Goal: Information Seeking & Learning: Learn about a topic

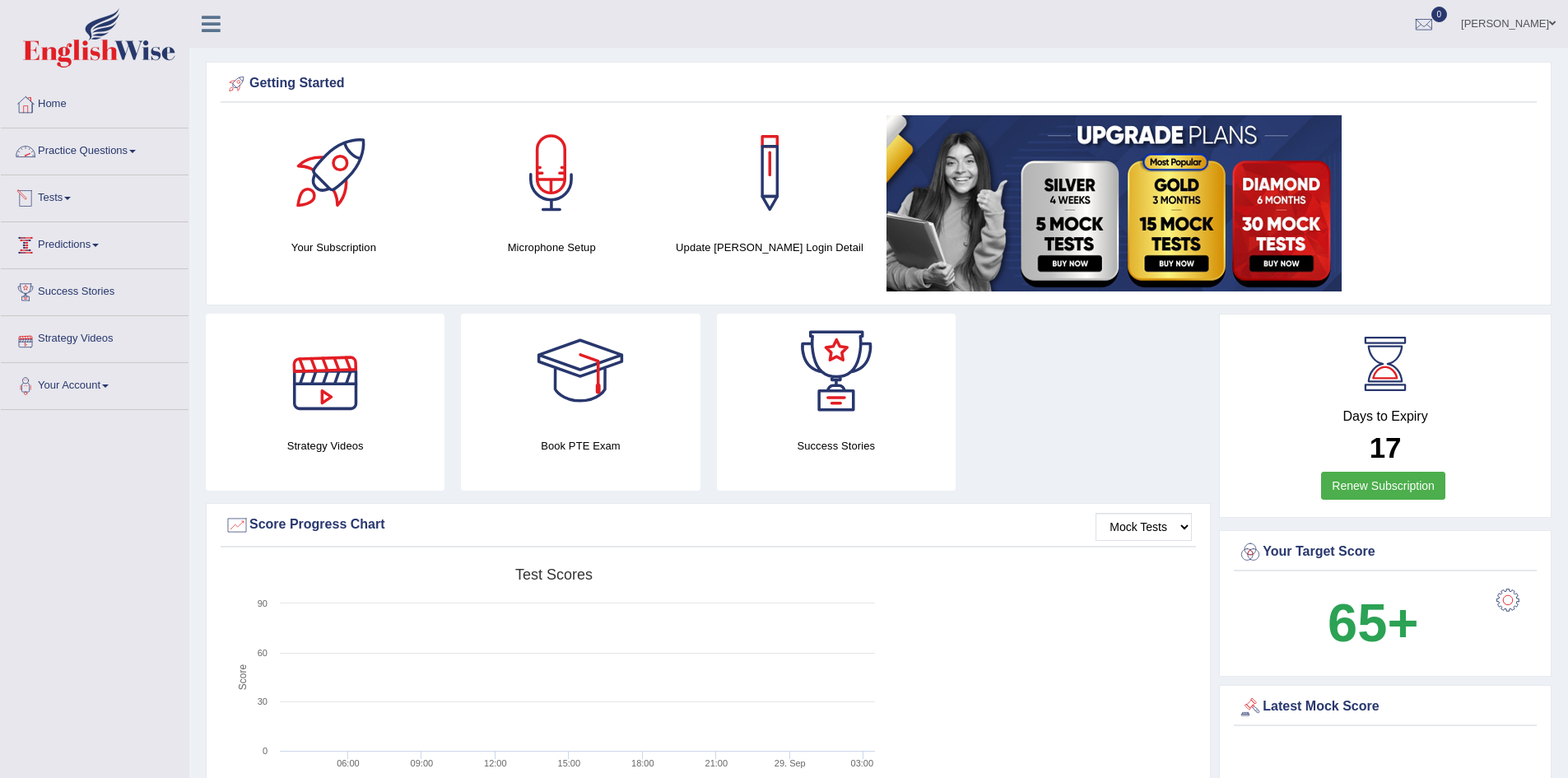
click at [78, 144] on link "Practice Questions" at bounding box center [94, 149] width 187 height 42
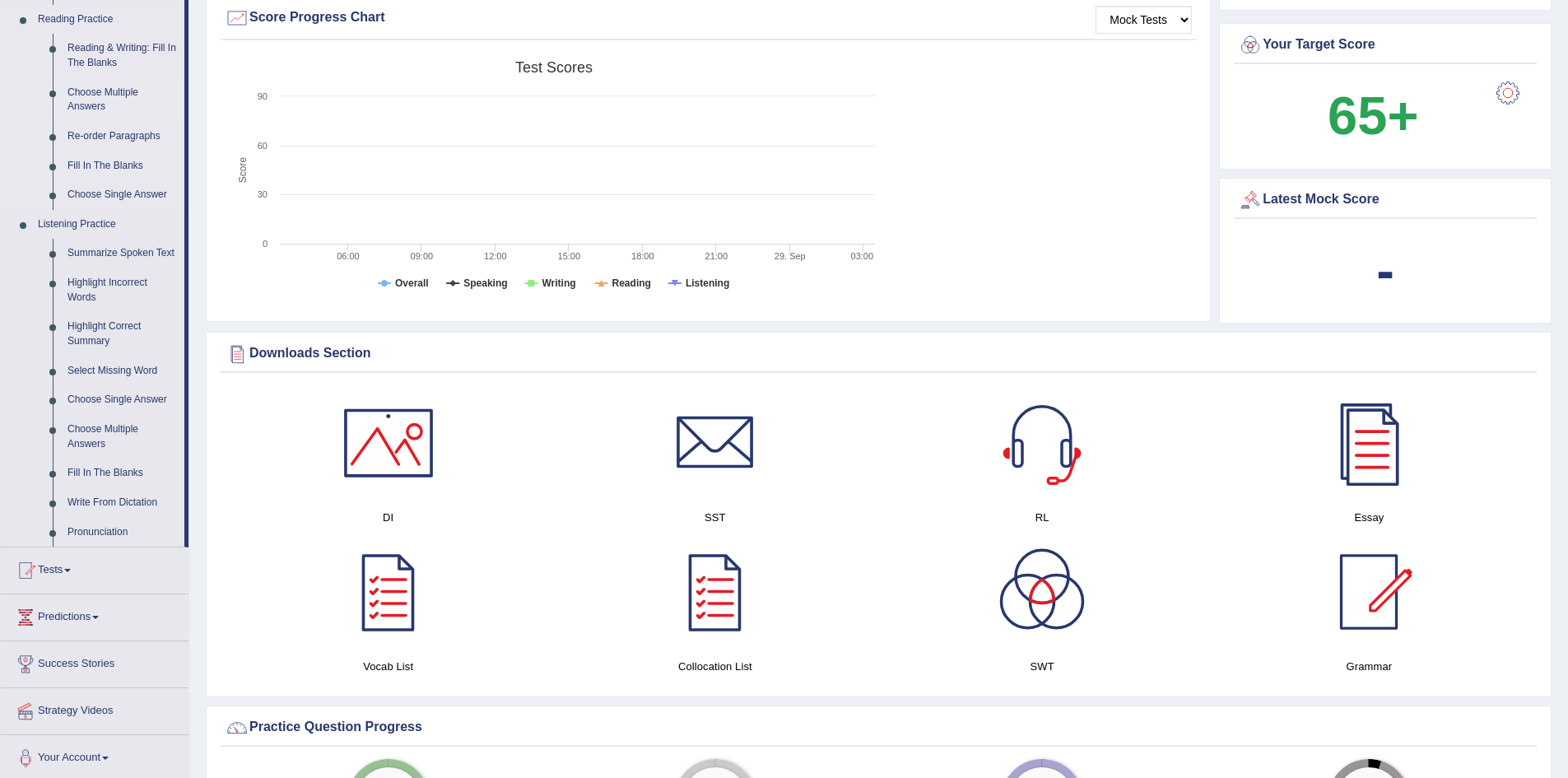
scroll to position [523, 0]
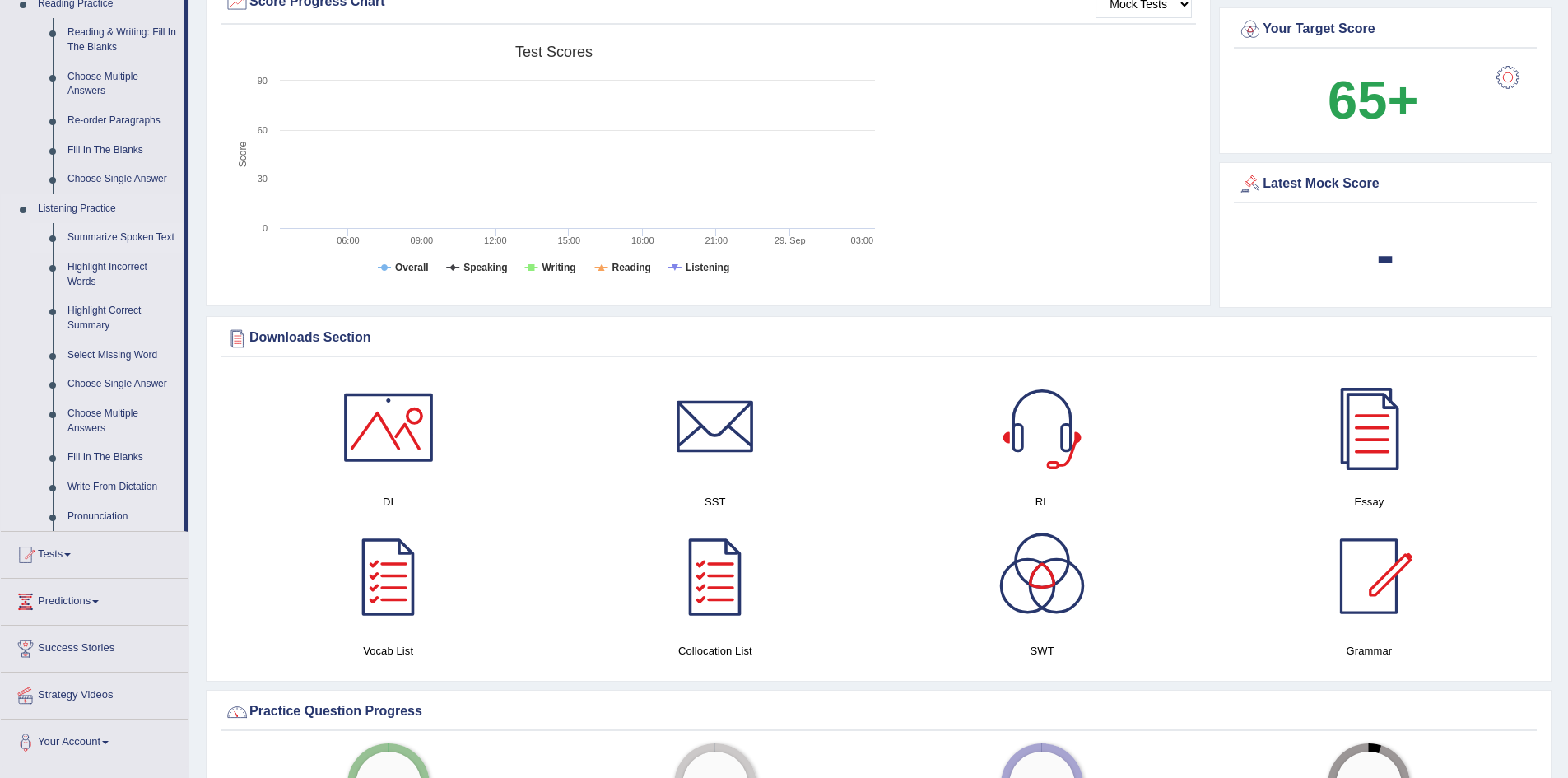
click at [160, 236] on link "Summarize Spoken Text" at bounding box center [122, 238] width 125 height 30
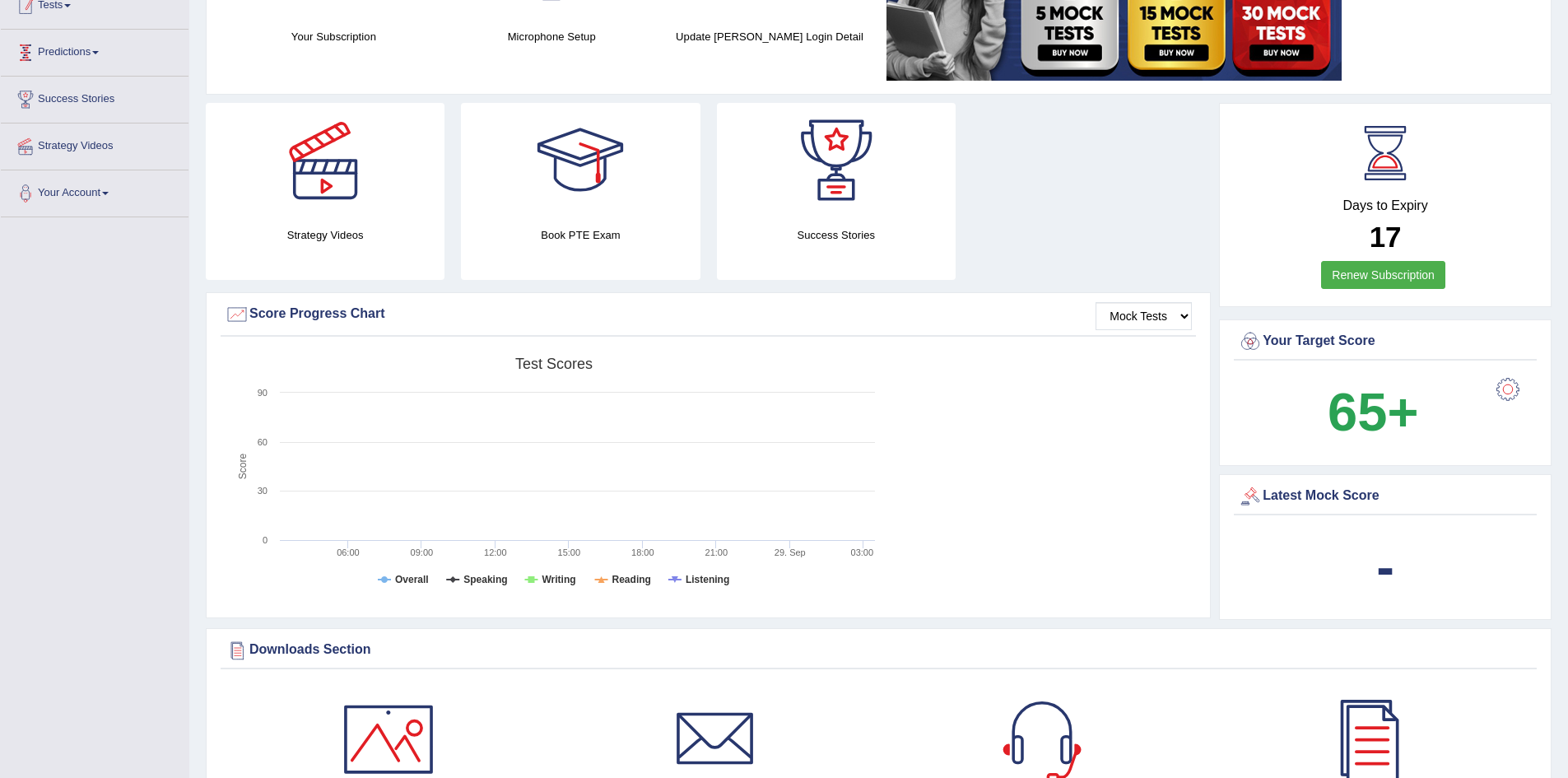
scroll to position [221, 0]
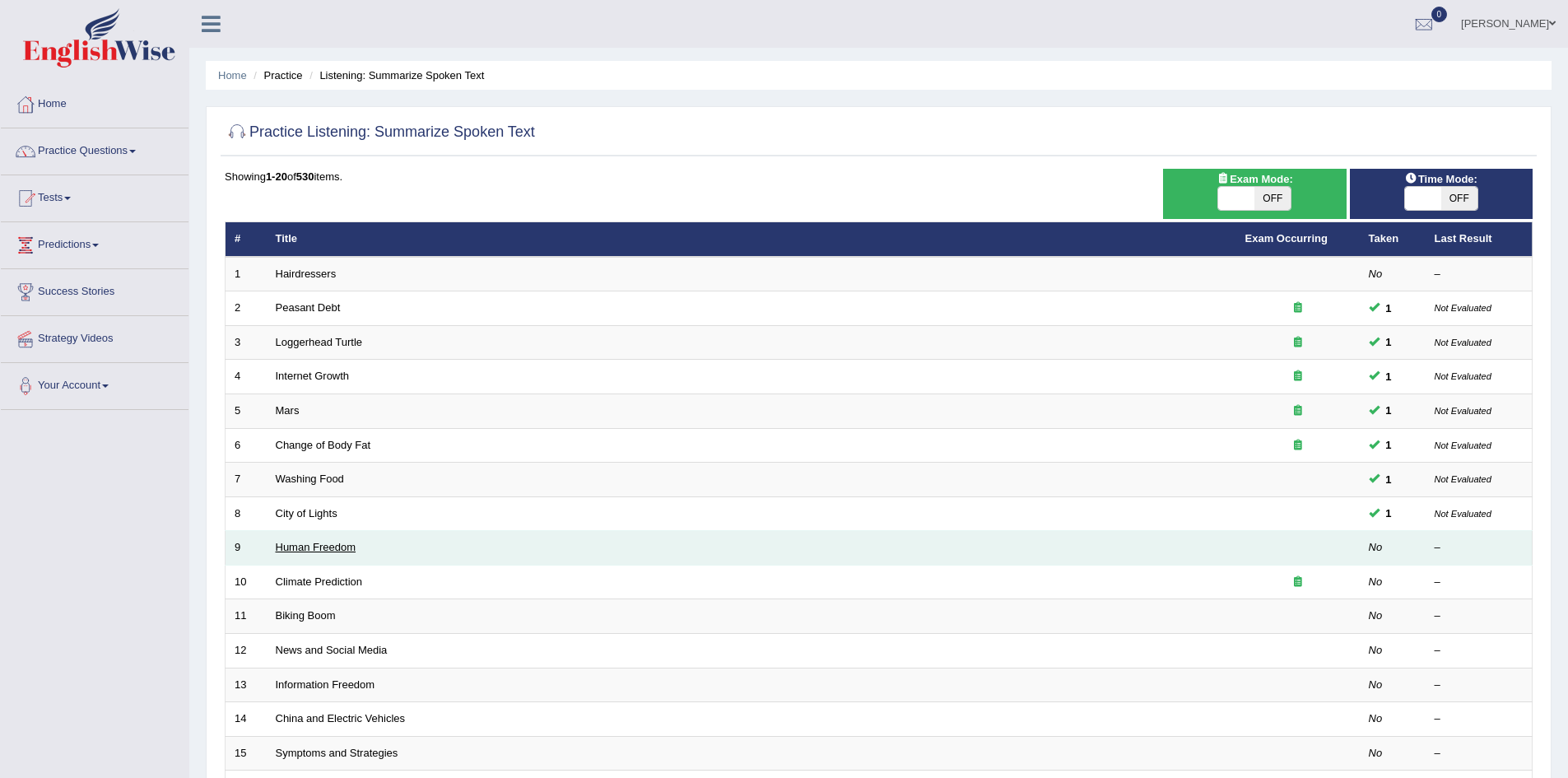
click at [342, 542] on link "Human Freedom" at bounding box center [316, 547] width 80 height 12
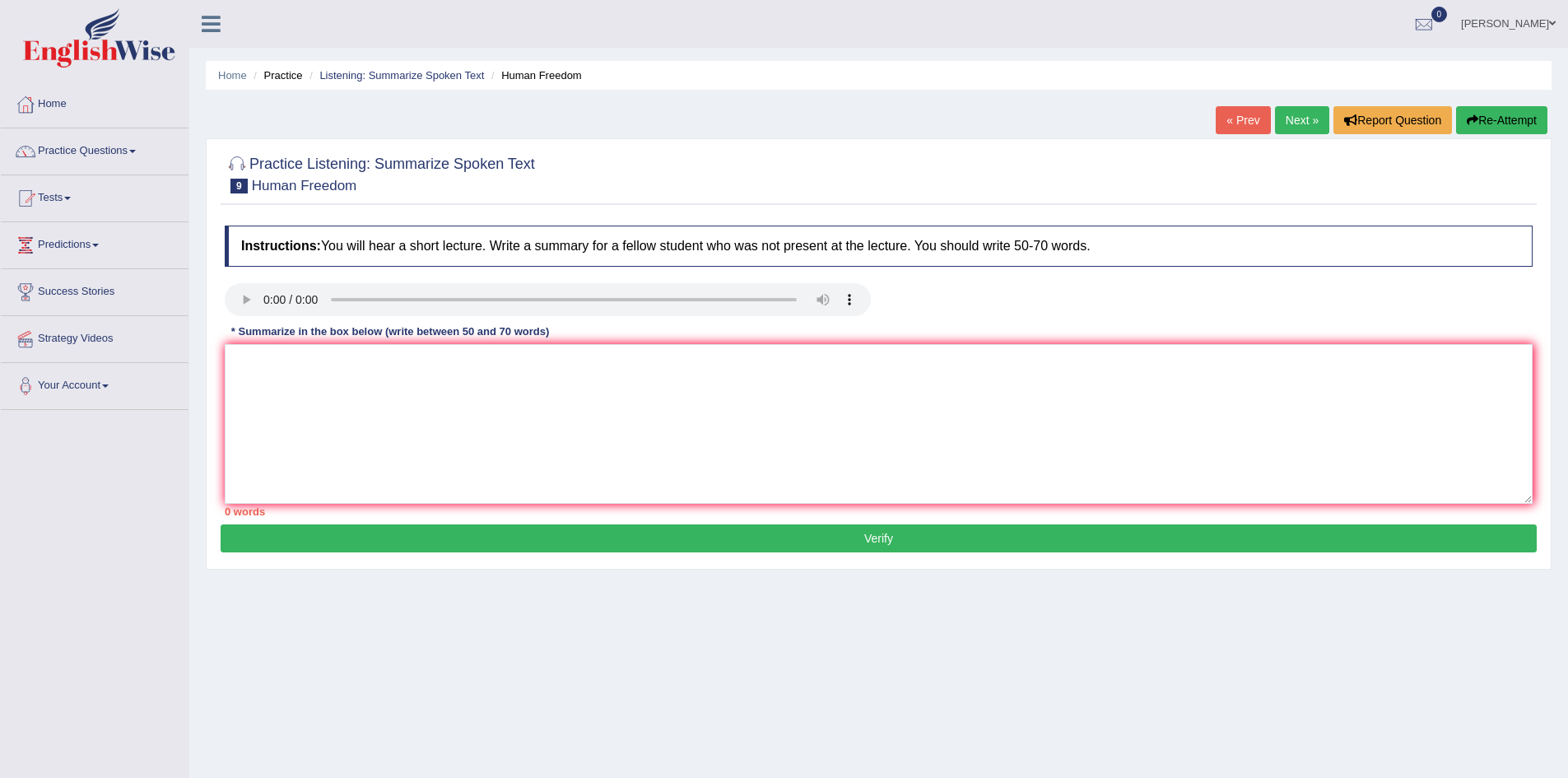
click at [554, 345] on div "Instructions: You will hear a short lecture. Write a summary for a fellow stude…" at bounding box center [879, 371] width 1317 height 308
click at [464, 352] on textarea at bounding box center [878, 424] width 1309 height 160
click at [499, 370] on textarea "The speaker provided comprehensive overview og human freedom" at bounding box center [878, 424] width 1309 height 160
click at [597, 363] on textarea "The speaker provided comprehensive overview of human freedom" at bounding box center [878, 424] width 1309 height 160
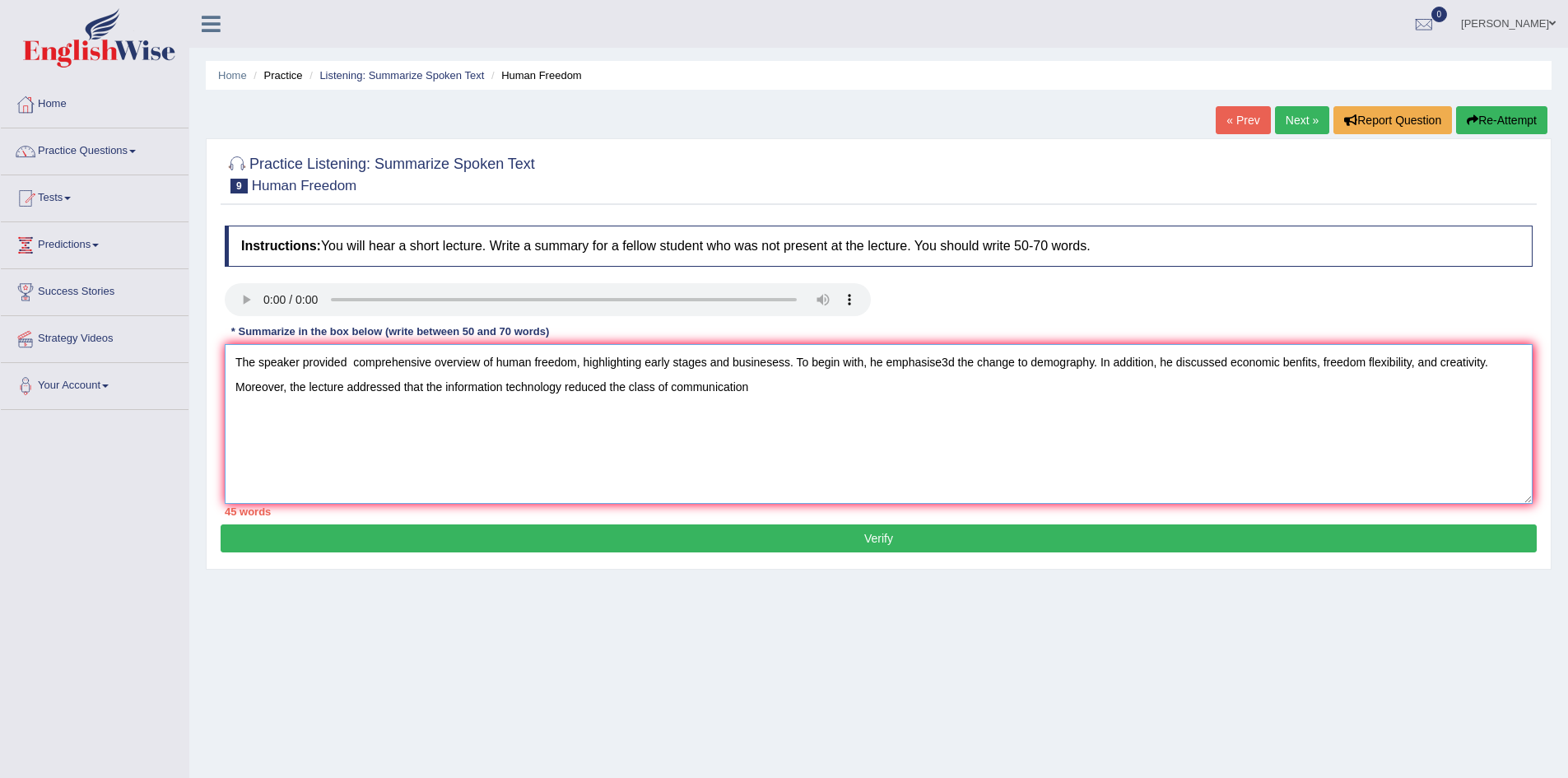
click at [750, 393] on textarea "The speaker provided comprehensive overview of human freedom, highlighting earl…" at bounding box center [878, 424] width 1309 height 160
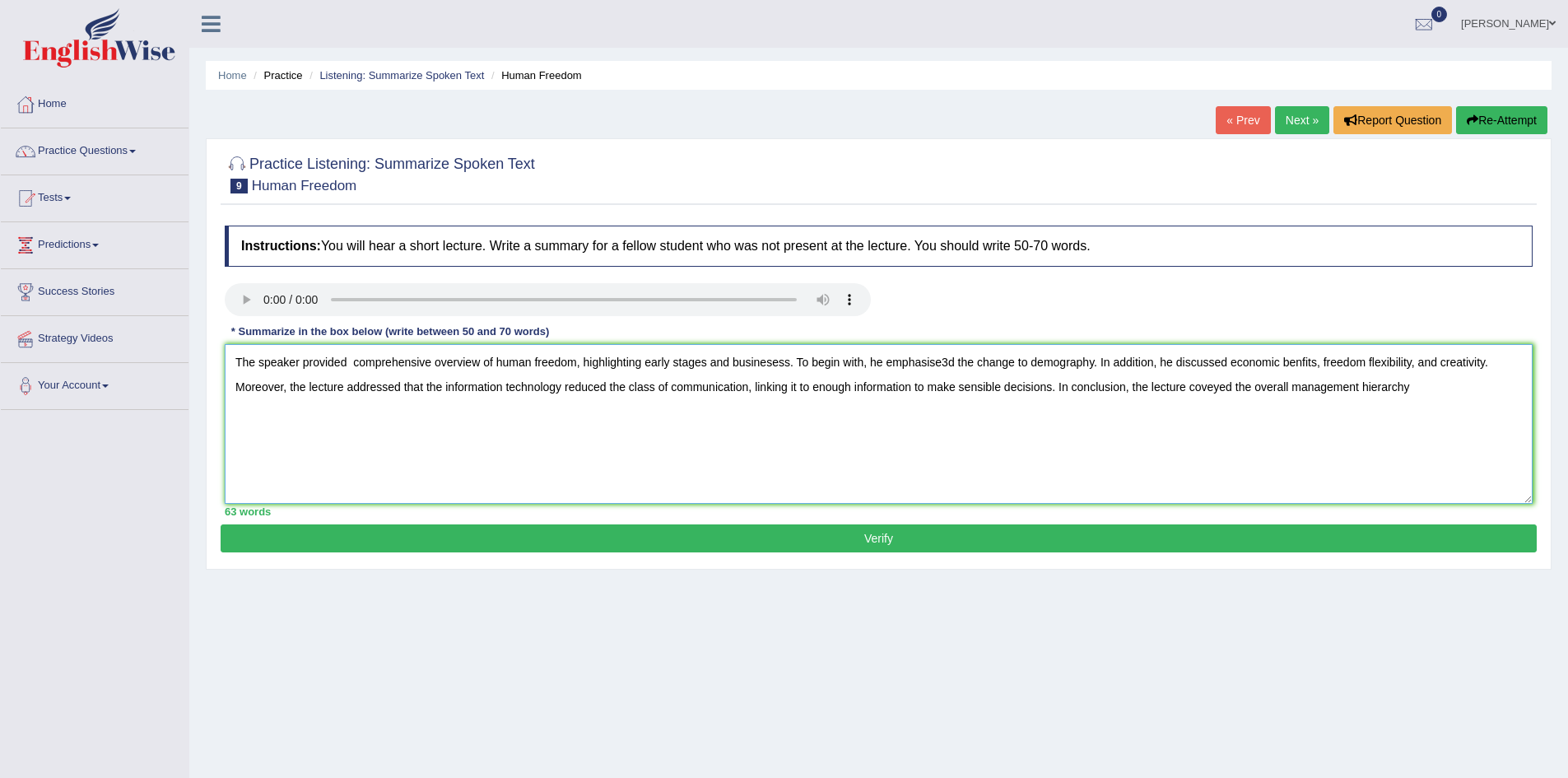
click at [1413, 391] on textarea "The speaker provided comprehensive overview of human freedom, highlighting earl…" at bounding box center [878, 424] width 1309 height 160
click at [348, 369] on textarea "The speaker provided comprehensive overview of human freedom, highlighting earl…" at bounding box center [878, 424] width 1309 height 160
click at [961, 361] on textarea "The speaker provided a comprehensive overview of human freedom, highlighting ea…" at bounding box center [878, 424] width 1309 height 160
click at [1305, 363] on textarea "The speaker provided a comprehensive overview of human freedom, highlighting ea…" at bounding box center [878, 424] width 1309 height 160
click at [1201, 386] on textarea "The speaker provided a comprehensive overview of human freedom, highlighting ea…" at bounding box center [878, 424] width 1309 height 160
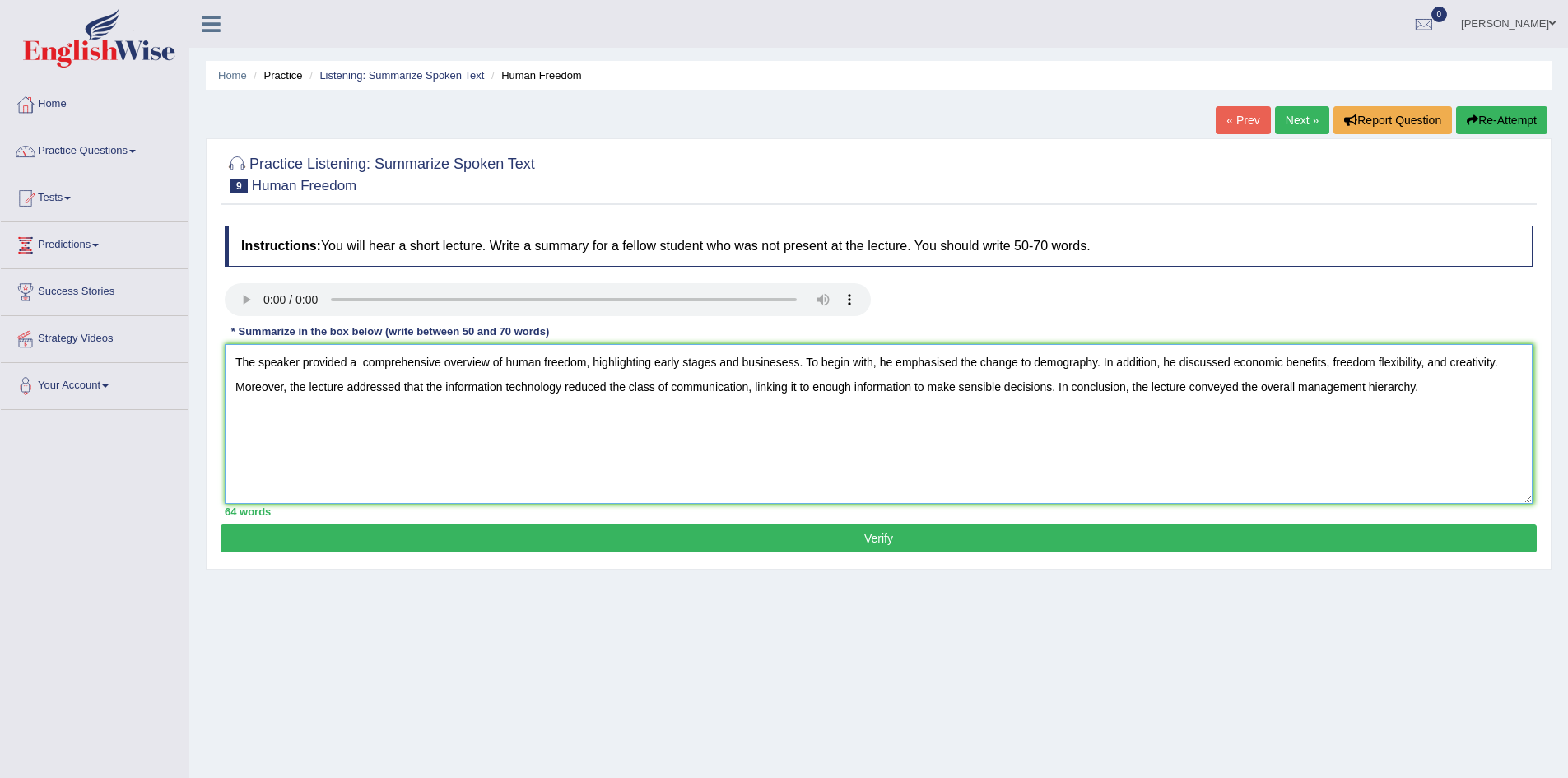
type textarea "The speaker provided a comprehensive overview of human freedom, highlighting ea…"
click at [922, 538] on button "Verify" at bounding box center [879, 539] width 1317 height 28
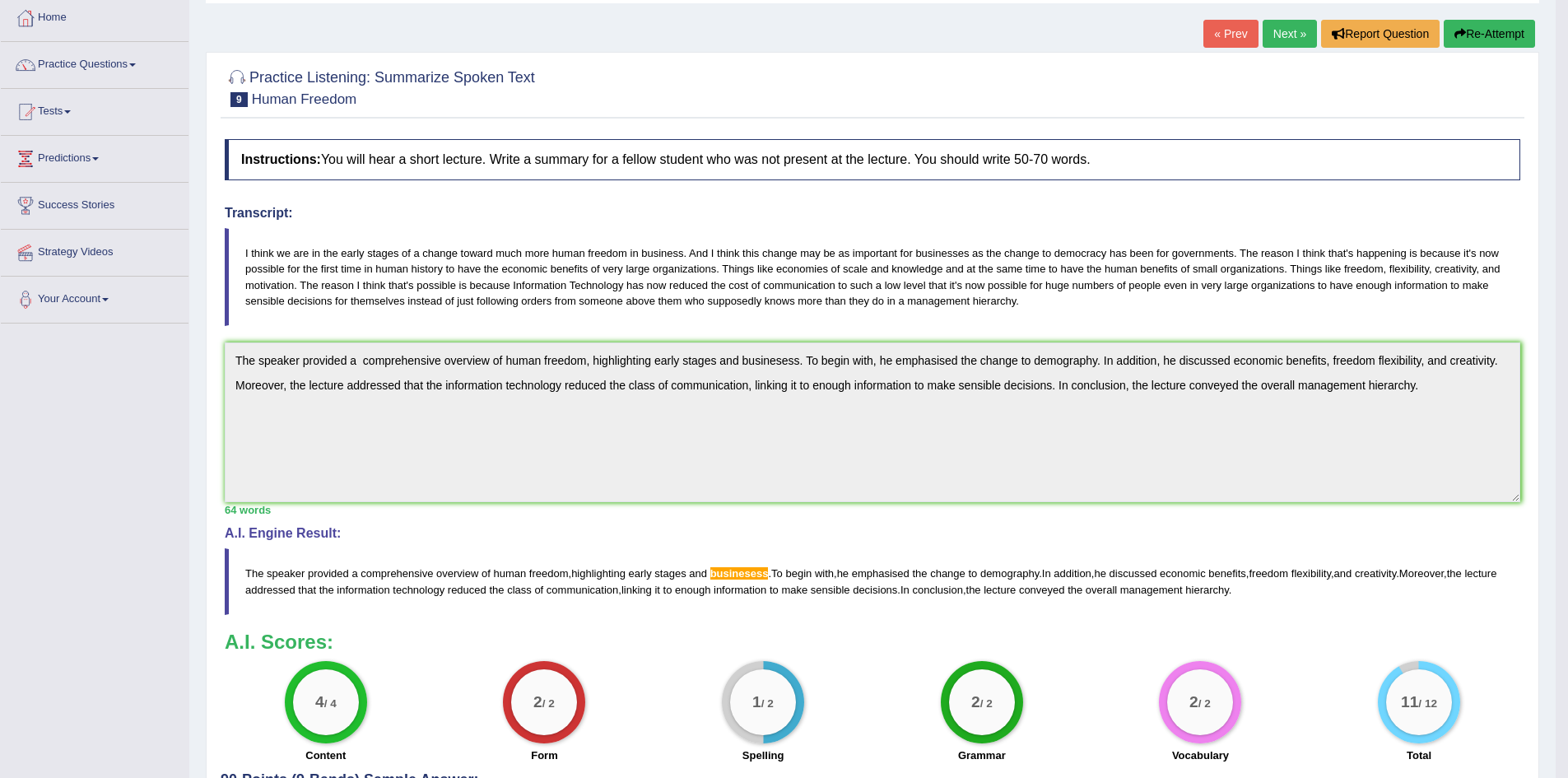
scroll to position [235, 0]
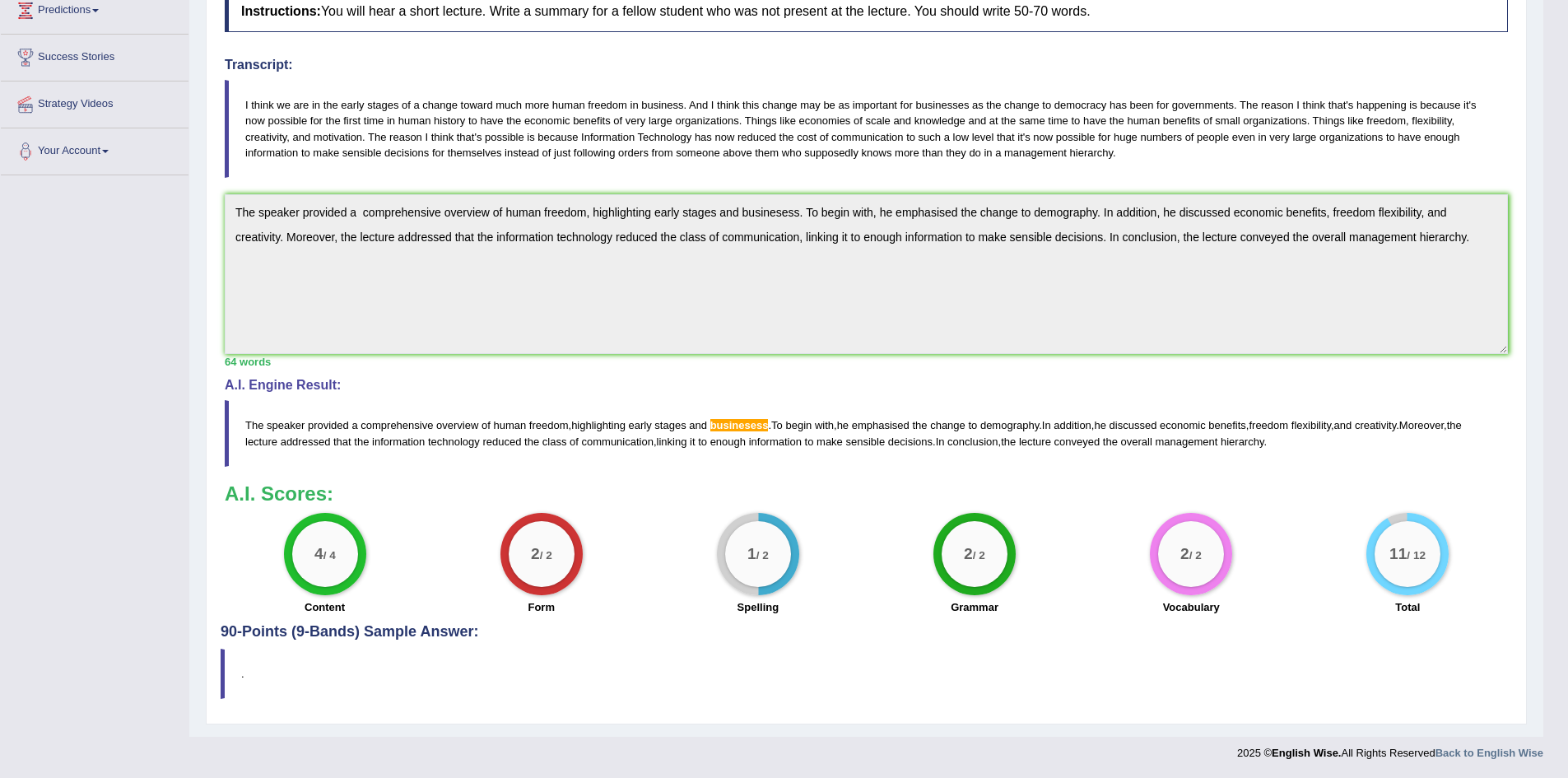
click at [804, 604] on div "Spelling" at bounding box center [757, 609] width 200 height 19
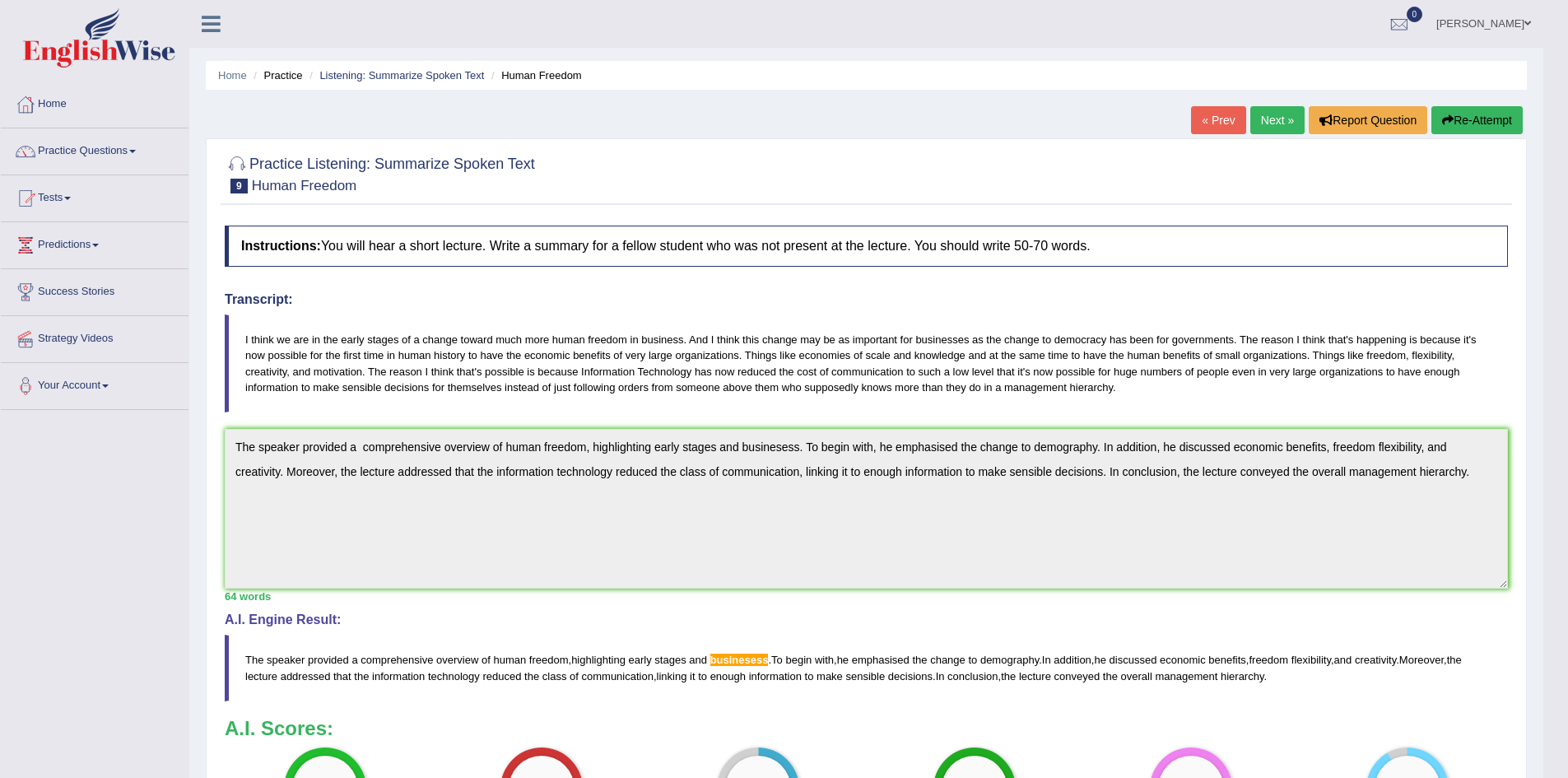
click at [1271, 128] on link "Next »" at bounding box center [1277, 120] width 54 height 28
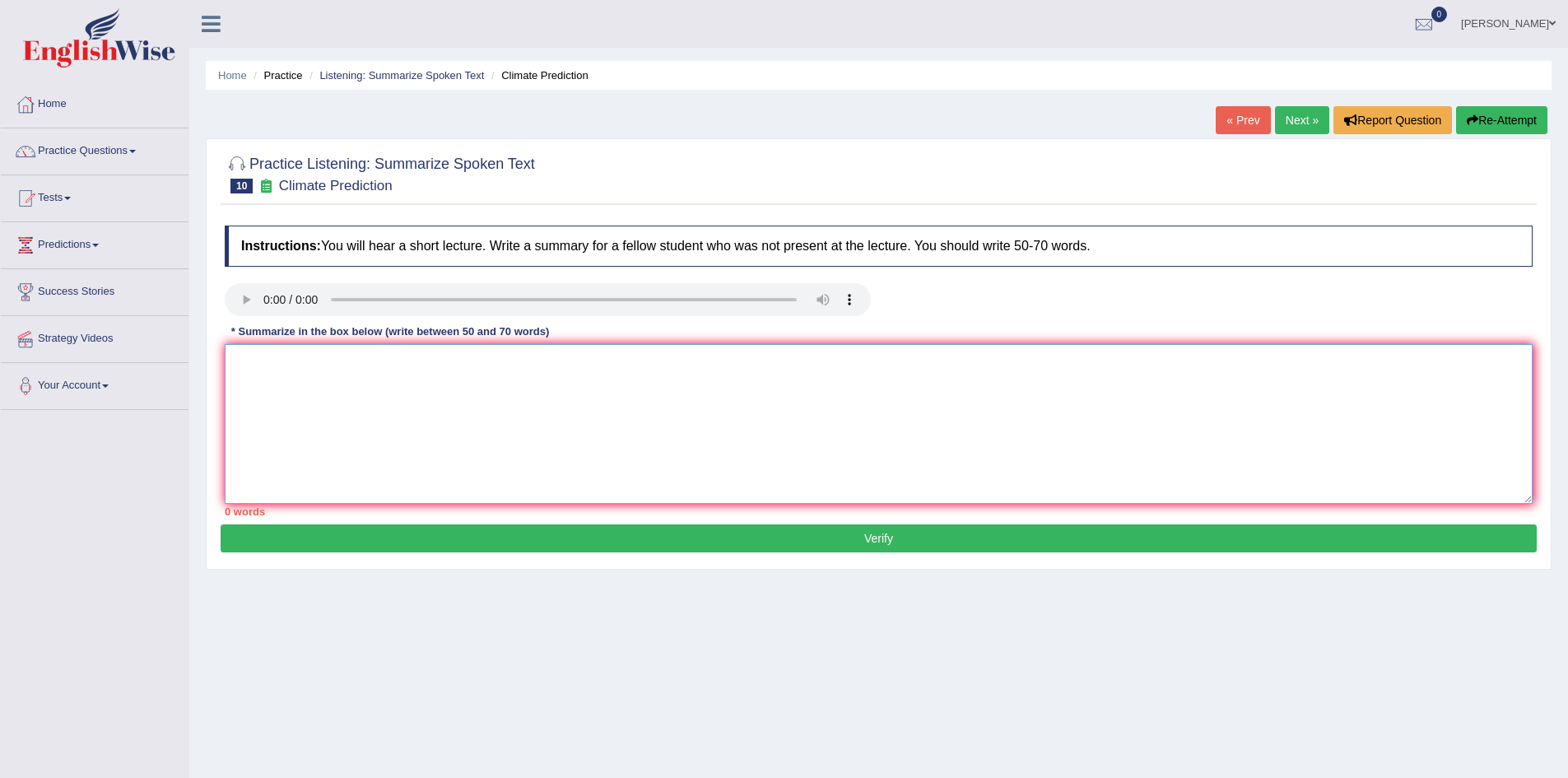
click at [549, 371] on textarea at bounding box center [878, 424] width 1309 height 160
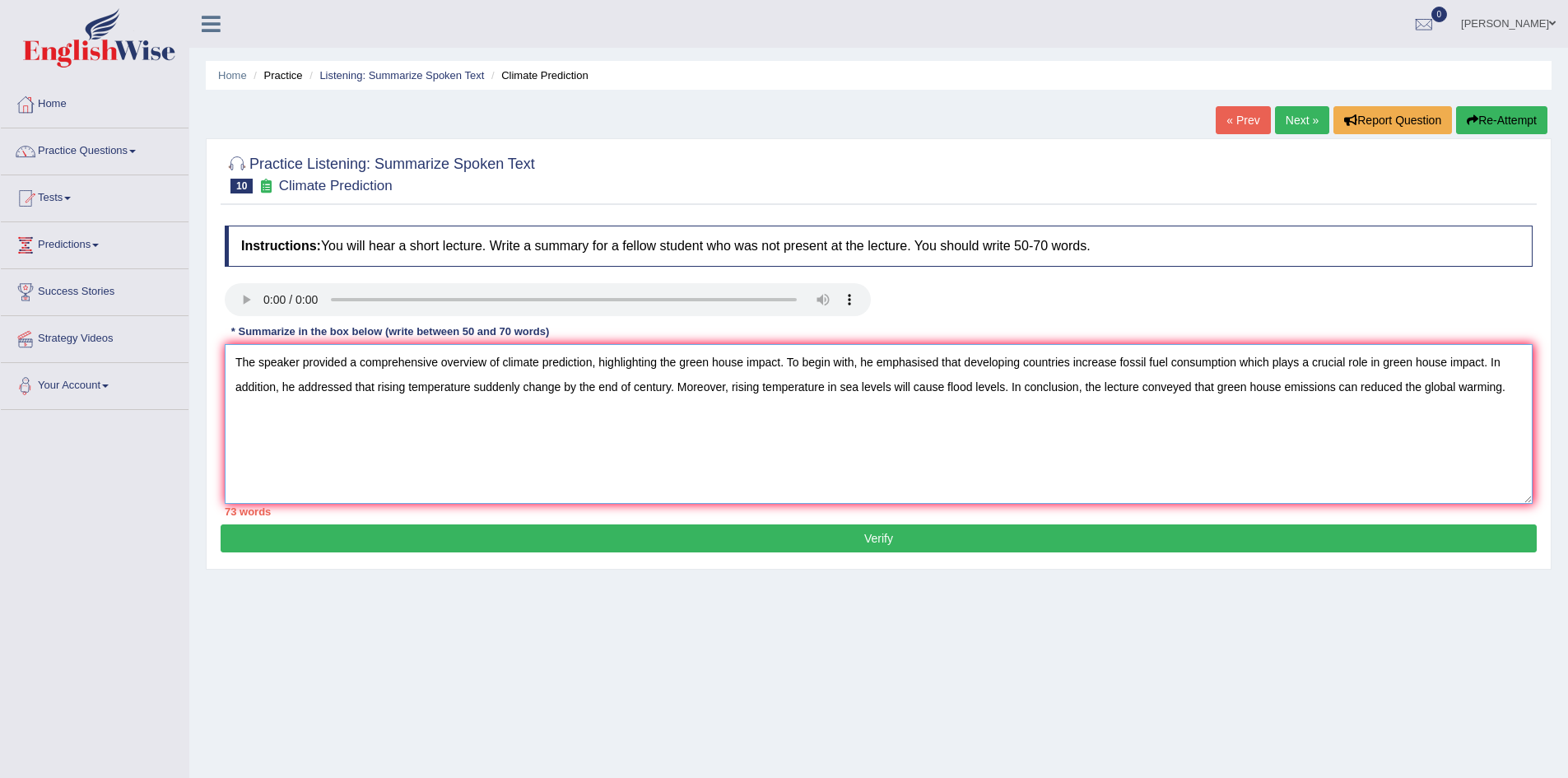
click at [358, 353] on textarea "The speaker provided a comprehensive overview of climate prediction, highlighti…" at bounding box center [878, 424] width 1309 height 160
click at [666, 367] on textarea "The speaker provided comprehensive overview of climate prediction, highlighting…" at bounding box center [878, 424] width 1309 height 160
click at [1286, 362] on textarea "The speaker provided comprehensive overview of climate prediction, highlighting…" at bounding box center [878, 424] width 1309 height 160
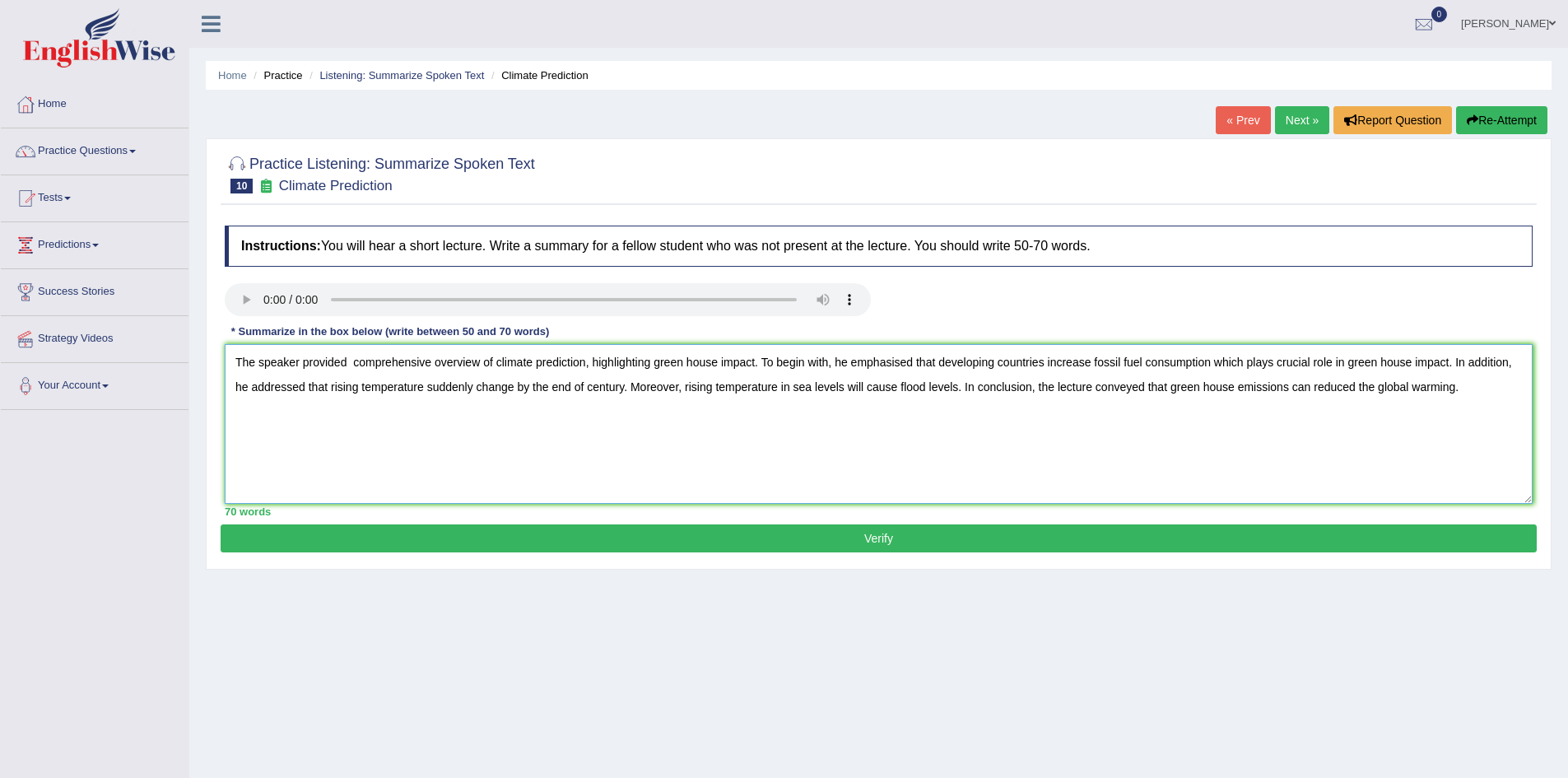
type textarea "The speaker provided comprehensive overview of climate prediction, highlighting…"
click at [1037, 532] on button "Verify" at bounding box center [879, 539] width 1317 height 28
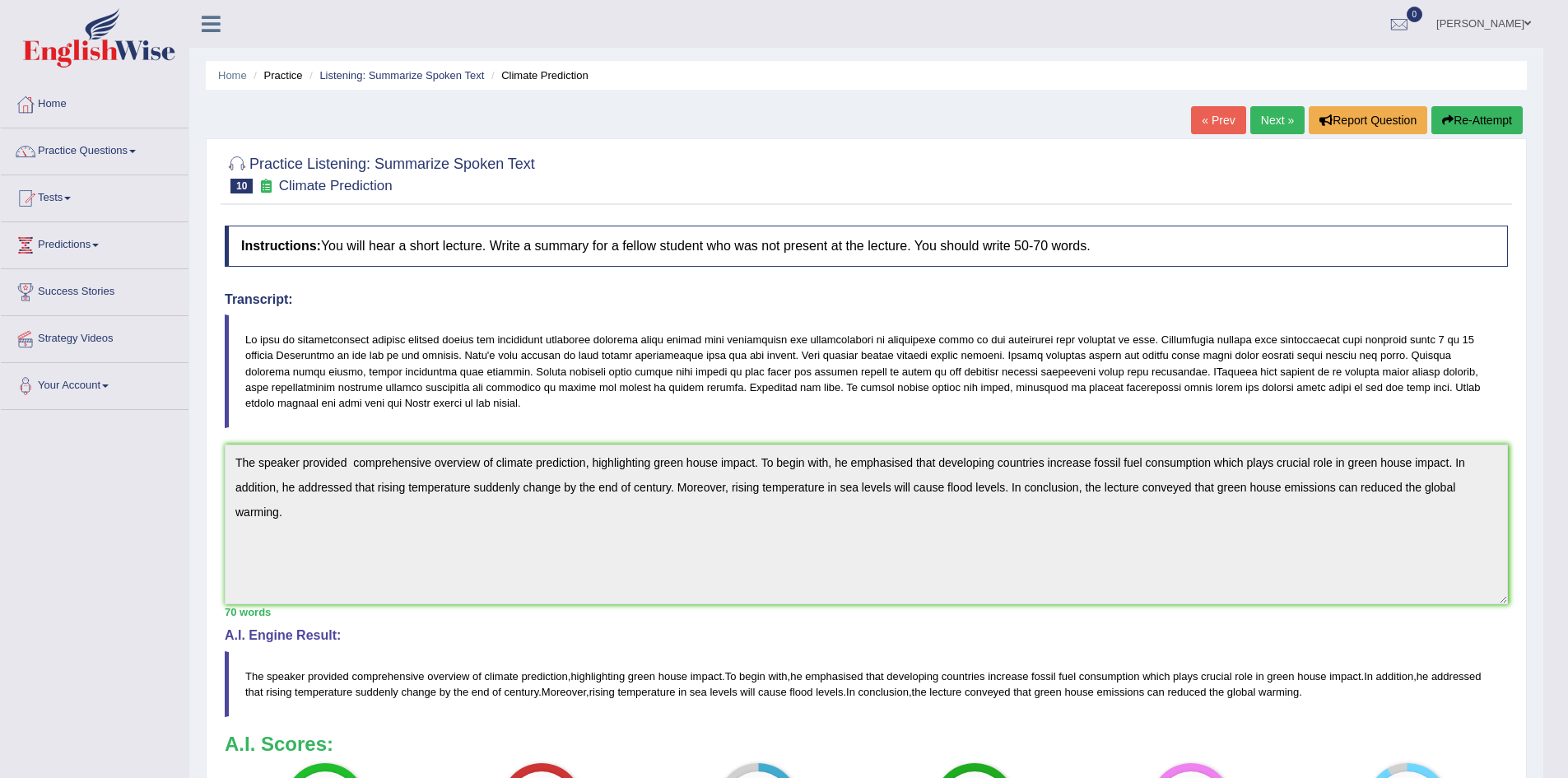
click at [1265, 117] on link "Next »" at bounding box center [1277, 120] width 54 height 28
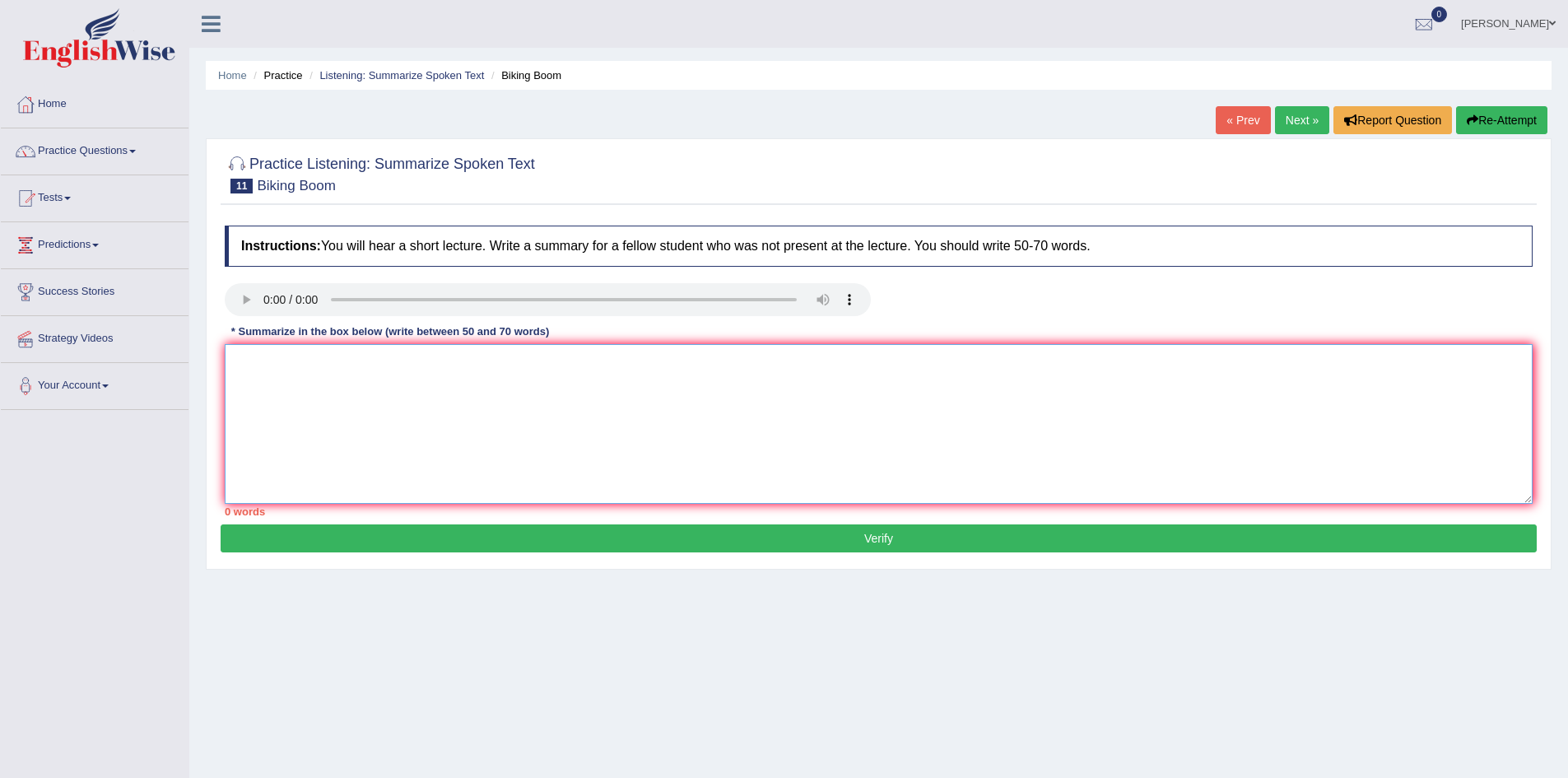
click at [296, 378] on textarea at bounding box center [878, 424] width 1309 height 160
type textarea "t"
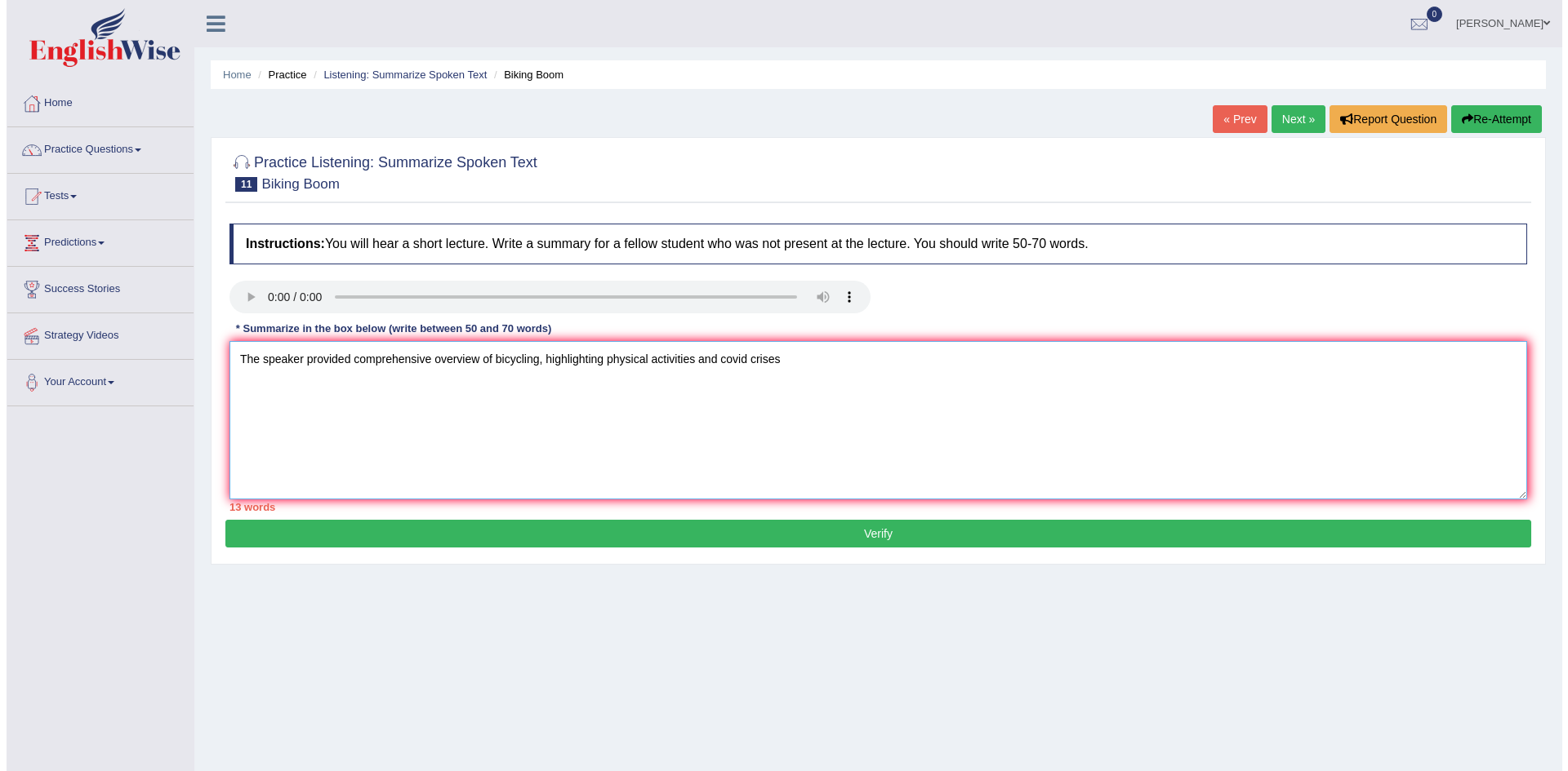
scroll to position [86, 0]
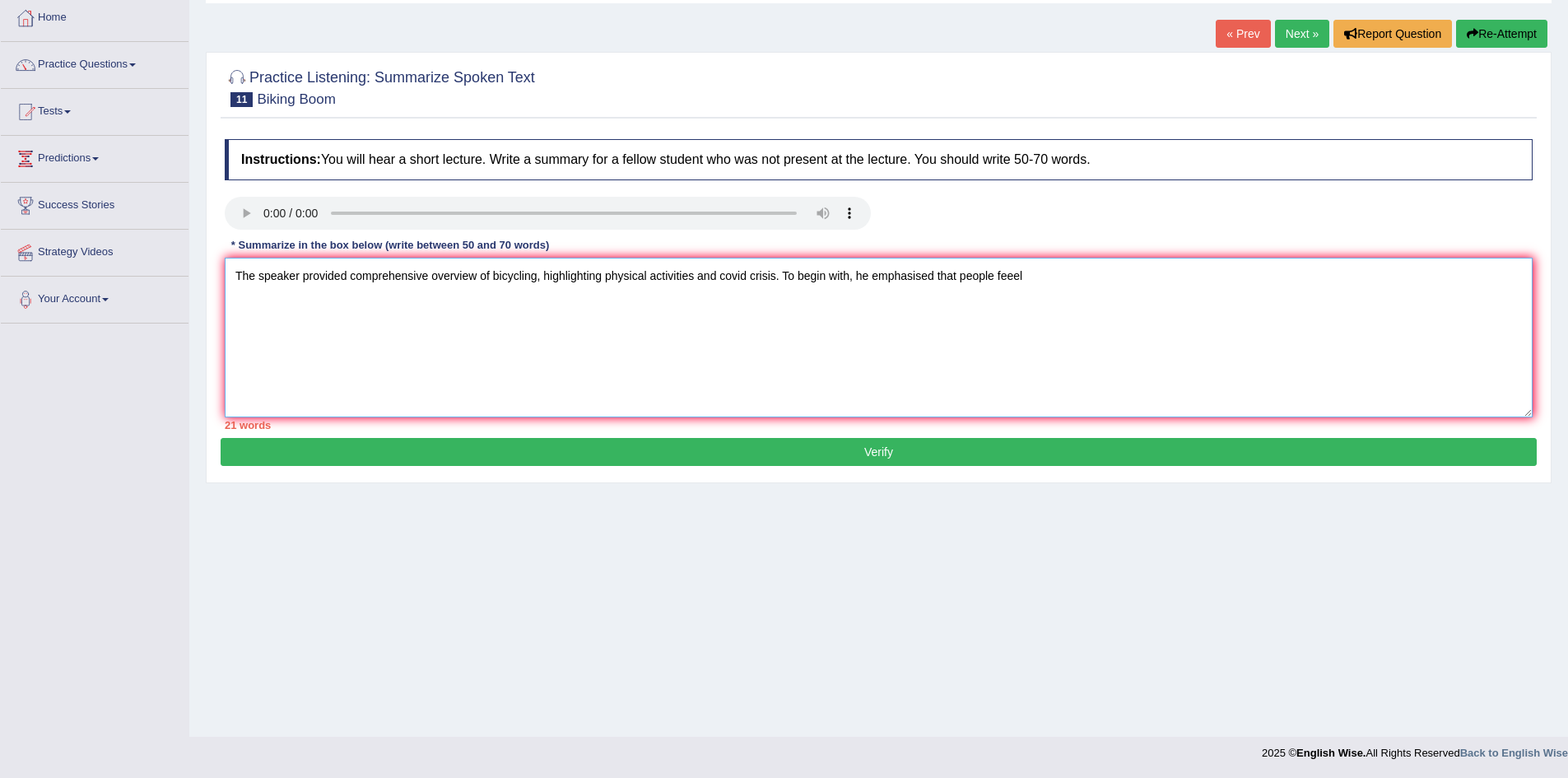
click at [1055, 268] on textarea "The speaker provided comprehensive overview of bicycling, highlighting physical…" at bounding box center [878, 337] width 1309 height 160
click at [1110, 268] on textarea "The speaker provided comprehensive overview of bicycling, highlighting physical…" at bounding box center [878, 337] width 1309 height 160
click at [1033, 280] on textarea "The speaker provided comprehensive overview of bicycling, highlighting physical…" at bounding box center [878, 337] width 1309 height 160
click at [1456, 286] on textarea "The speaker provided comprehensive overview of bicycling, highlighting physical…" at bounding box center [878, 337] width 1309 height 160
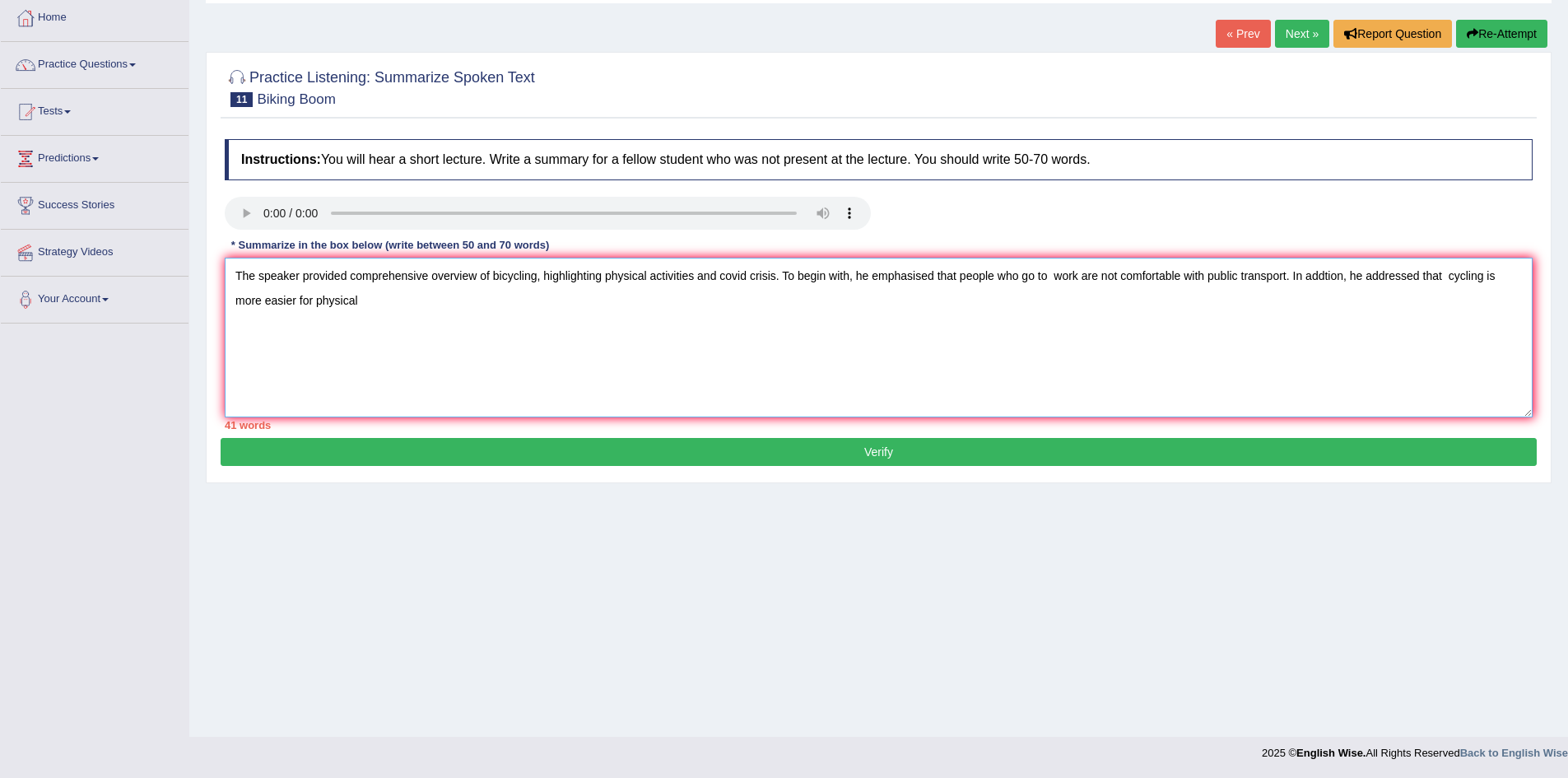
click at [292, 312] on textarea "The speaker provided comprehensive overview of bicycling, highlighting physical…" at bounding box center [878, 337] width 1309 height 160
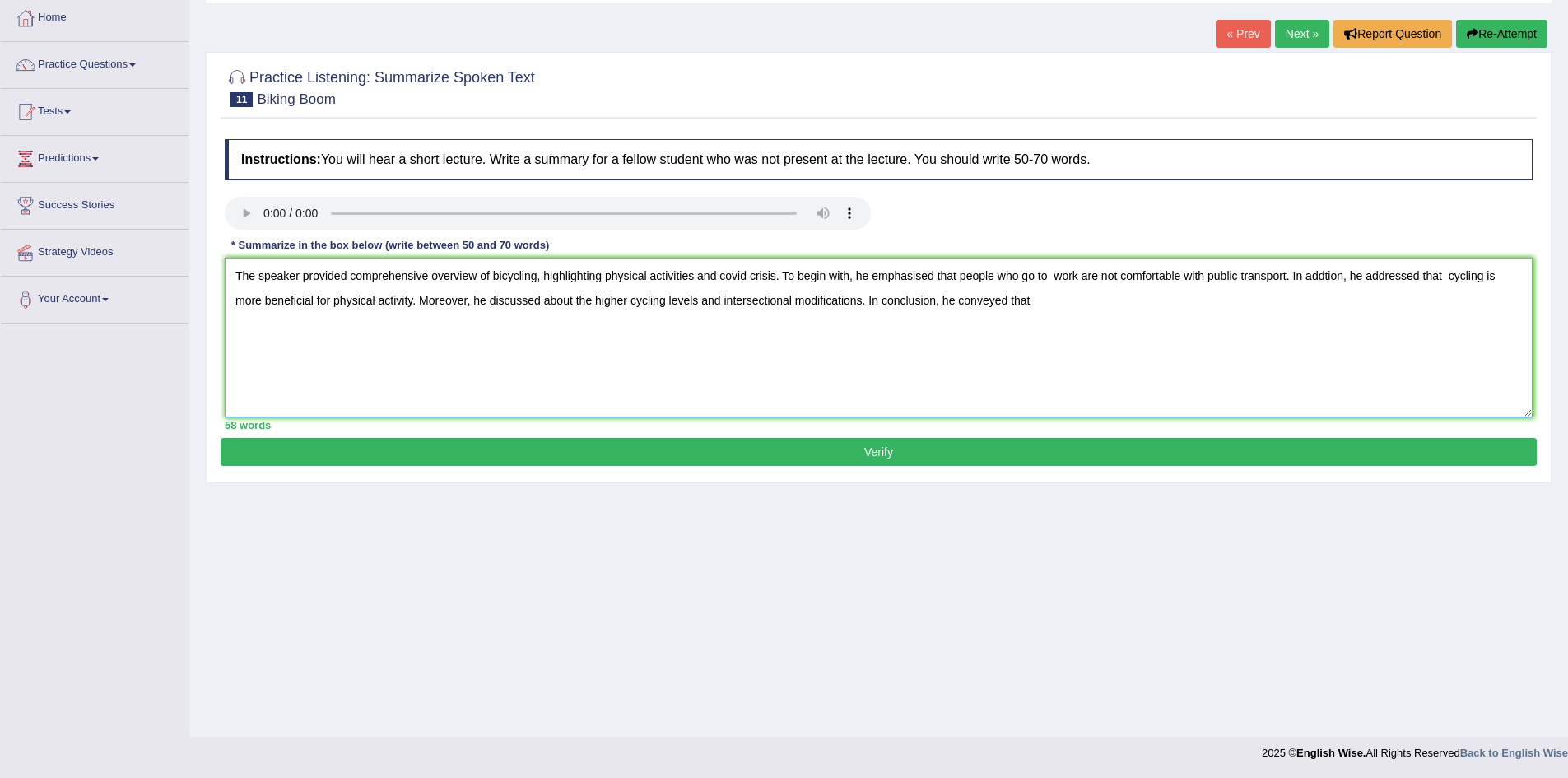
type textarea "The speaker provided comprehensive overview of bicycling, highlighting physical…"
click at [1067, 298] on textarea "The speaker provided comprehensive overview of bicycling, highlighting physical…" at bounding box center [878, 337] width 1309 height 160
click at [1051, 302] on textarea "The speaker provided comprehensive overview of bicycling, highlighting physical…" at bounding box center [878, 337] width 1309 height 160
click at [1089, 309] on textarea "The speaker provided comprehensive overview of bicycling, highlighting physical…" at bounding box center [878, 337] width 1309 height 160
click at [1103, 300] on textarea "The speaker provided comprehensive overview of bicycling, highlighting physical…" at bounding box center [878, 337] width 1309 height 160
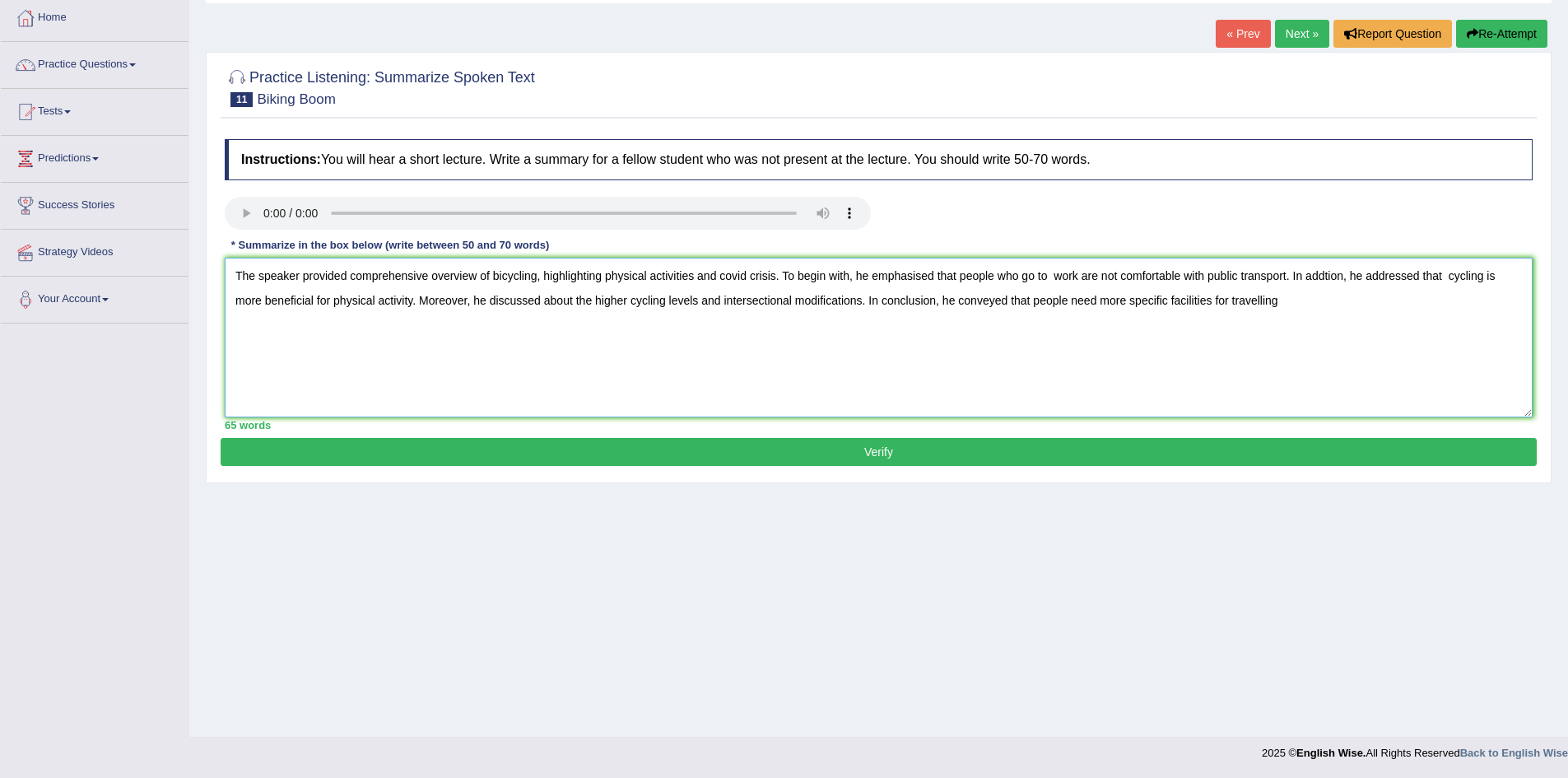
click at [1294, 298] on textarea "The speaker provided comprehensive overview of bicycling, highlighting physical…" at bounding box center [878, 337] width 1309 height 160
type textarea "The speaker provided comprehensive overview of bicycling, highlighting physical…"
click at [995, 455] on button "Verify" at bounding box center [879, 452] width 1317 height 28
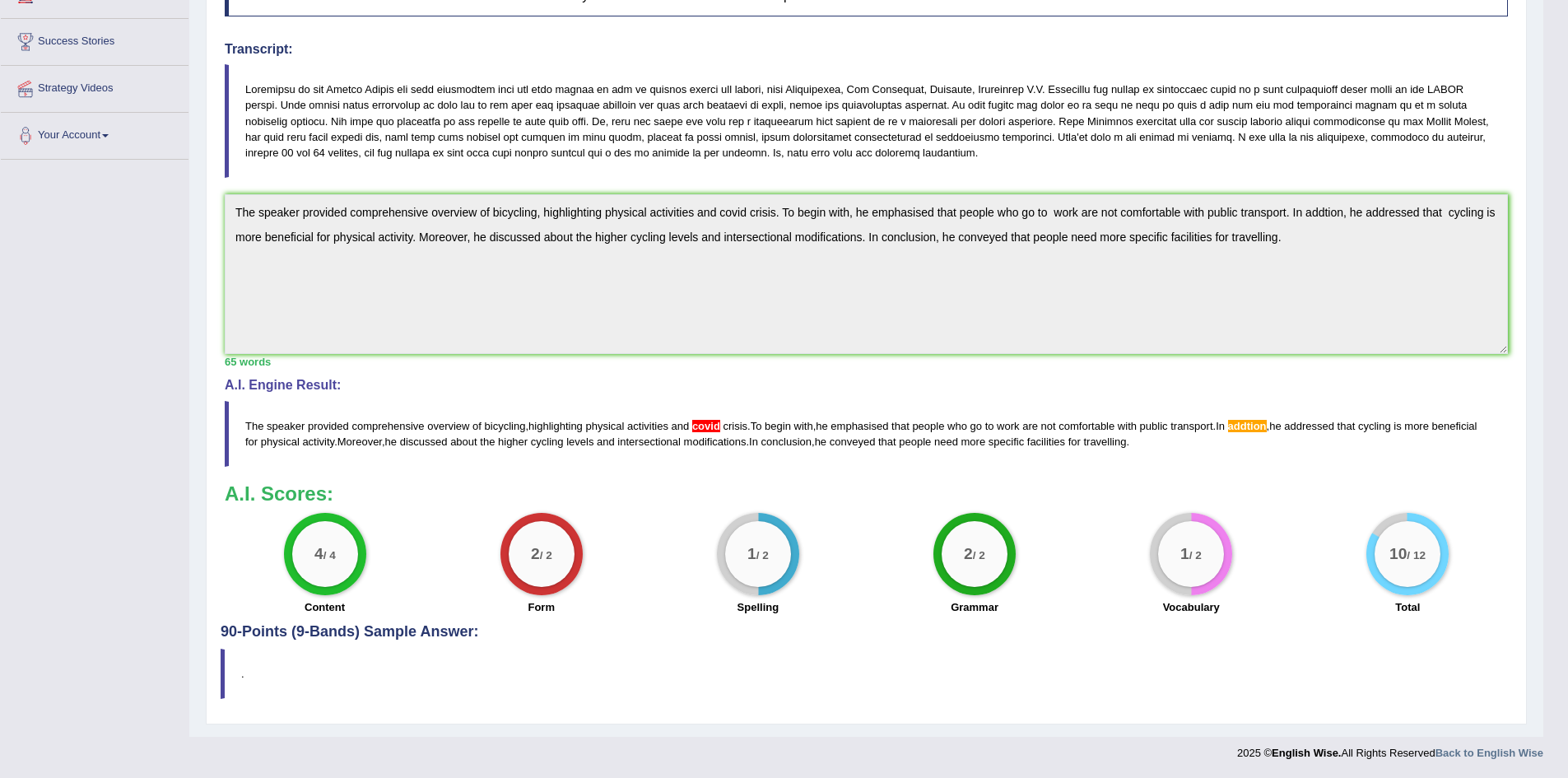
scroll to position [0, 0]
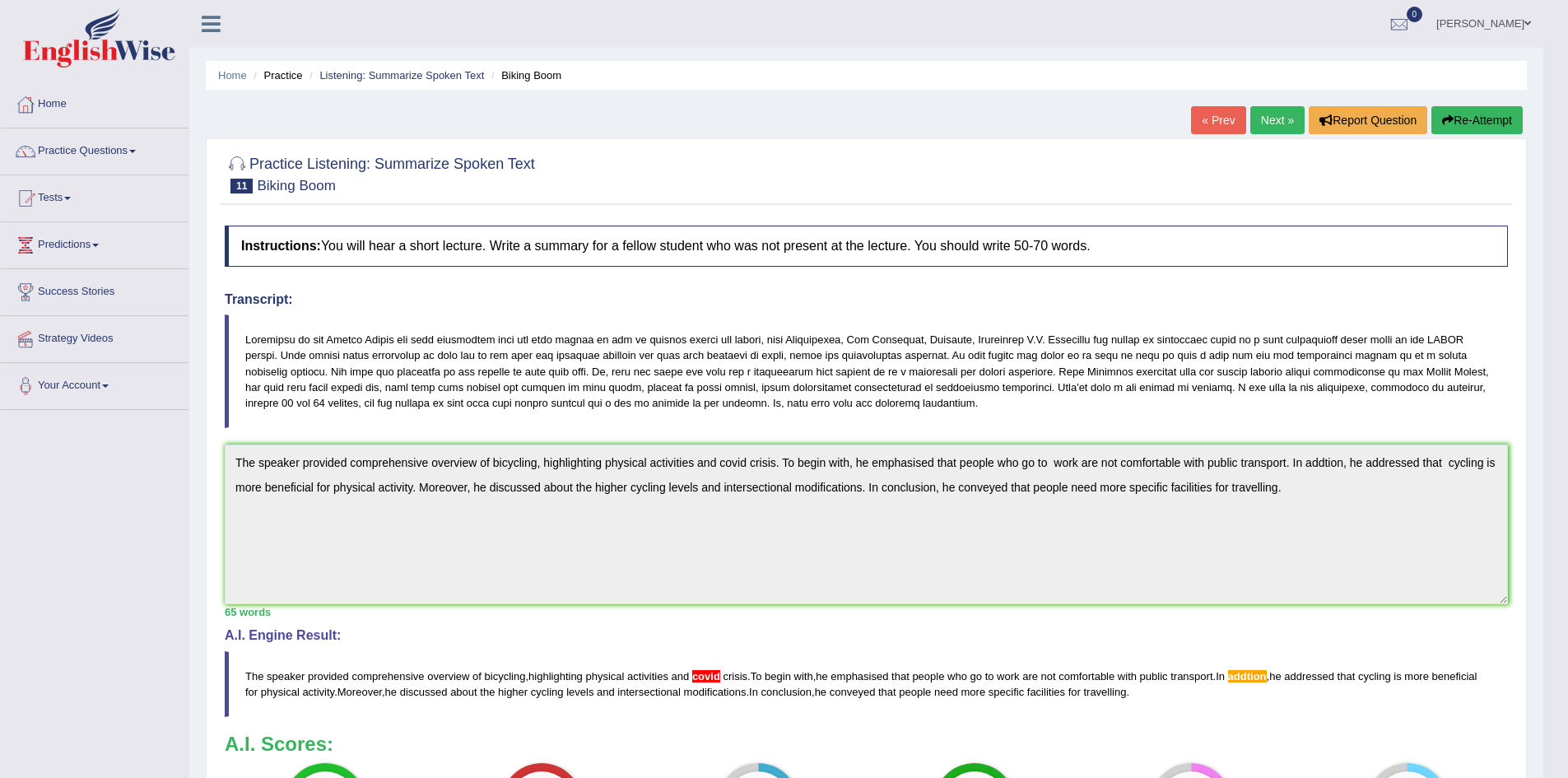
click at [1260, 119] on link "Next »" at bounding box center [1277, 120] width 54 height 28
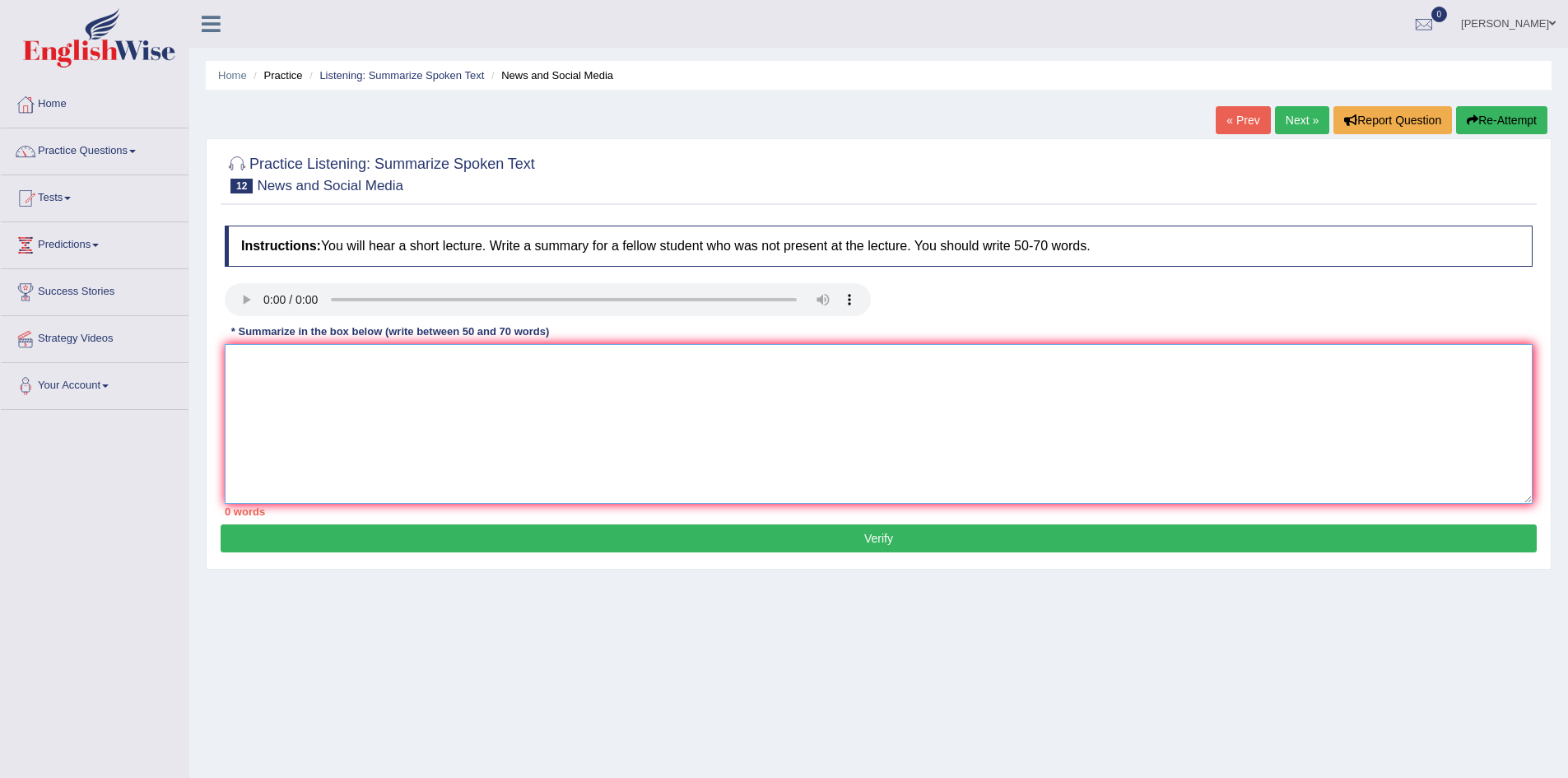
click at [276, 373] on textarea at bounding box center [878, 424] width 1309 height 160
click at [1020, 365] on textarea "The speaker provided a comprehensive overview of social media, highlighting dig…" at bounding box center [878, 424] width 1309 height 160
click at [1285, 369] on textarea "The speaker provided a comprehensive overview of social media, highlighting dig…" at bounding box center [878, 424] width 1309 height 160
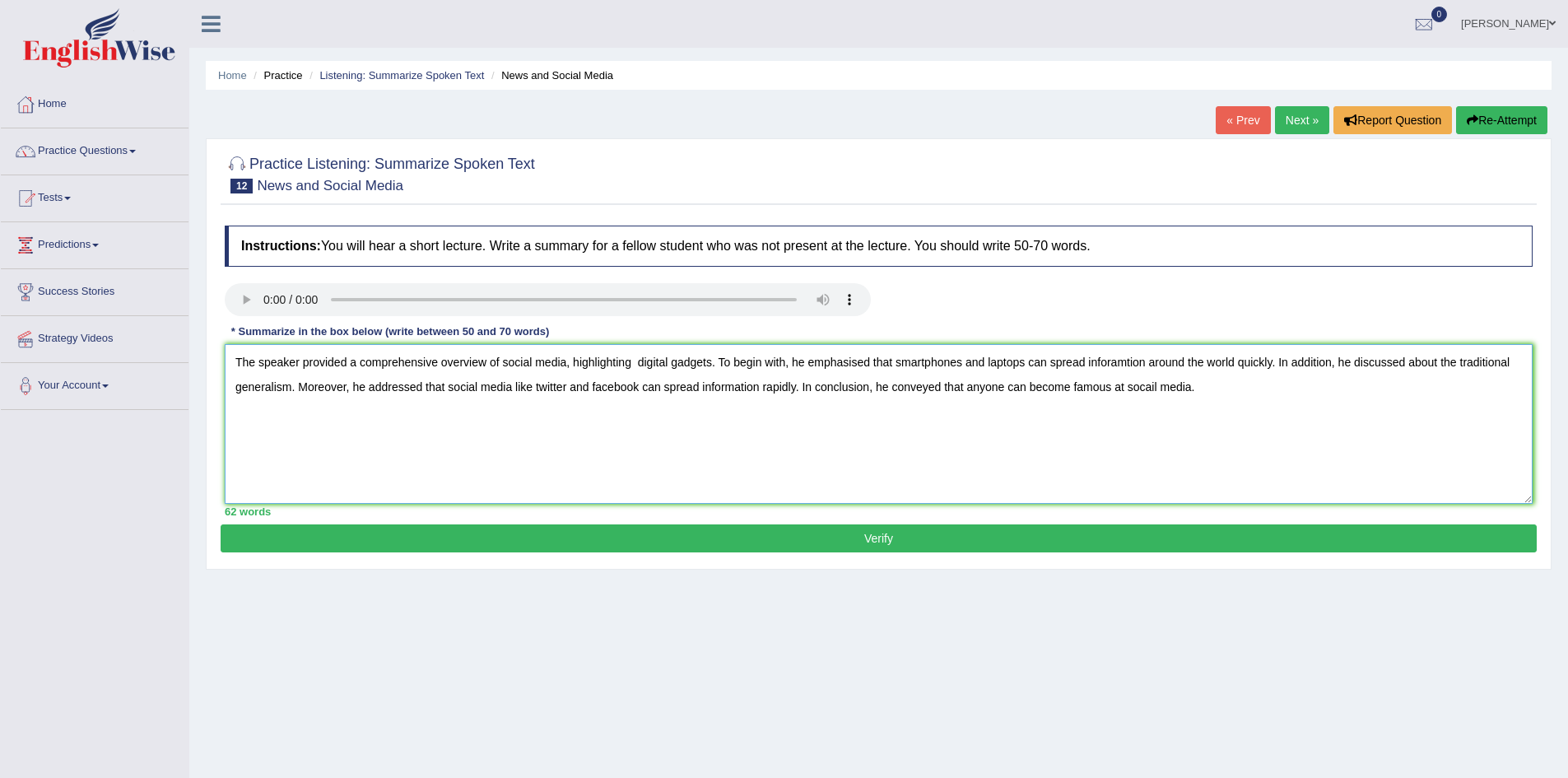
click at [1142, 360] on textarea "The speaker provided a comprehensive overview of social media, highlighting dig…" at bounding box center [878, 424] width 1309 height 160
type textarea "The speaker provided a comprehensive overview of social media, highlighting dig…"
click at [732, 535] on button "Verify" at bounding box center [879, 539] width 1317 height 28
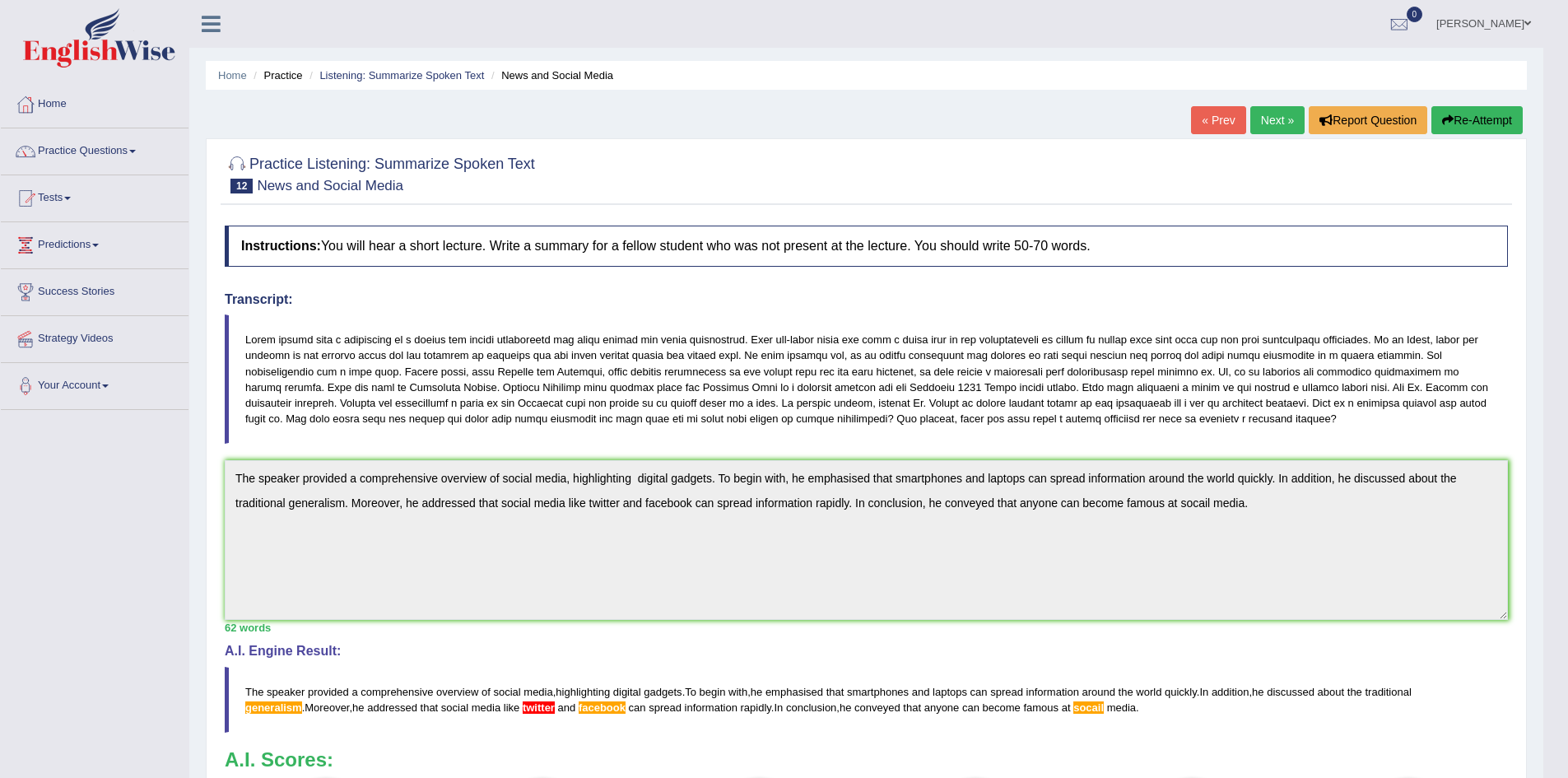
click at [1281, 114] on link "Next »" at bounding box center [1277, 120] width 54 height 28
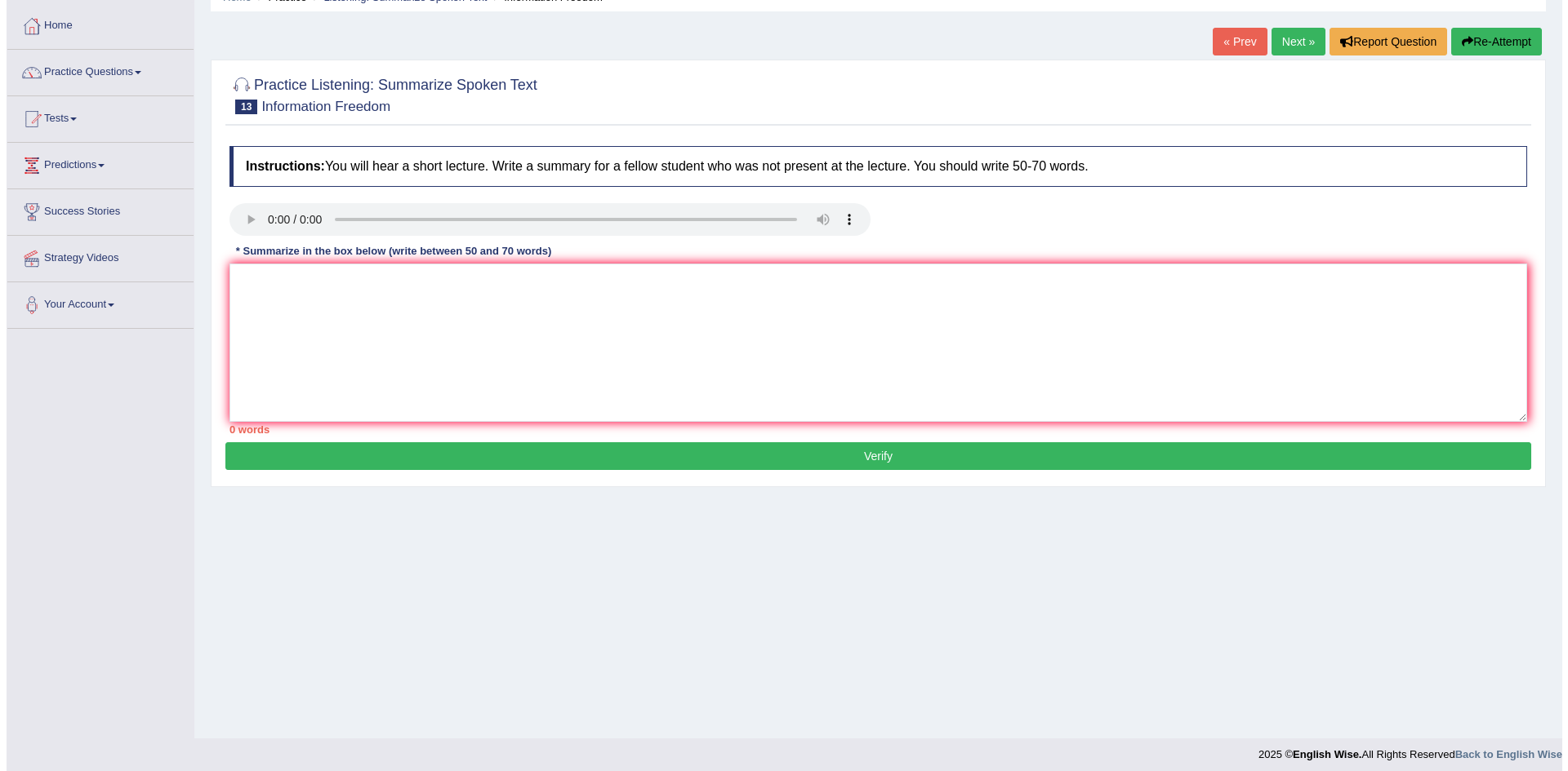
scroll to position [86, 0]
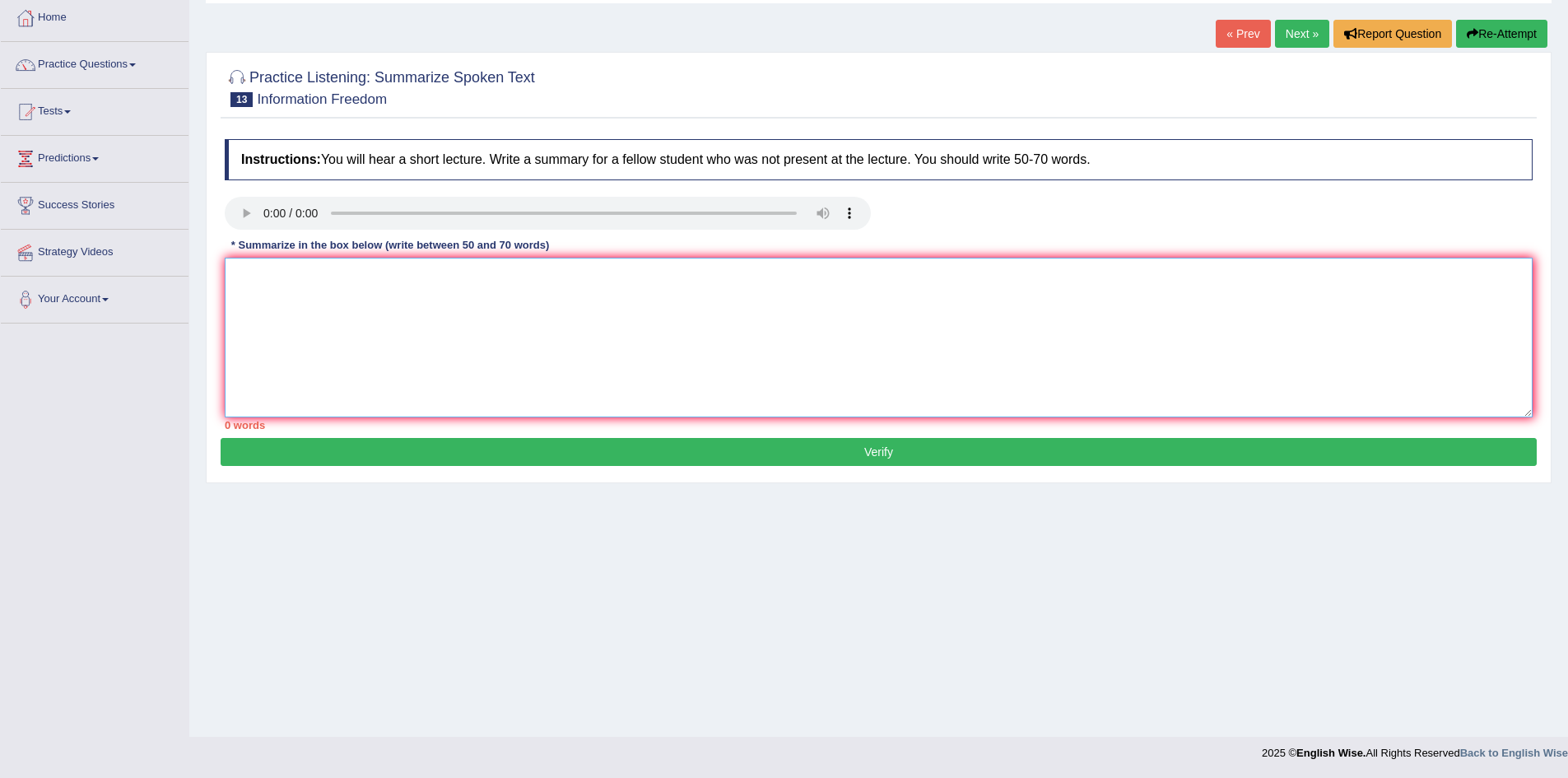
click at [537, 310] on textarea at bounding box center [878, 337] width 1309 height 160
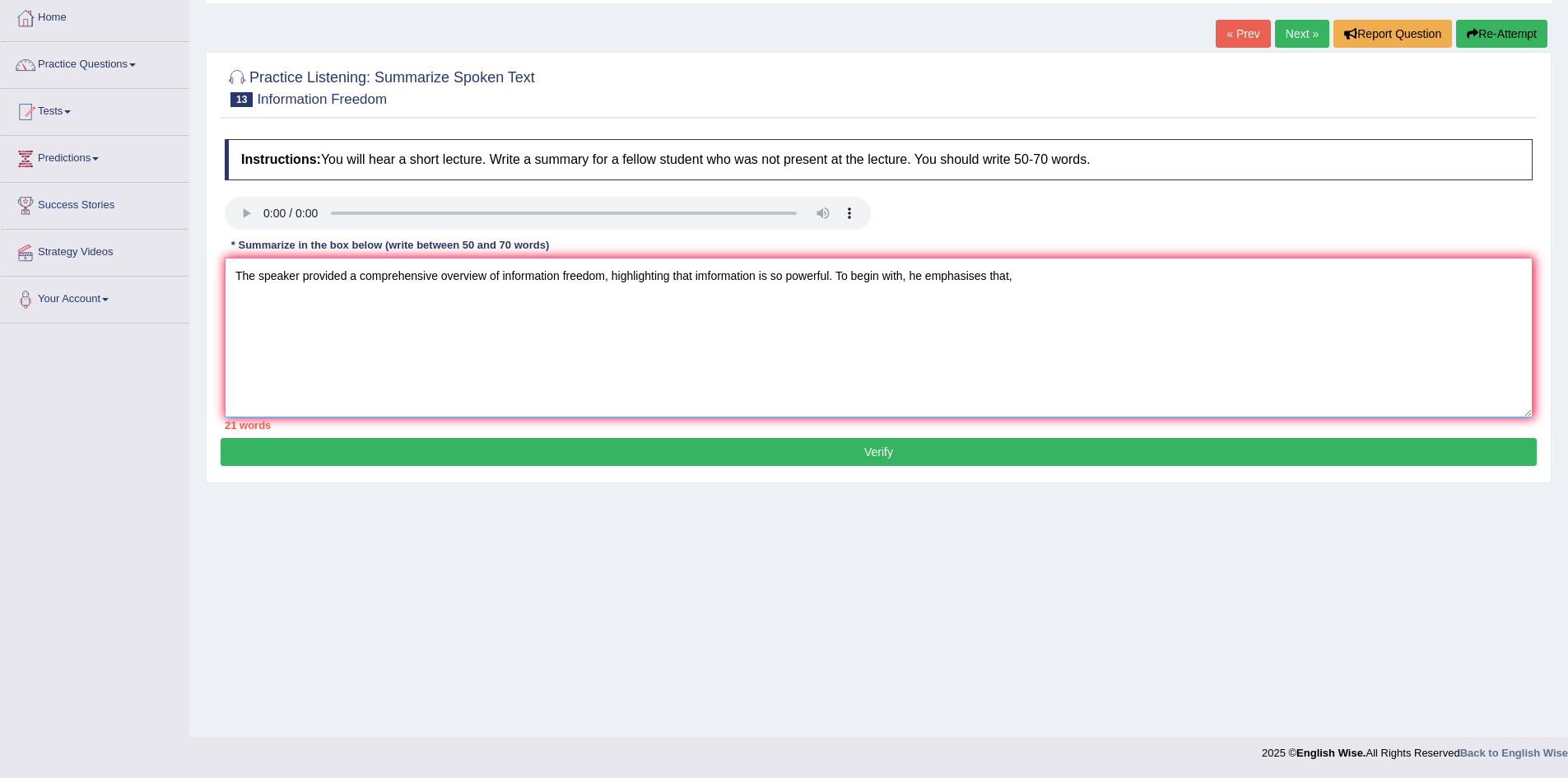
click at [1075, 285] on textarea "The speaker provided a comprehensive overview of information freedom, highlight…" at bounding box center [878, 337] width 1309 height 160
click at [1041, 278] on textarea "The speaker provided a comprehensive overview of information freedom, highlight…" at bounding box center [878, 337] width 1309 height 160
click at [1074, 276] on textarea "The speaker provided a comprehensive overview of information freedom, highlight…" at bounding box center [878, 337] width 1309 height 160
click at [1340, 286] on textarea "The speaker provided a comprehensive overview of information freedom, highlight…" at bounding box center [878, 337] width 1309 height 160
click at [1387, 280] on textarea "The speaker provided a comprehensive overview of information freedom, highlight…" at bounding box center [878, 337] width 1309 height 160
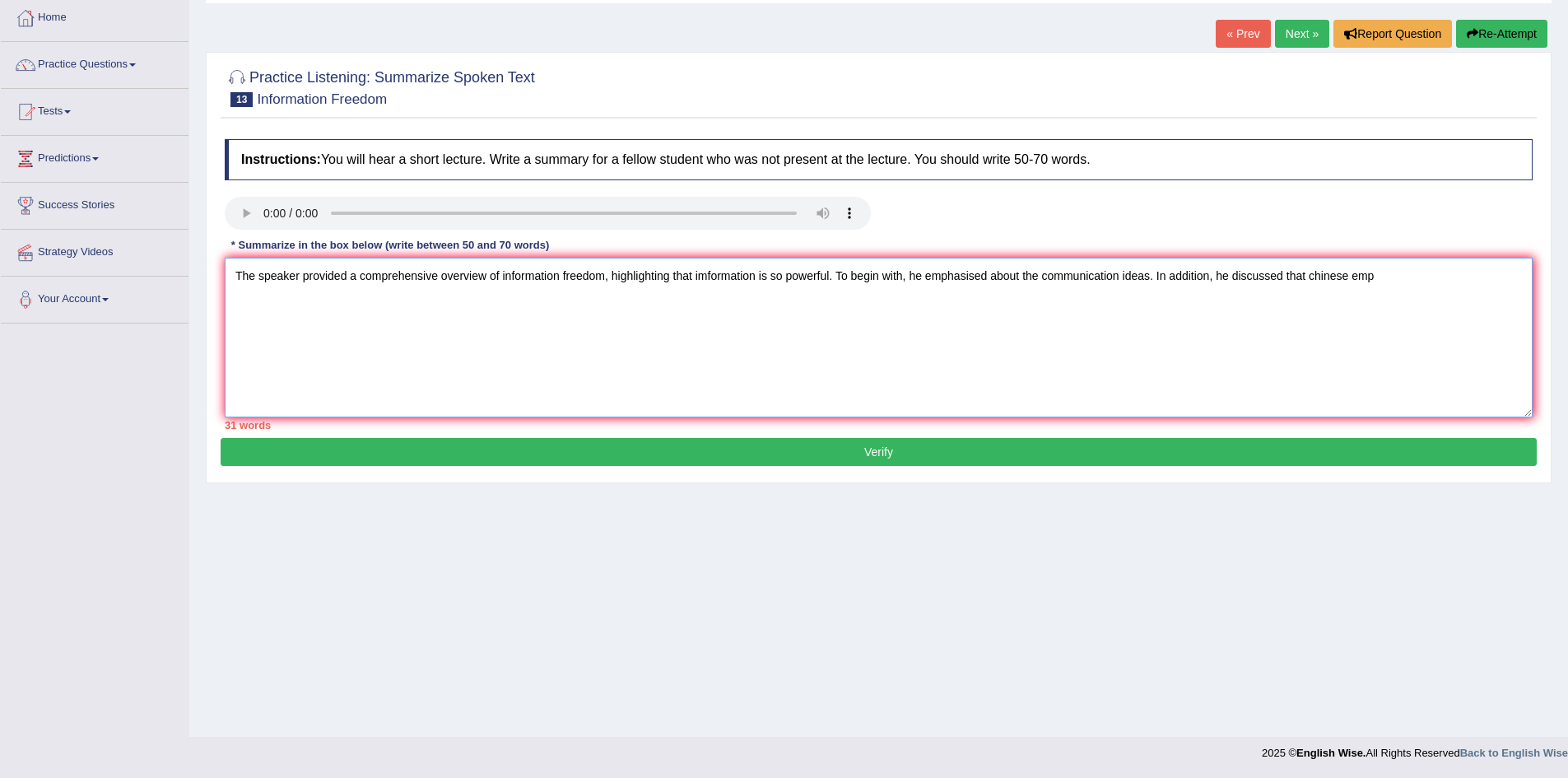
click at [1393, 275] on textarea "The speaker provided a comprehensive overview of information freedom, highlight…" at bounding box center [878, 337] width 1309 height 160
drag, startPoint x: 1383, startPoint y: 365, endPoint x: 1429, endPoint y: 262, distance: 112.8
click at [1429, 262] on textarea "The speaker provided a comprehensive overview of information freedom, highlight…" at bounding box center [878, 337] width 1309 height 160
click at [764, 297] on textarea "The speaker provided a comprehensive overview of information freedom, highlight…" at bounding box center [878, 337] width 1309 height 160
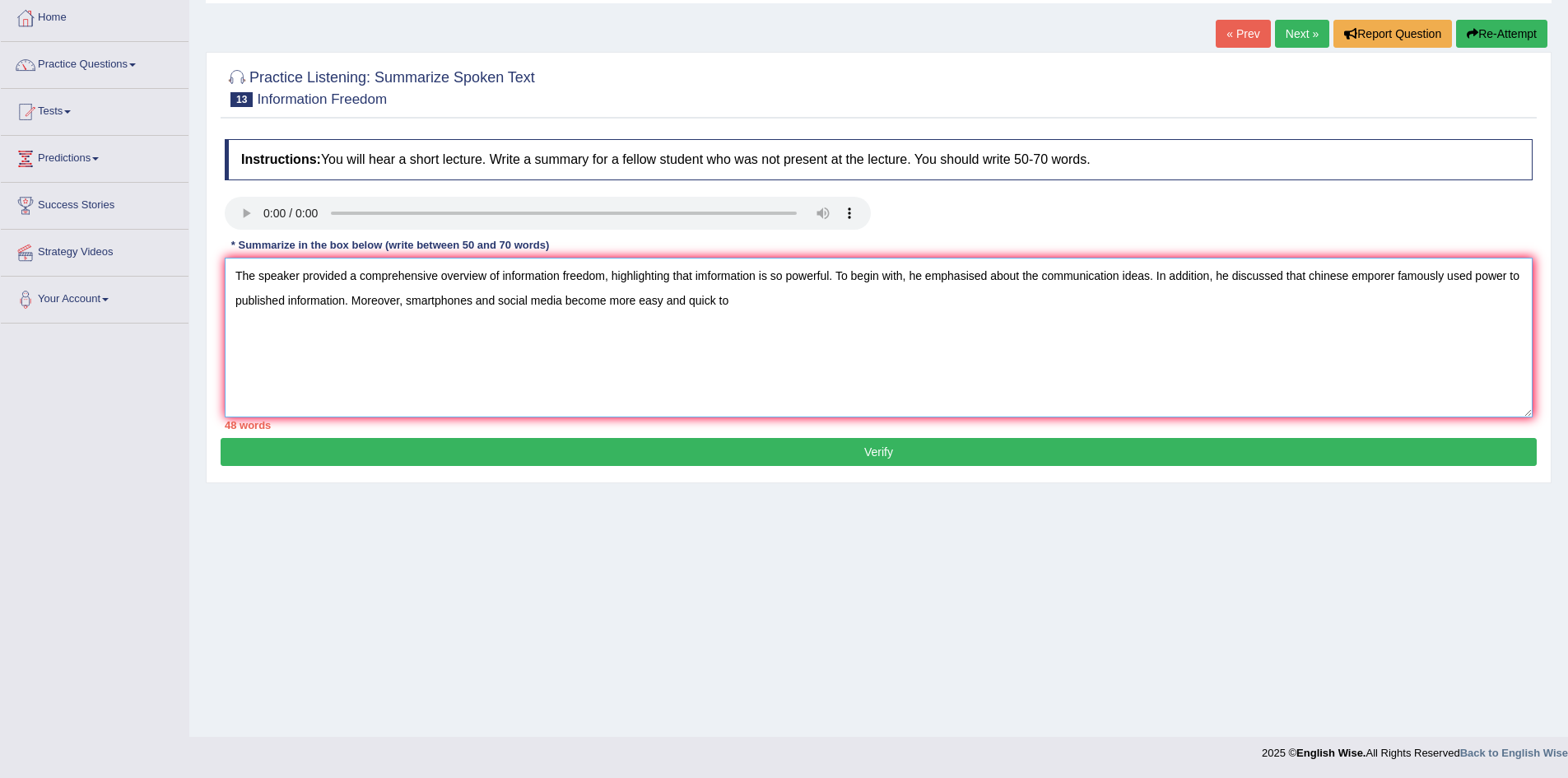
click at [758, 305] on textarea "The speaker provided a comprehensive overview of information freedom, highlight…" at bounding box center [878, 337] width 1309 height 160
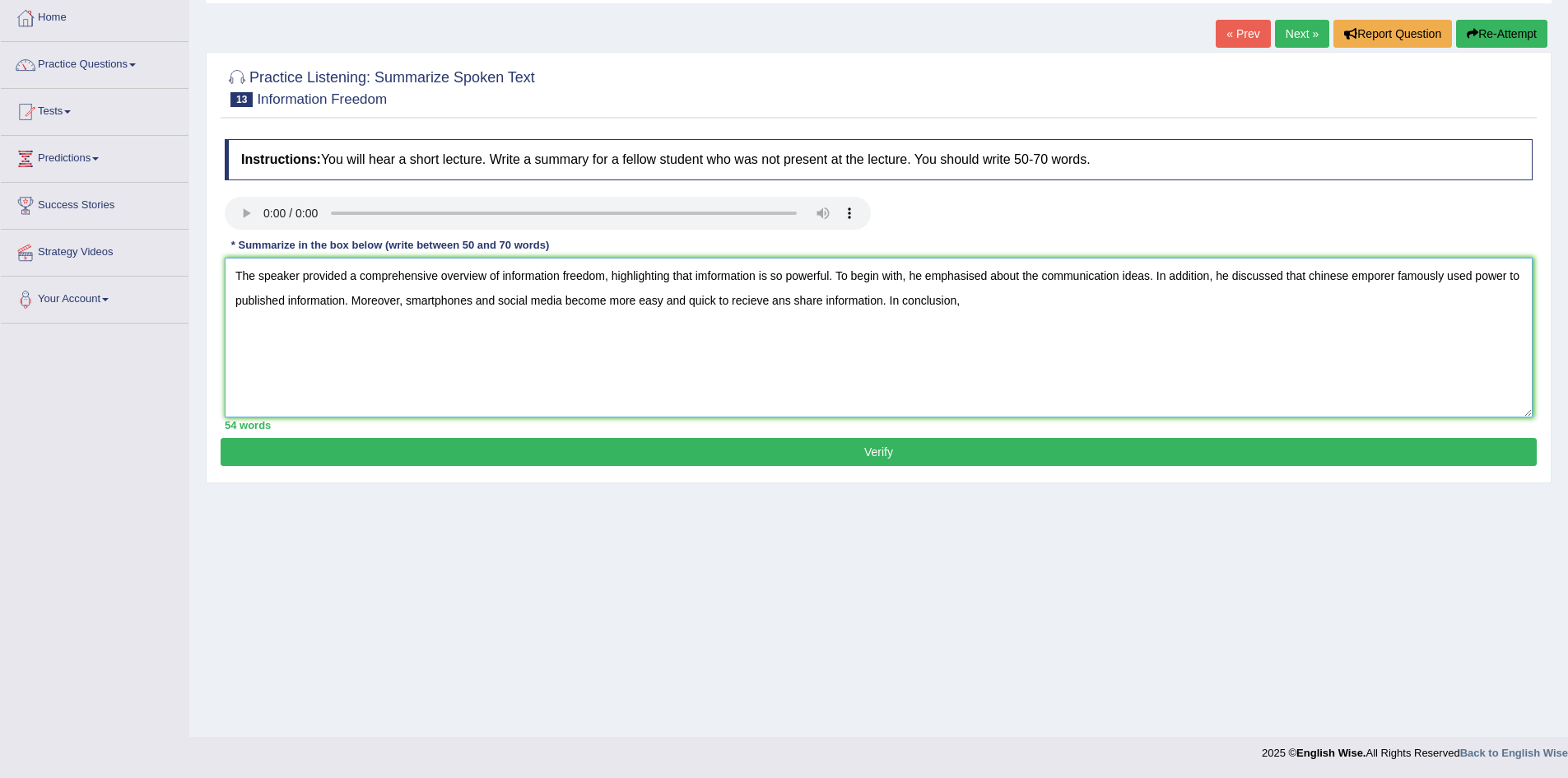
click at [999, 329] on textarea "The speaker provided a comprehensive overview of information freedom, highlight…" at bounding box center [878, 337] width 1309 height 160
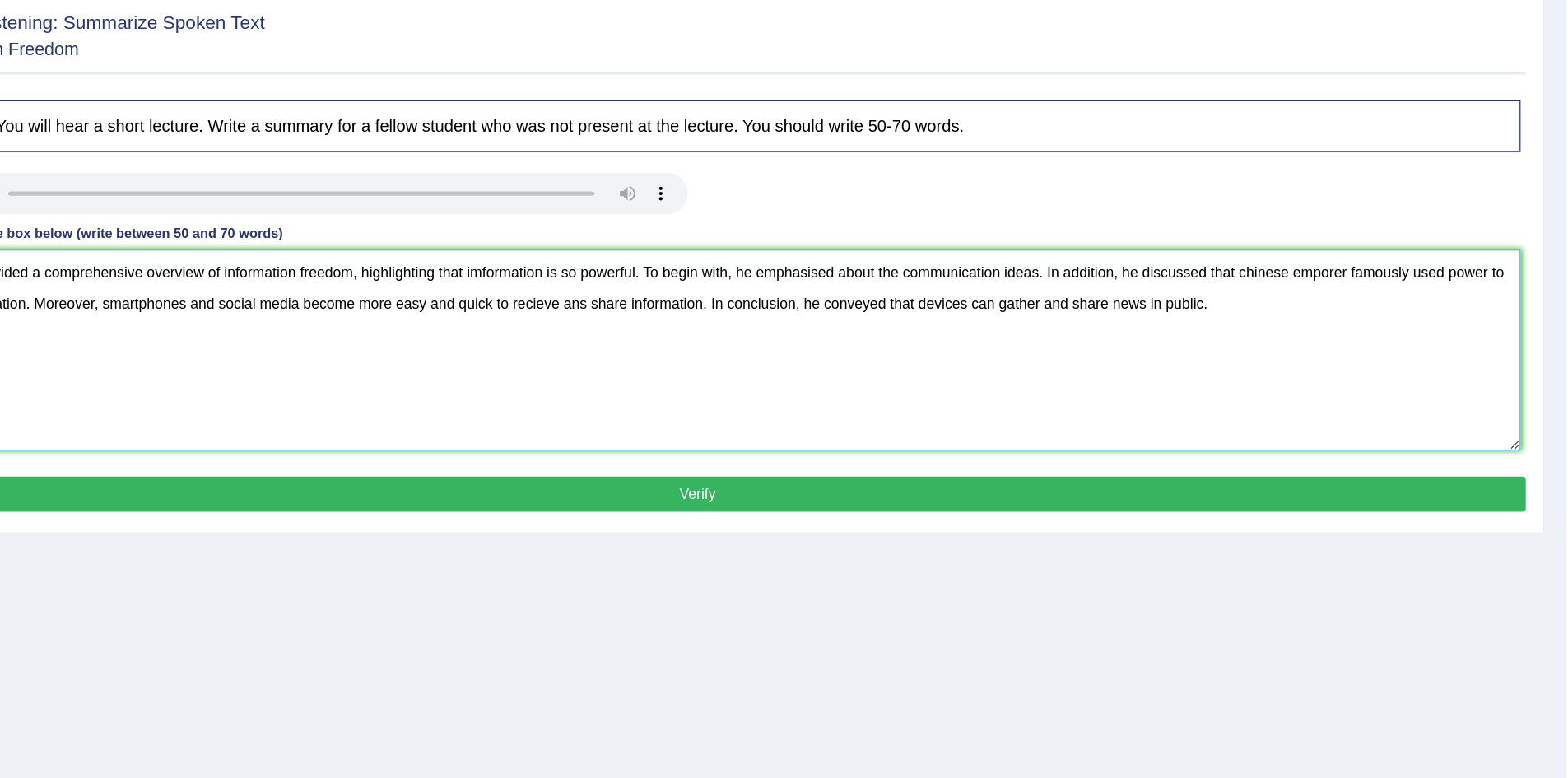
click at [1393, 276] on textarea "The speaker provided a comprehensive overview of information freedom, highlight…" at bounding box center [878, 337] width 1309 height 160
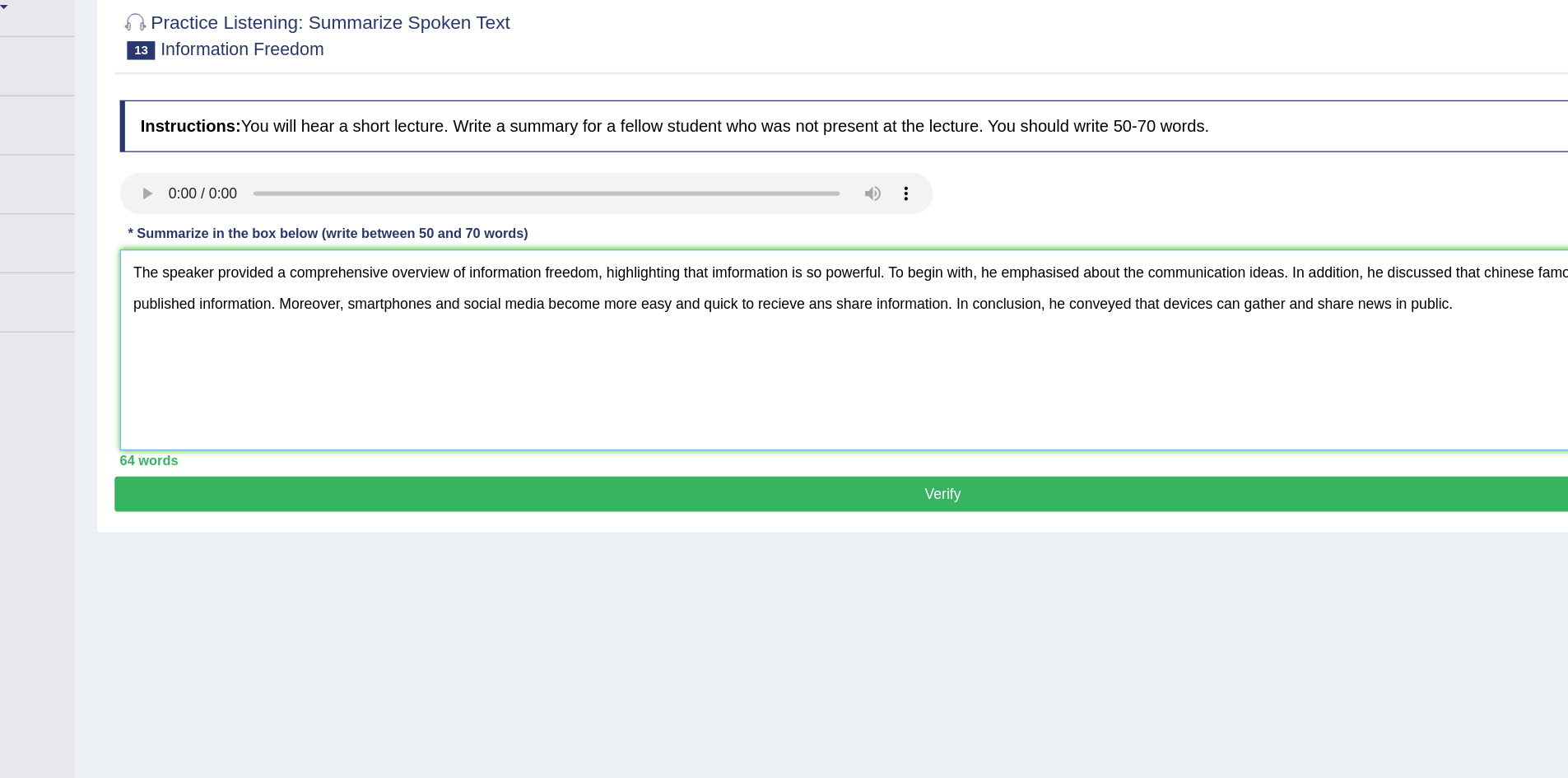
type textarea "The speaker provided a comprehensive overview of information freedom, highlight…"
click at [937, 455] on button "Verify" at bounding box center [879, 452] width 1317 height 28
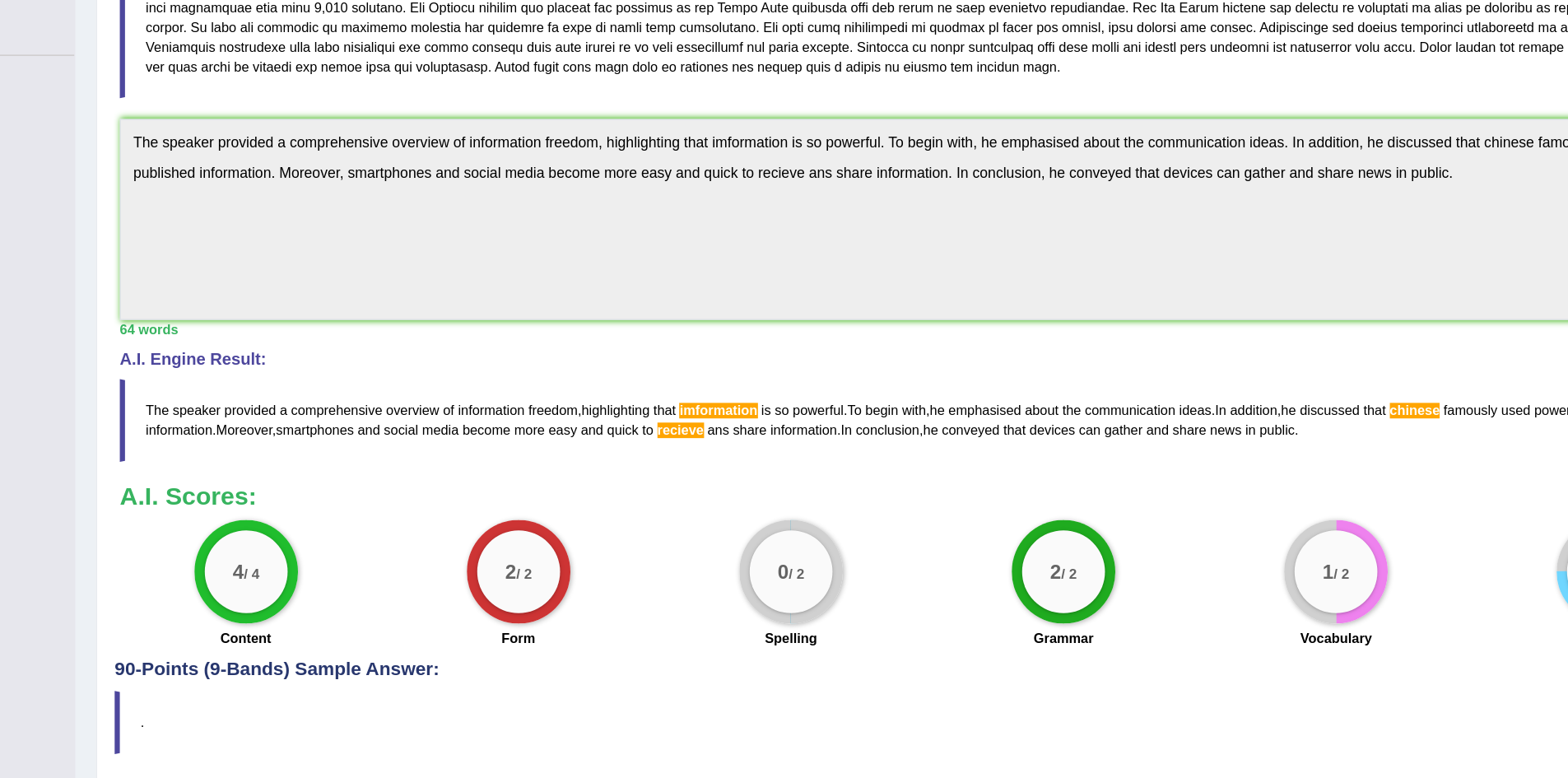
scroll to position [207, 0]
click at [1279, 477] on blockquote "The speaker provided a comprehensive overview of information freedom , highligh…" at bounding box center [866, 492] width 1284 height 66
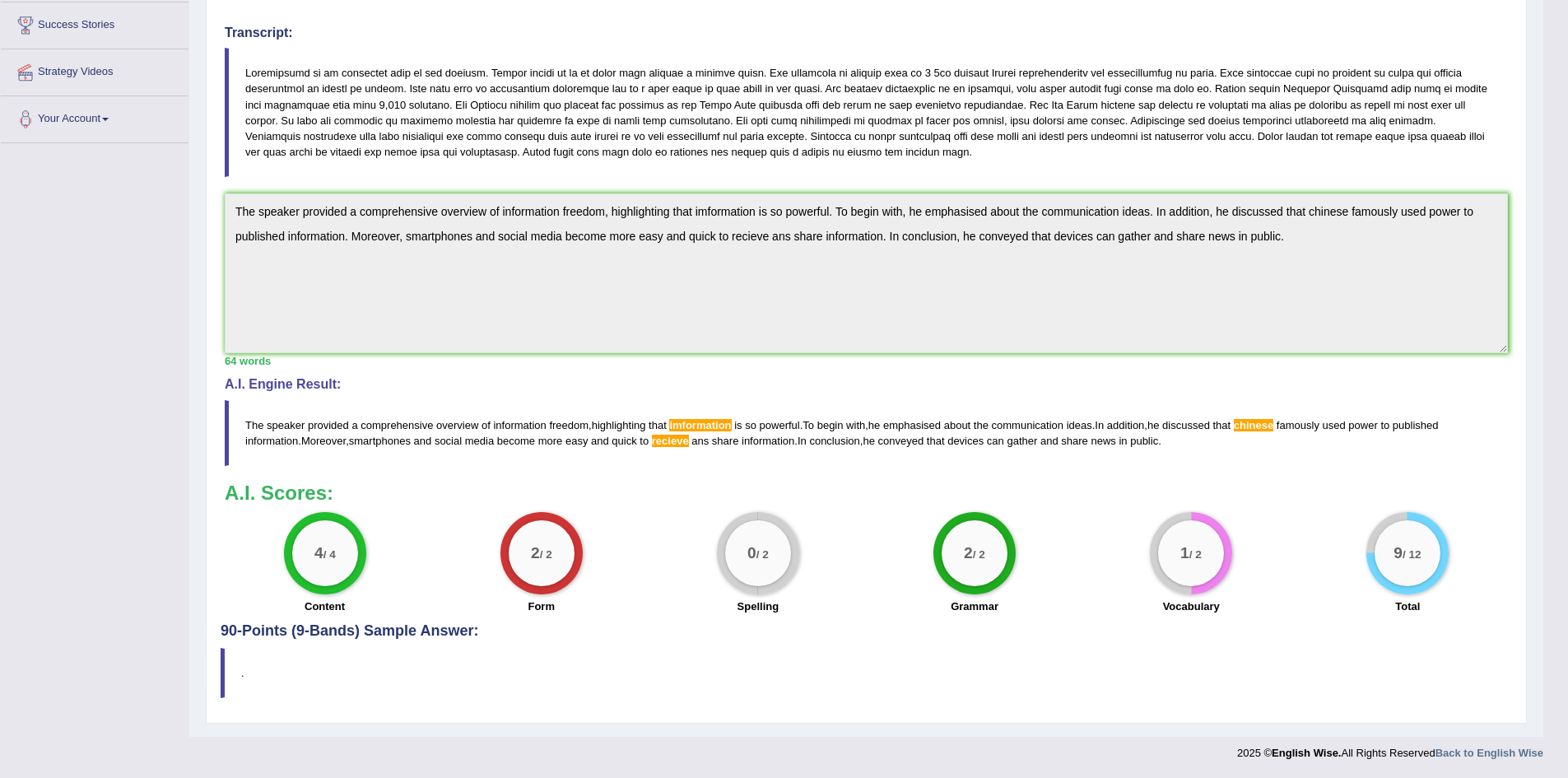
scroll to position [0, 0]
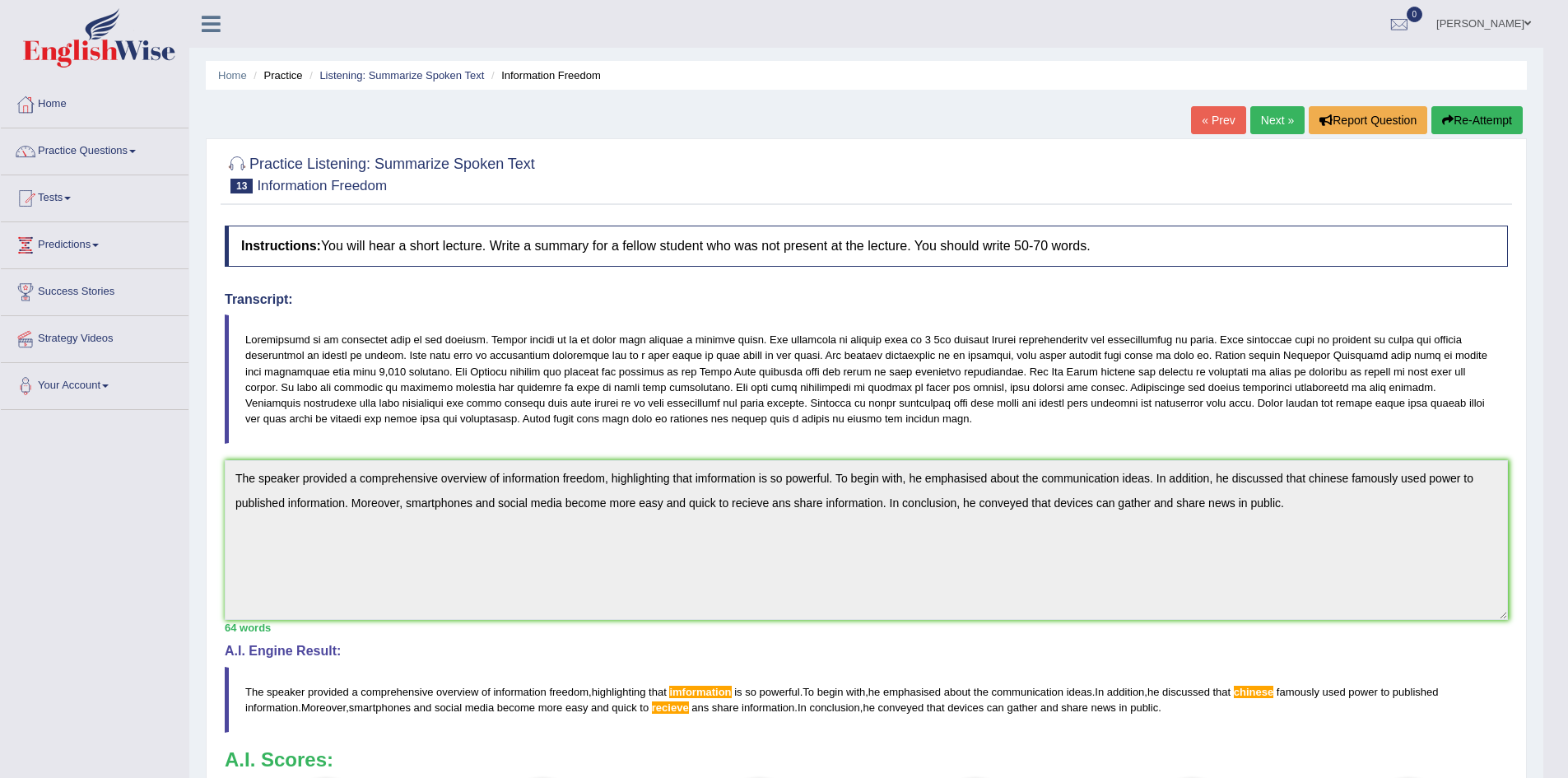
click at [1264, 118] on link "Next »" at bounding box center [1277, 120] width 54 height 28
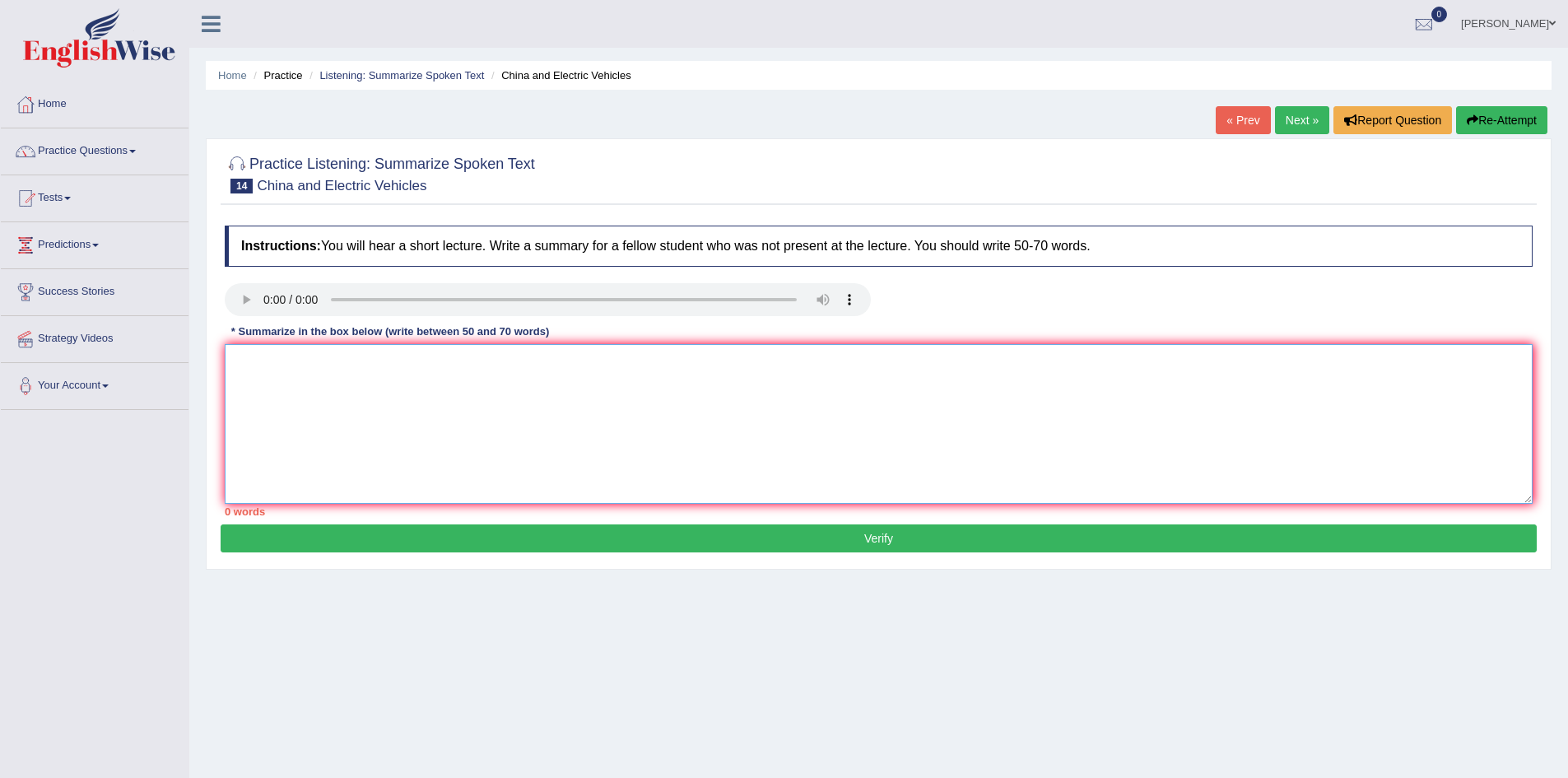
click at [292, 367] on textarea at bounding box center [878, 424] width 1309 height 160
click at [292, 367] on textarea "The speaker provided a comprehensive overview of electric vehicles in China." at bounding box center [878, 424] width 1309 height 160
click at [681, 371] on textarea "The speaker provided a comprehensive overview of electric vehicles in China." at bounding box center [878, 424] width 1309 height 160
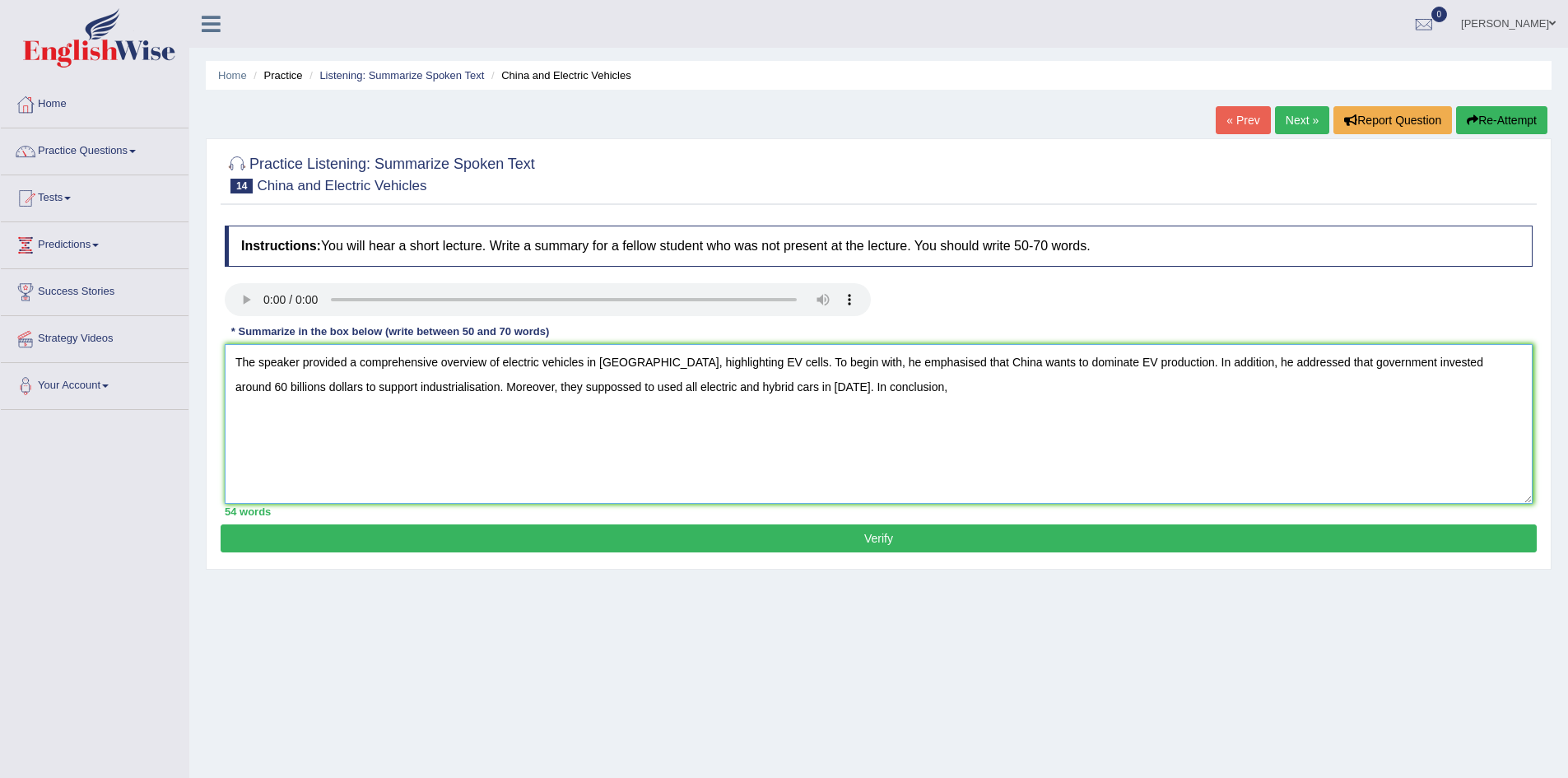
click at [1205, 364] on textarea "The speaker provided a comprehensive overview of electric vehicles in China, hi…" at bounding box center [878, 424] width 1309 height 160
click at [828, 368] on textarea "The speaker provided a comprehensive overview of electric vehicles in China, hi…" at bounding box center [878, 424] width 1309 height 160
click at [860, 392] on textarea "The speaker provided a comprehensive overview of electric vehicles in China, hi…" at bounding box center [878, 424] width 1309 height 160
click at [1079, 389] on textarea "The speaker provided a comprehensive overview of electric vehicles in China, hi…" at bounding box center [878, 424] width 1309 height 160
click at [1203, 407] on textarea "The speaker provided a comprehensive overview of electric vehicles in China, hi…" at bounding box center [878, 424] width 1309 height 160
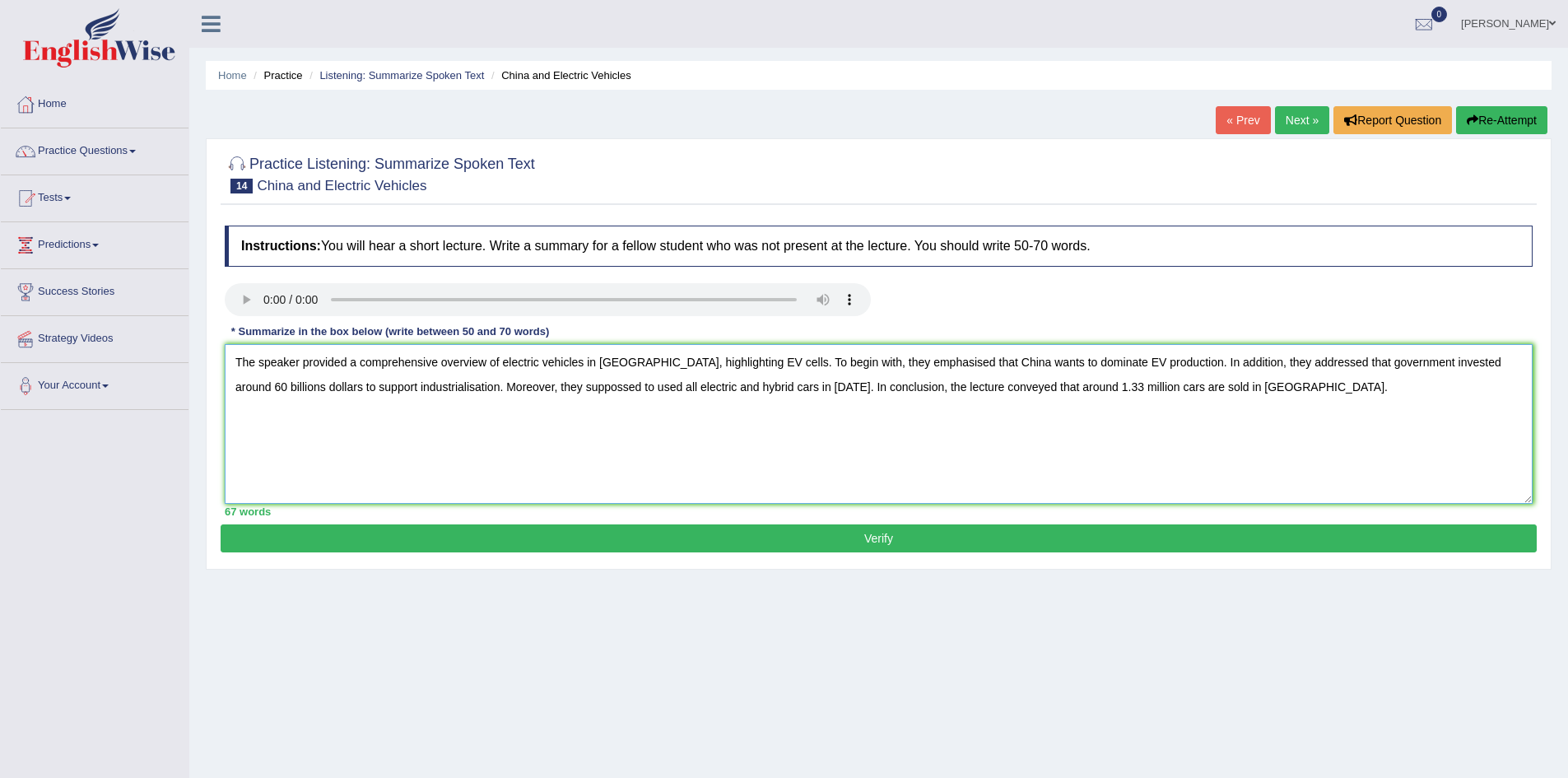
type textarea "The speaker provided a comprehensive overview of electric vehicles in China, hi…"
click at [910, 544] on button "Verify" at bounding box center [879, 539] width 1317 height 28
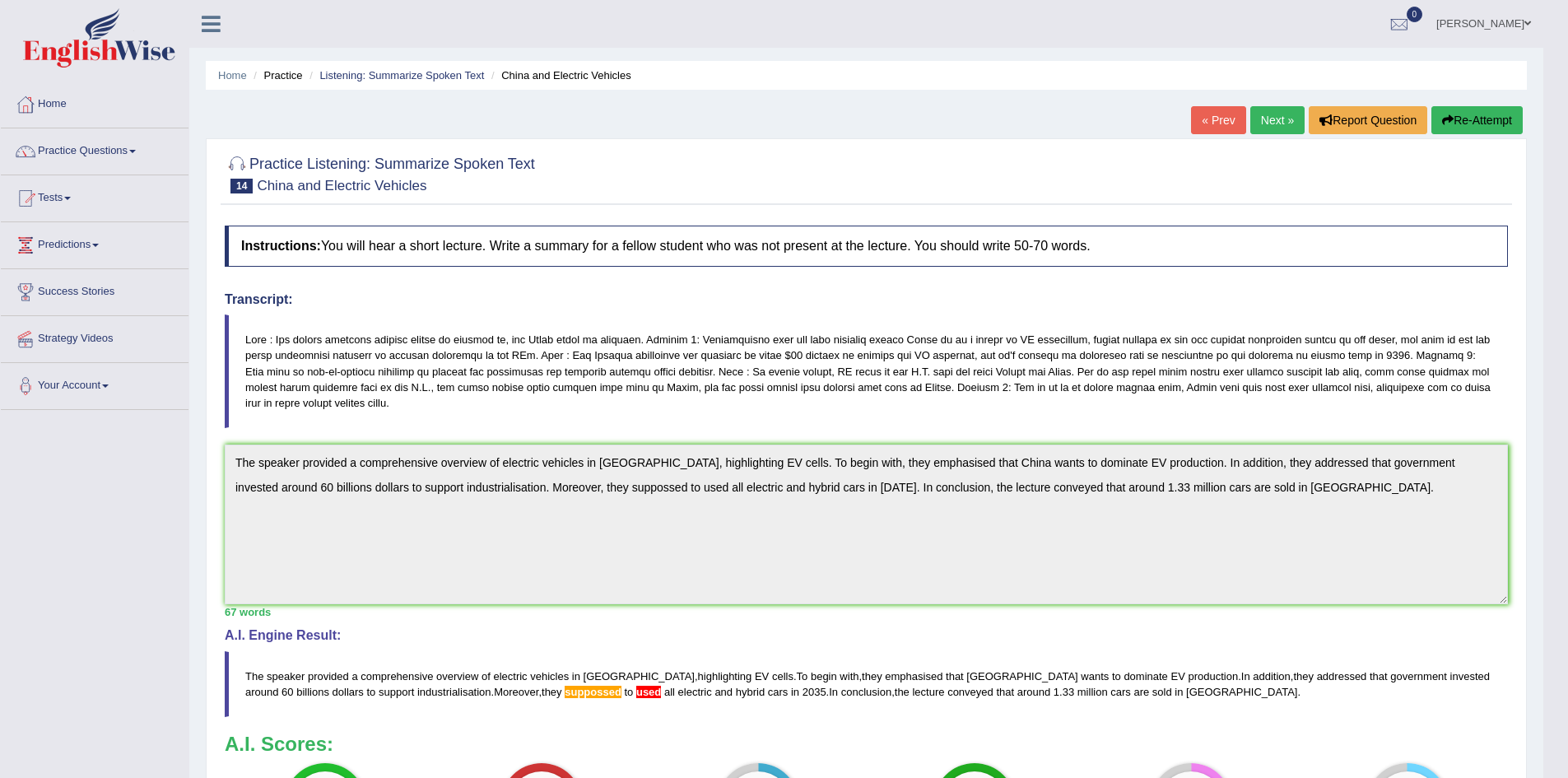
click at [1279, 112] on link "Next »" at bounding box center [1277, 120] width 54 height 28
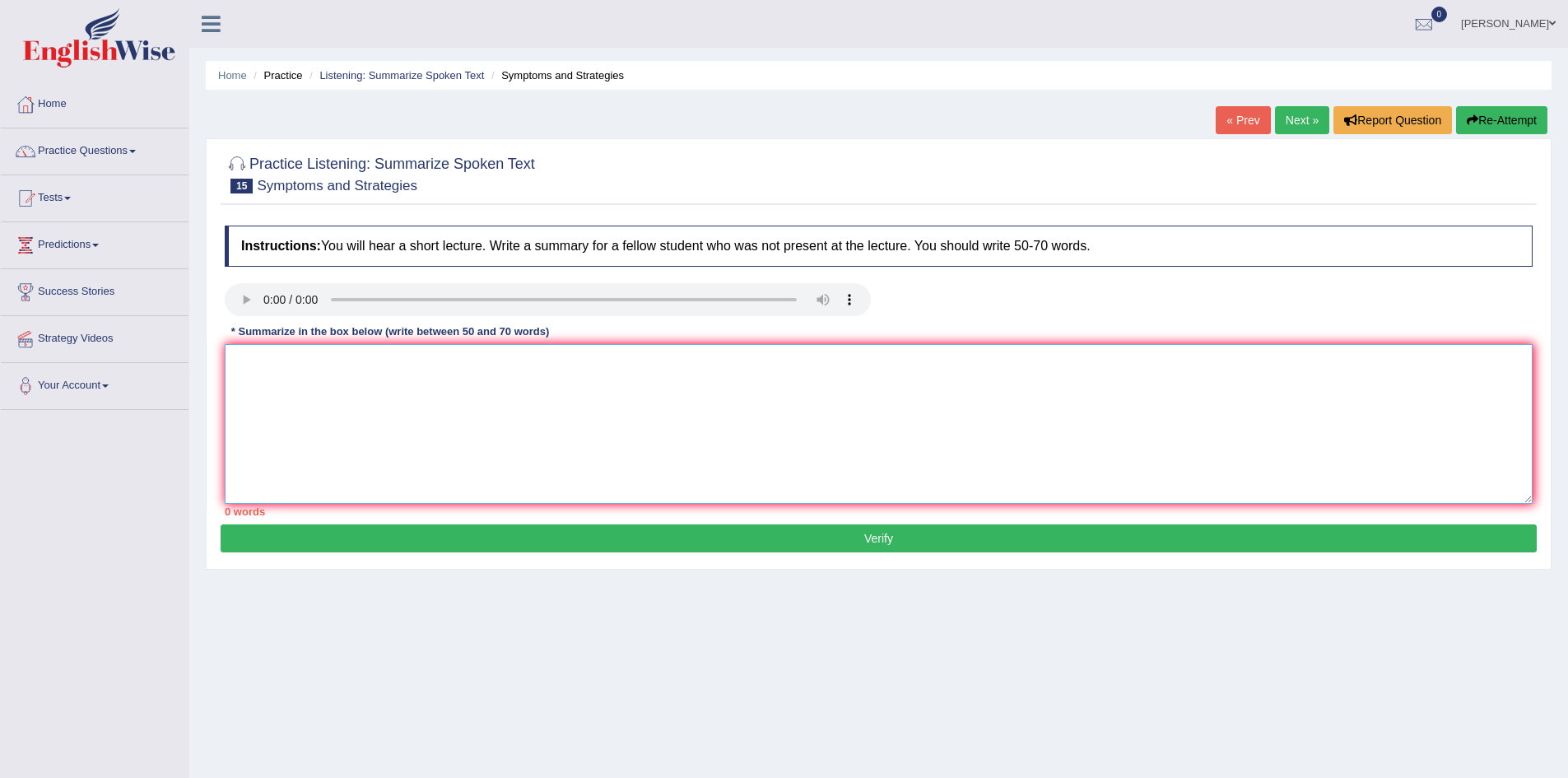
click at [264, 387] on textarea at bounding box center [878, 424] width 1309 height 160
click at [671, 383] on textarea "The speaker provided a comprehensive overview of symptoms and strategies" at bounding box center [878, 424] width 1309 height 160
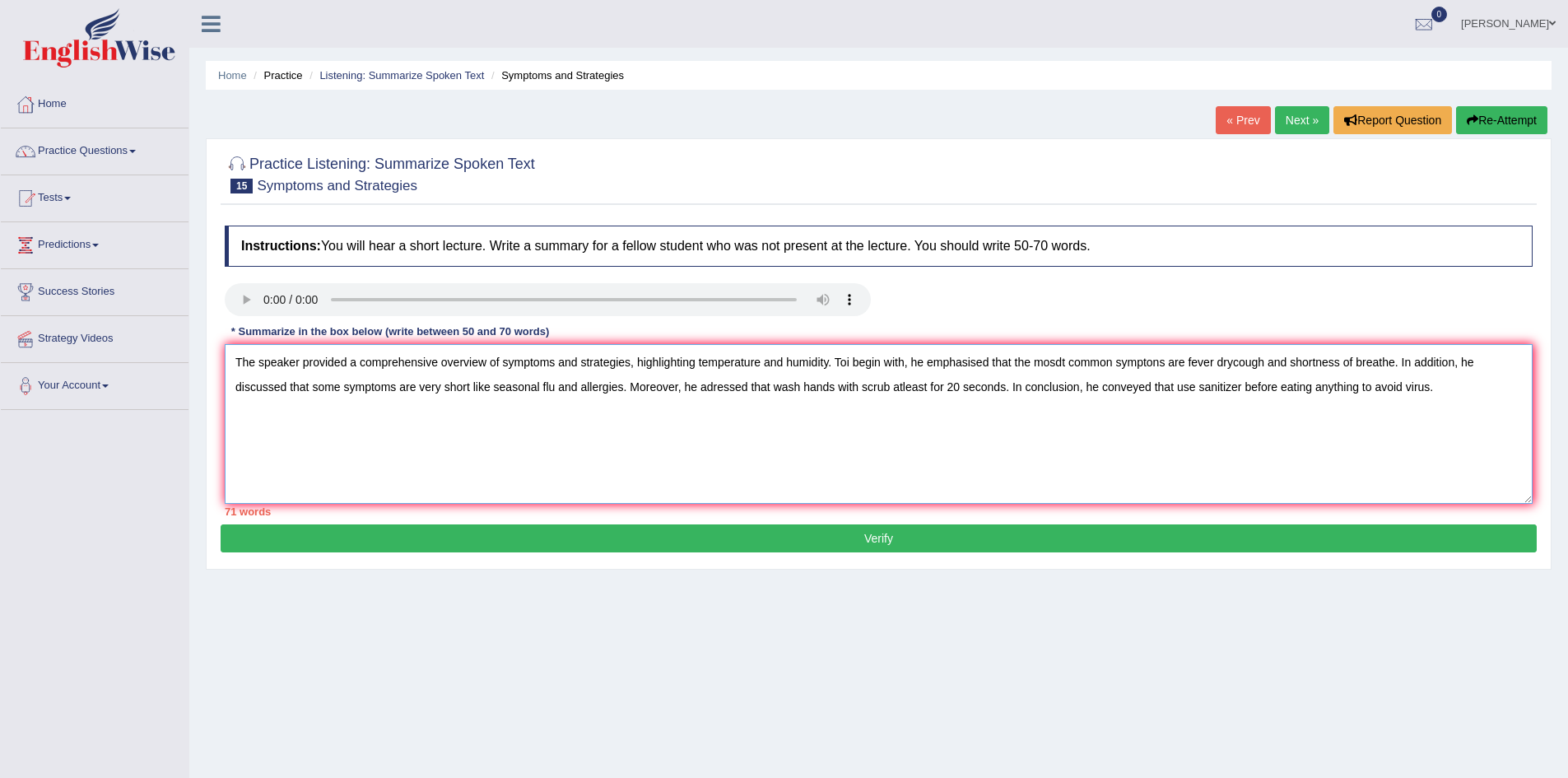
click at [357, 366] on textarea "The speaker provided a comprehensive overview of symptoms and strategies, highl…" at bounding box center [878, 424] width 1309 height 160
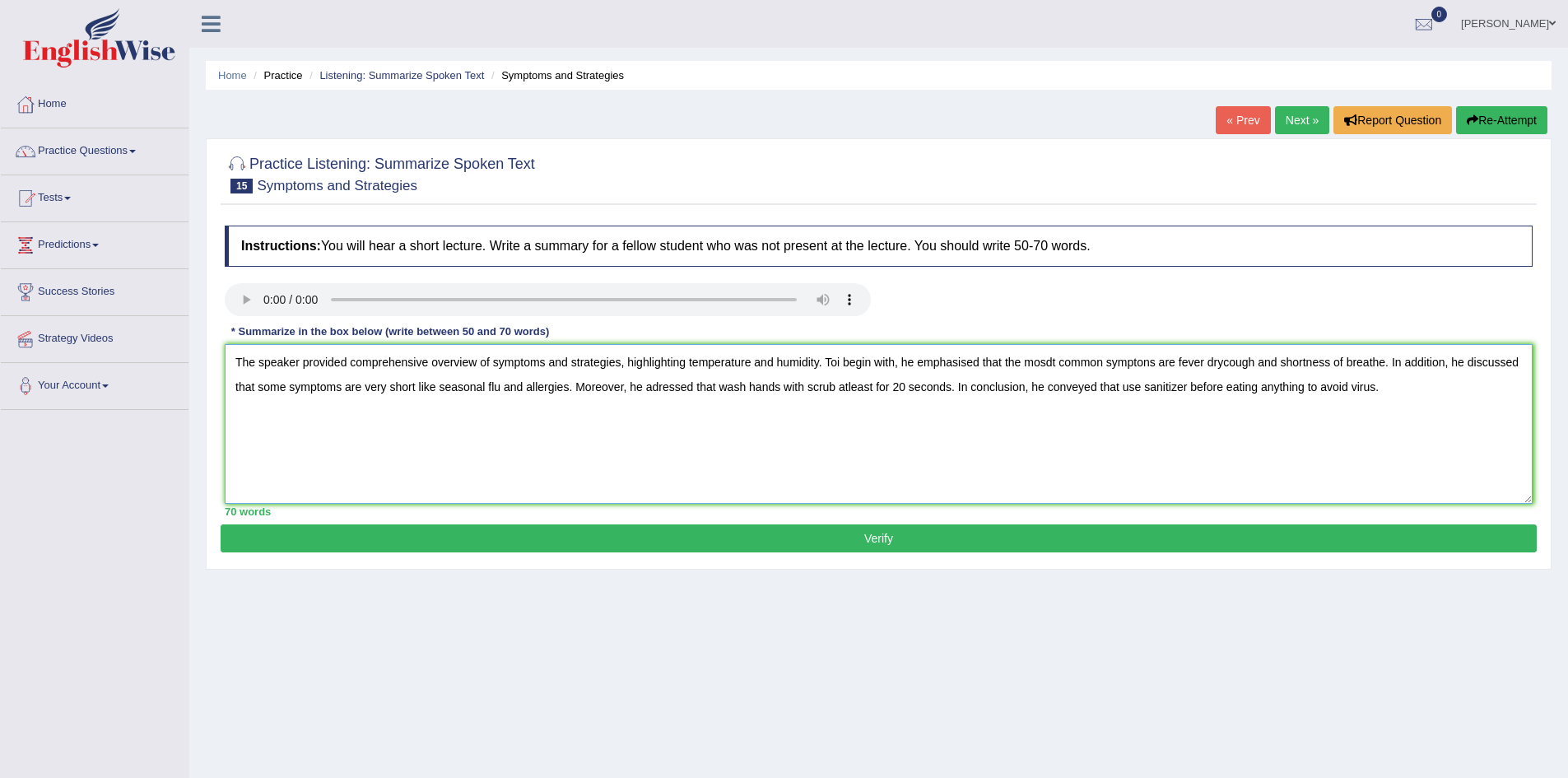
click at [1058, 366] on textarea "The speaker provided comprehensive overview of symptoms and strategies, highlig…" at bounding box center [878, 424] width 1309 height 160
click at [659, 395] on textarea "The speaker provided comprehensive overview of symptoms and strategies, highlig…" at bounding box center [878, 424] width 1309 height 160
type textarea "The speaker provided comprehensive overview of symptoms and strategies, highlig…"
click at [932, 539] on button "Verify" at bounding box center [879, 539] width 1317 height 28
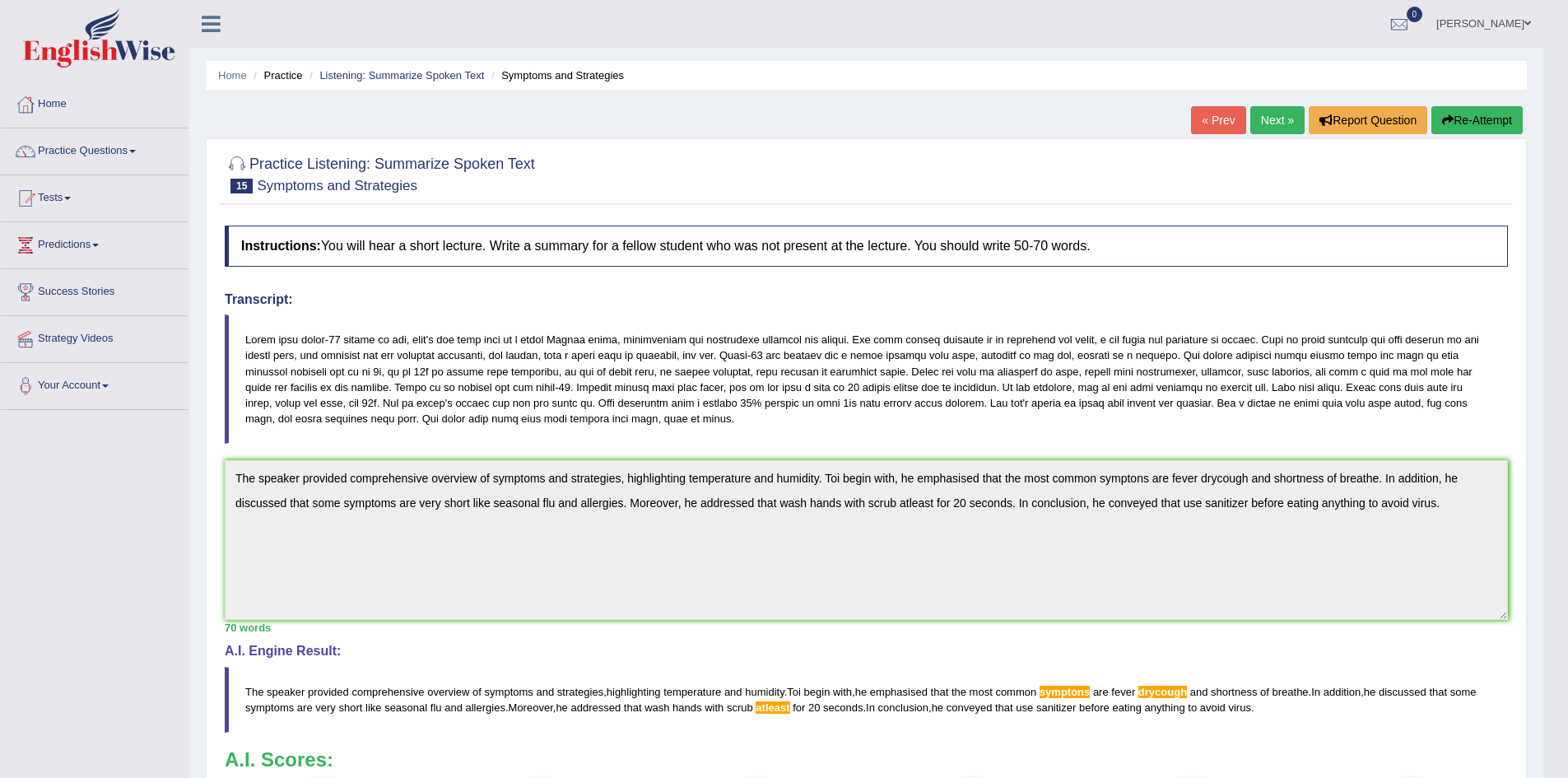
click at [1267, 117] on link "Next »" at bounding box center [1277, 120] width 54 height 28
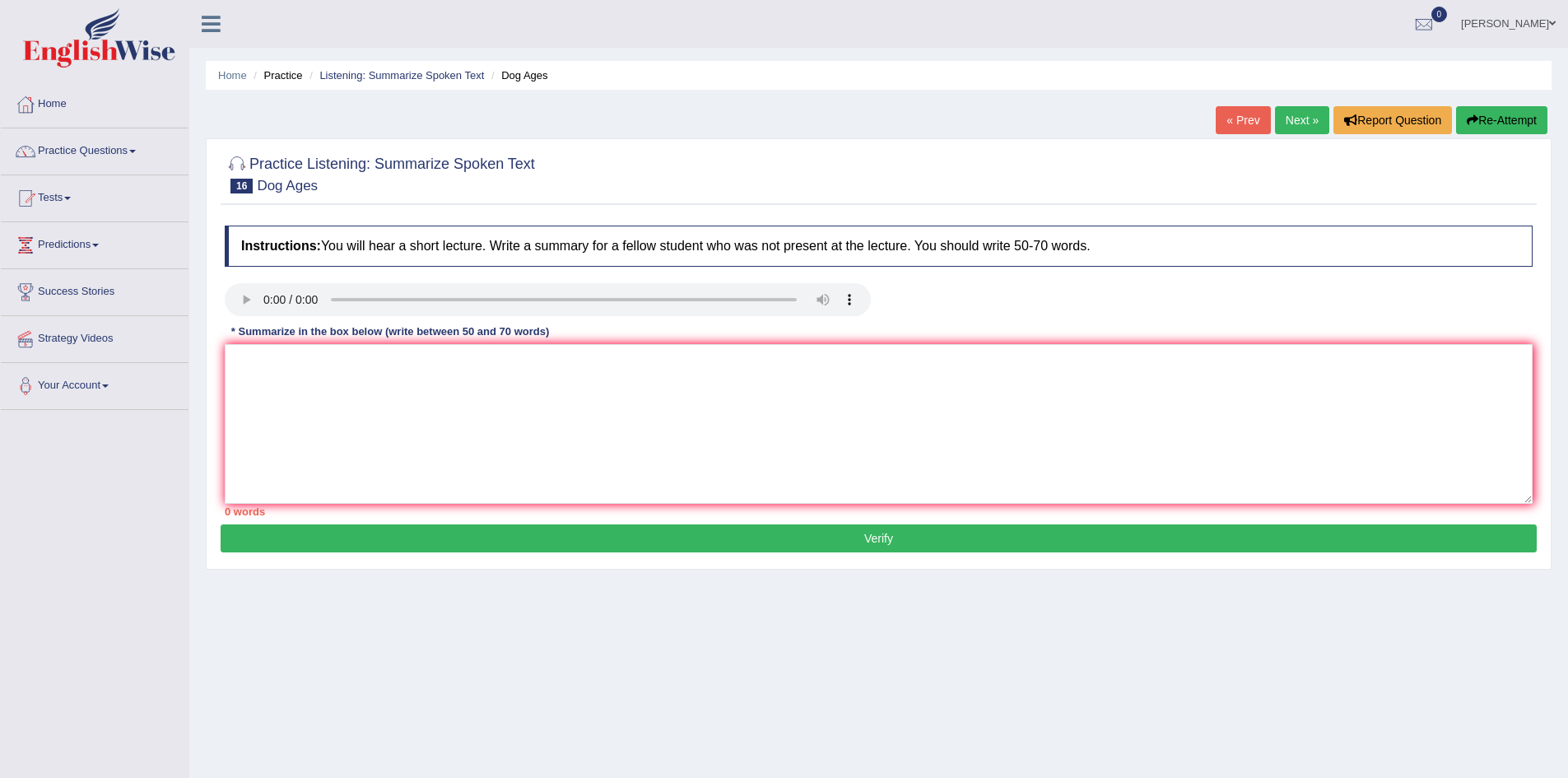
click at [1285, 111] on link "Next »" at bounding box center [1302, 120] width 54 height 28
click at [221, 130] on div "Home Practice Listening: Summarize Spoken Text Cheaper Rail Tickets « Prev Next…" at bounding box center [878, 412] width 1379 height 824
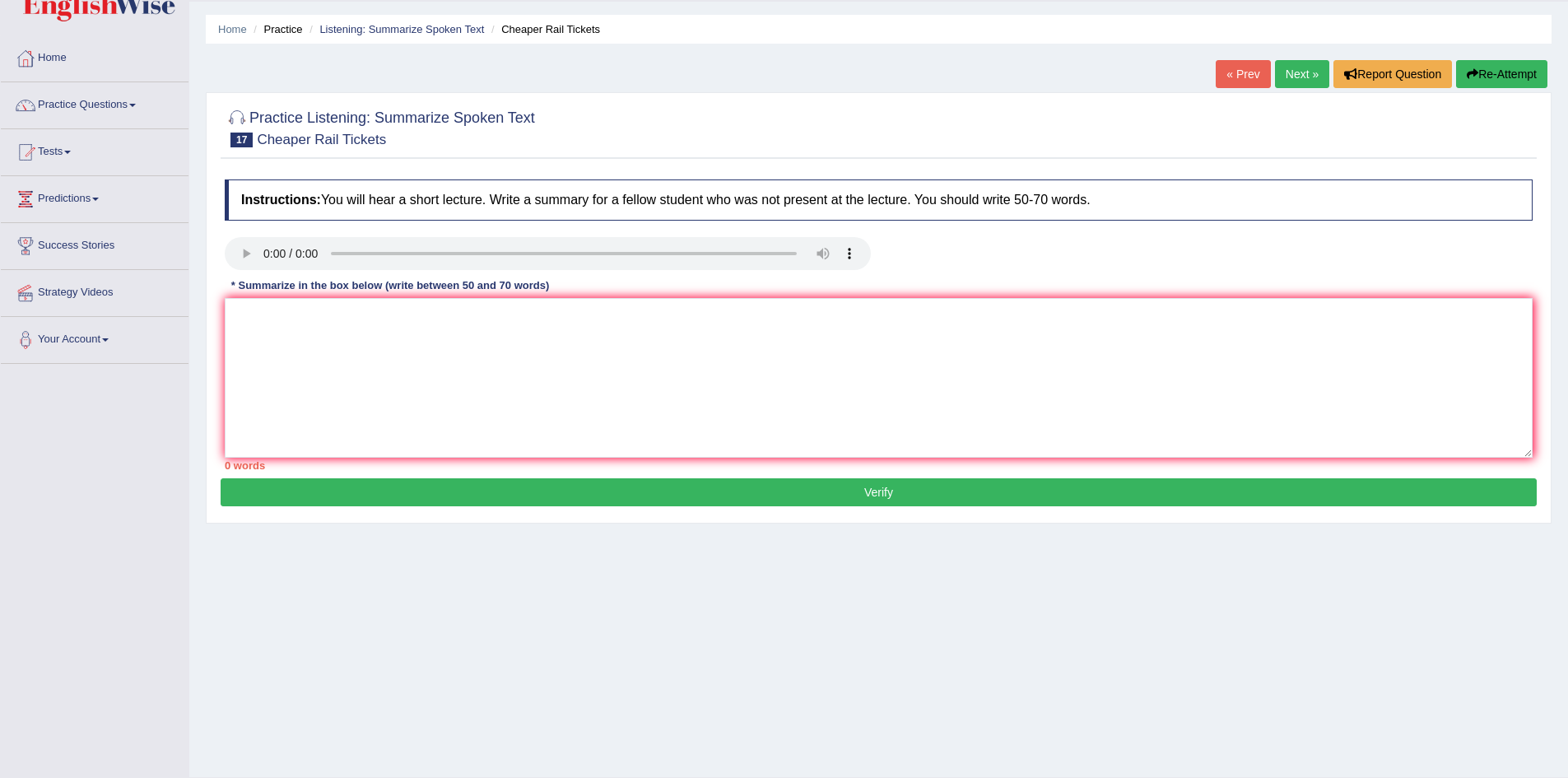
scroll to position [87, 0]
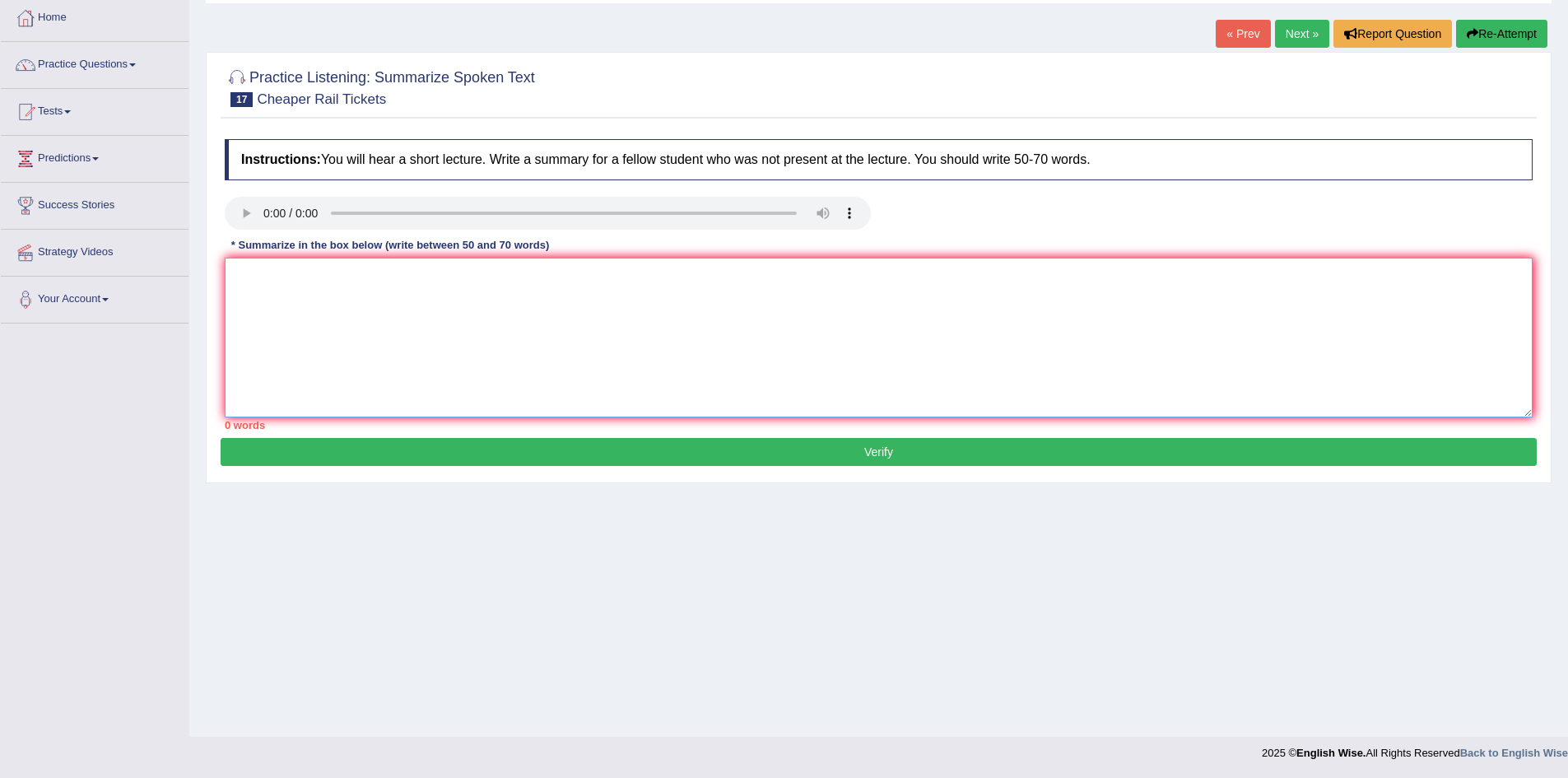
click at [508, 358] on textarea at bounding box center [878, 337] width 1309 height 160
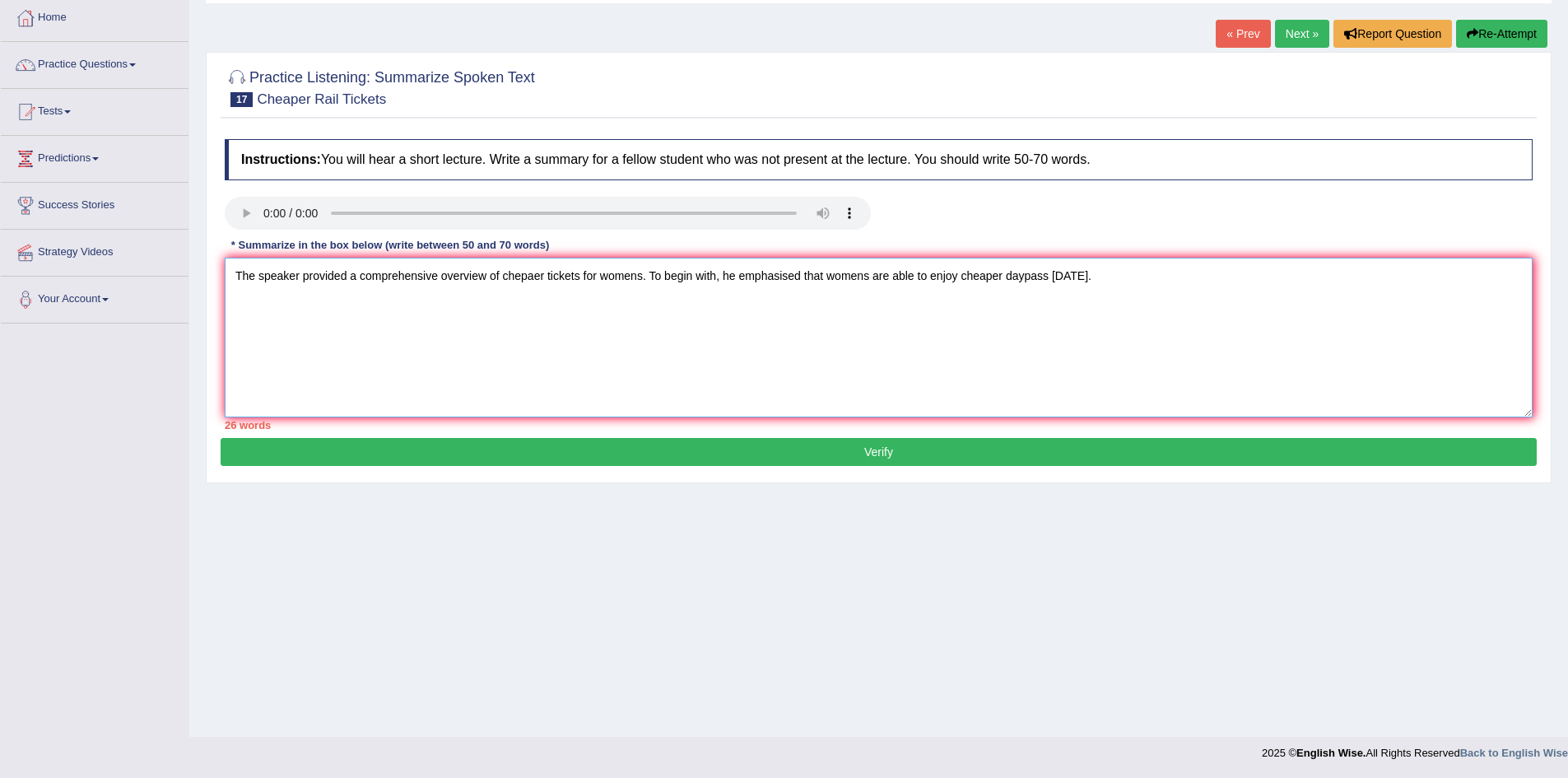
click at [1132, 286] on textarea "The speaker provided a comprehensive overview of chepaer tickets for womens. To…" at bounding box center [878, 337] width 1309 height 160
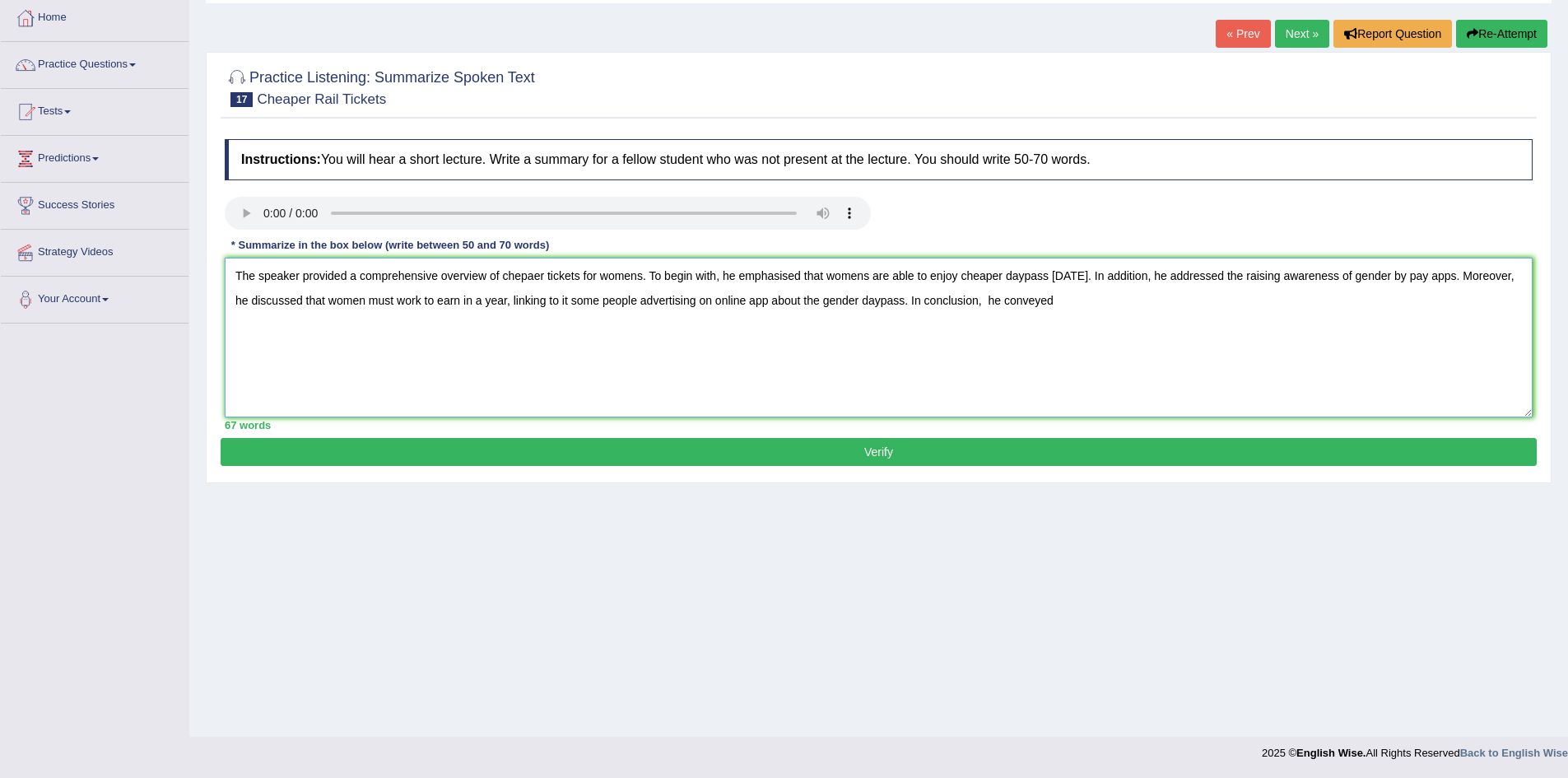
click at [1430, 275] on textarea "The speaker provided a comprehensive overview of chepaer tickets for womens. To…" at bounding box center [878, 337] width 1309 height 160
drag, startPoint x: 621, startPoint y: 300, endPoint x: 569, endPoint y: 294, distance: 52.3
click at [569, 294] on textarea "The speaker provided a comprehensive overview of chepaer tickets for womens. To…" at bounding box center [878, 337] width 1309 height 160
drag, startPoint x: 1053, startPoint y: 298, endPoint x: 918, endPoint y: 298, distance: 135.0
click at [918, 298] on textarea "The speaker provided a comprehensive overview of chepaer tickets for womens. To…" at bounding box center [878, 337] width 1309 height 160
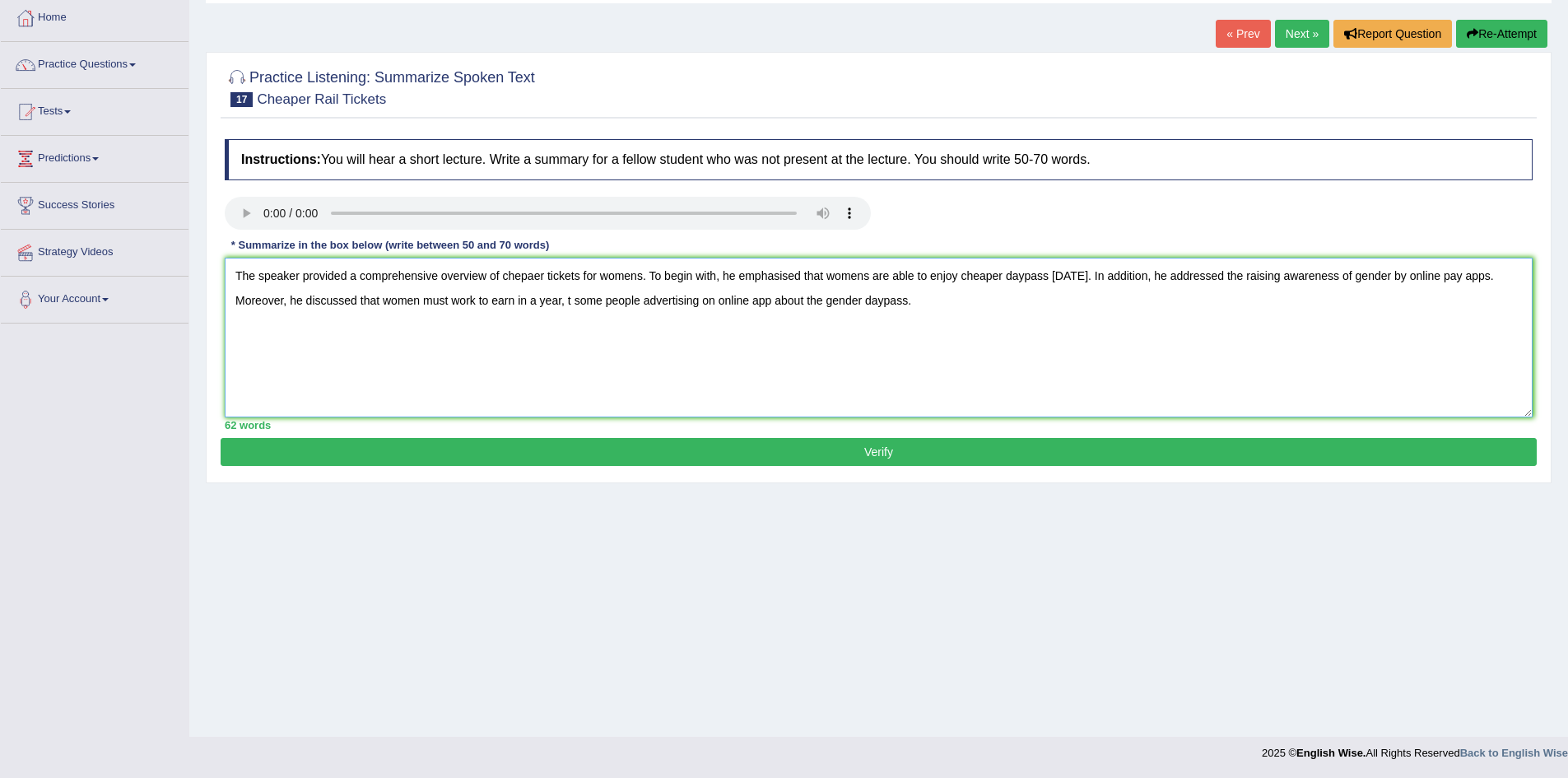
click at [565, 304] on textarea "The speaker provided a comprehensive overview of chepaer tickets for womens. To…" at bounding box center [878, 337] width 1309 height 160
click at [1093, 315] on textarea "The speaker provided a comprehensive overview of chepaer tickets for womens. To…" at bounding box center [878, 337] width 1309 height 160
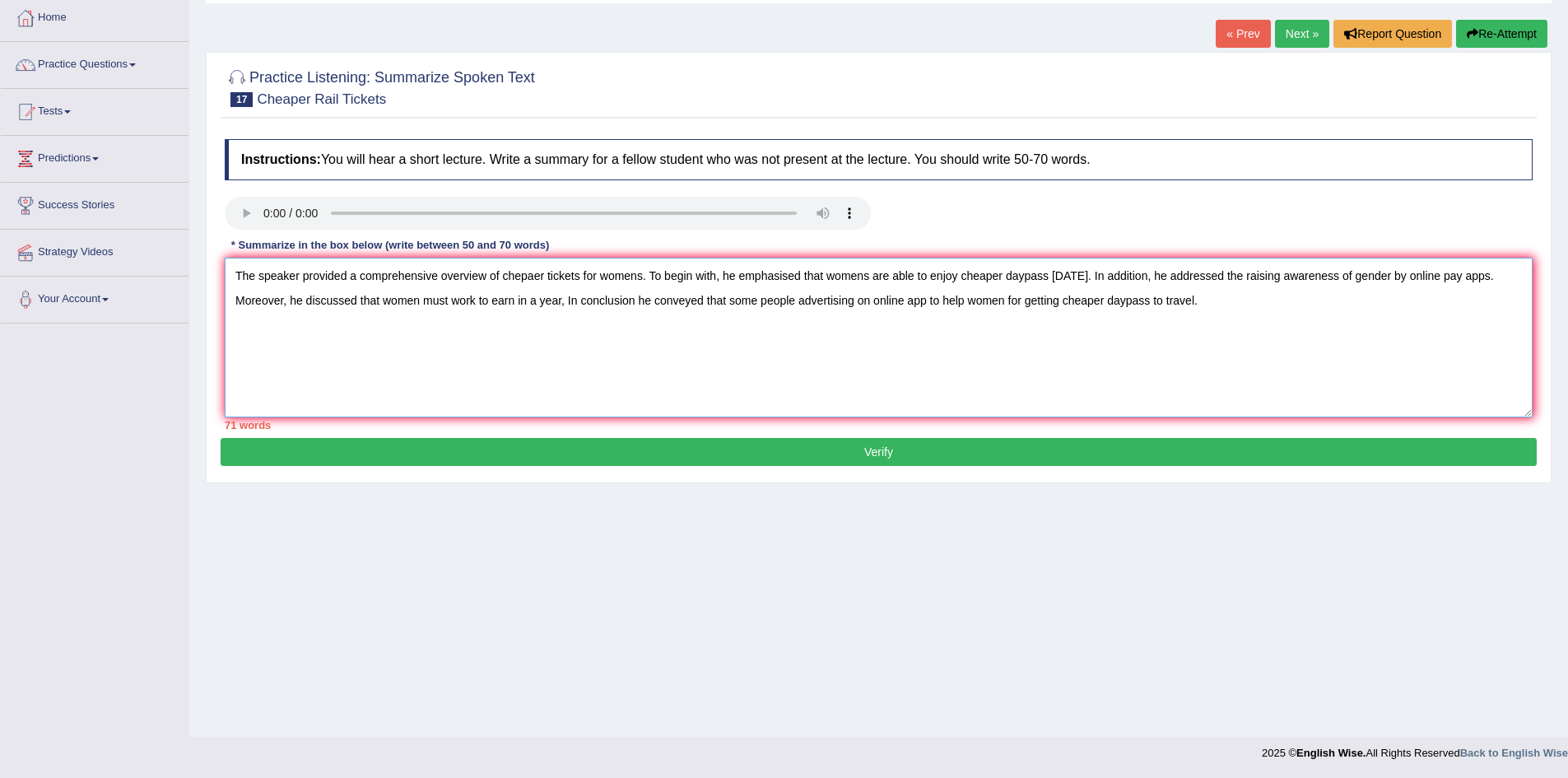
click at [360, 272] on textarea "The speaker provided a comprehensive overview of chepaer tickets for womens. To…" at bounding box center [878, 337] width 1309 height 160
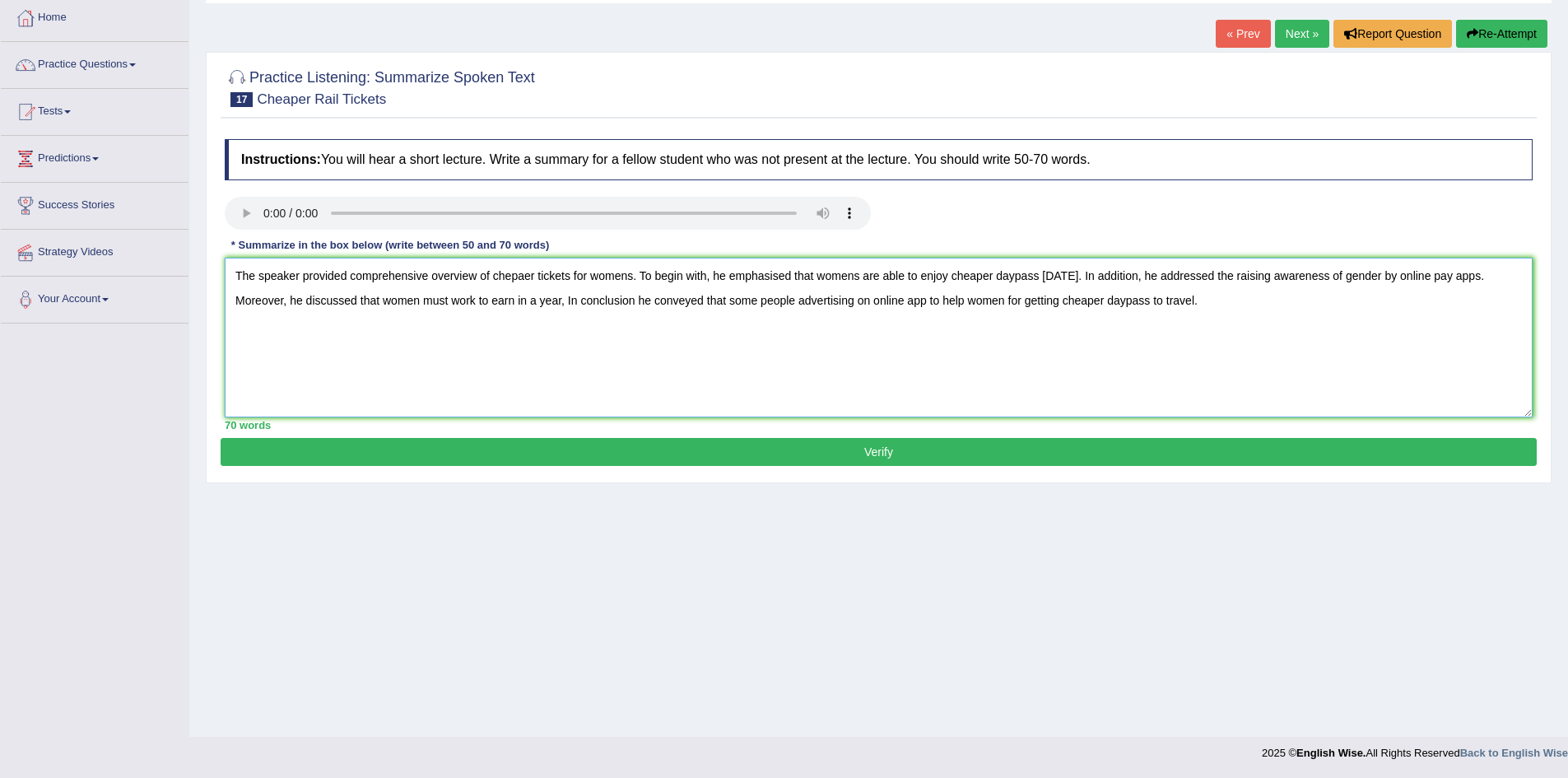
click at [525, 282] on textarea "The speaker provided comprehensive overview of chepaer tickets for womens. To b…" at bounding box center [878, 337] width 1309 height 160
click at [565, 307] on textarea "The speaker provided comprehensive overview of cheaper tickets for womens. To b…" at bounding box center [878, 337] width 1309 height 160
click at [644, 308] on textarea "The speaker provided comprehensive overview of cheaper tickets for womens. To b…" at bounding box center [878, 337] width 1309 height 160
type textarea "The speaker provided comprehensive overview of cheaper tickets for womens. To b…"
click at [953, 449] on button "Verify" at bounding box center [879, 452] width 1317 height 28
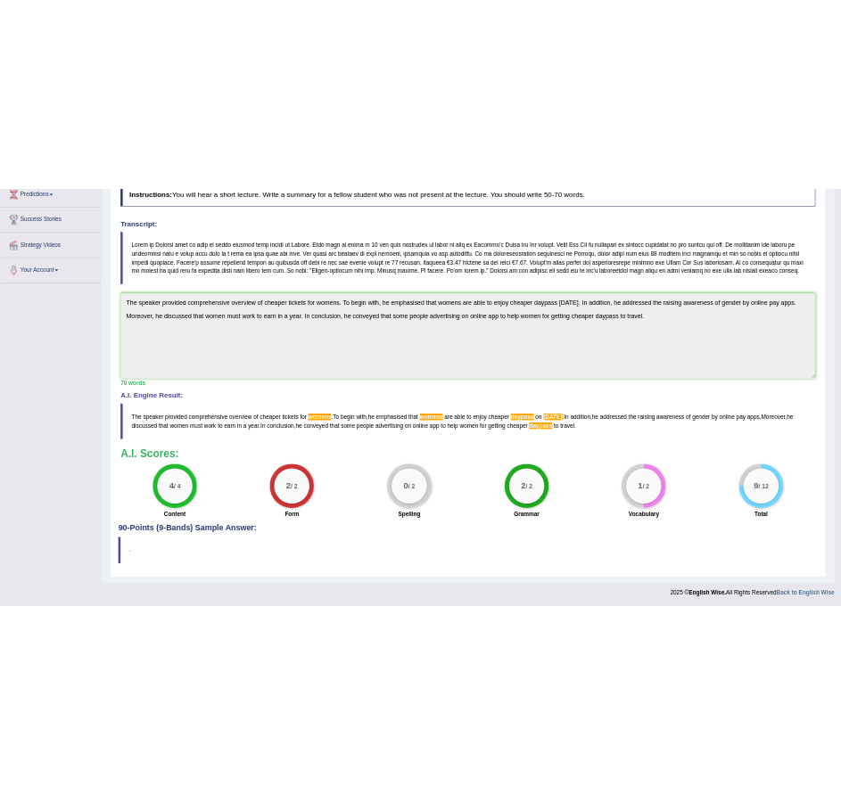
scroll to position [0, 0]
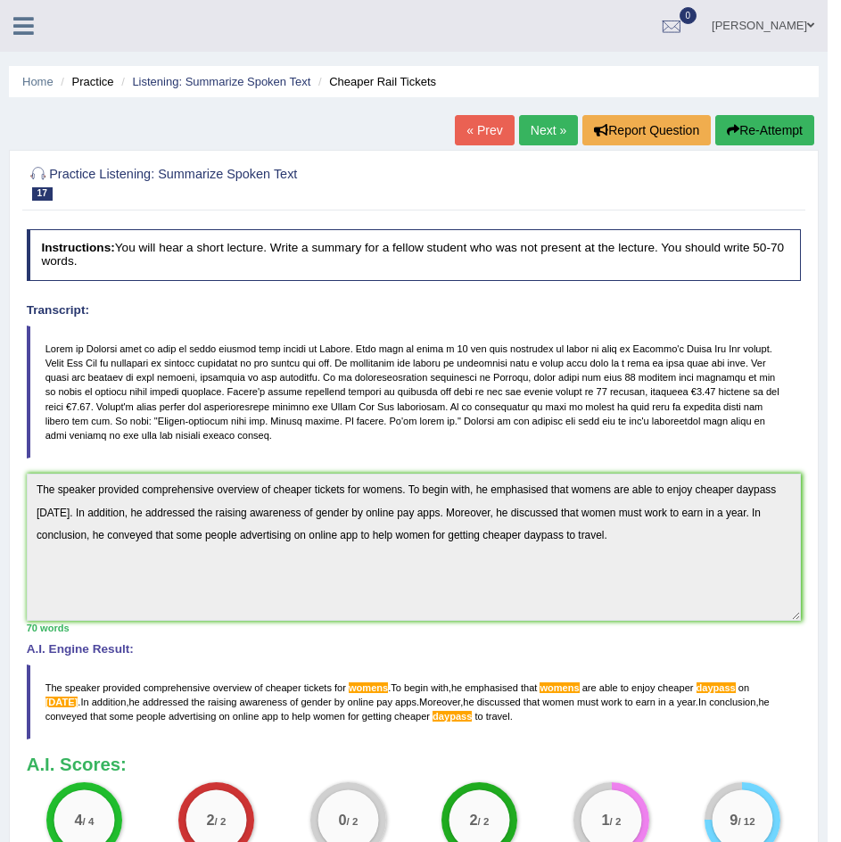
click at [21, 21] on icon at bounding box center [23, 25] width 21 height 23
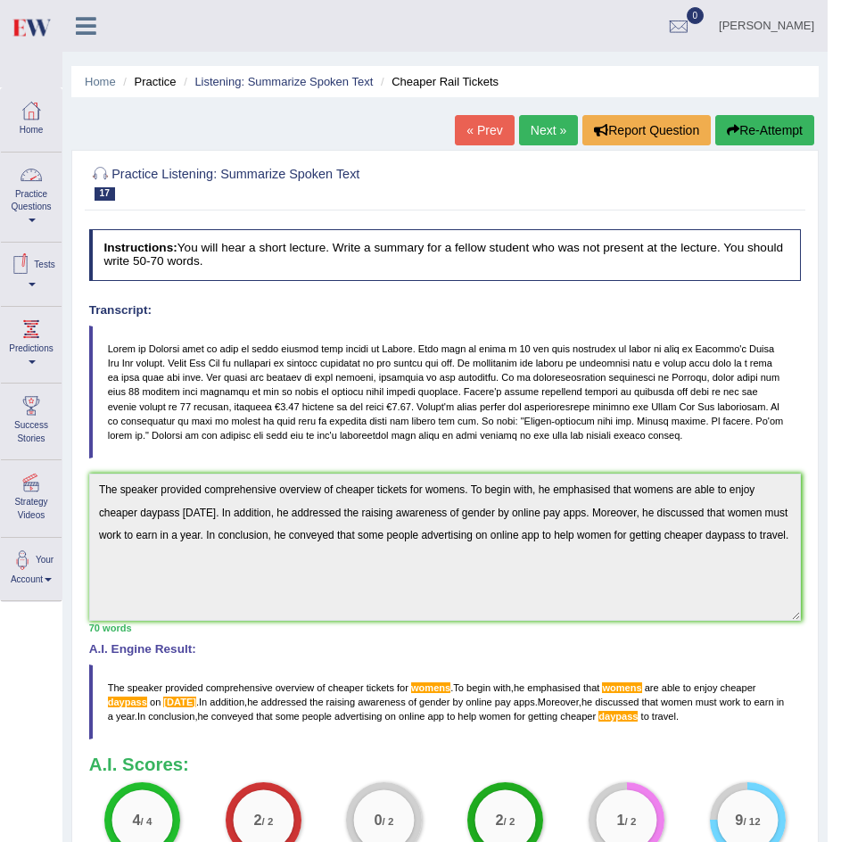
click at [28, 193] on link "Practice Questions" at bounding box center [31, 194] width 61 height 84
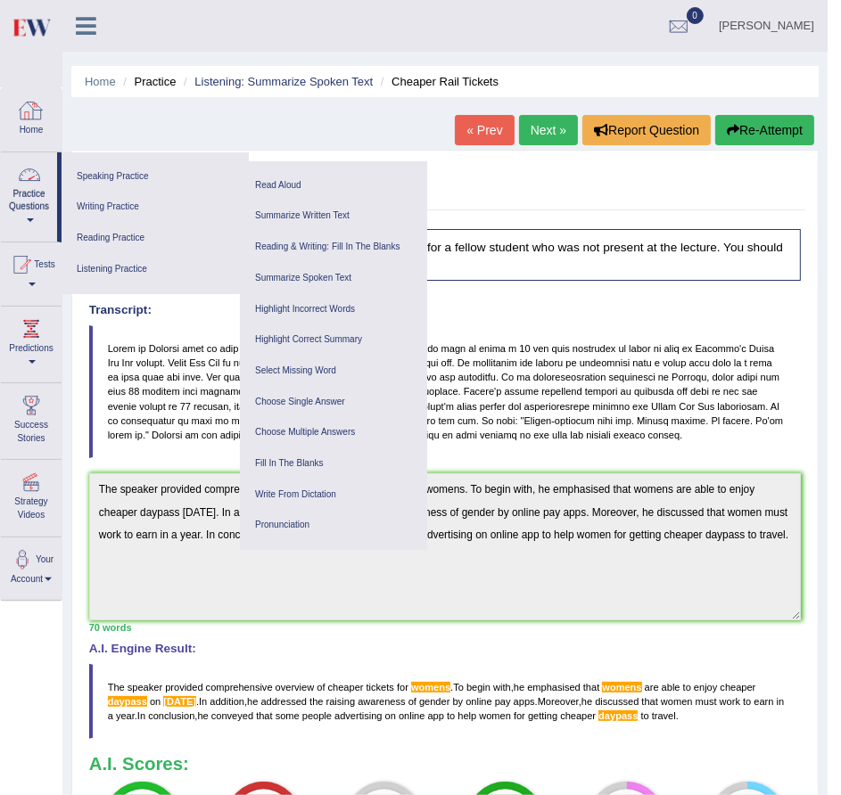
click at [23, 207] on link "Practice Questions" at bounding box center [29, 194] width 56 height 84
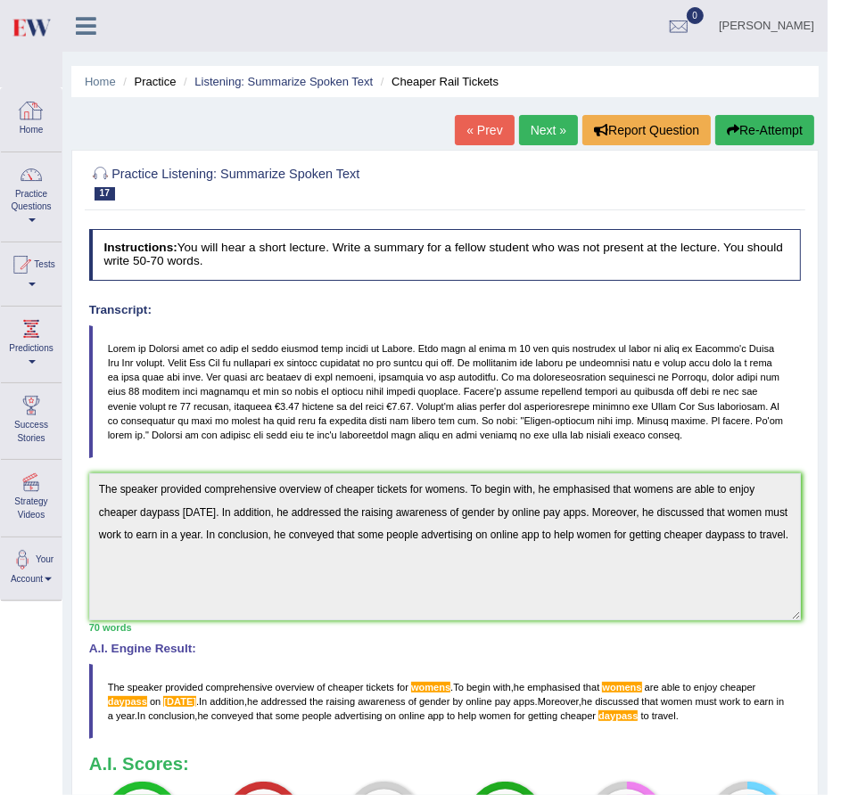
click at [18, 192] on link "Practice Questions" at bounding box center [31, 194] width 61 height 84
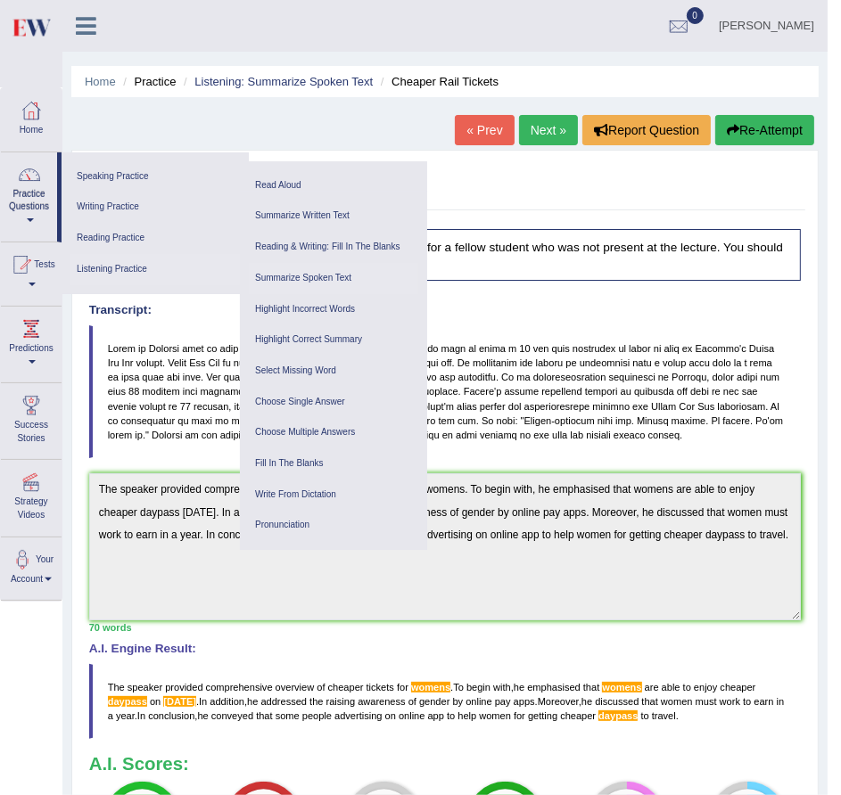
click at [330, 270] on link "Summarize Spoken Text" at bounding box center [333, 278] width 169 height 31
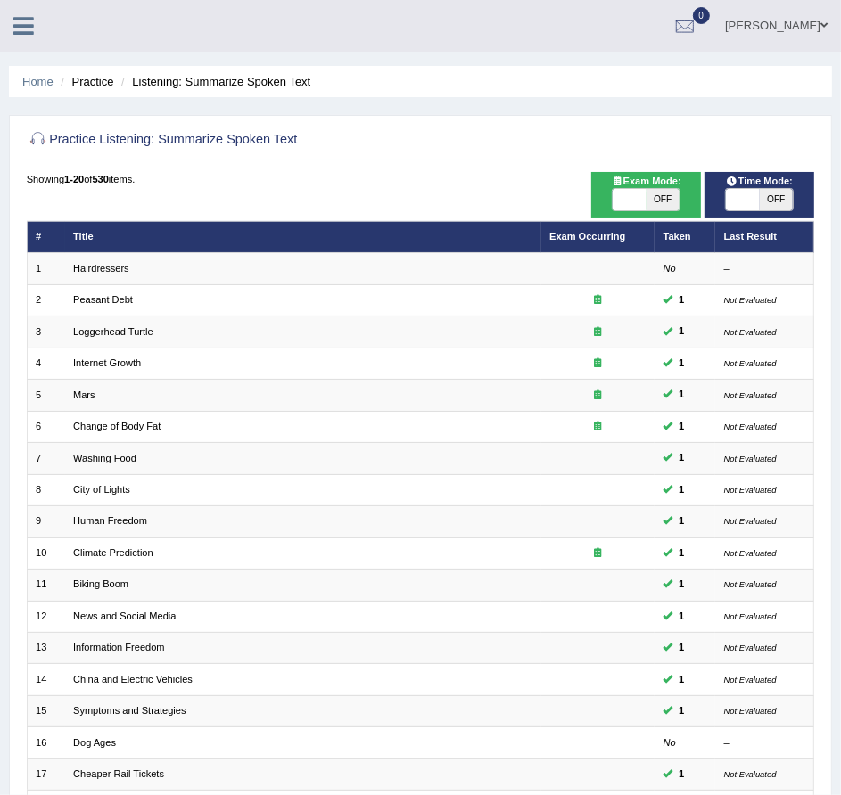
click at [20, 18] on icon at bounding box center [23, 25] width 21 height 23
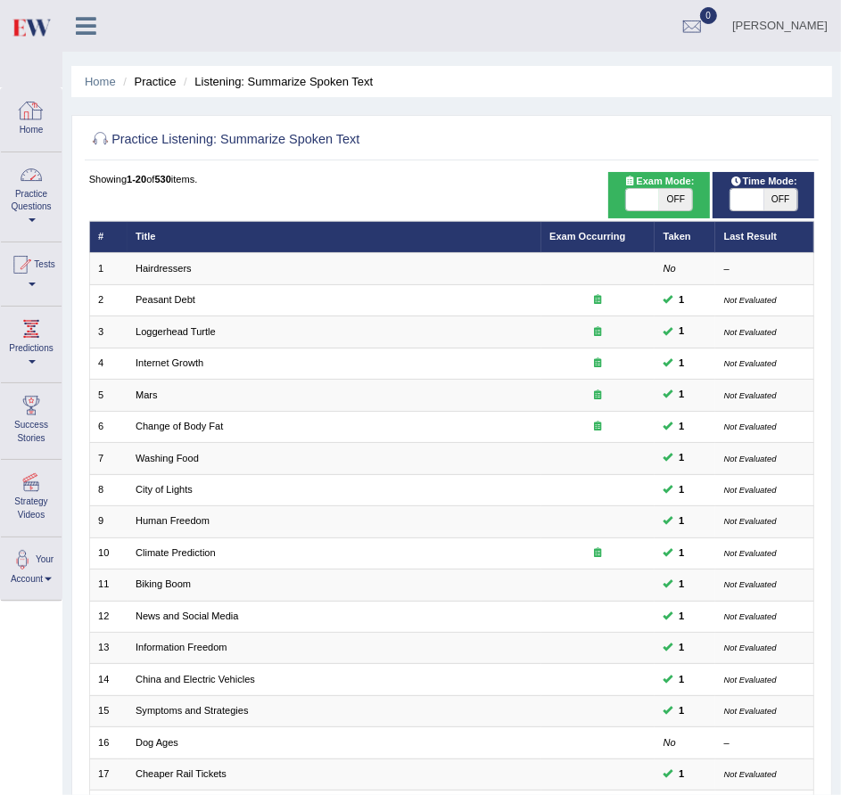
click at [29, 191] on link "Practice Questions" at bounding box center [31, 194] width 61 height 84
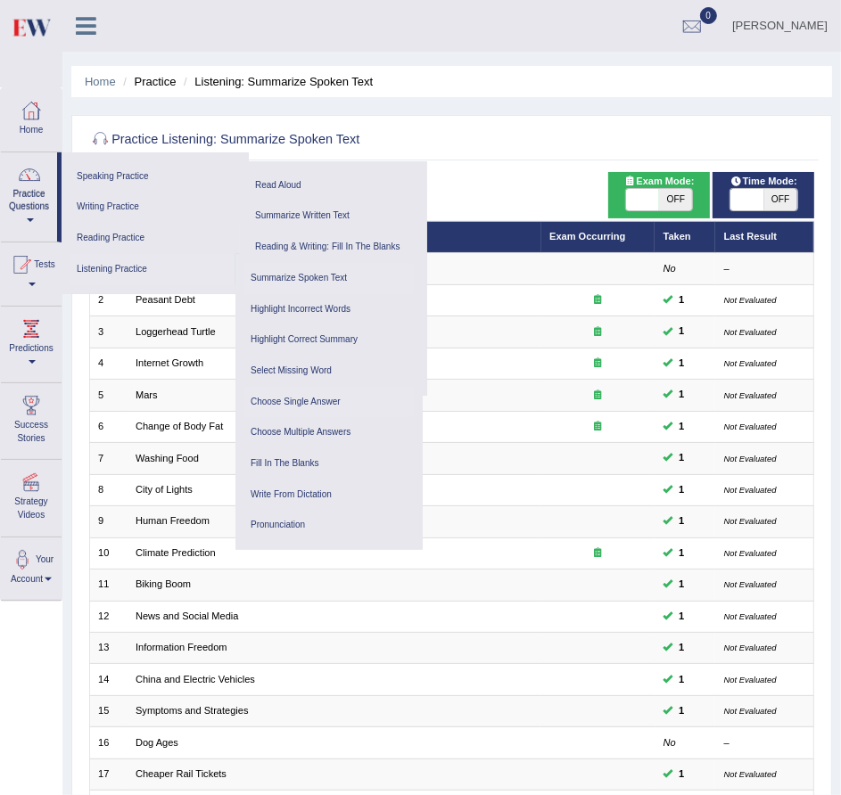
click at [316, 407] on link "Choose Single Answer" at bounding box center [328, 402] width 169 height 31
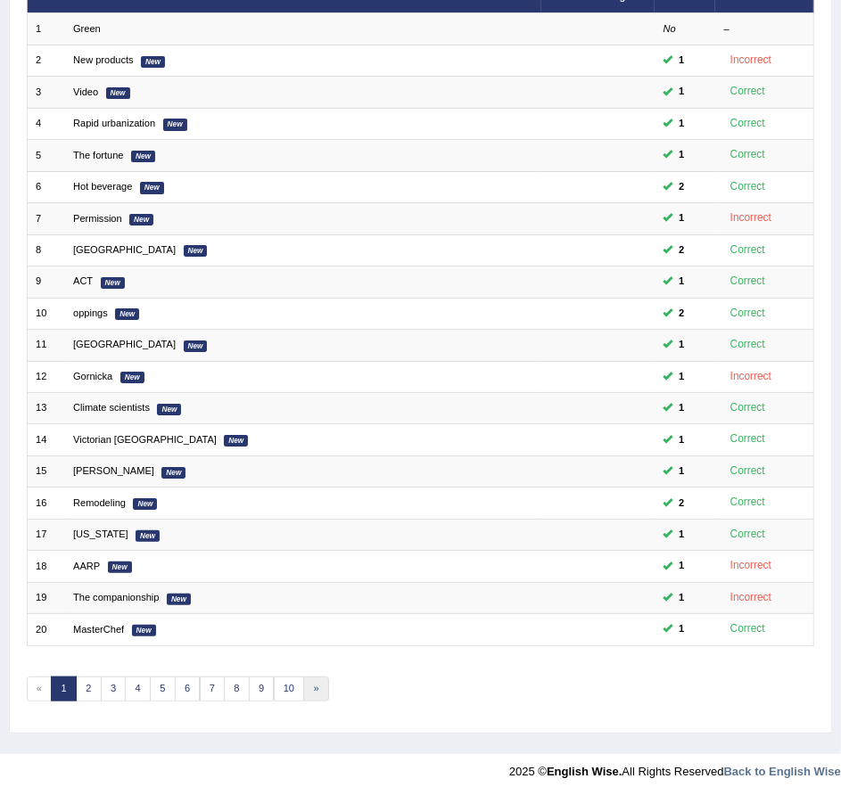
click at [315, 690] on link "»" at bounding box center [316, 689] width 26 height 25
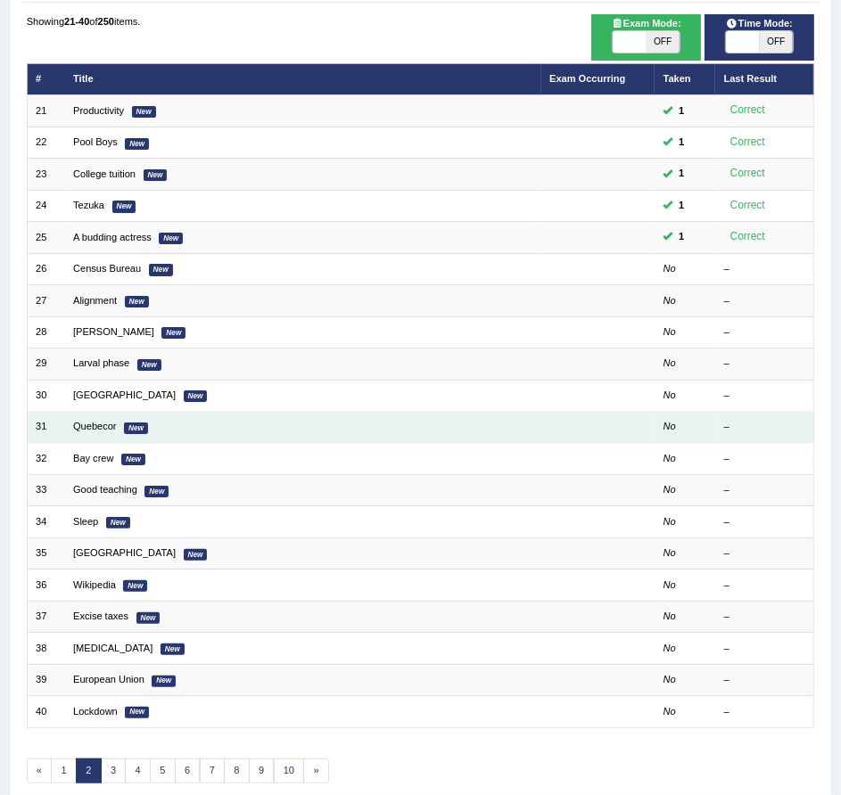
scroll to position [240, 0]
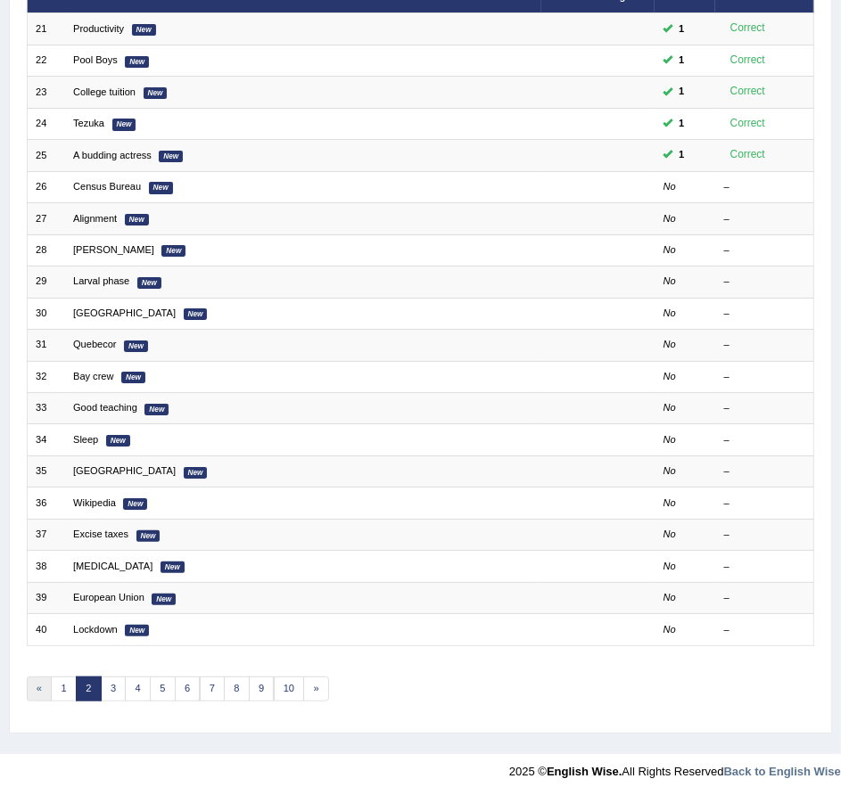
click at [37, 690] on link "«" at bounding box center [40, 689] width 26 height 25
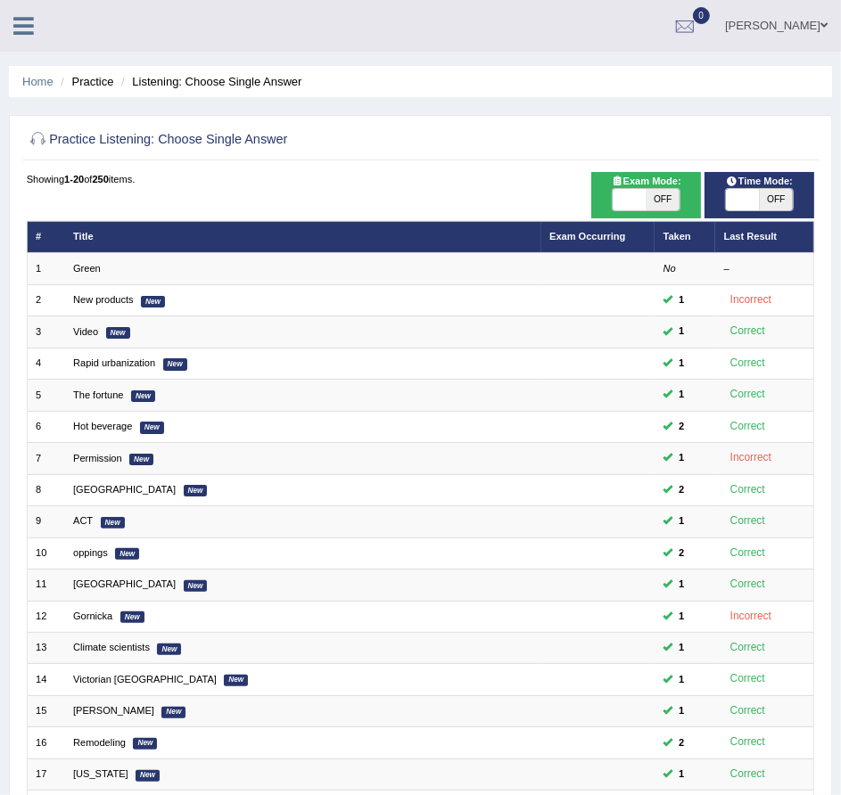
click at [24, 24] on icon at bounding box center [23, 25] width 21 height 23
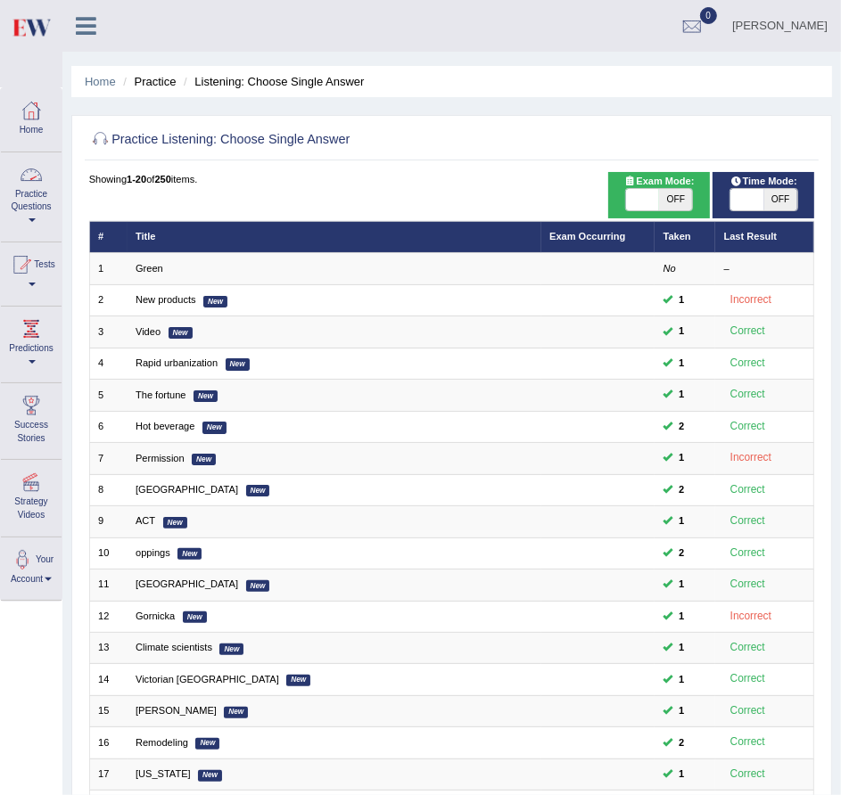
click at [31, 181] on div at bounding box center [31, 174] width 27 height 27
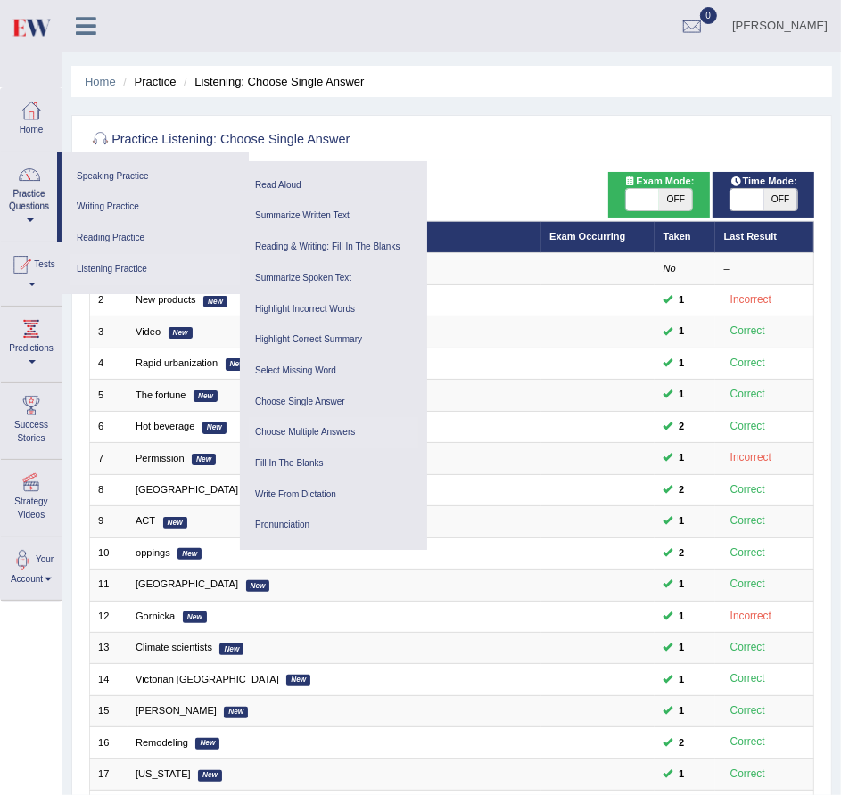
click at [316, 434] on link "Choose Multiple Answers" at bounding box center [333, 432] width 169 height 31
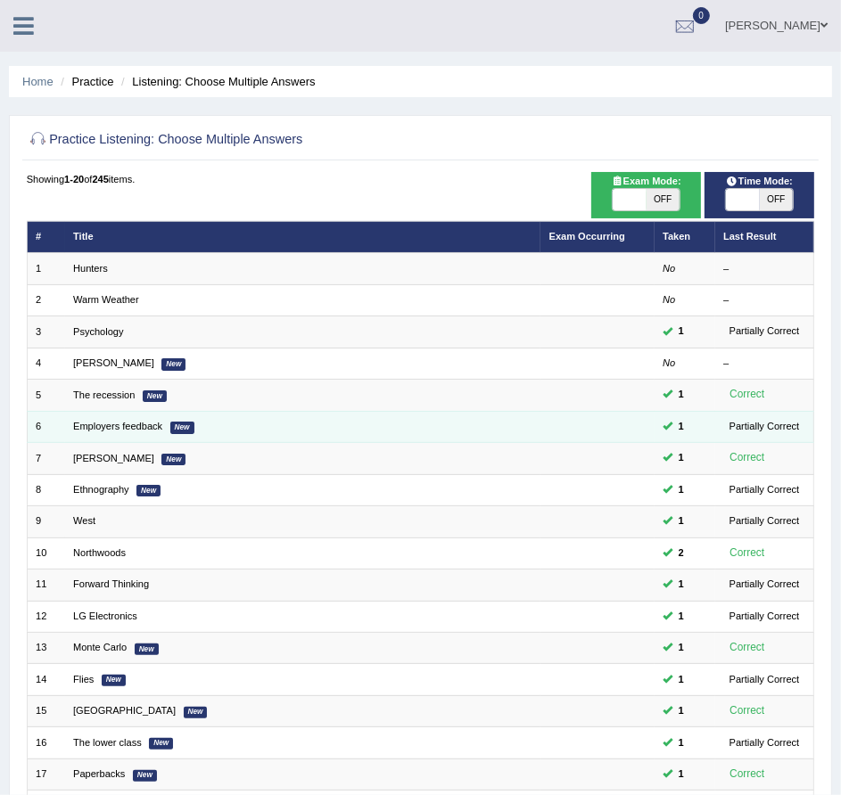
scroll to position [240, 0]
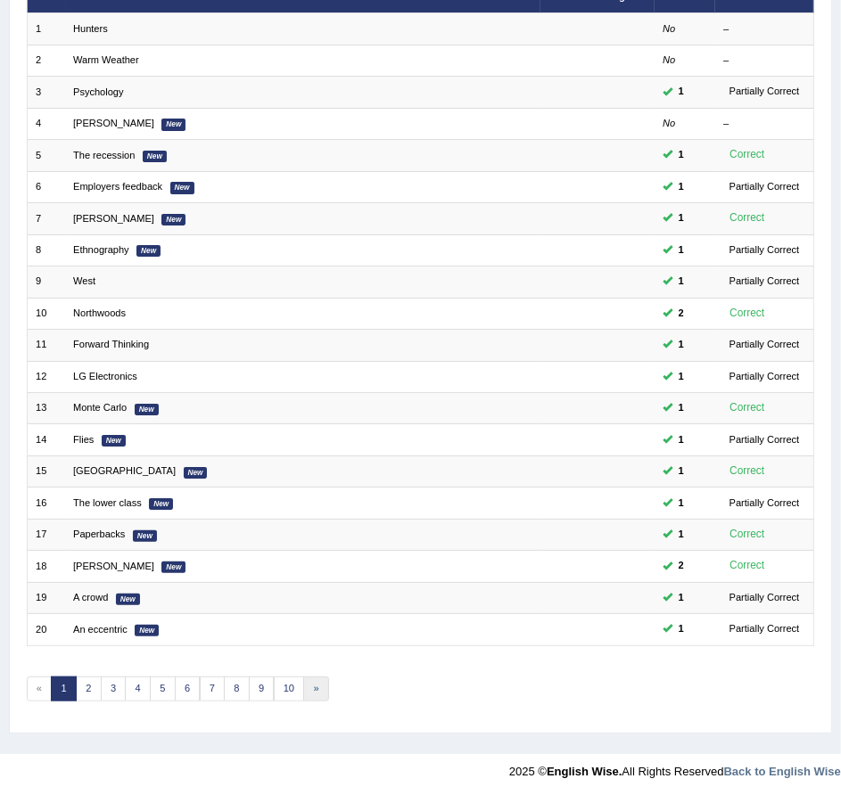
click at [309, 688] on link "»" at bounding box center [316, 689] width 26 height 25
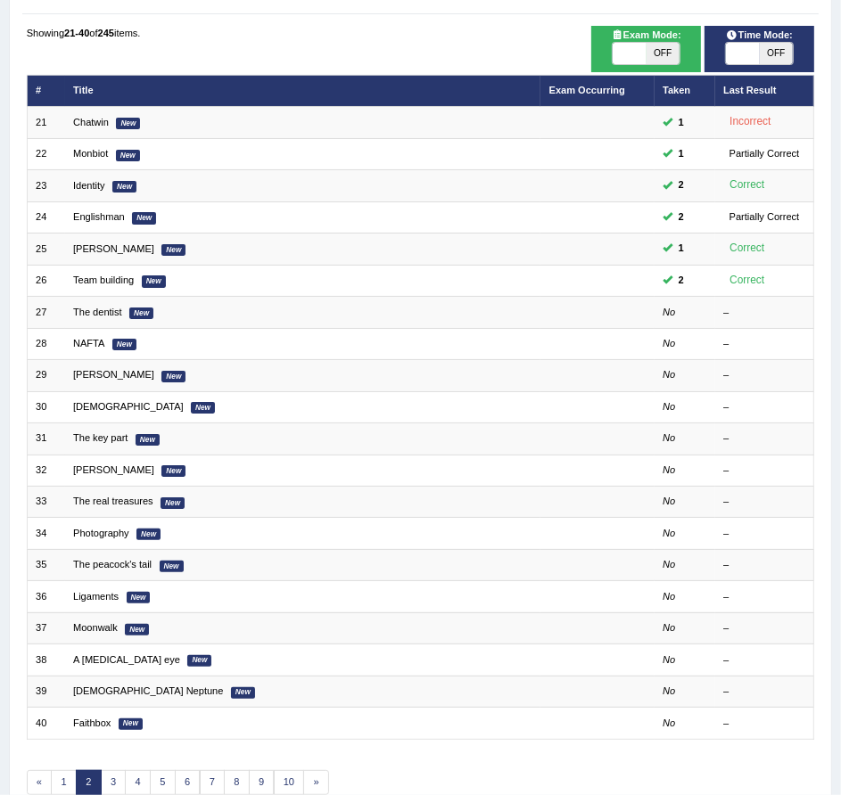
scroll to position [148, 0]
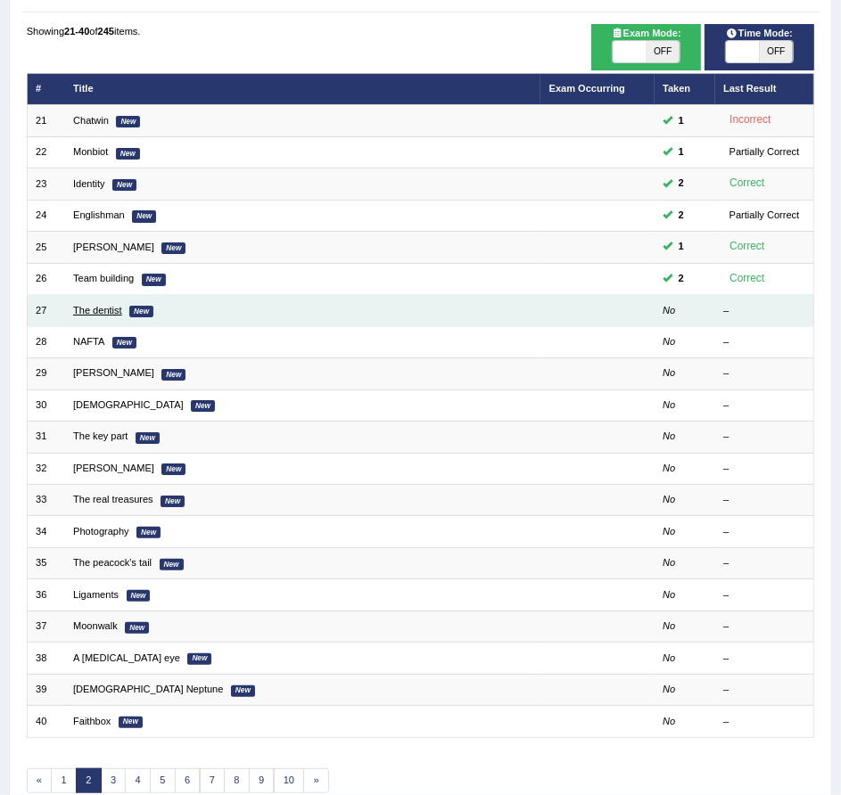
click at [116, 307] on link "The dentist" at bounding box center [97, 310] width 49 height 11
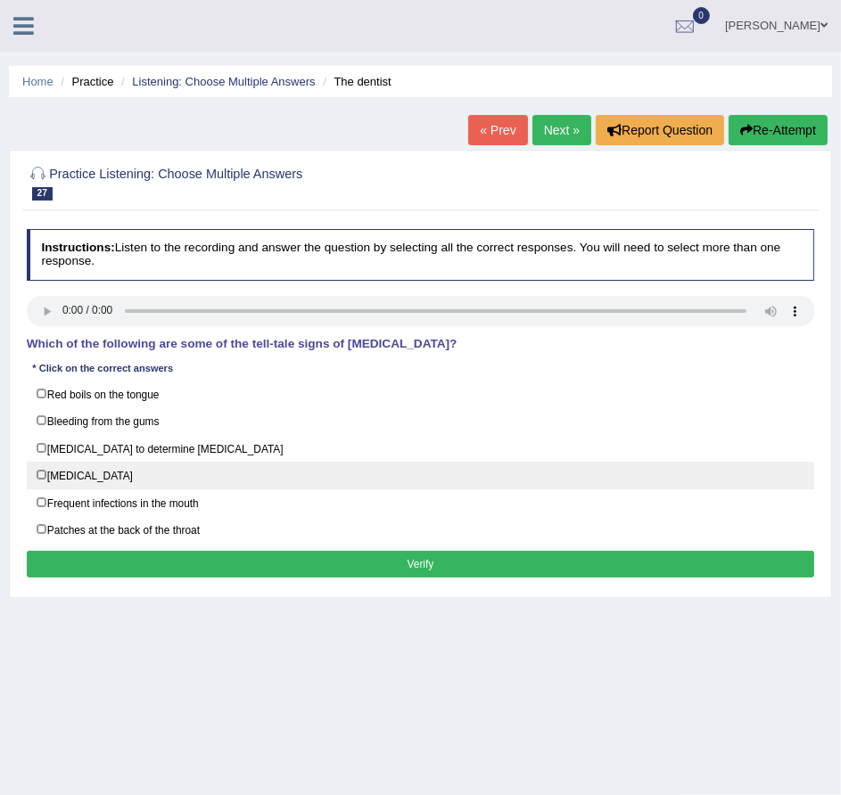
click at [92, 469] on label "[MEDICAL_DATA]" at bounding box center [421, 476] width 788 height 28
checkbox input "true"
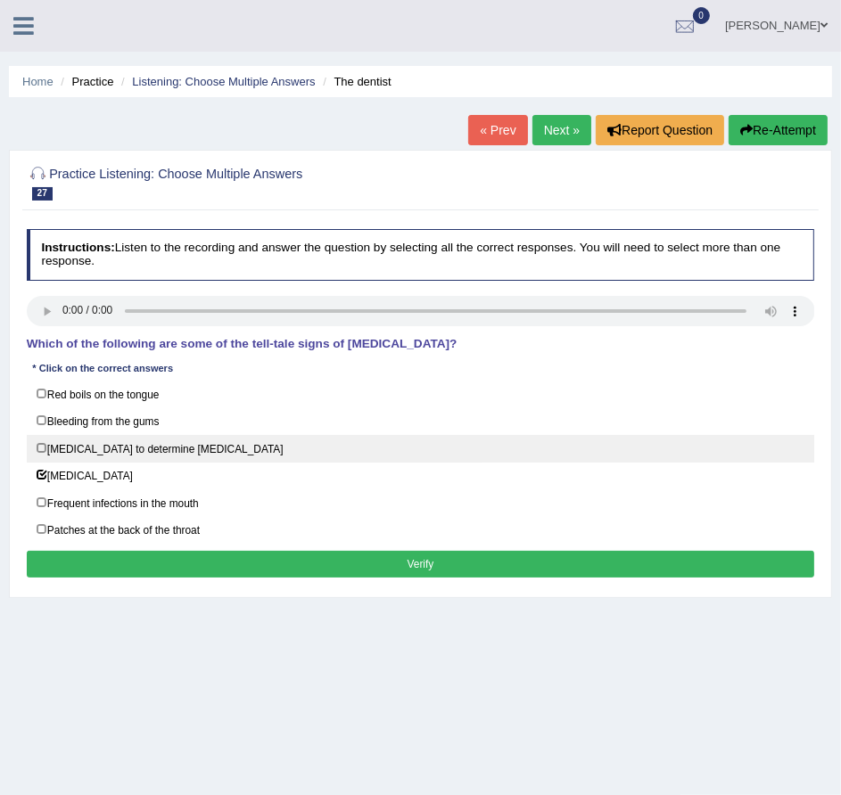
click at [118, 454] on label "[MEDICAL_DATA] to determine [MEDICAL_DATA]" at bounding box center [421, 449] width 788 height 28
checkbox input "true"
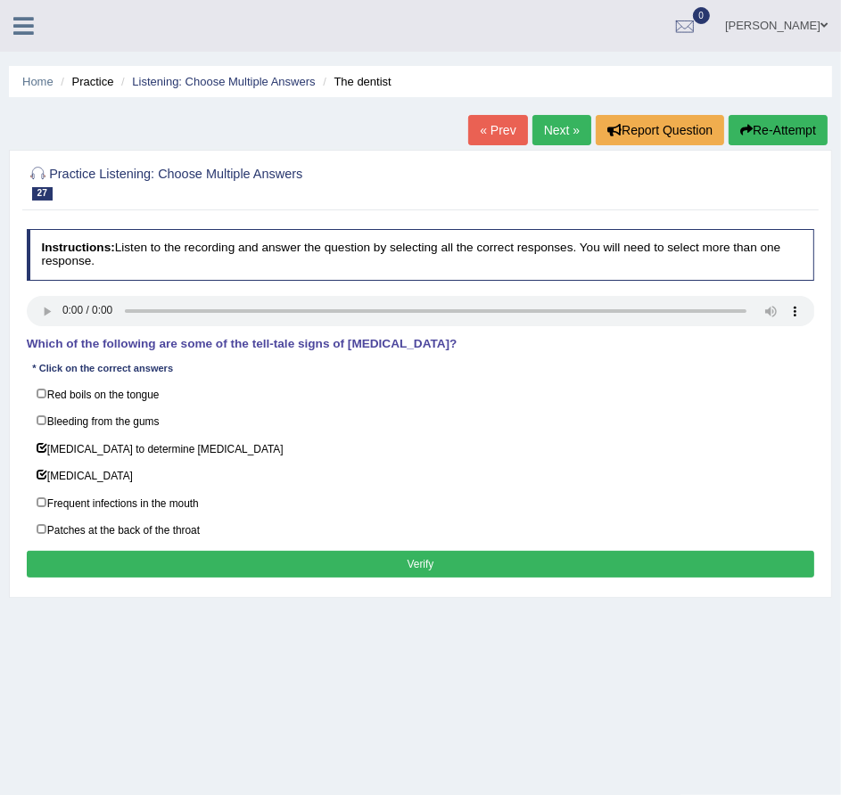
click at [204, 563] on button "Verify" at bounding box center [421, 564] width 788 height 26
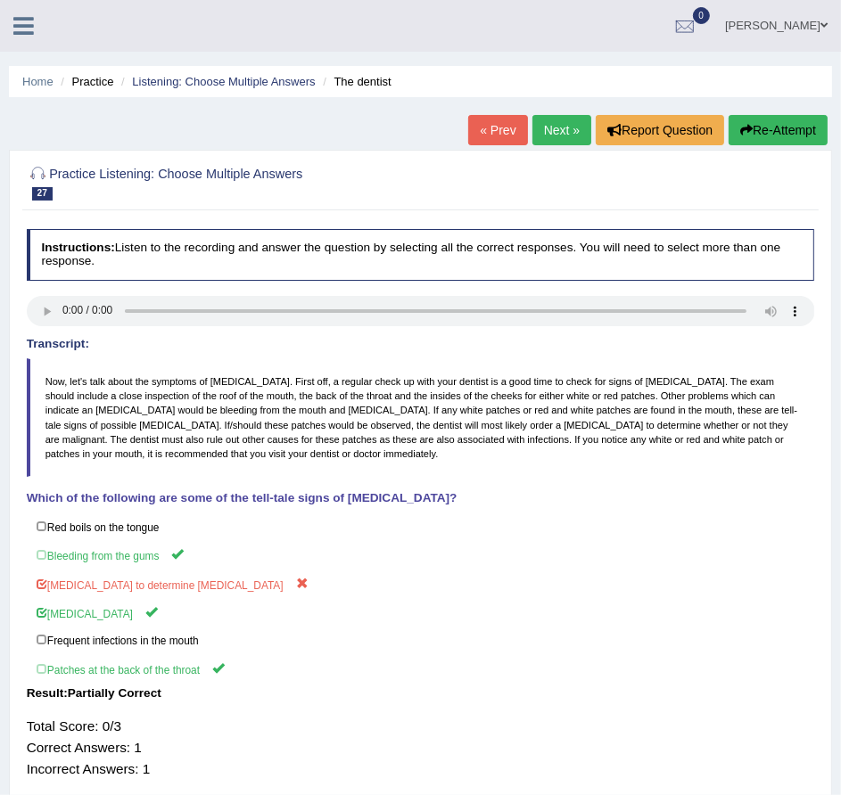
click at [561, 131] on link "Next »" at bounding box center [561, 130] width 59 height 30
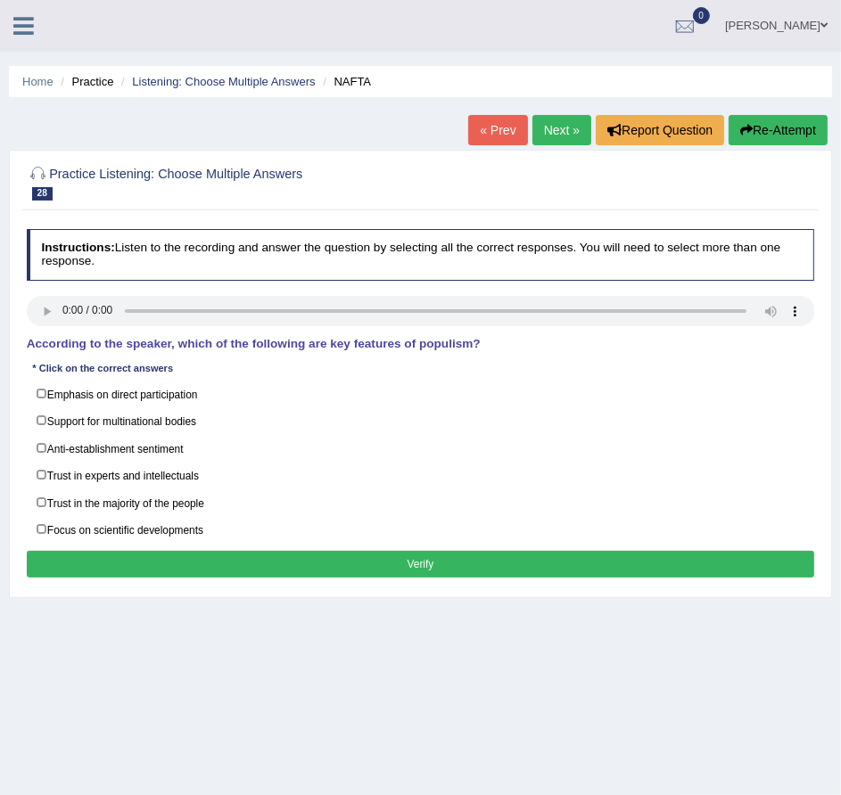
click at [210, 153] on div "Practice Listening: Choose Multiple Answers 28 NAFTA Instructions: Listen to th…" at bounding box center [420, 374] width 823 height 448
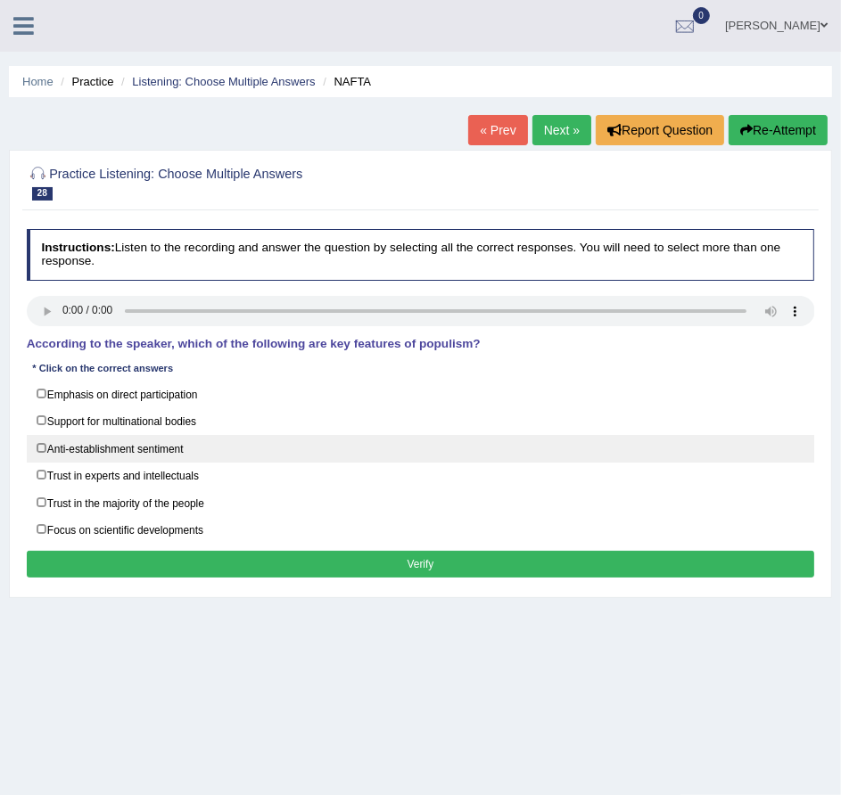
click at [89, 454] on label "Anti-establishment sentiment" at bounding box center [421, 449] width 788 height 28
checkbox input "true"
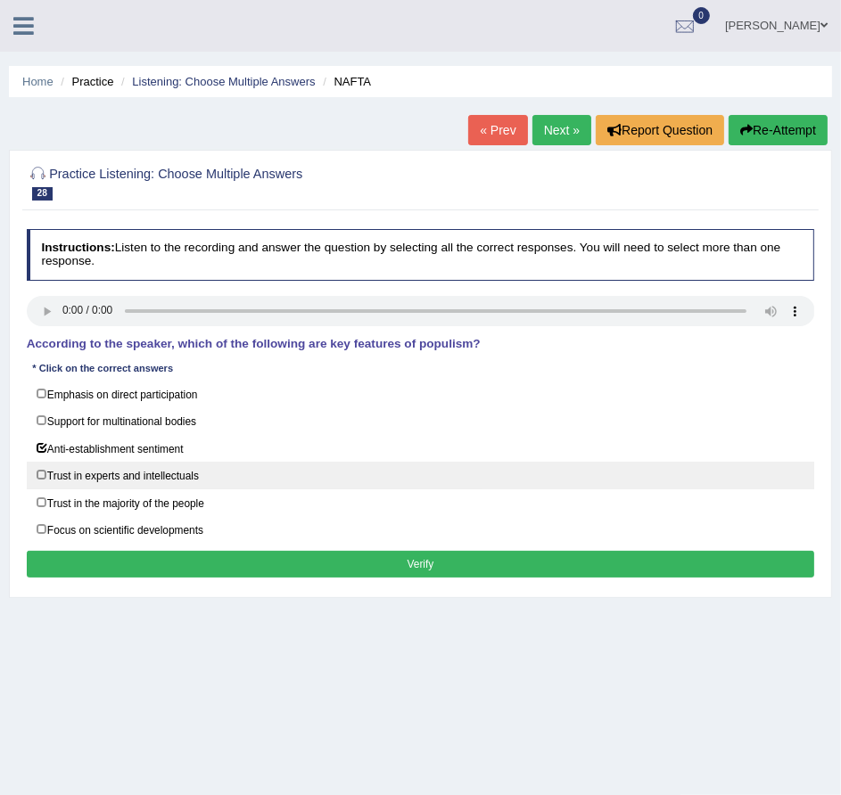
click at [93, 480] on label "Trust in experts and intellectuals" at bounding box center [421, 476] width 788 height 28
checkbox input "true"
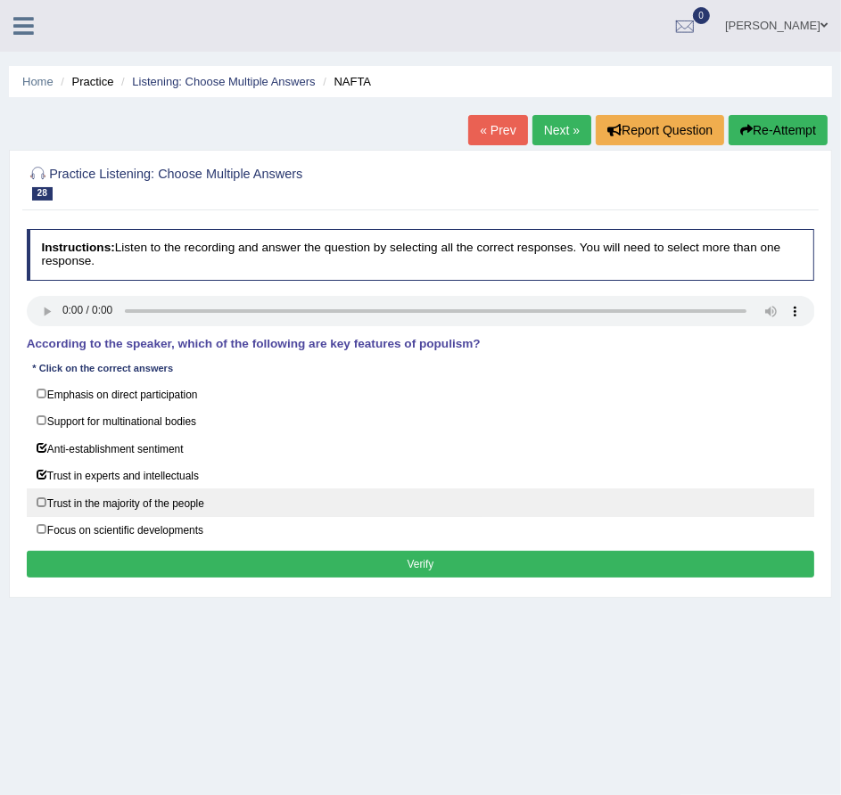
click at [88, 497] on label "Trust in the majority of the people" at bounding box center [421, 503] width 788 height 28
checkbox input "true"
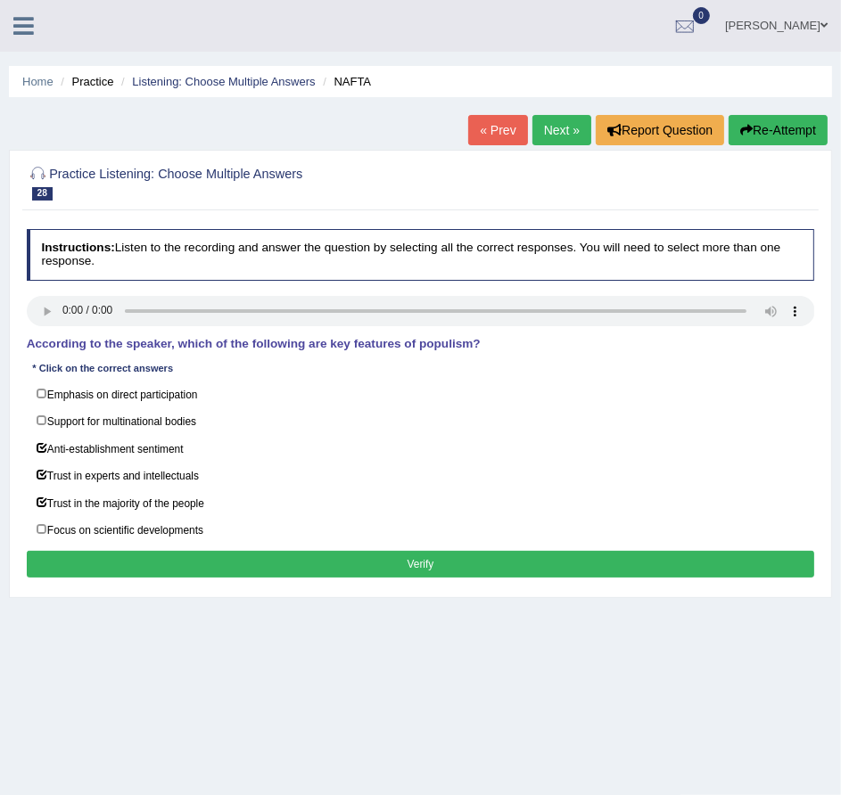
click at [382, 556] on button "Verify" at bounding box center [421, 564] width 788 height 26
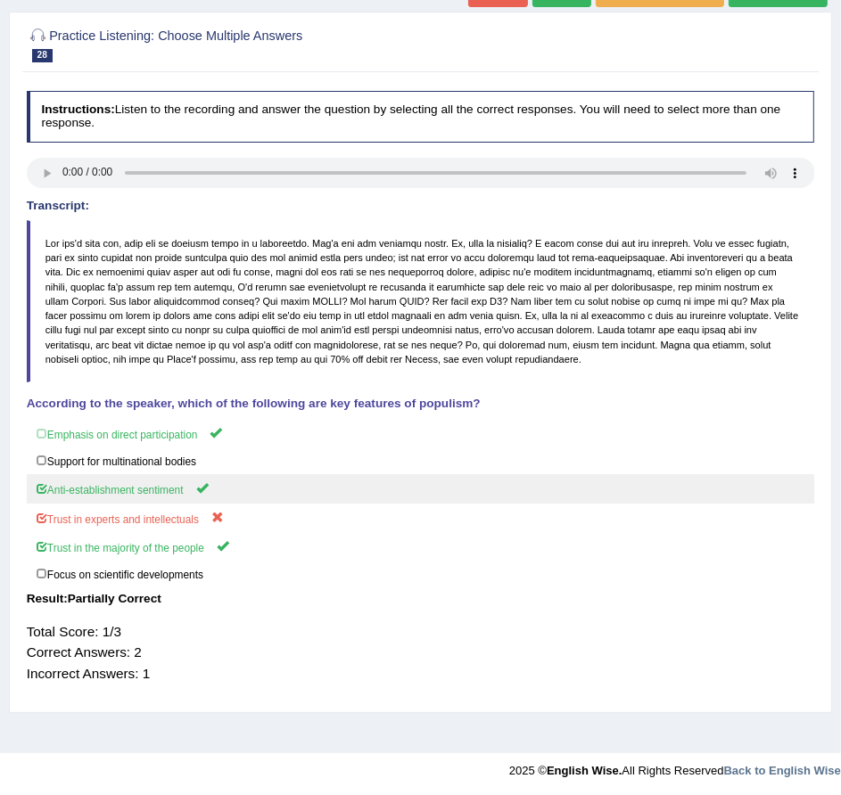
scroll to position [141, 0]
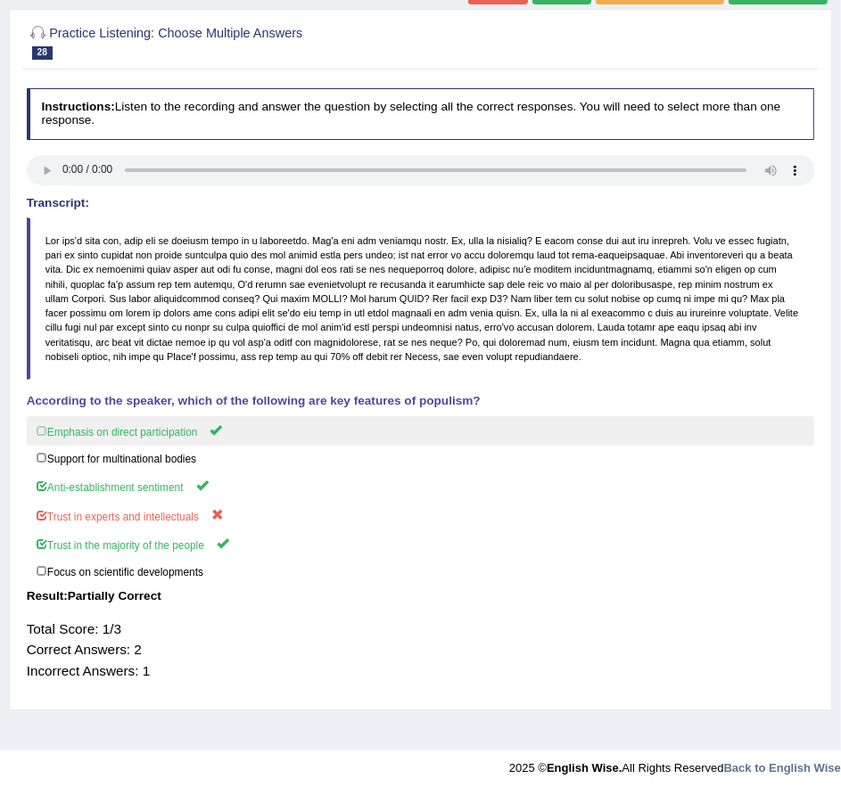
click at [168, 436] on label "Emphasis on direct participation" at bounding box center [421, 430] width 788 height 29
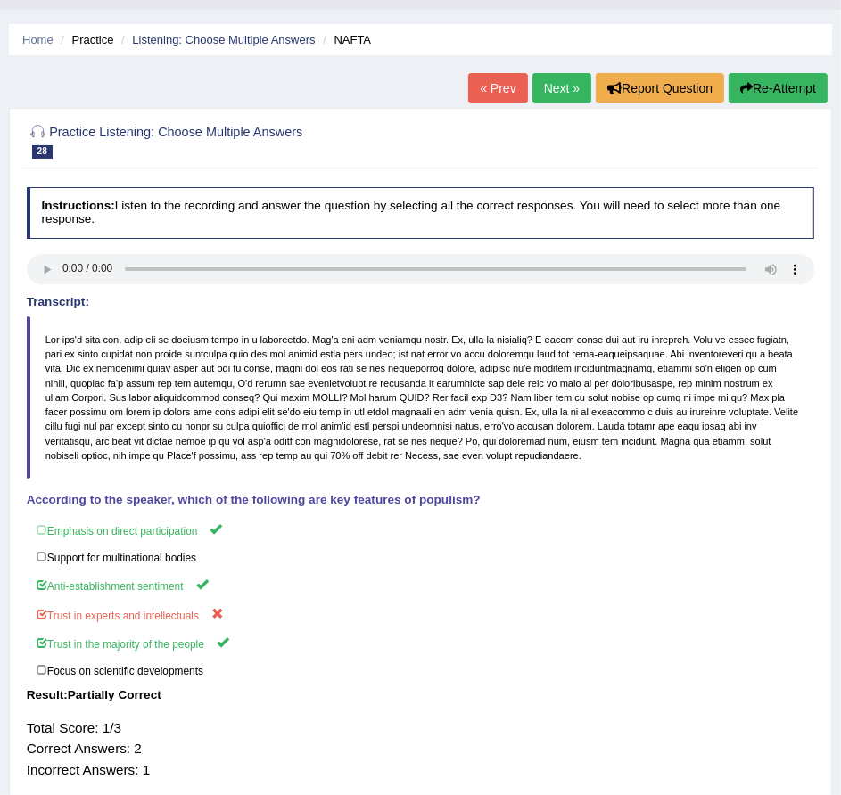
scroll to position [0, 0]
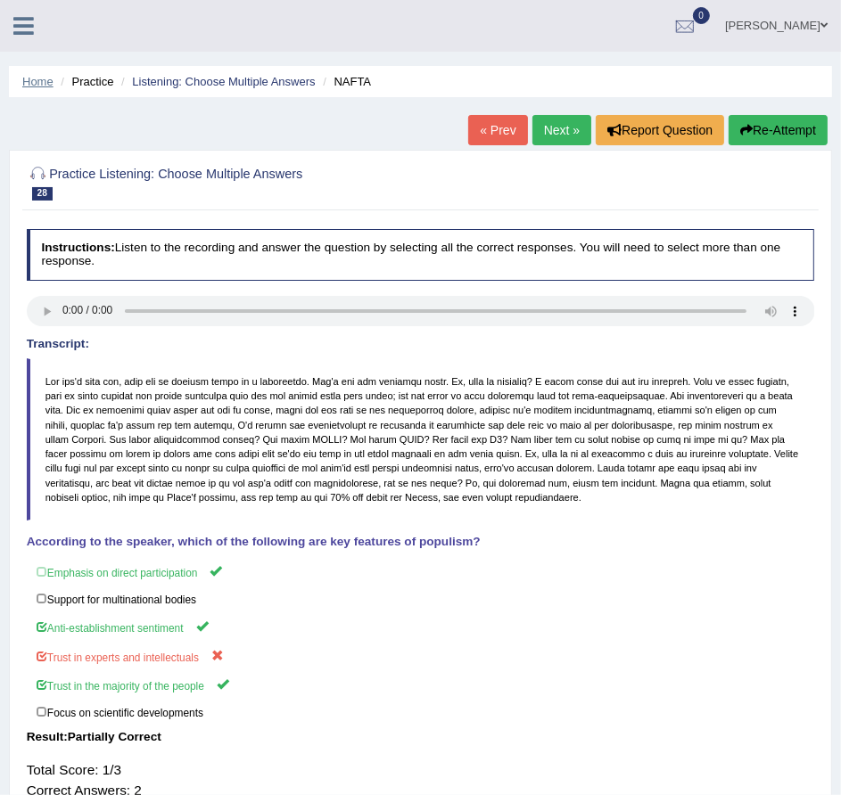
click at [40, 80] on link "Home" at bounding box center [37, 81] width 31 height 13
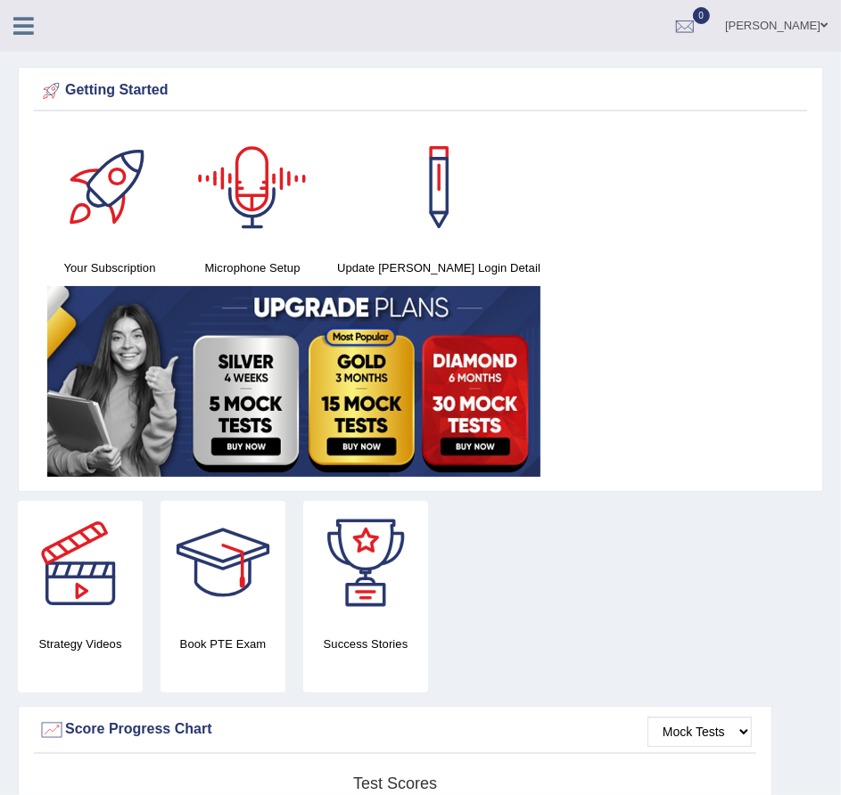
click at [22, 15] on icon at bounding box center [23, 25] width 21 height 23
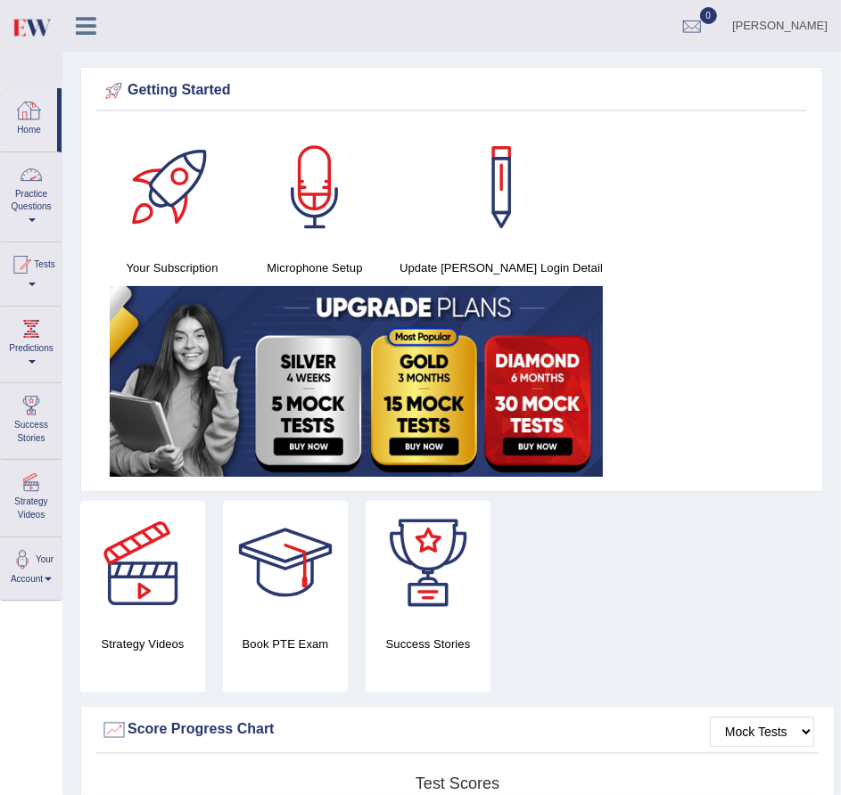
click at [23, 210] on link "Practice Questions" at bounding box center [31, 194] width 61 height 84
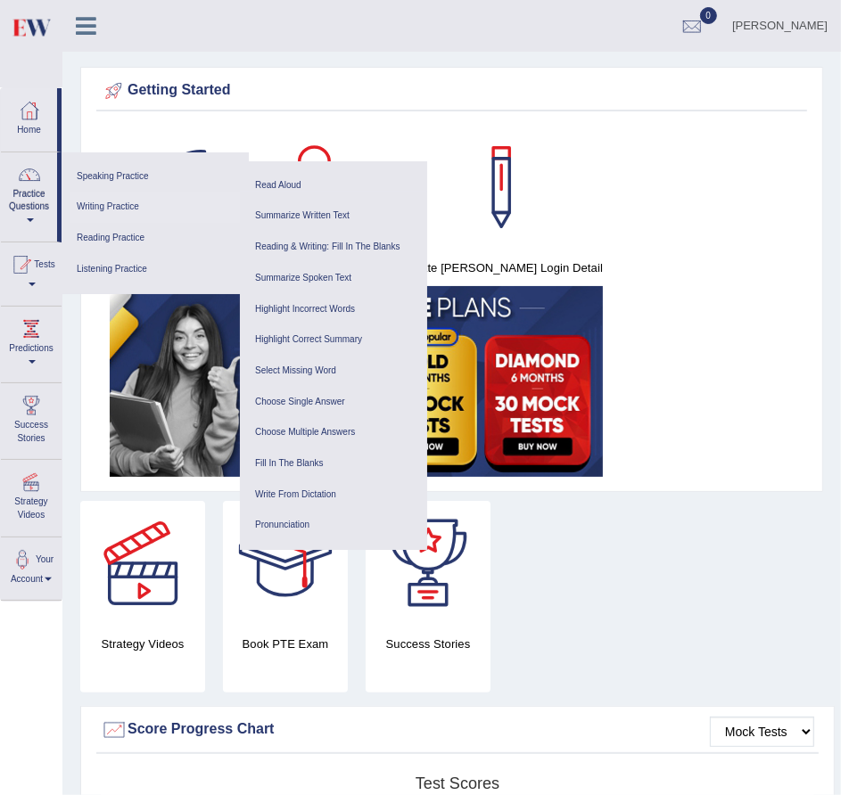
click at [289, 192] on ul "Summarize Written Text Write Essay" at bounding box center [333, 231] width 187 height 79
click at [291, 185] on link "Read Aloud" at bounding box center [333, 185] width 169 height 31
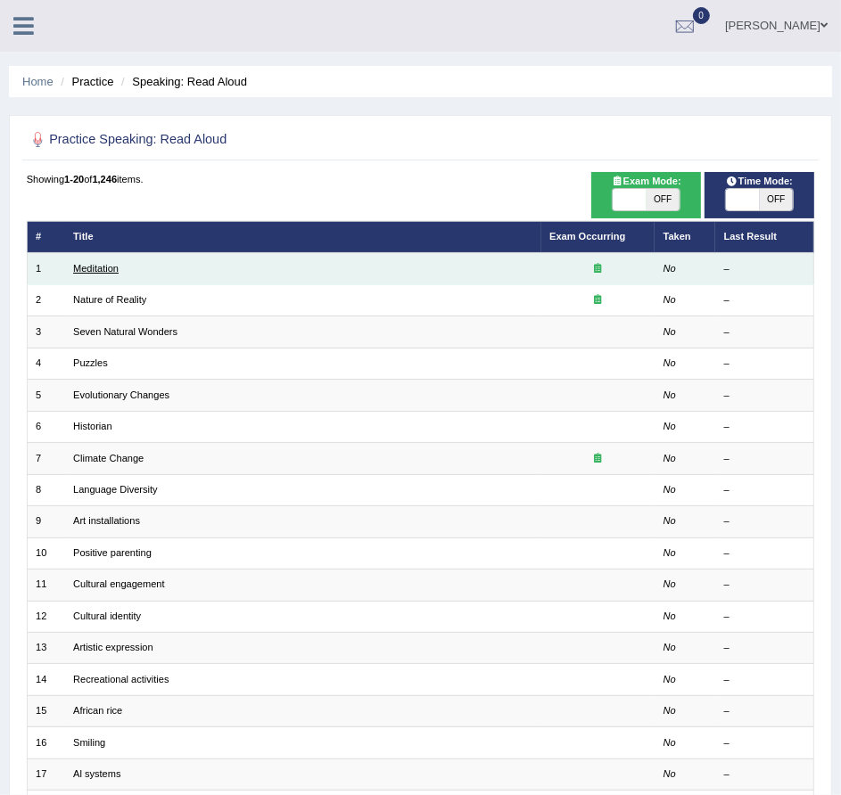
click at [103, 269] on link "Meditation" at bounding box center [95, 268] width 45 height 11
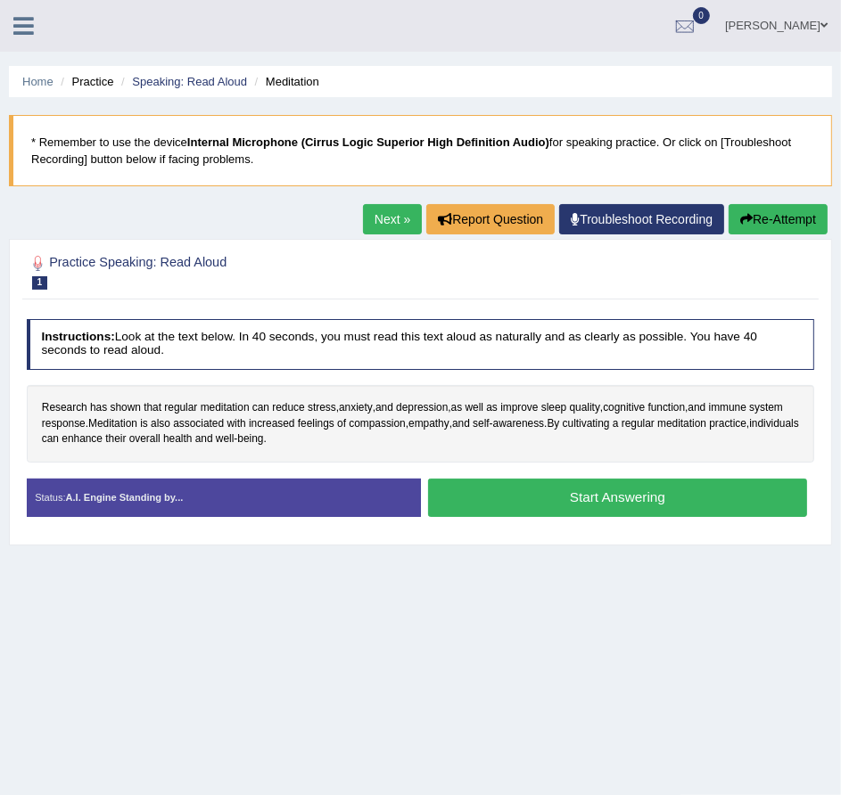
click at [551, 492] on button "Start Answering" at bounding box center [617, 498] width 379 height 38
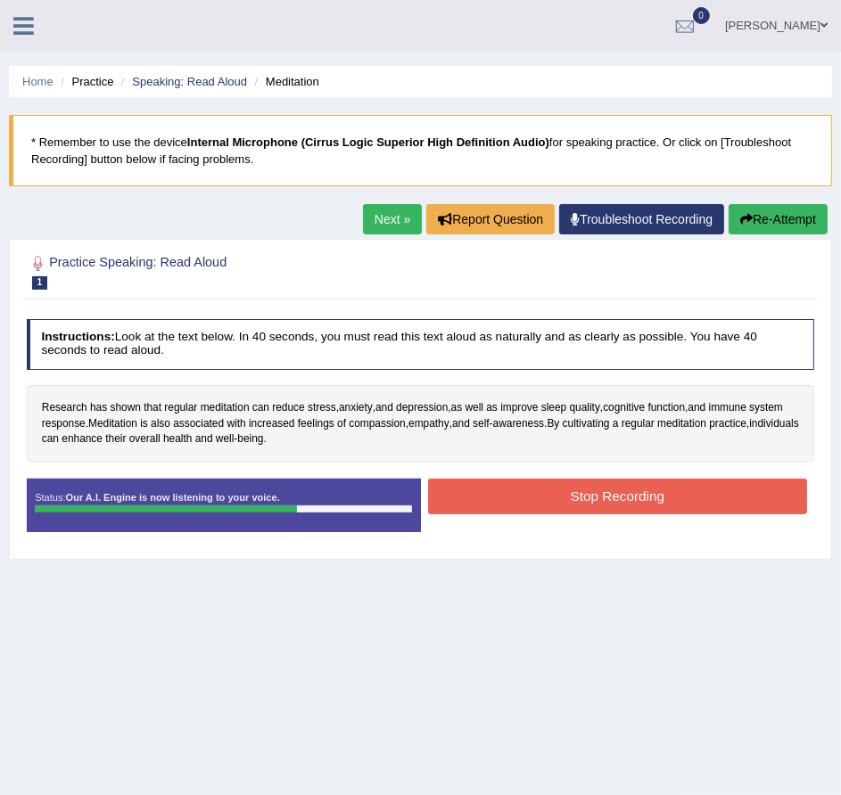
click at [551, 492] on button "Stop Recording" at bounding box center [617, 496] width 379 height 35
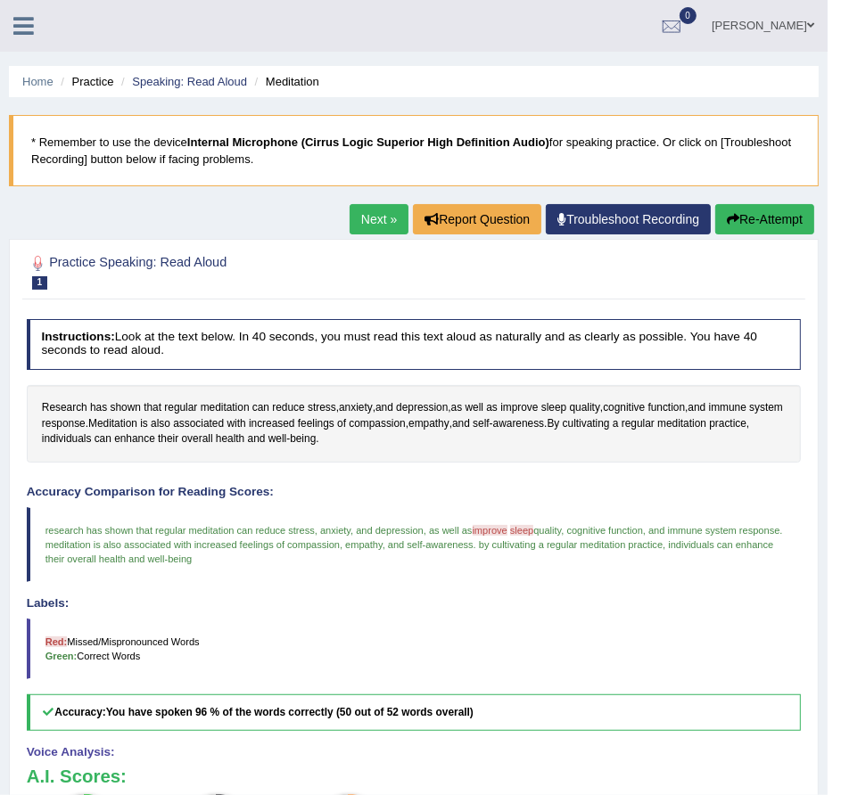
click at [376, 212] on link "Next »" at bounding box center [378, 219] width 59 height 30
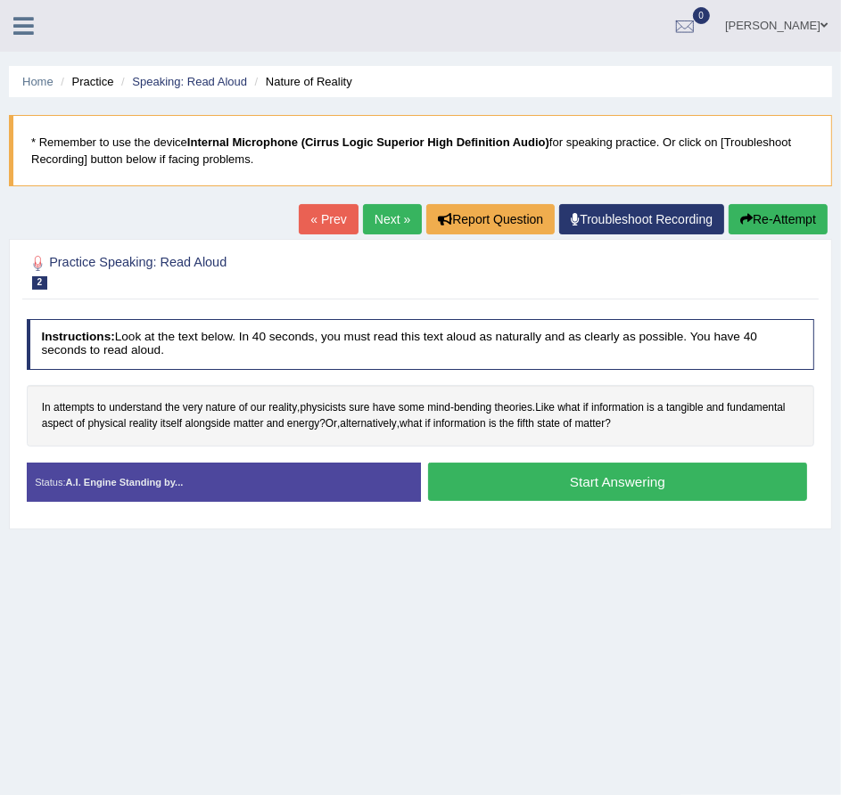
click at [571, 480] on button "Start Answering" at bounding box center [617, 482] width 379 height 38
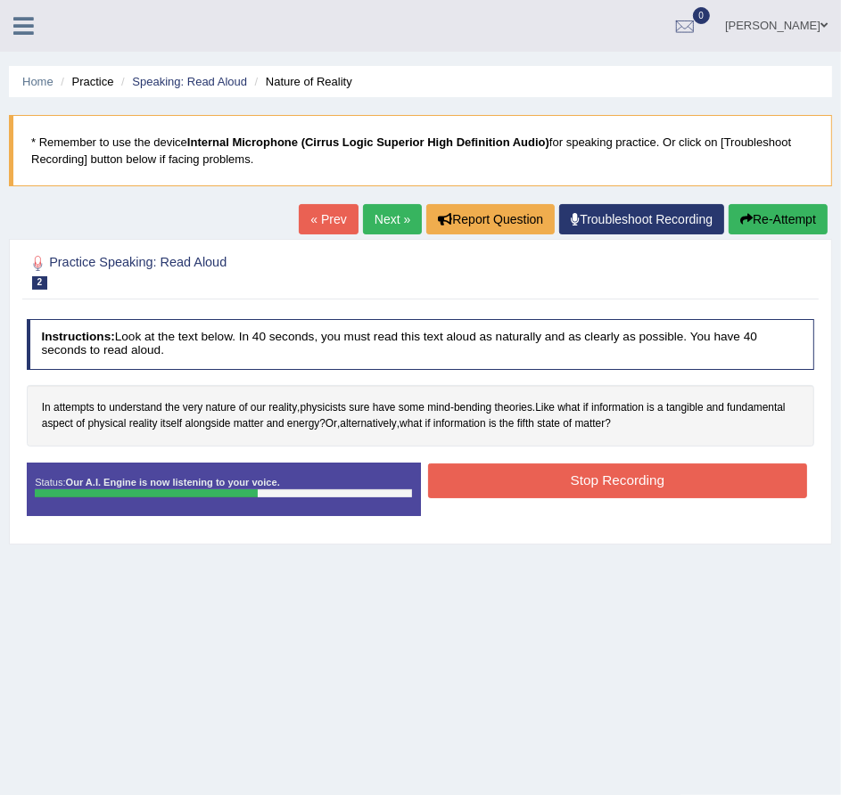
click at [571, 480] on button "Stop Recording" at bounding box center [617, 481] width 379 height 35
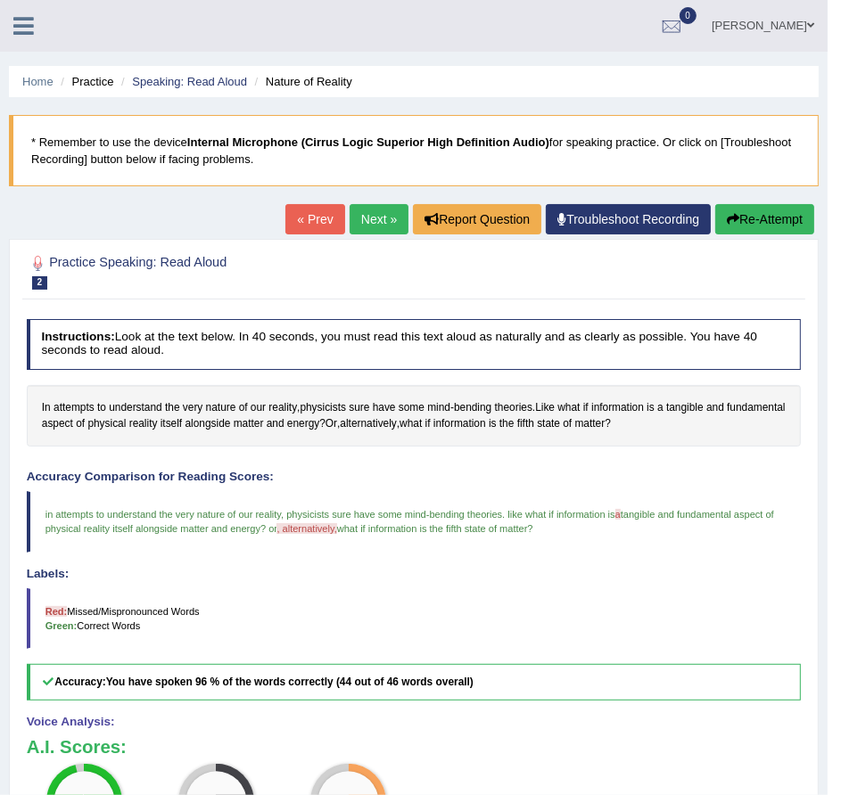
click at [380, 210] on link "Next »" at bounding box center [378, 219] width 59 height 30
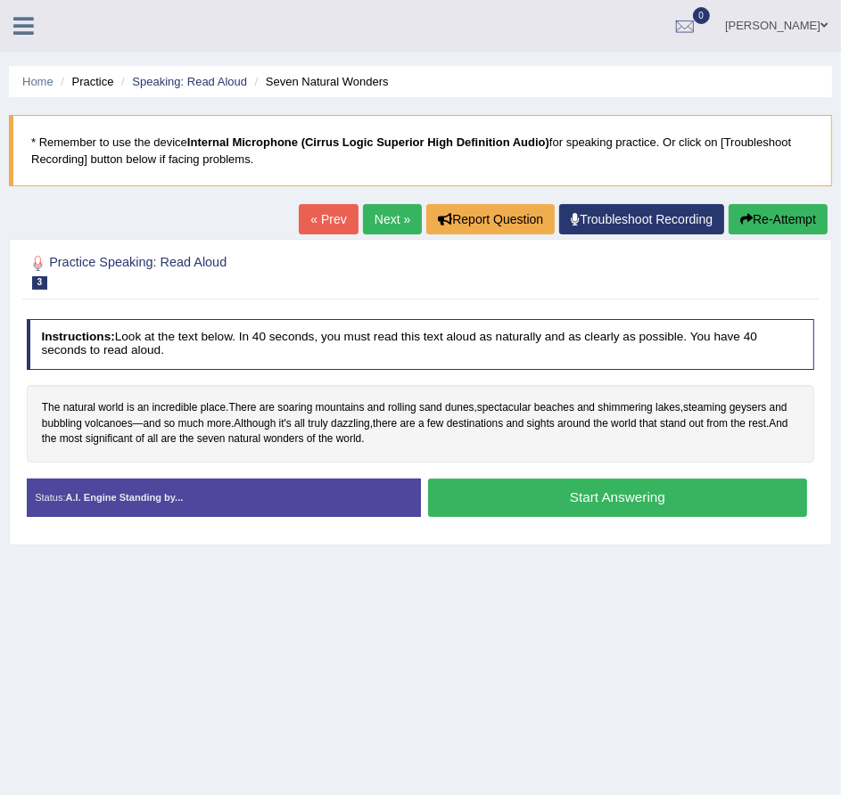
click at [542, 488] on button "Start Answering" at bounding box center [617, 498] width 379 height 38
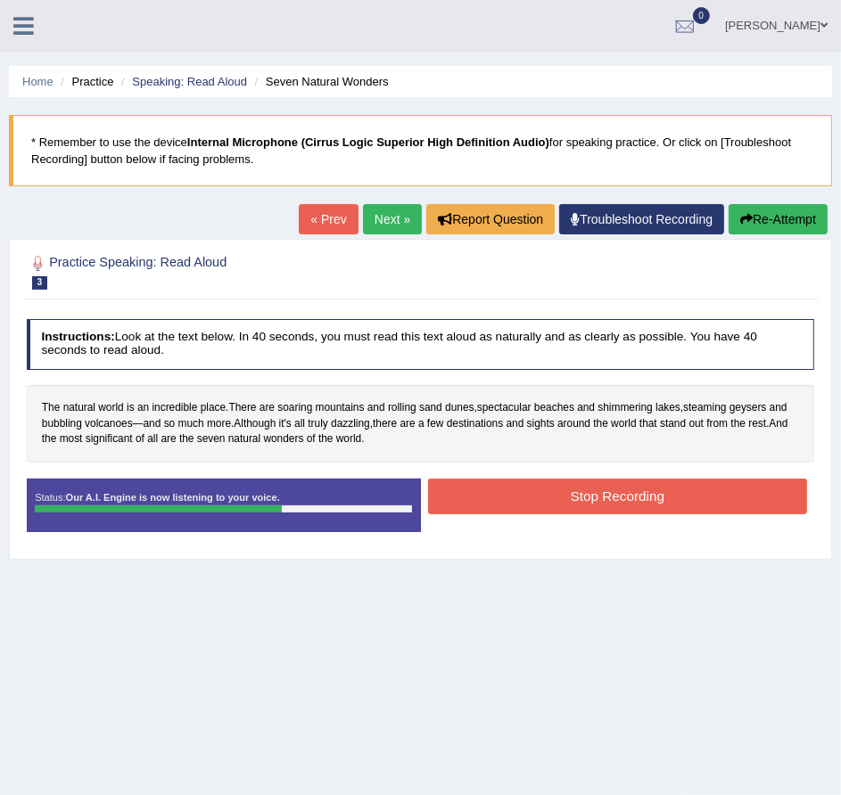
click at [542, 488] on button "Stop Recording" at bounding box center [617, 496] width 379 height 35
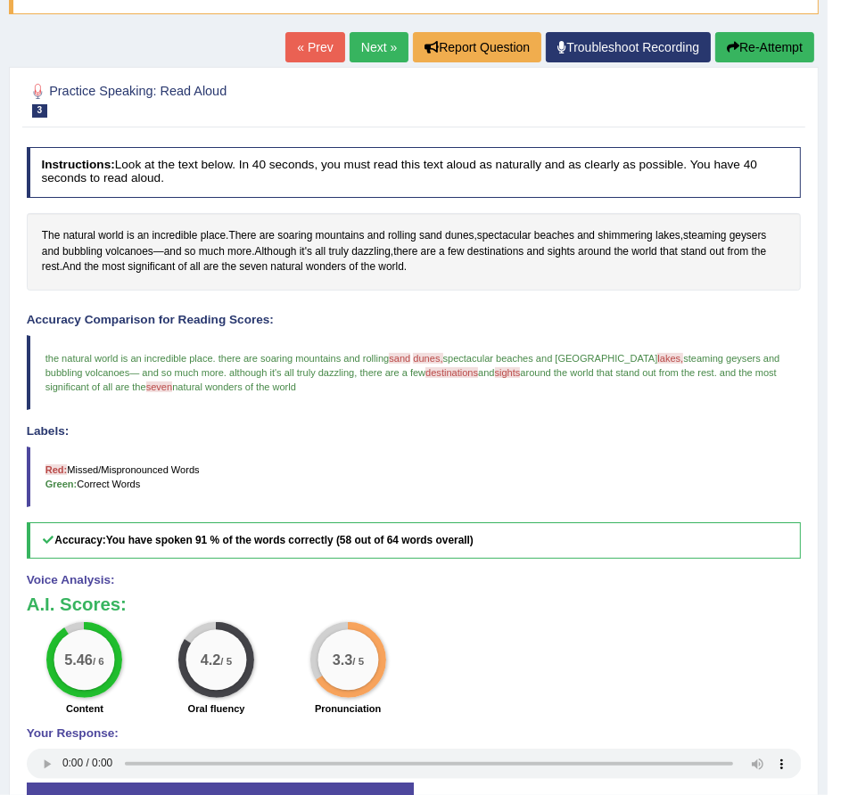
scroll to position [173, 0]
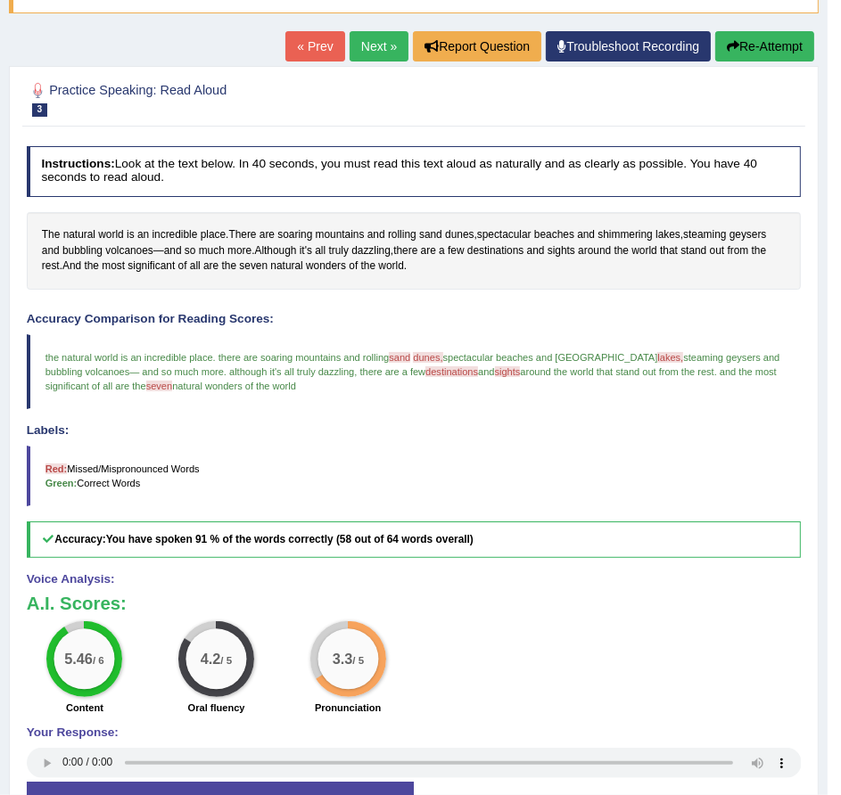
click at [370, 42] on link "Next »" at bounding box center [378, 46] width 59 height 30
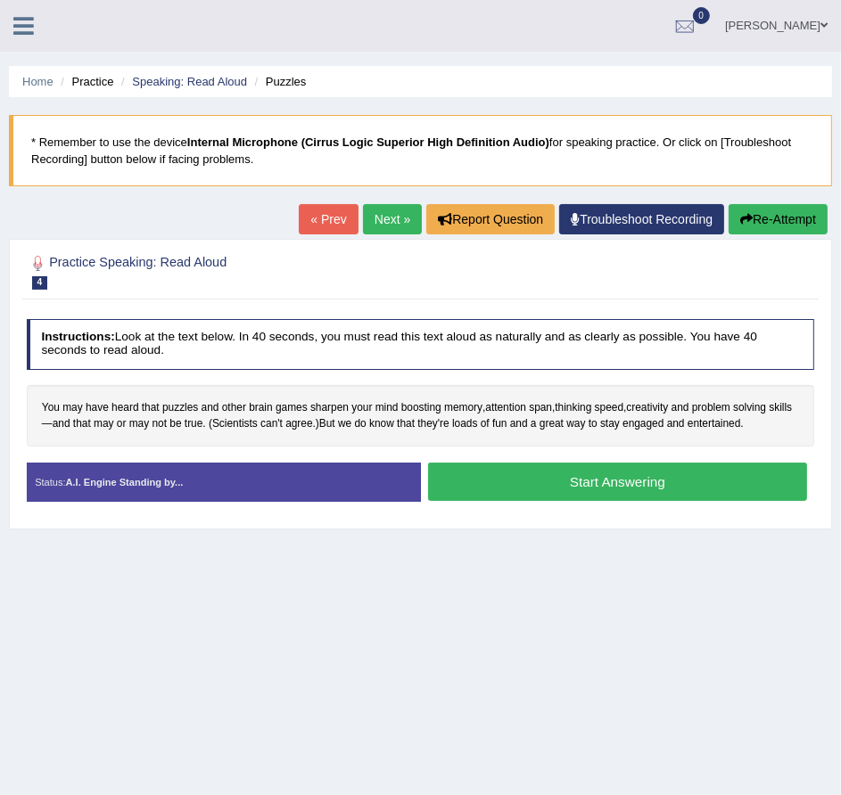
click at [505, 487] on button "Start Answering" at bounding box center [617, 482] width 379 height 38
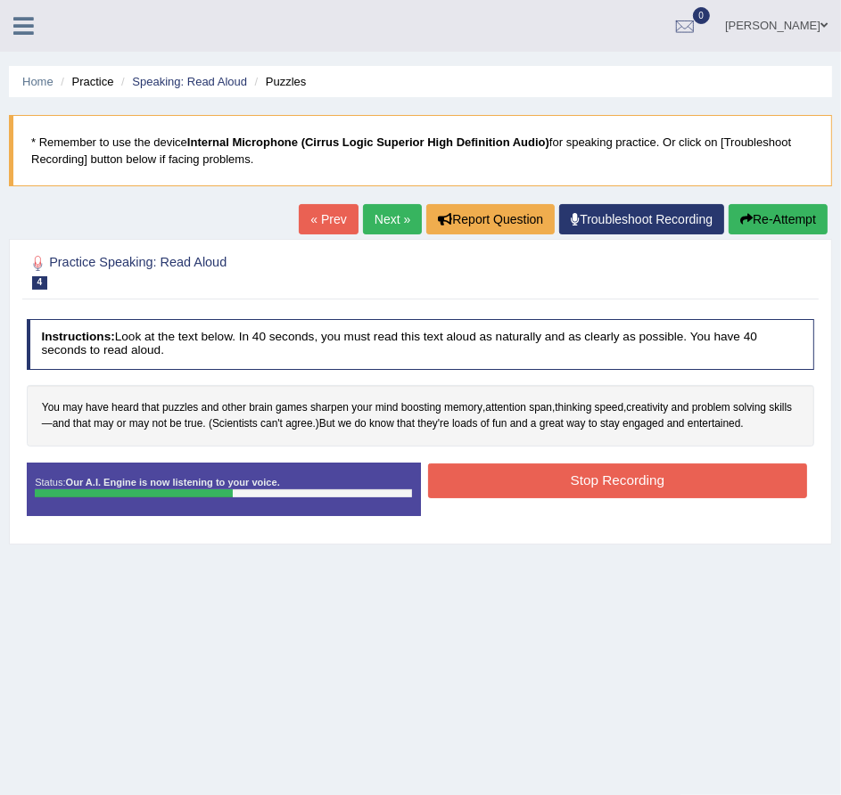
click at [505, 487] on button "Stop Recording" at bounding box center [617, 481] width 379 height 35
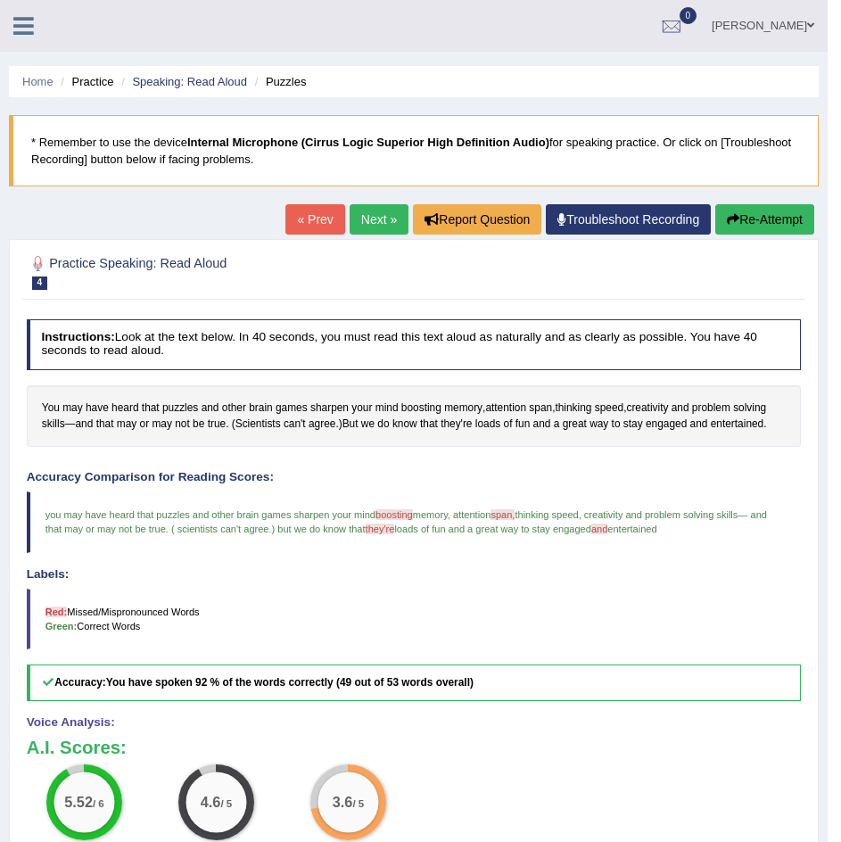
click at [37, 24] on link at bounding box center [23, 24] width 47 height 27
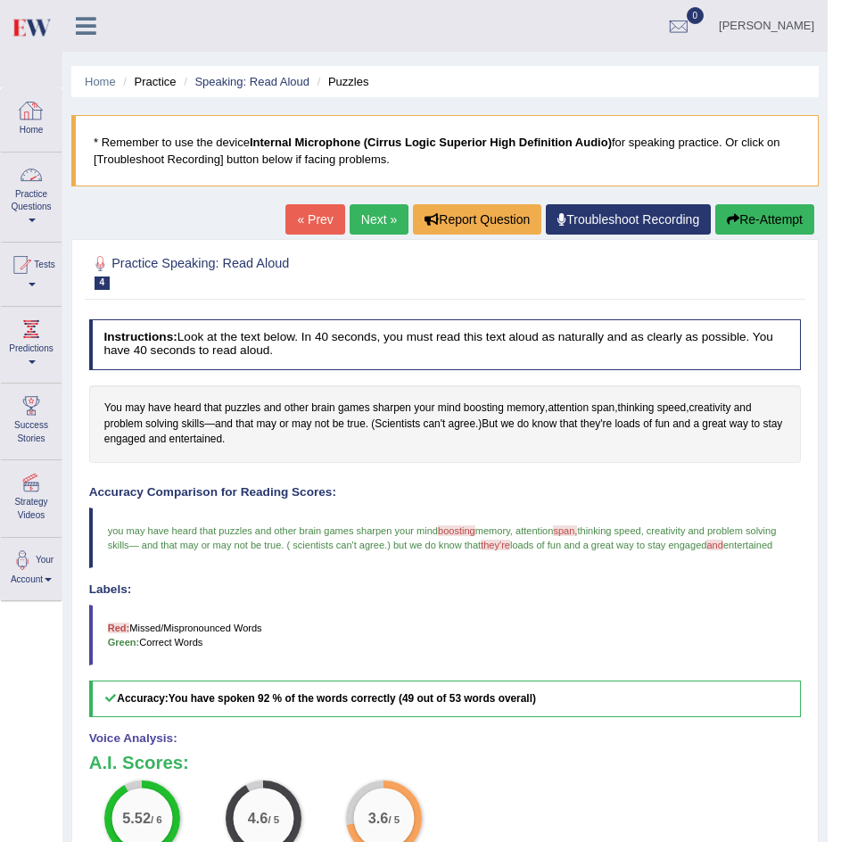
click at [43, 188] on link "Practice Questions" at bounding box center [31, 194] width 61 height 84
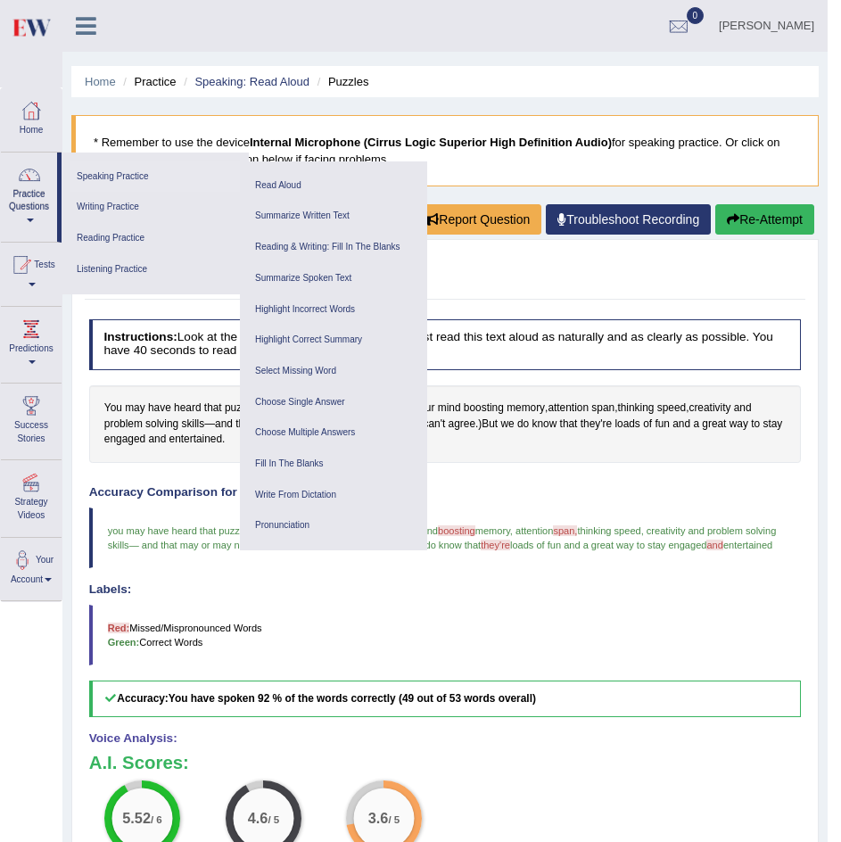
click at [119, 176] on link "Speaking Practice" at bounding box center [154, 176] width 169 height 31
click at [130, 175] on link "Speaking Practice" at bounding box center [154, 176] width 169 height 31
click at [107, 171] on link "Speaking Practice" at bounding box center [154, 176] width 169 height 31
click at [132, 171] on link "Speaking Practice" at bounding box center [154, 176] width 169 height 31
click at [104, 175] on link "Speaking Practice" at bounding box center [154, 176] width 169 height 31
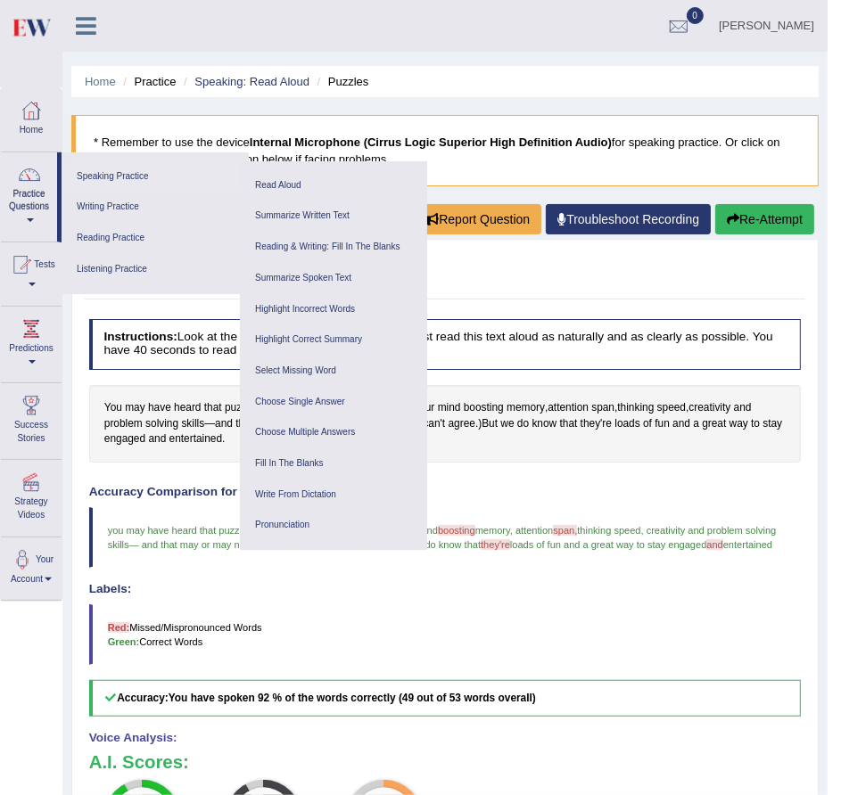
click at [124, 175] on link "Speaking Practice" at bounding box center [154, 176] width 169 height 31
click at [122, 185] on link "Speaking Practice" at bounding box center [154, 176] width 169 height 31
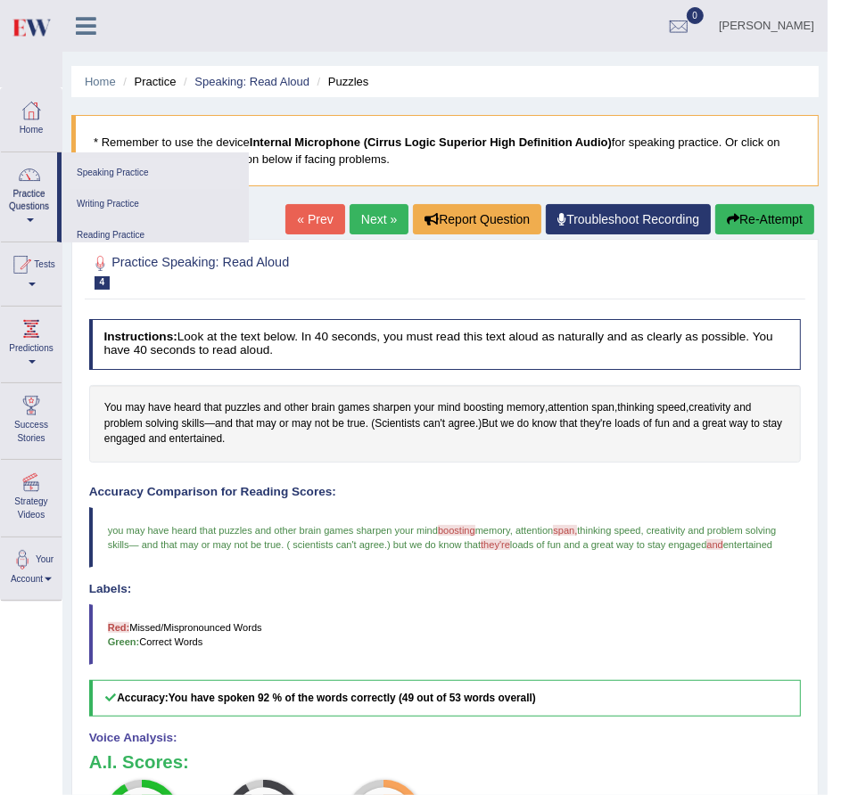
click at [122, 185] on div "Toggle navigation Home Practice Questions Speaking Practice Read Aloud Repeat S…" at bounding box center [413, 539] width 827 height 1079
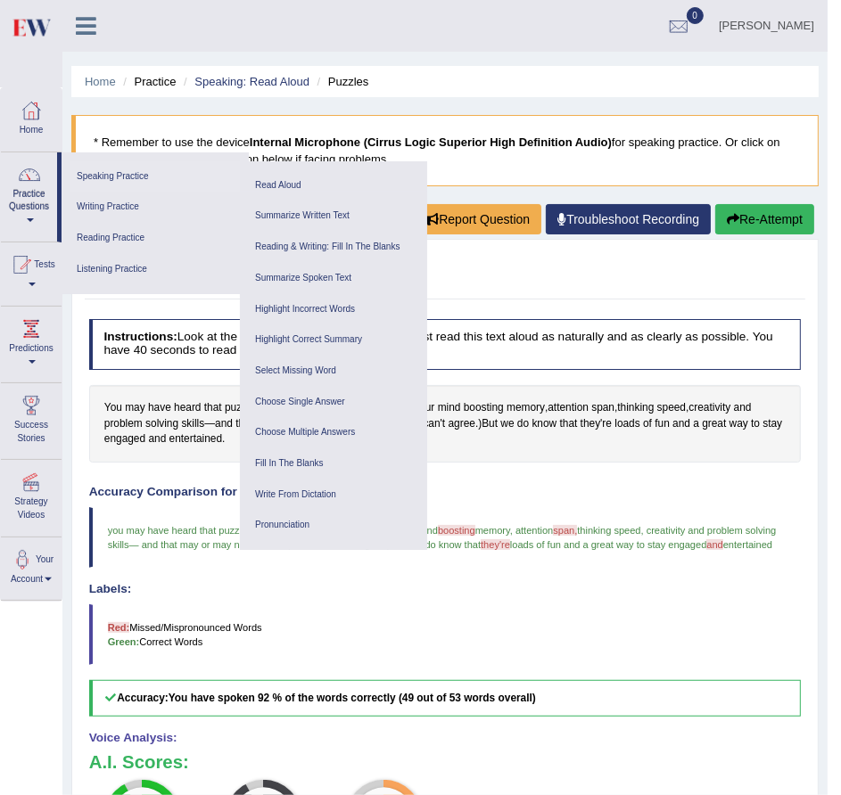
click at [90, 177] on link "Speaking Practice" at bounding box center [154, 176] width 169 height 31
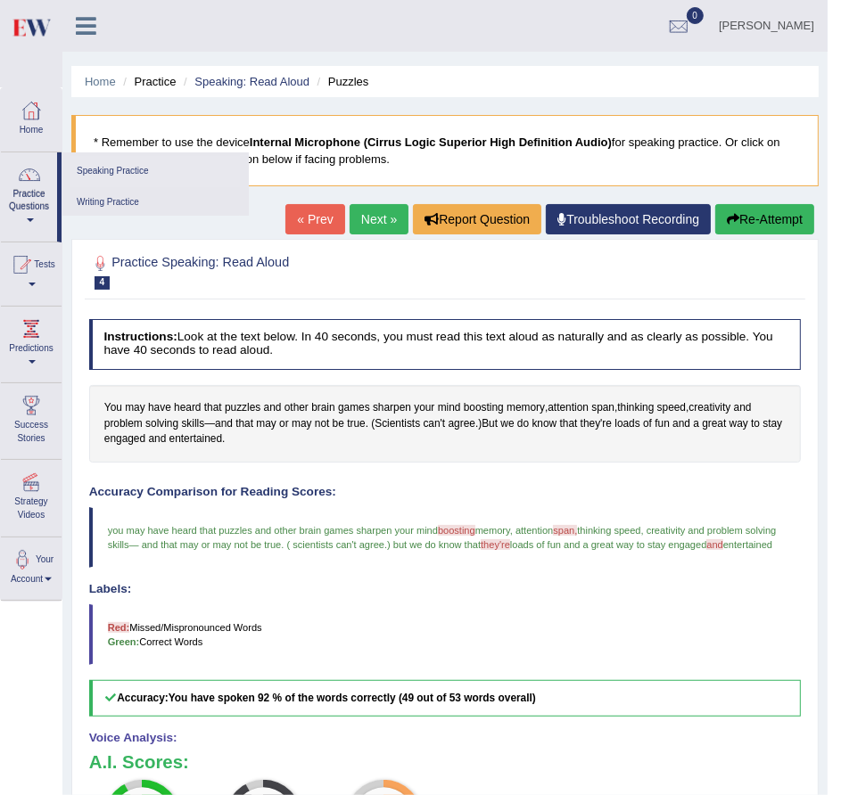
click at [90, 177] on link "Speaking Practice" at bounding box center [154, 171] width 169 height 31
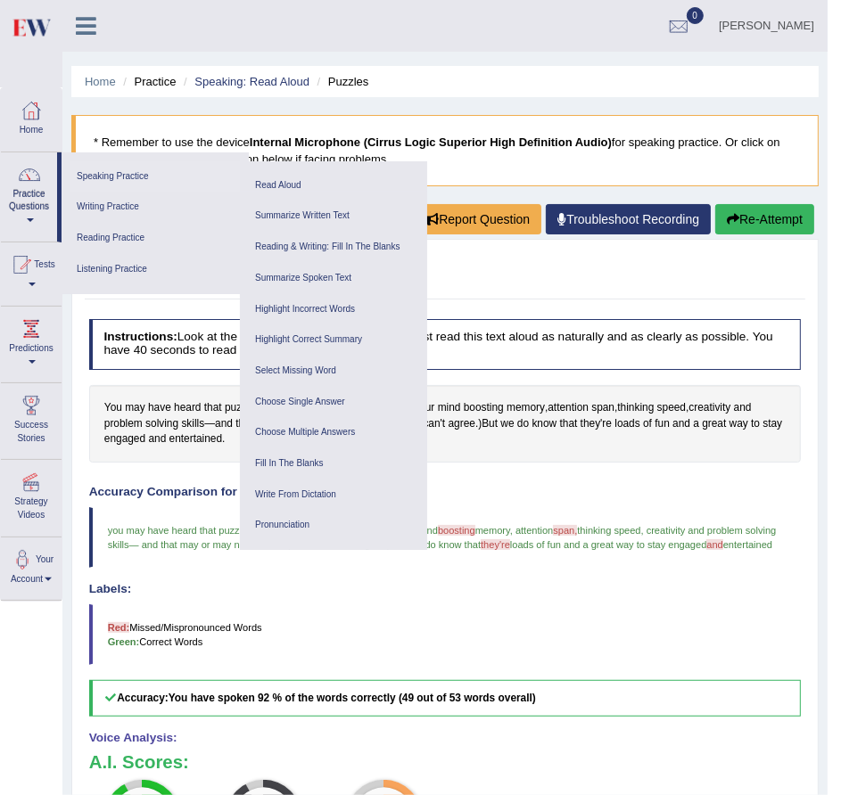
click at [103, 168] on link "Speaking Practice" at bounding box center [154, 176] width 169 height 31
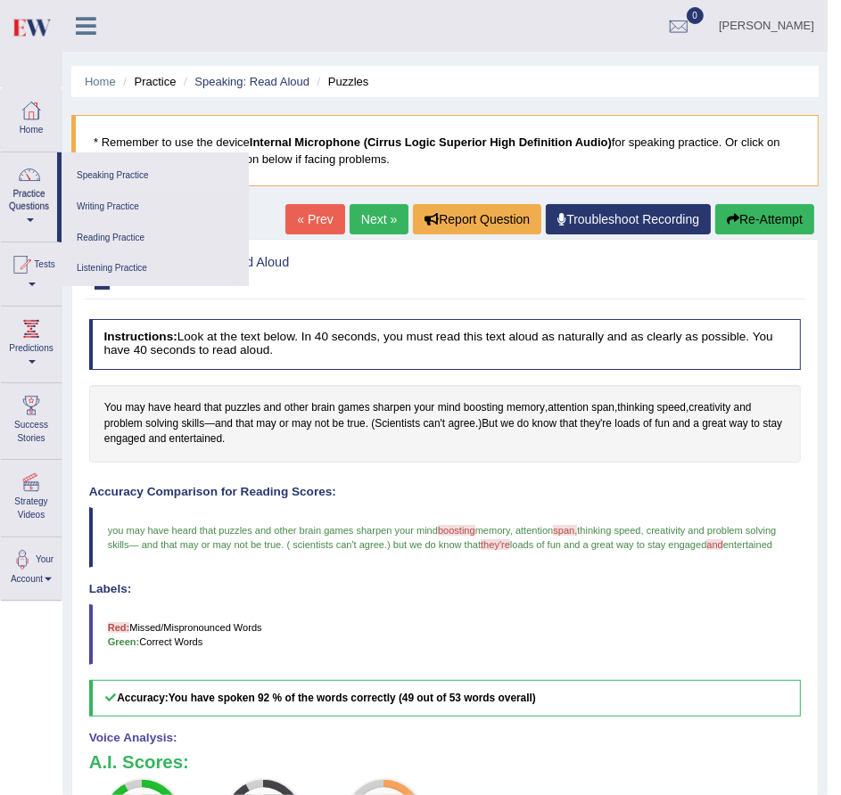
click at [103, 168] on link "Speaking Practice" at bounding box center [154, 175] width 169 height 31
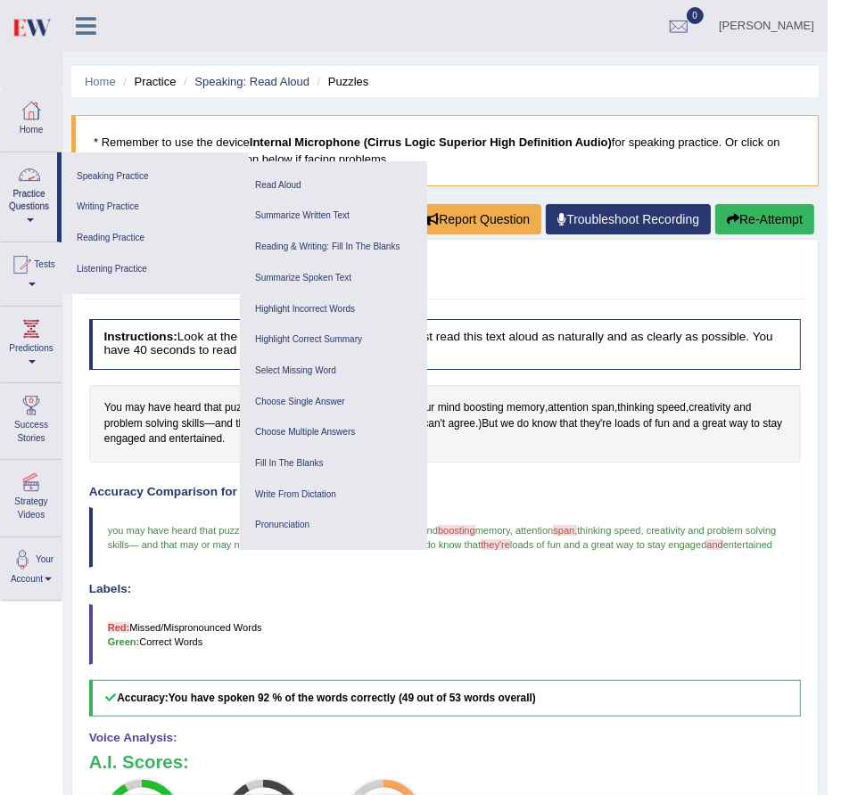
click at [37, 182] on div at bounding box center [29, 174] width 27 height 27
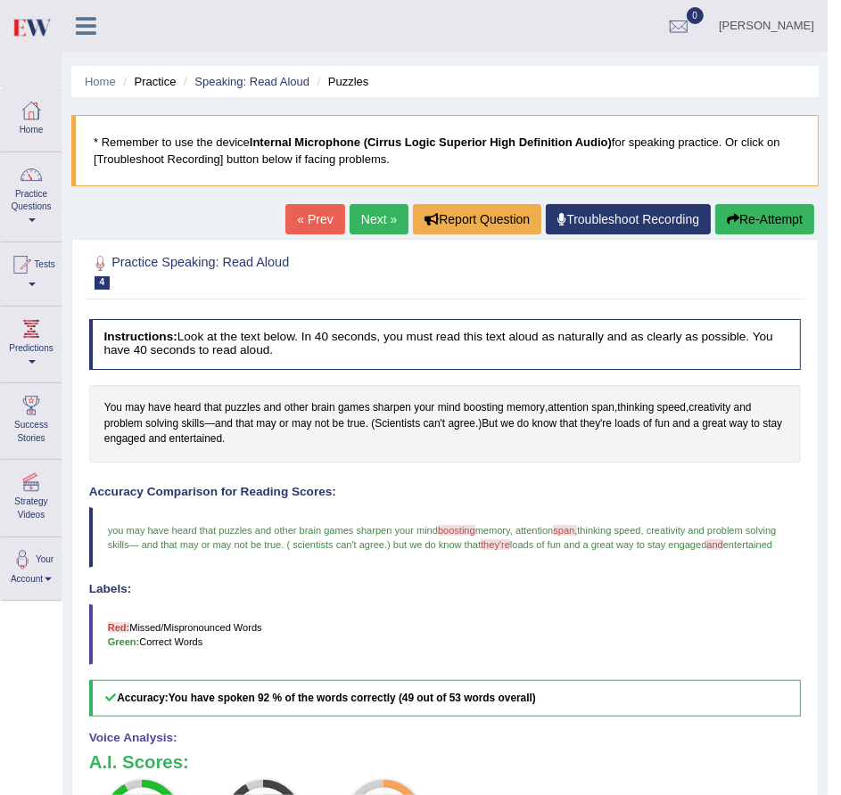
click at [37, 182] on div at bounding box center [31, 174] width 27 height 27
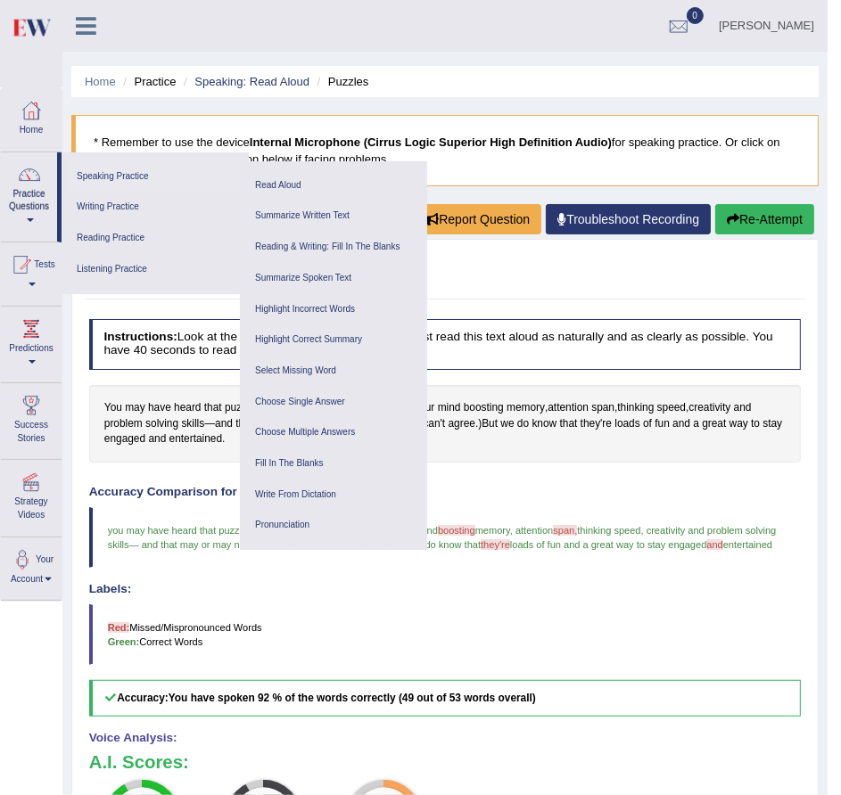
click at [134, 172] on link "Speaking Practice" at bounding box center [154, 176] width 169 height 31
click at [100, 237] on link "Reading Practice" at bounding box center [154, 238] width 169 height 31
click at [91, 261] on link "Listening Practice" at bounding box center [154, 269] width 169 height 31
click at [114, 203] on link "Writing Practice" at bounding box center [154, 207] width 169 height 31
click at [147, 435] on div "You may have heard that puzzles and other brain games sharpen your mind boostin…" at bounding box center [445, 424] width 712 height 78
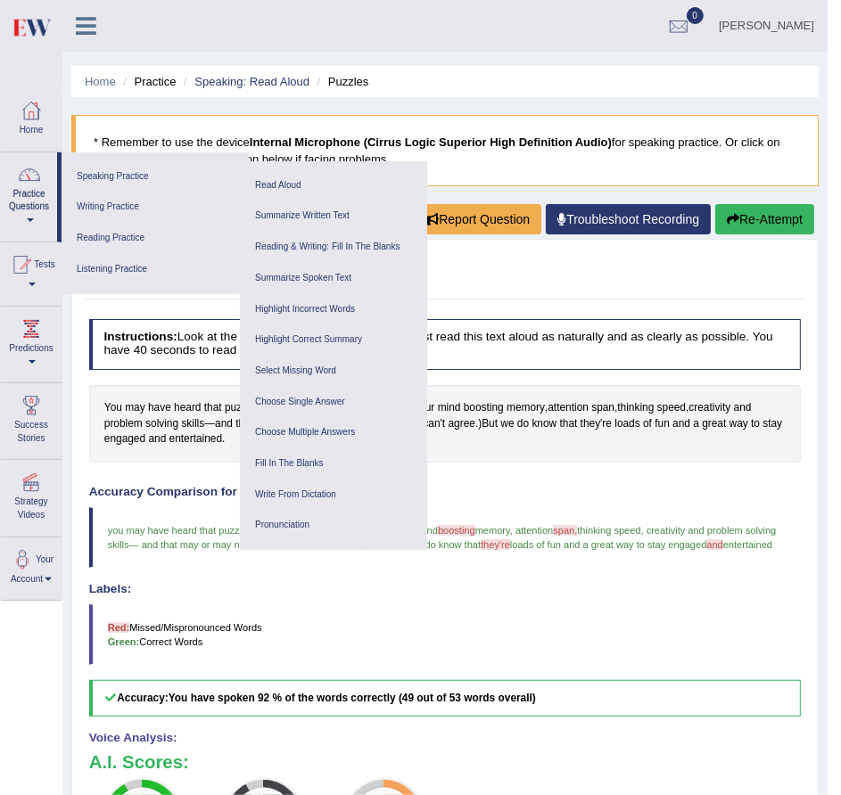
click at [612, 262] on div at bounding box center [445, 272] width 712 height 46
click at [74, 12] on link at bounding box center [85, 24] width 47 height 27
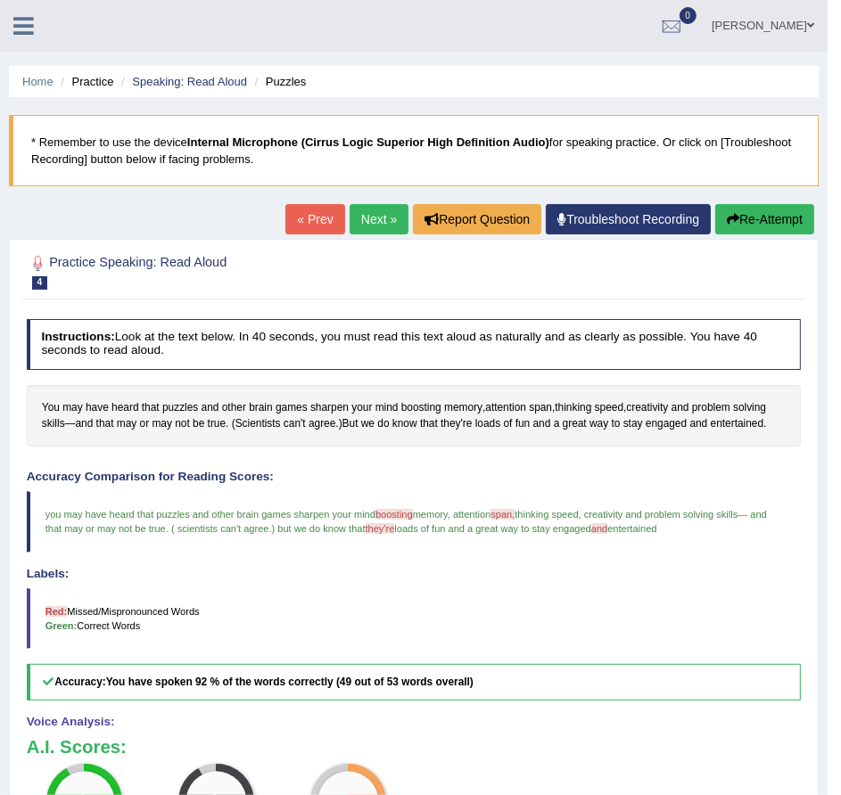
click at [30, 21] on icon at bounding box center [23, 25] width 21 height 23
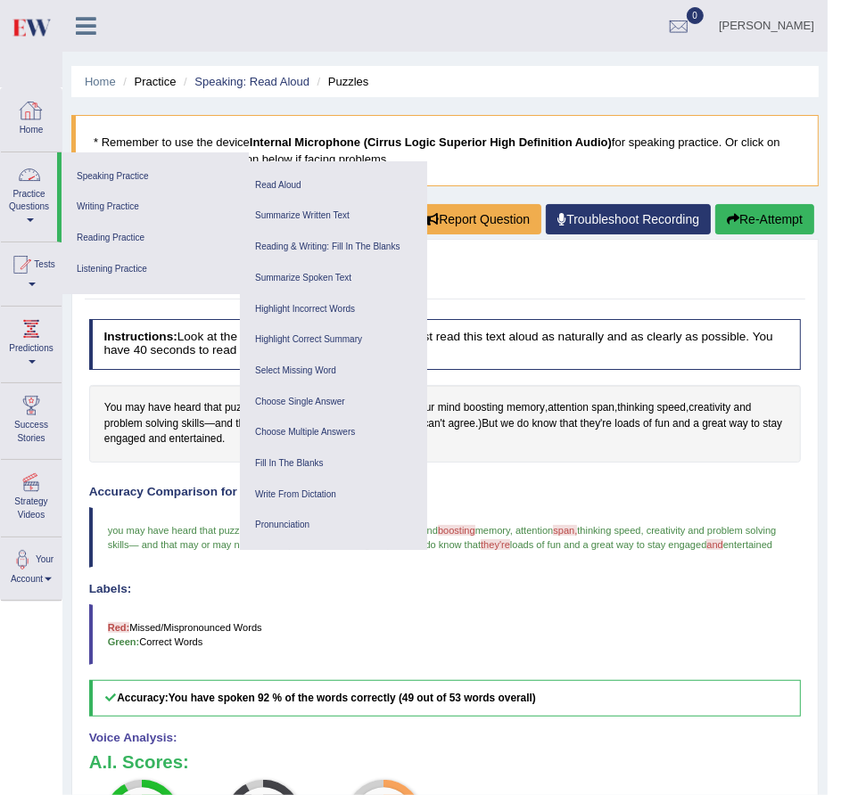
click at [37, 203] on link "Practice Questions" at bounding box center [29, 194] width 56 height 84
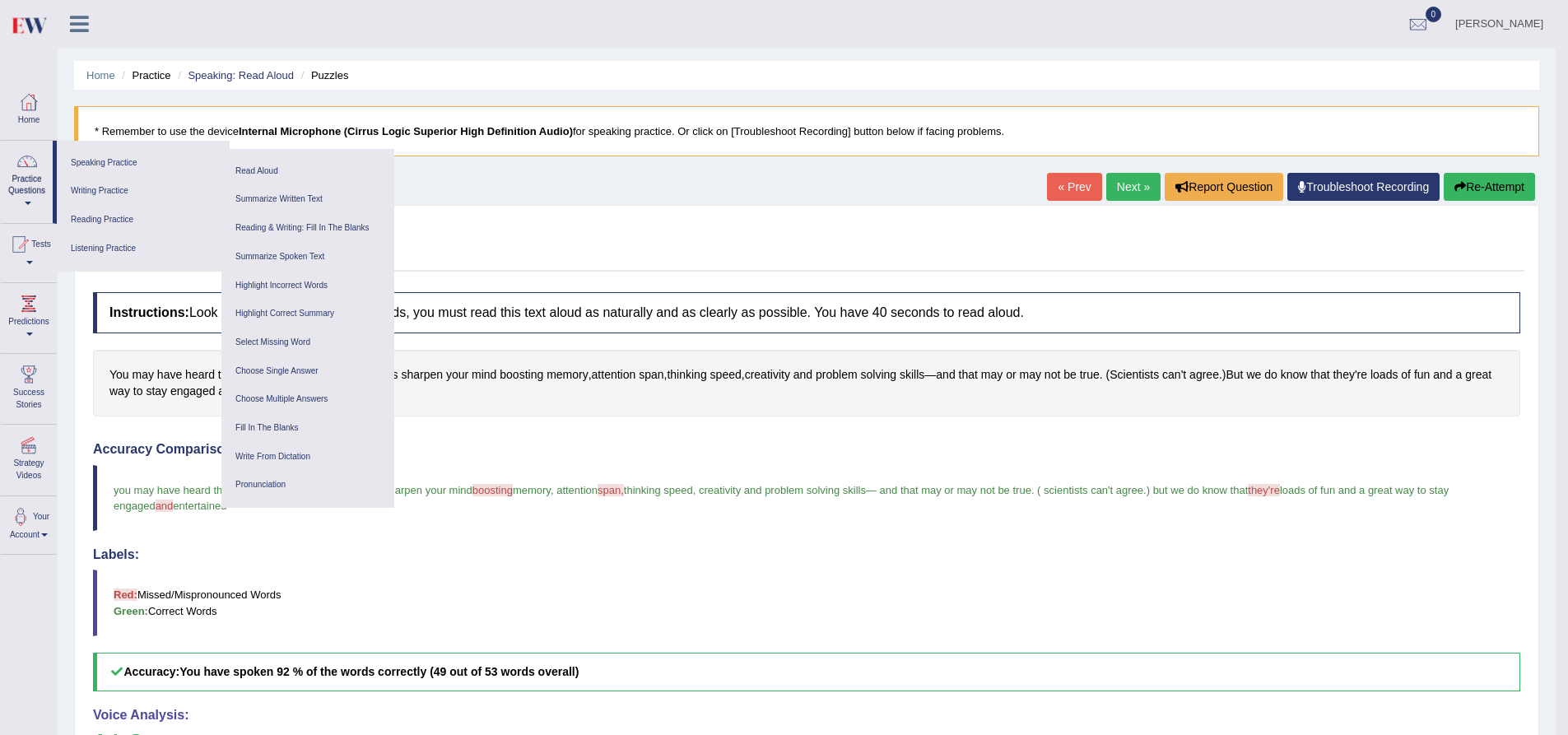
click at [545, 268] on div "Practice Speaking: Read Aloud 4 Puzzles" at bounding box center [806, 243] width 1436 height 57
click at [42, 194] on link "Practice Questions" at bounding box center [27, 179] width 52 height 78
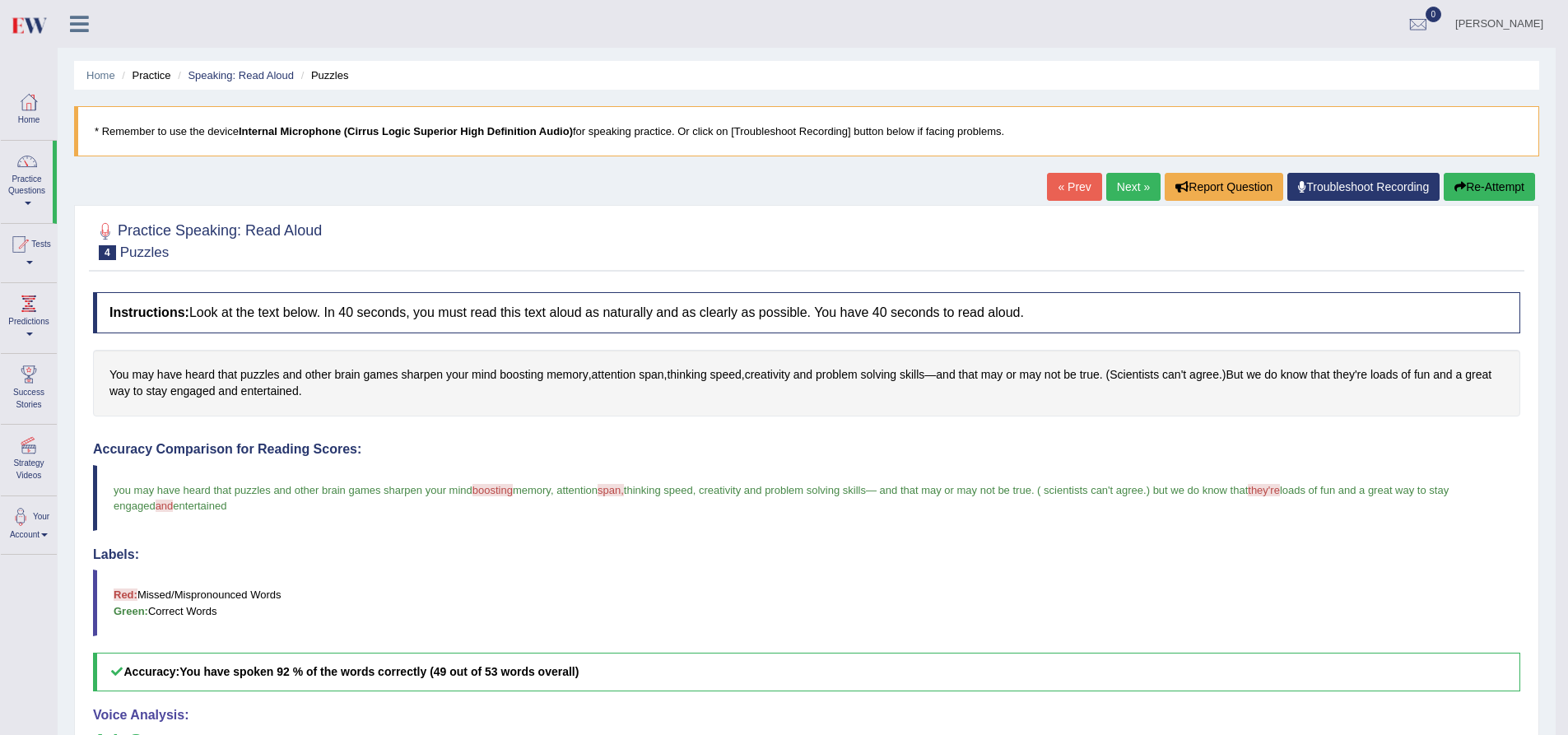
click at [32, 167] on div at bounding box center [27, 161] width 25 height 25
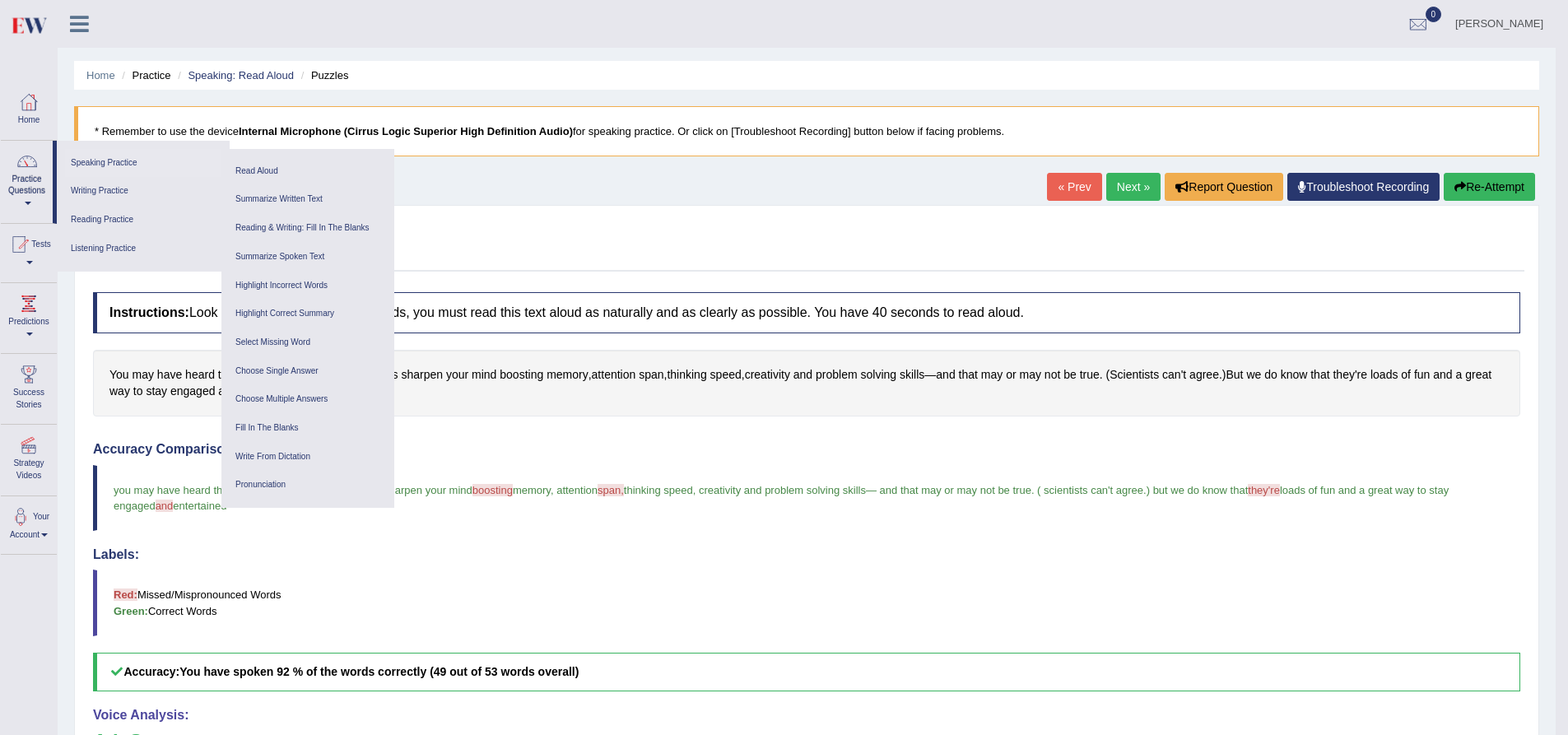
click at [104, 162] on link "Speaking Practice" at bounding box center [142, 163] width 156 height 29
click at [79, 31] on icon at bounding box center [79, 23] width 19 height 21
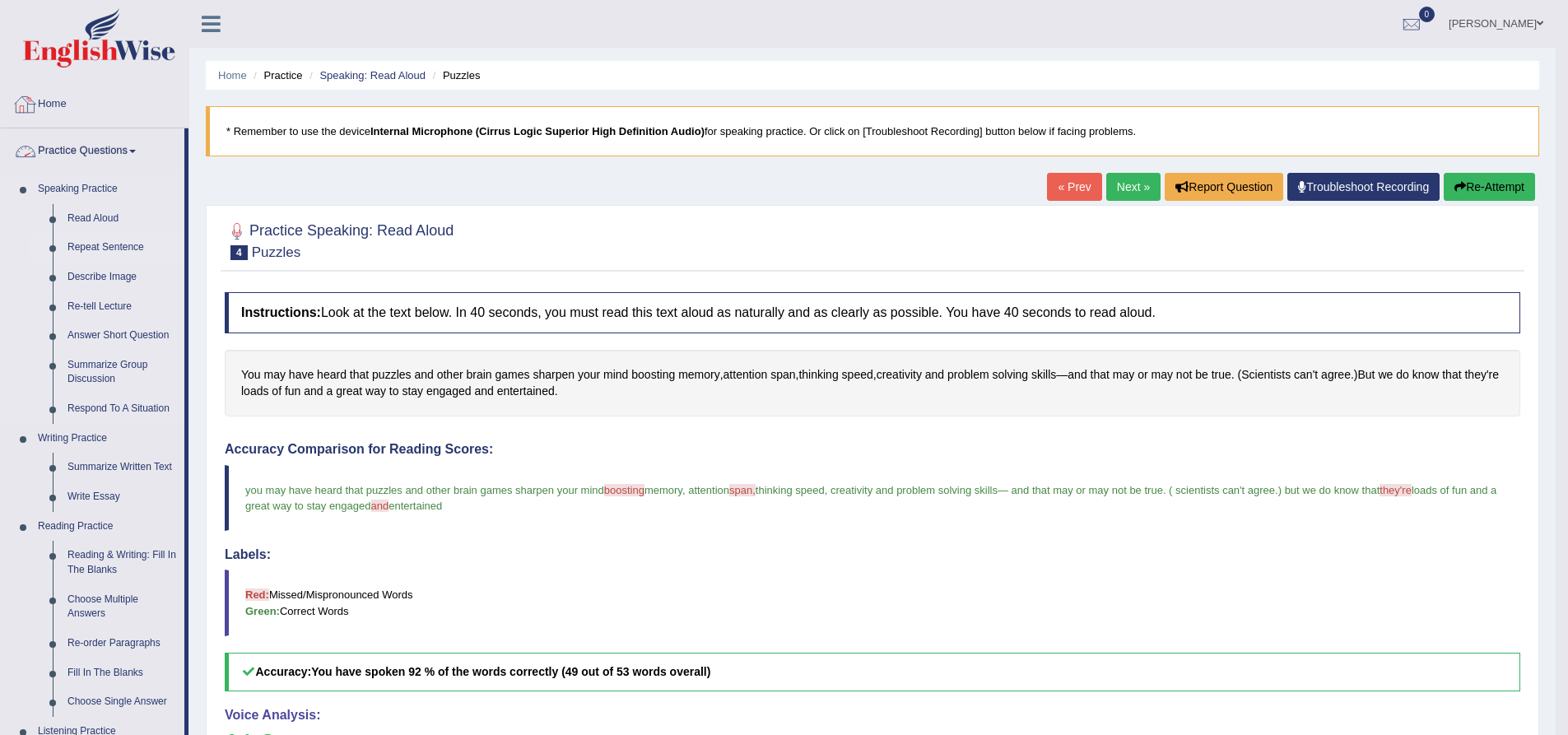
click at [108, 247] on link "Repeat Sentence" at bounding box center [122, 247] width 125 height 30
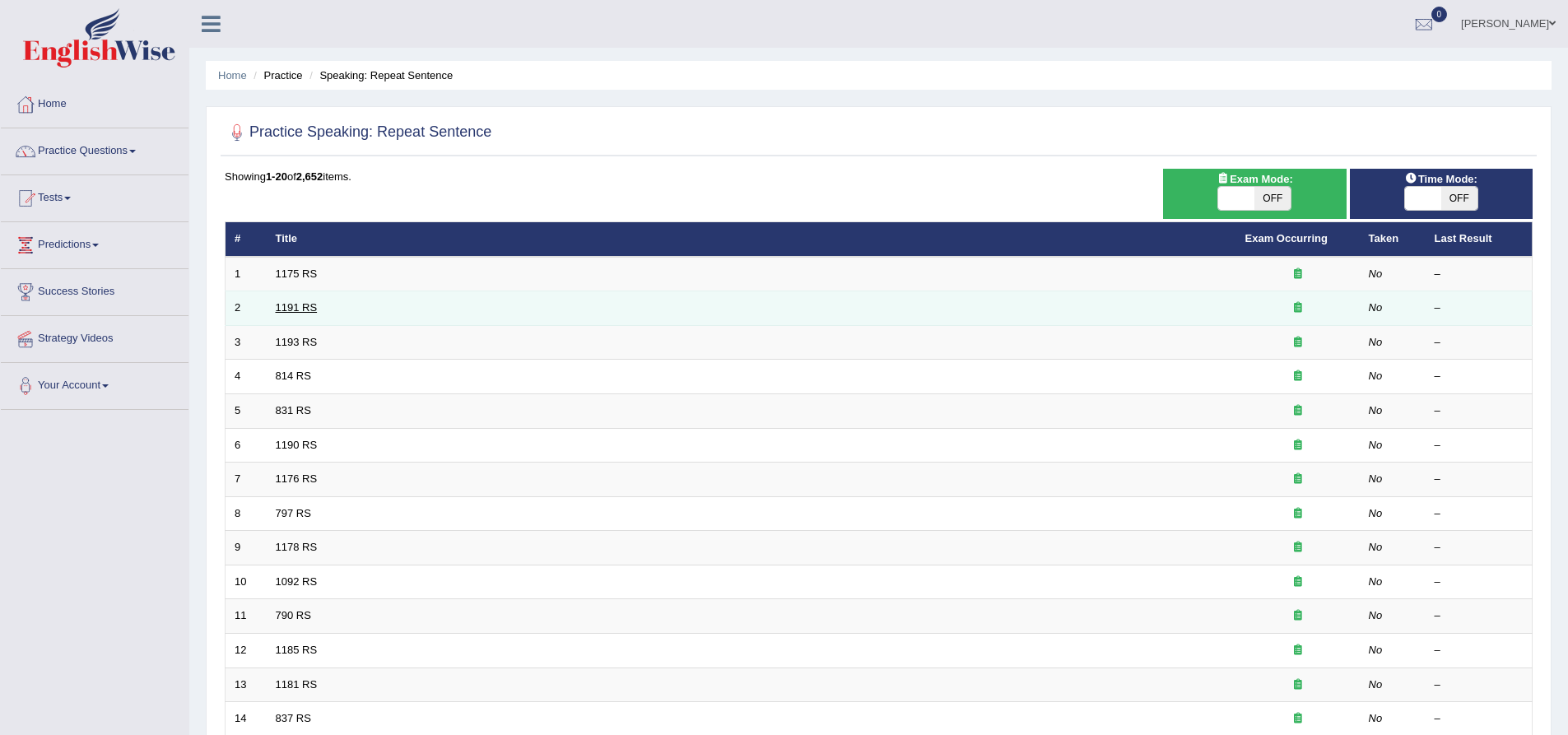
click at [300, 308] on link "1191 RS" at bounding box center [296, 307] width 42 height 12
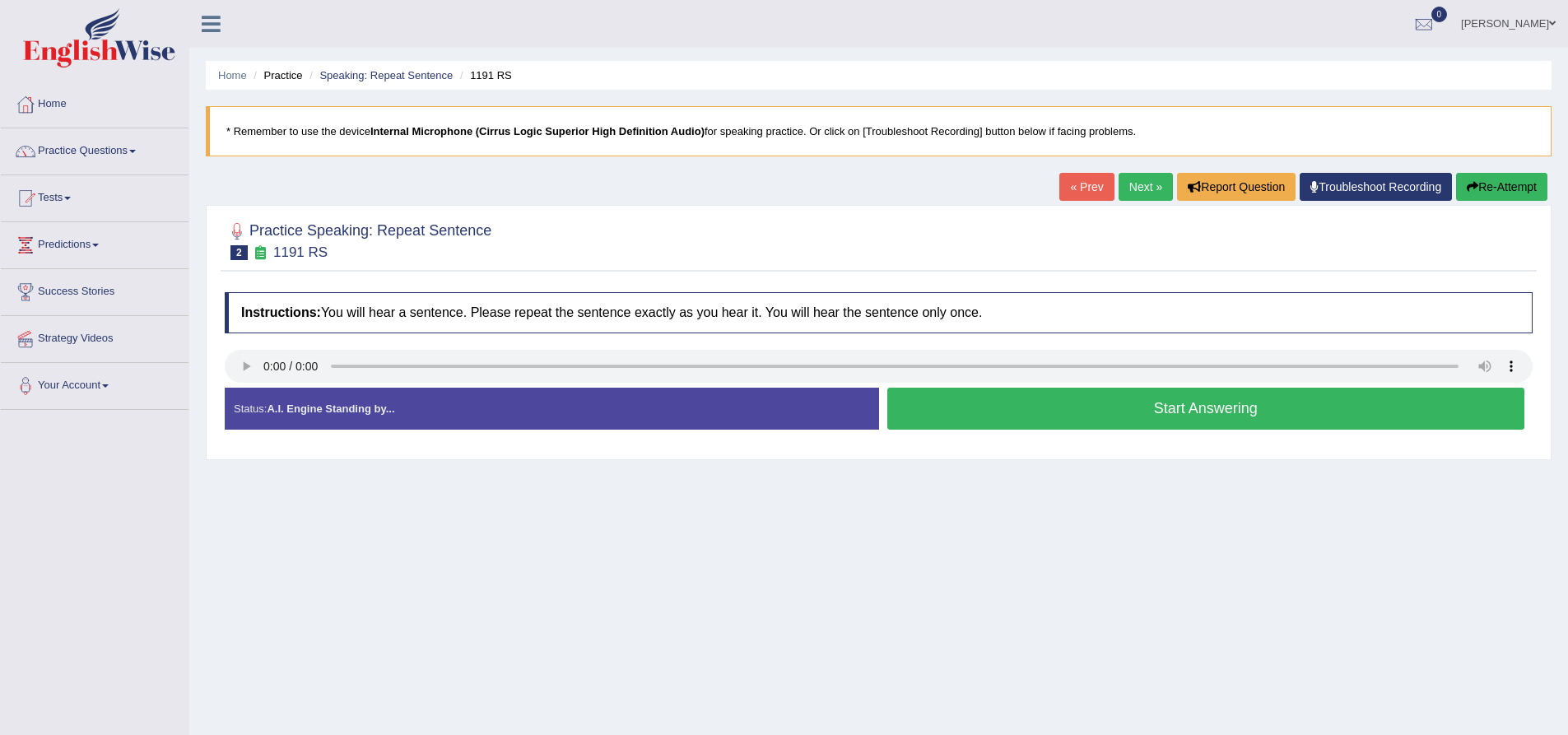
click at [1044, 409] on button "Start Answering" at bounding box center [1206, 408] width 638 height 42
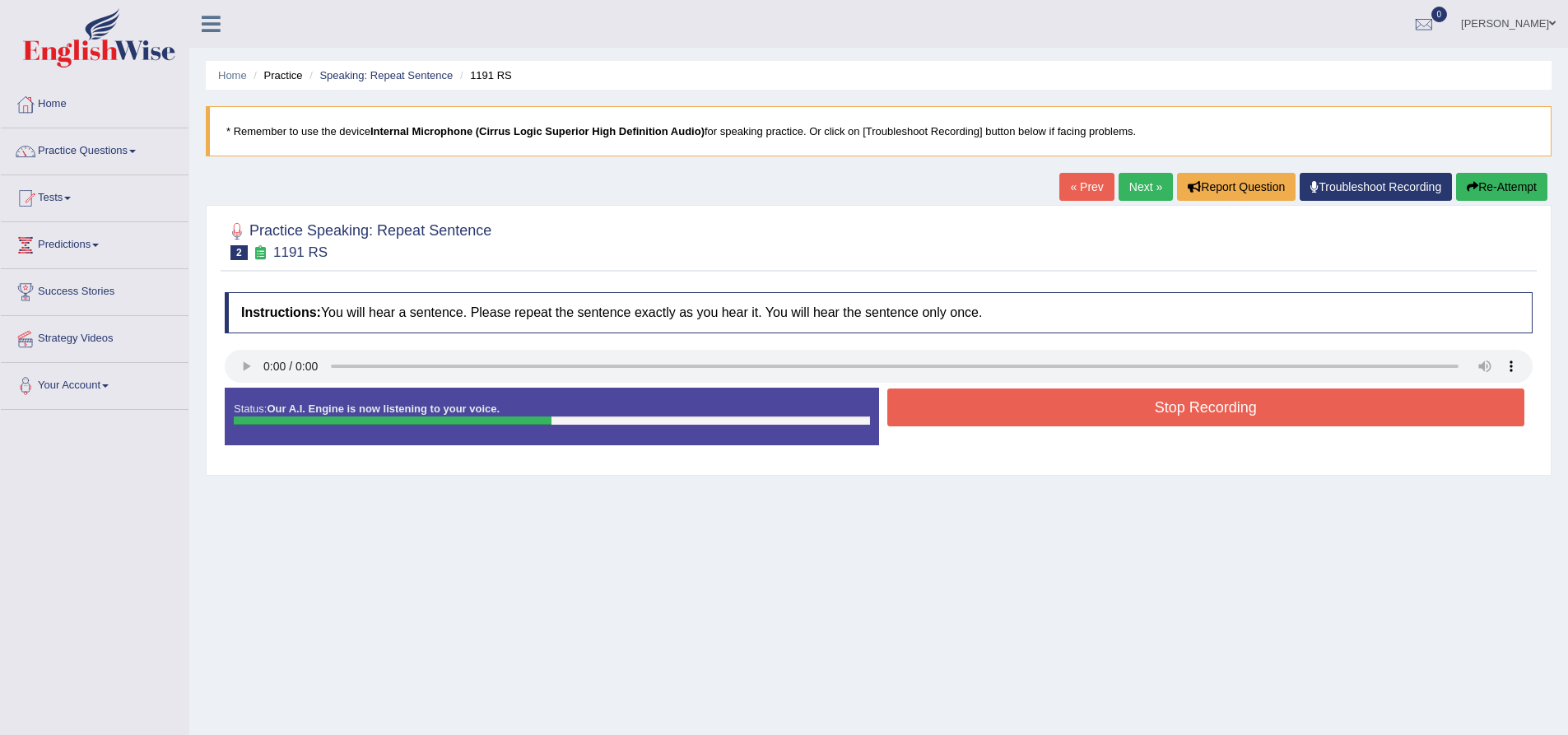
click at [1044, 409] on button "Stop Recording" at bounding box center [1206, 407] width 638 height 38
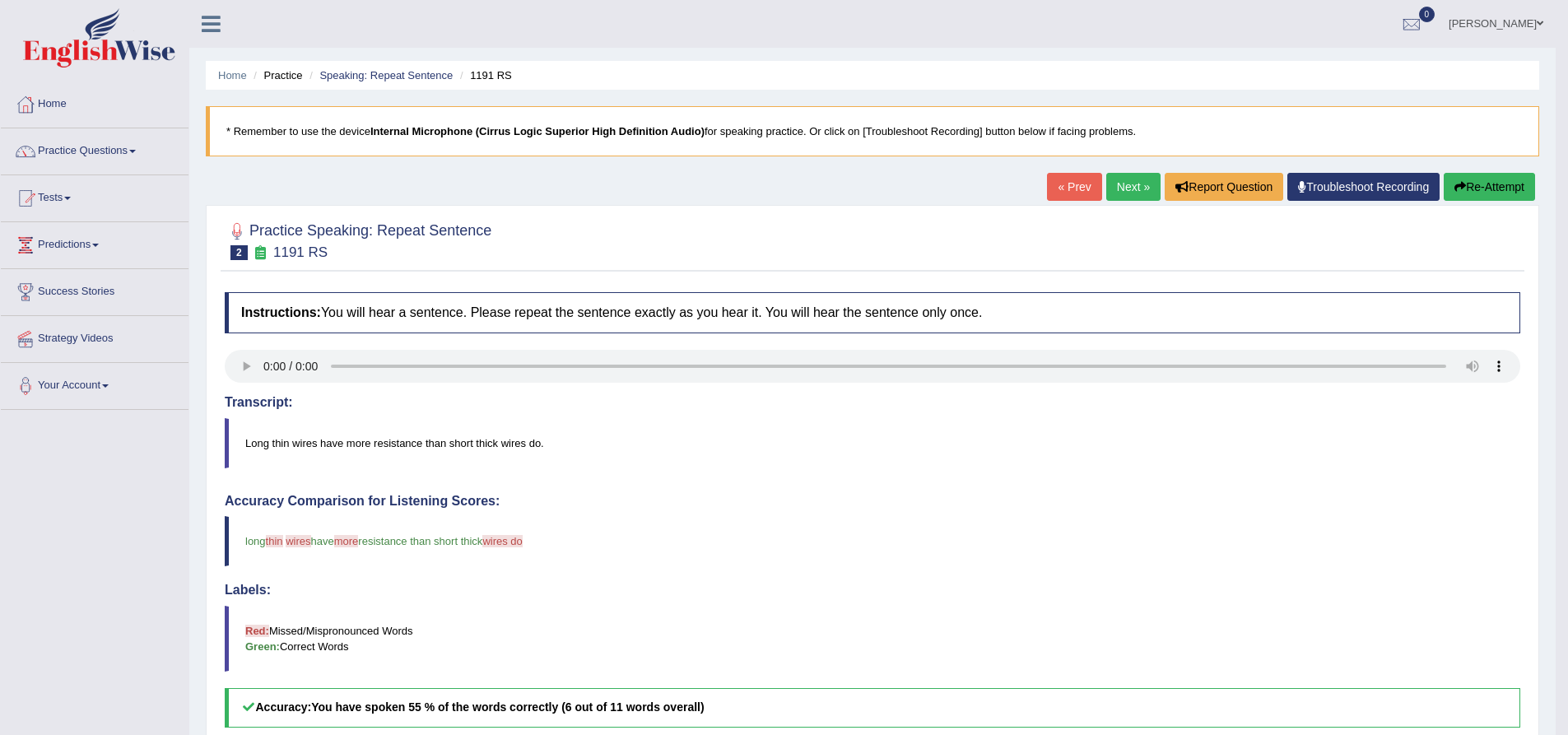
click at [1485, 179] on button "Re-Attempt" at bounding box center [1490, 187] width 91 height 28
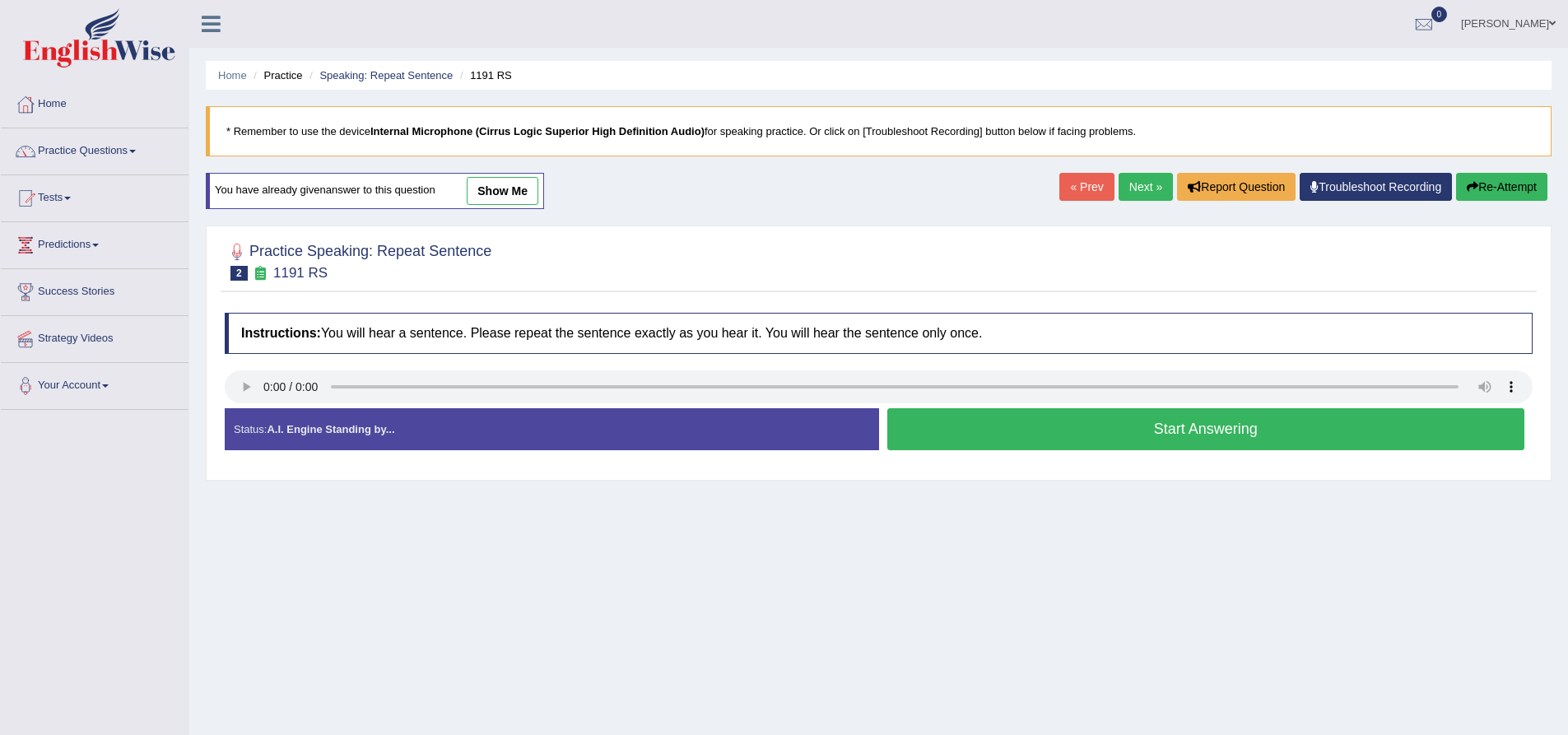
click at [1025, 420] on button "Start Answering" at bounding box center [1206, 428] width 638 height 42
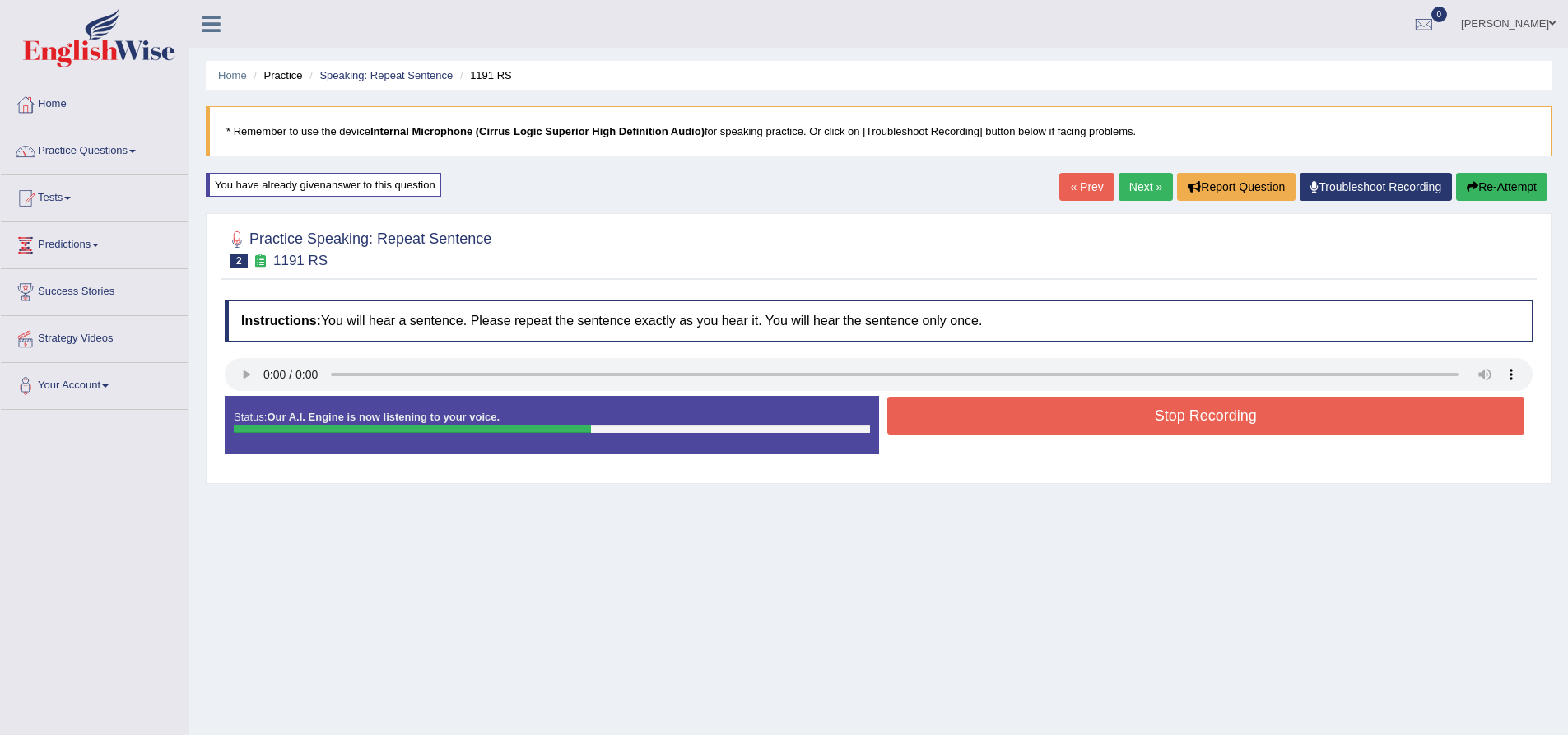
click at [1025, 420] on button "Stop Recording" at bounding box center [1206, 416] width 638 height 38
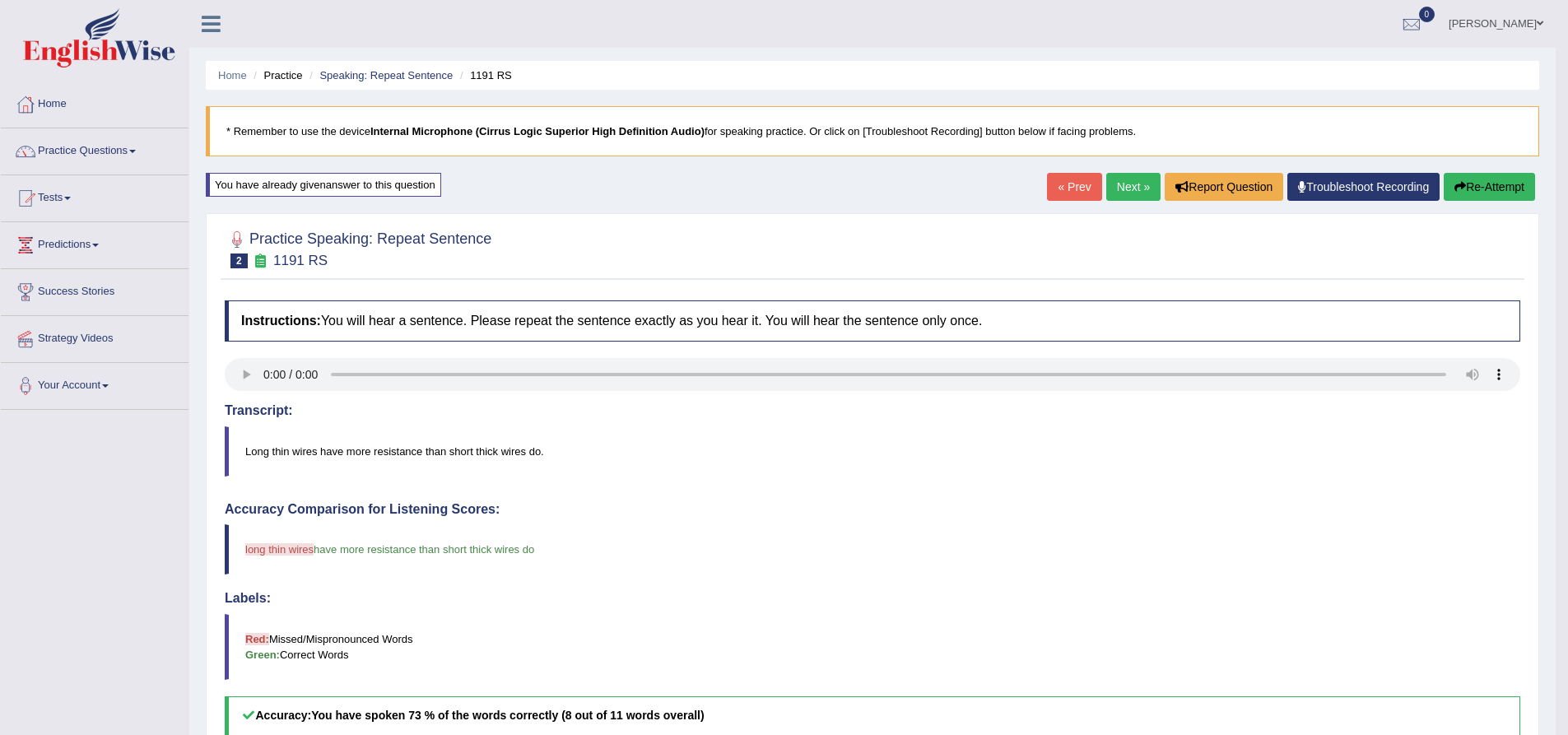
click at [1140, 182] on link "Next »" at bounding box center [1133, 187] width 54 height 28
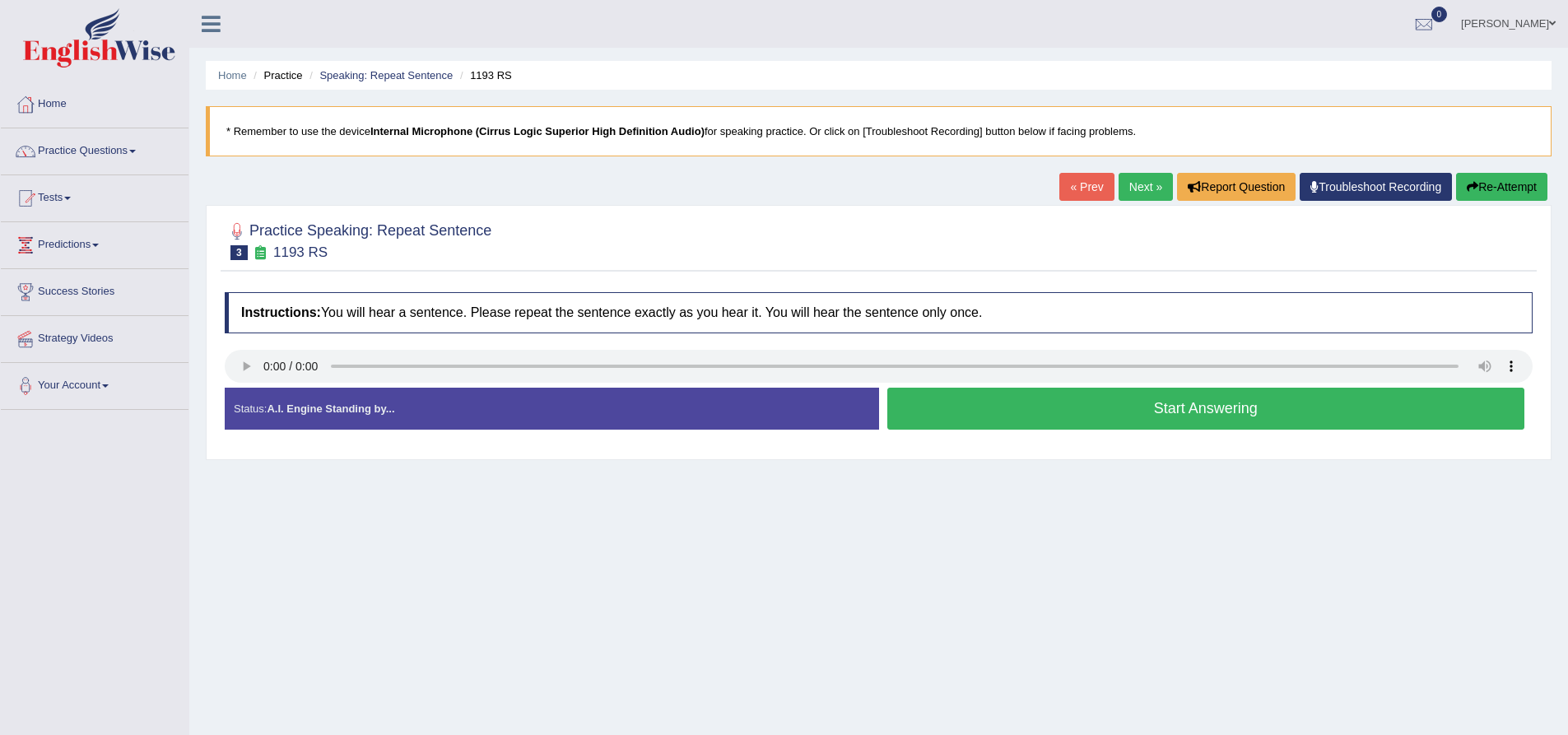
click at [1052, 406] on button "Start Answering" at bounding box center [1206, 408] width 638 height 42
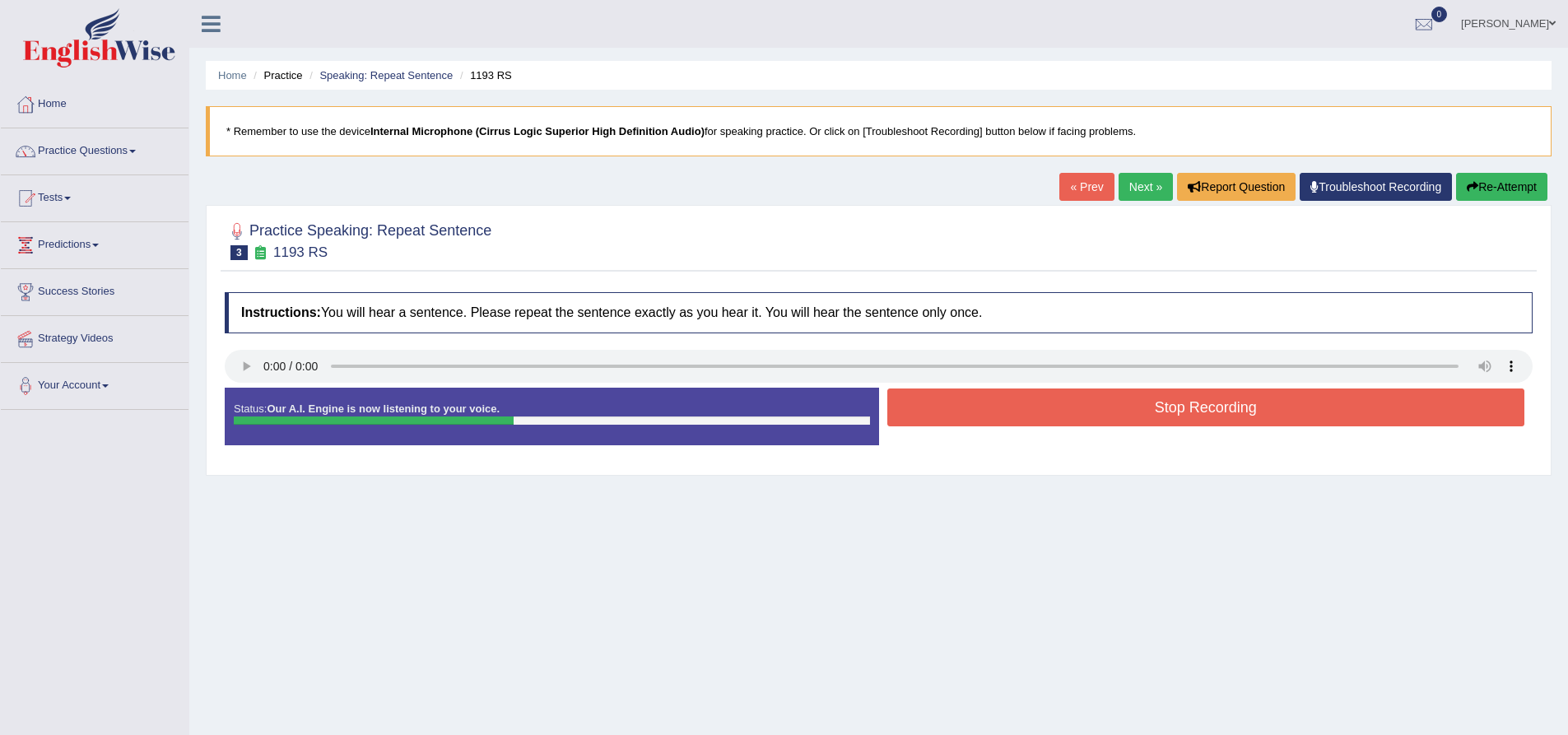
click at [1052, 406] on button "Stop Recording" at bounding box center [1206, 407] width 638 height 38
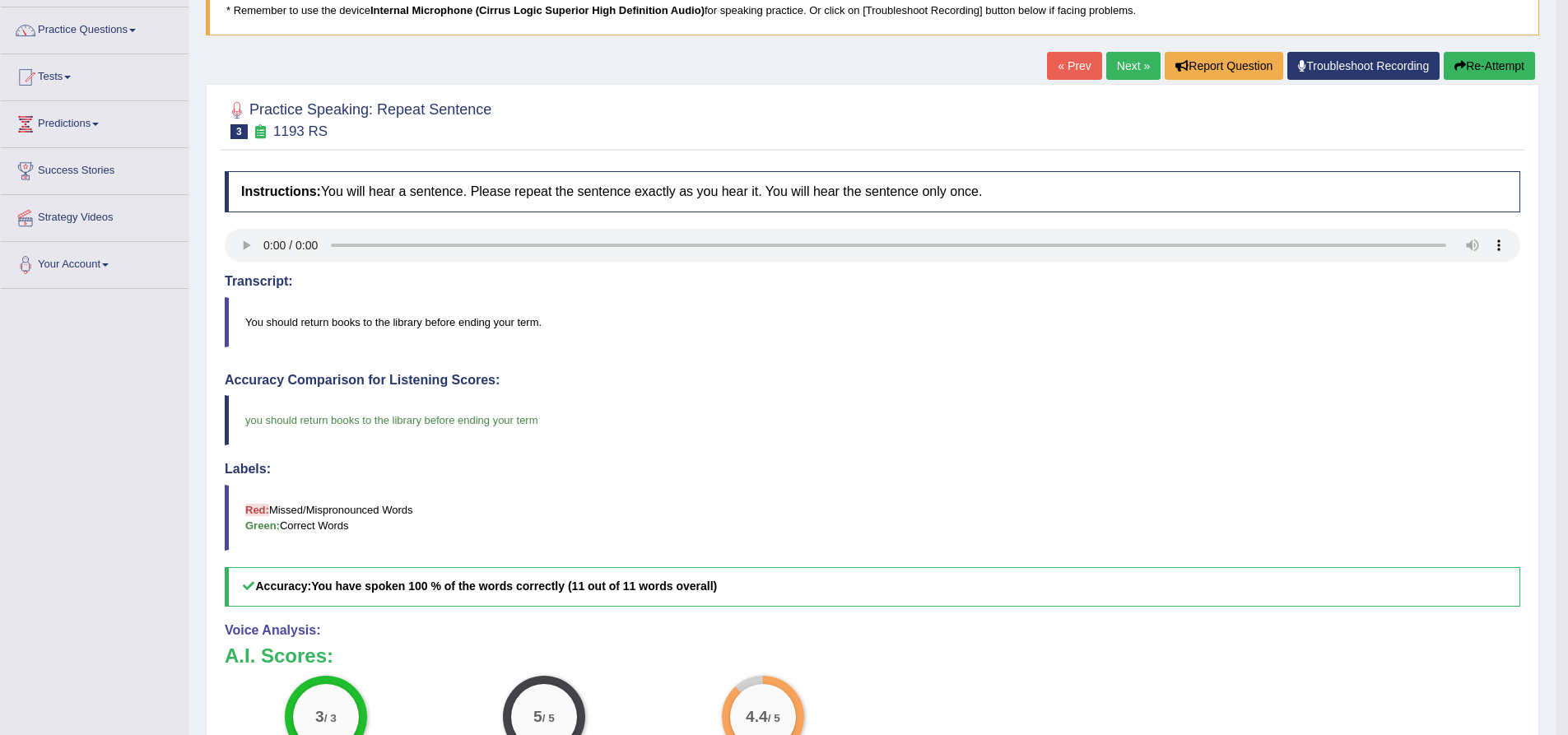
scroll to position [122, 0]
click at [1130, 65] on link "Next »" at bounding box center [1133, 65] width 54 height 28
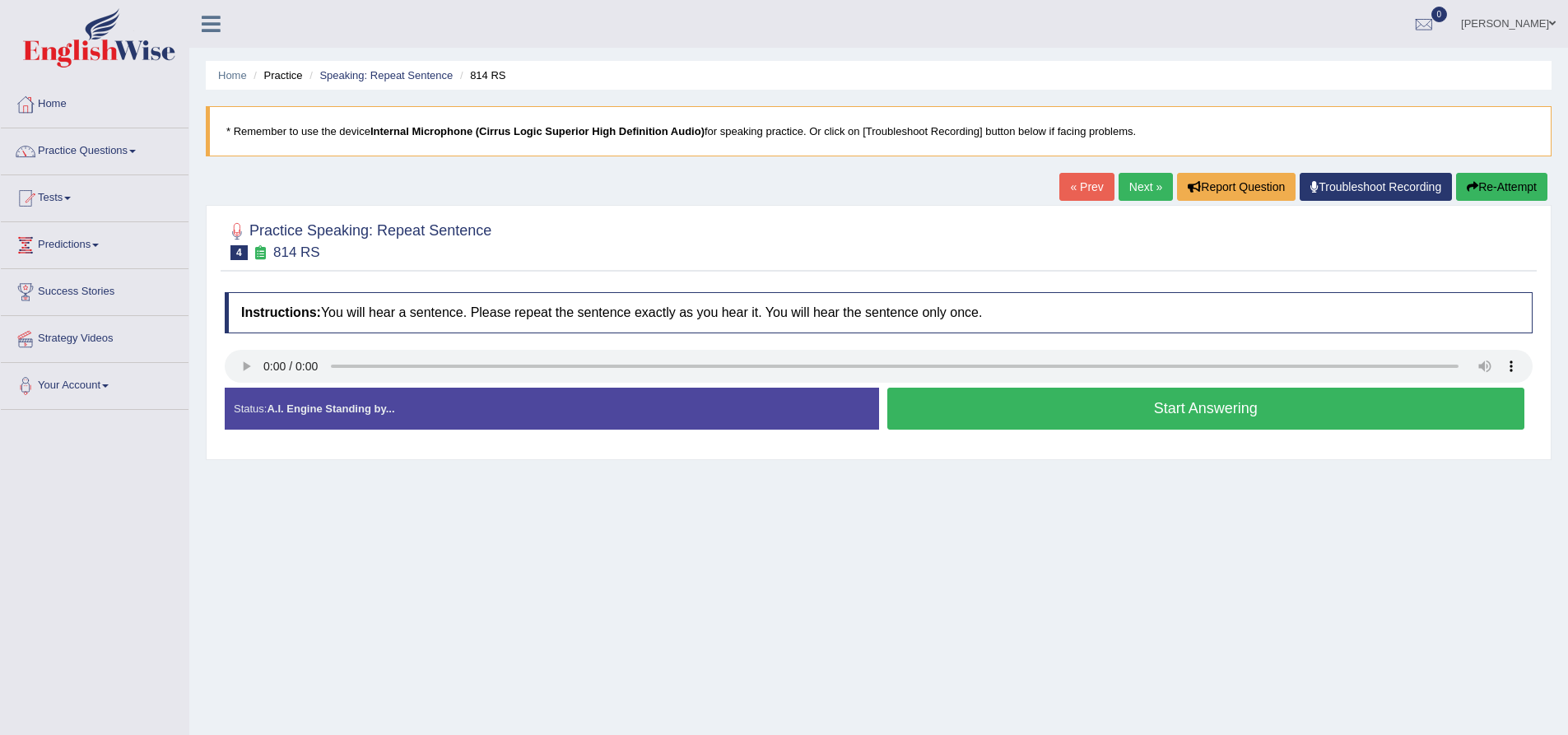
click at [1009, 414] on button "Start Answering" at bounding box center [1206, 408] width 638 height 42
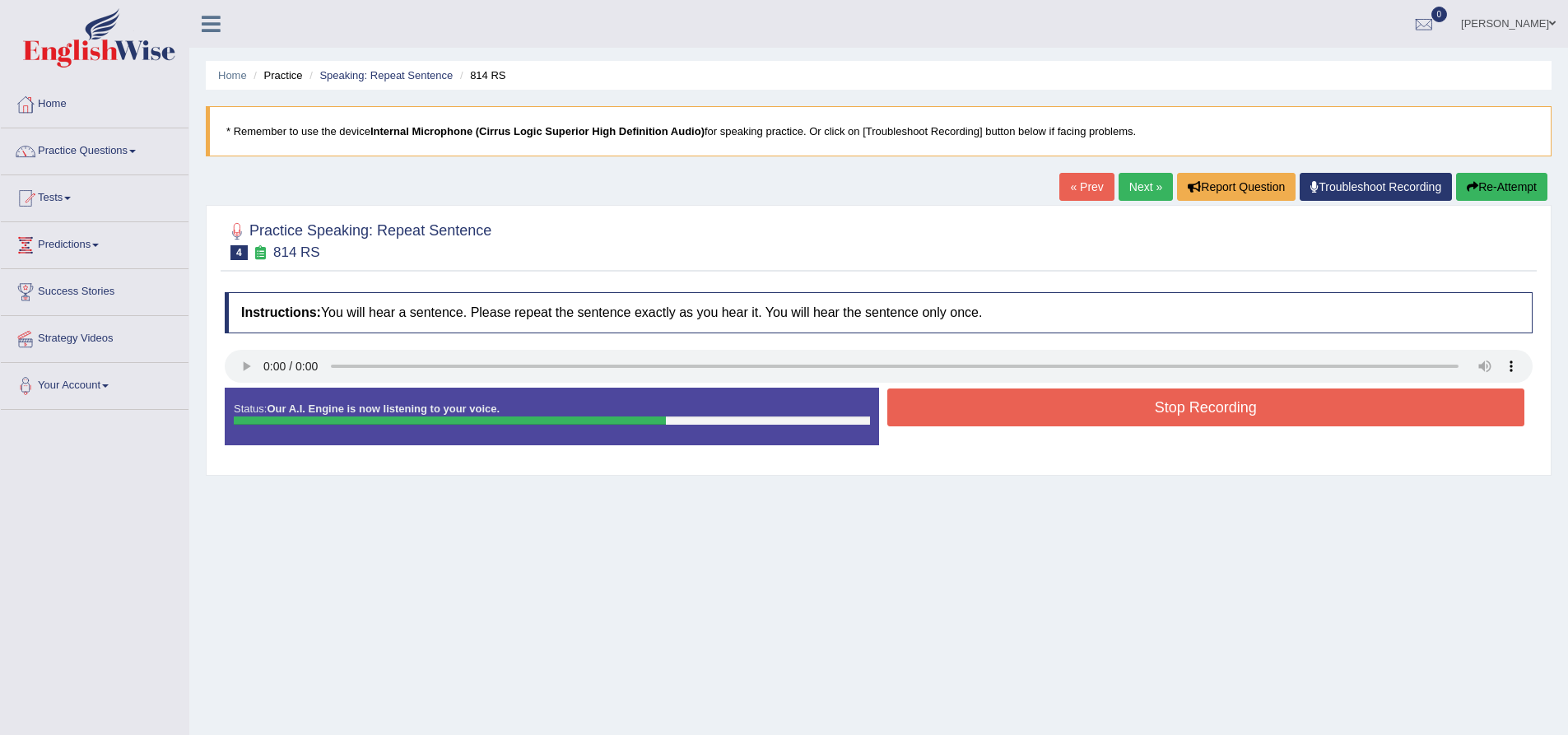
click at [1009, 414] on button "Stop Recording" at bounding box center [1206, 407] width 638 height 38
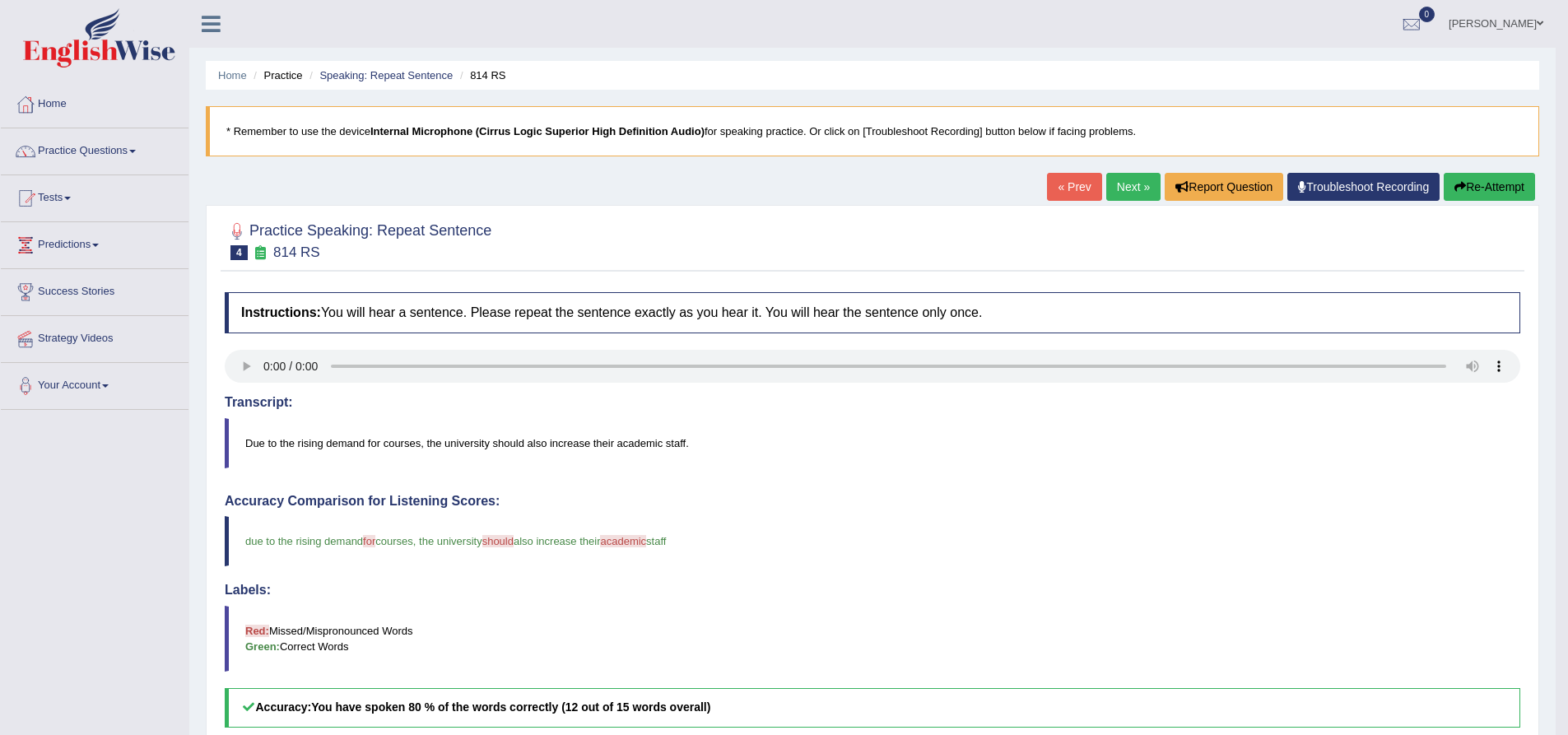
click at [1480, 184] on button "Re-Attempt" at bounding box center [1490, 187] width 91 height 28
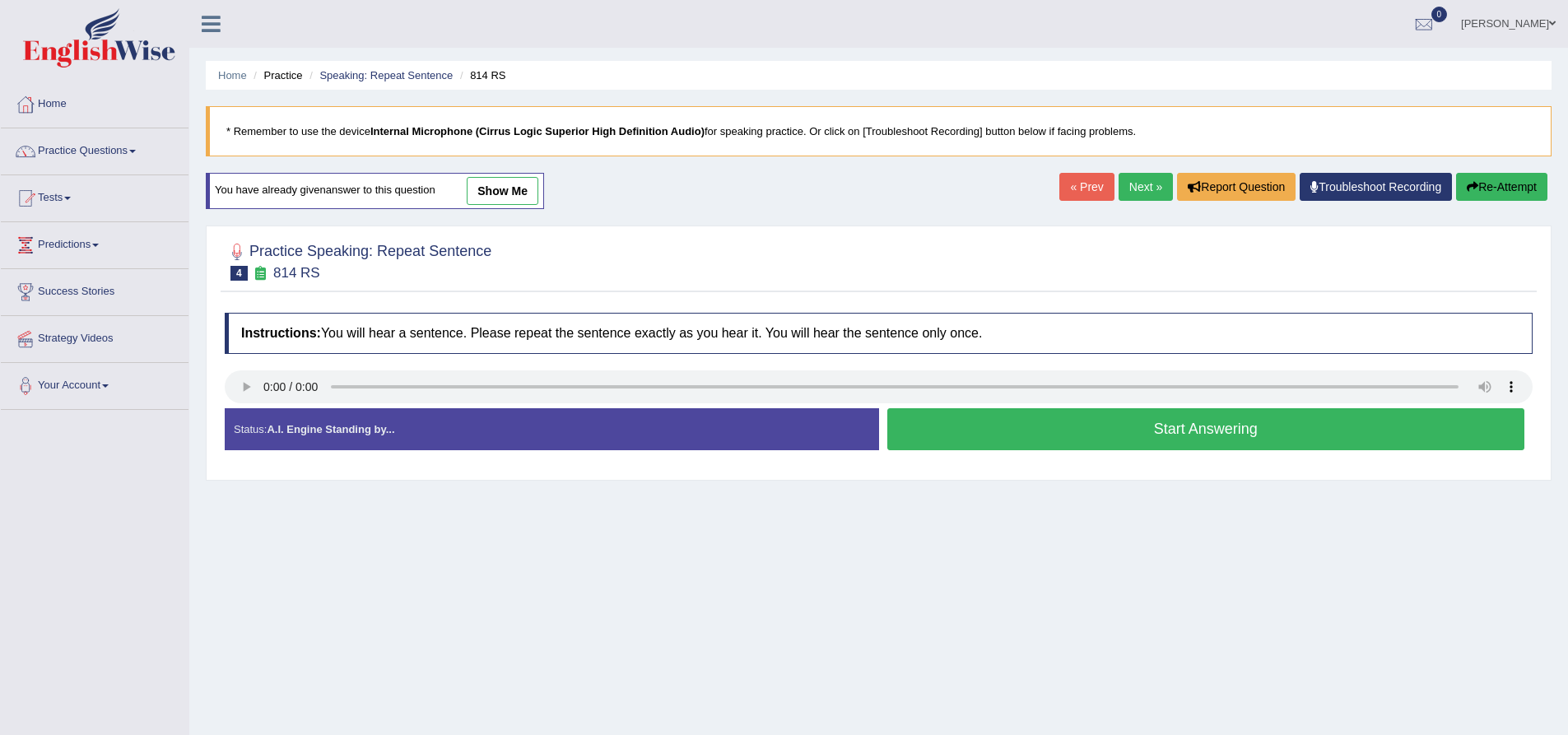
click at [959, 437] on button "Start Answering" at bounding box center [1206, 428] width 638 height 42
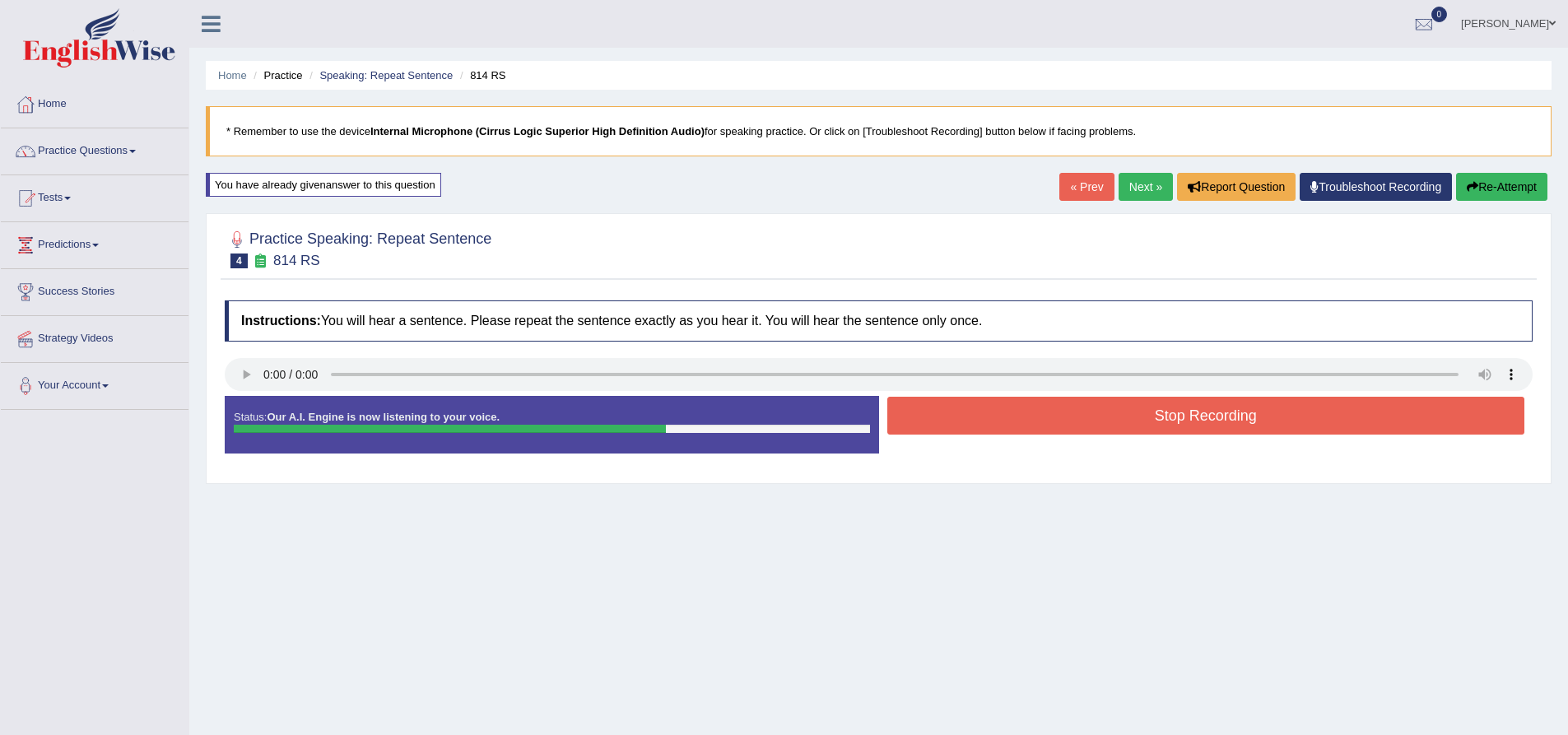
click at [1002, 426] on button "Stop Recording" at bounding box center [1206, 416] width 638 height 38
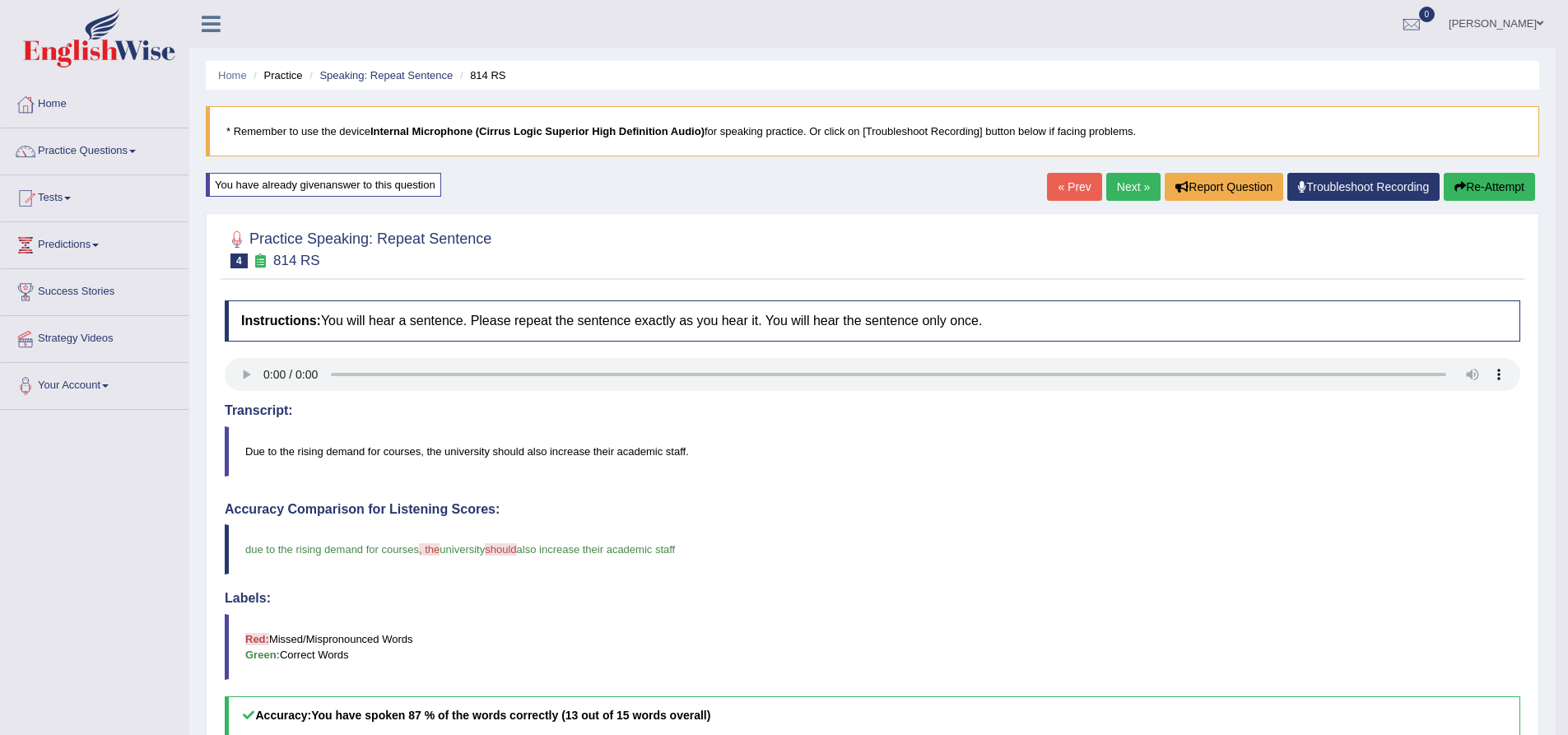
click at [1484, 186] on button "Re-Attempt" at bounding box center [1490, 187] width 91 height 28
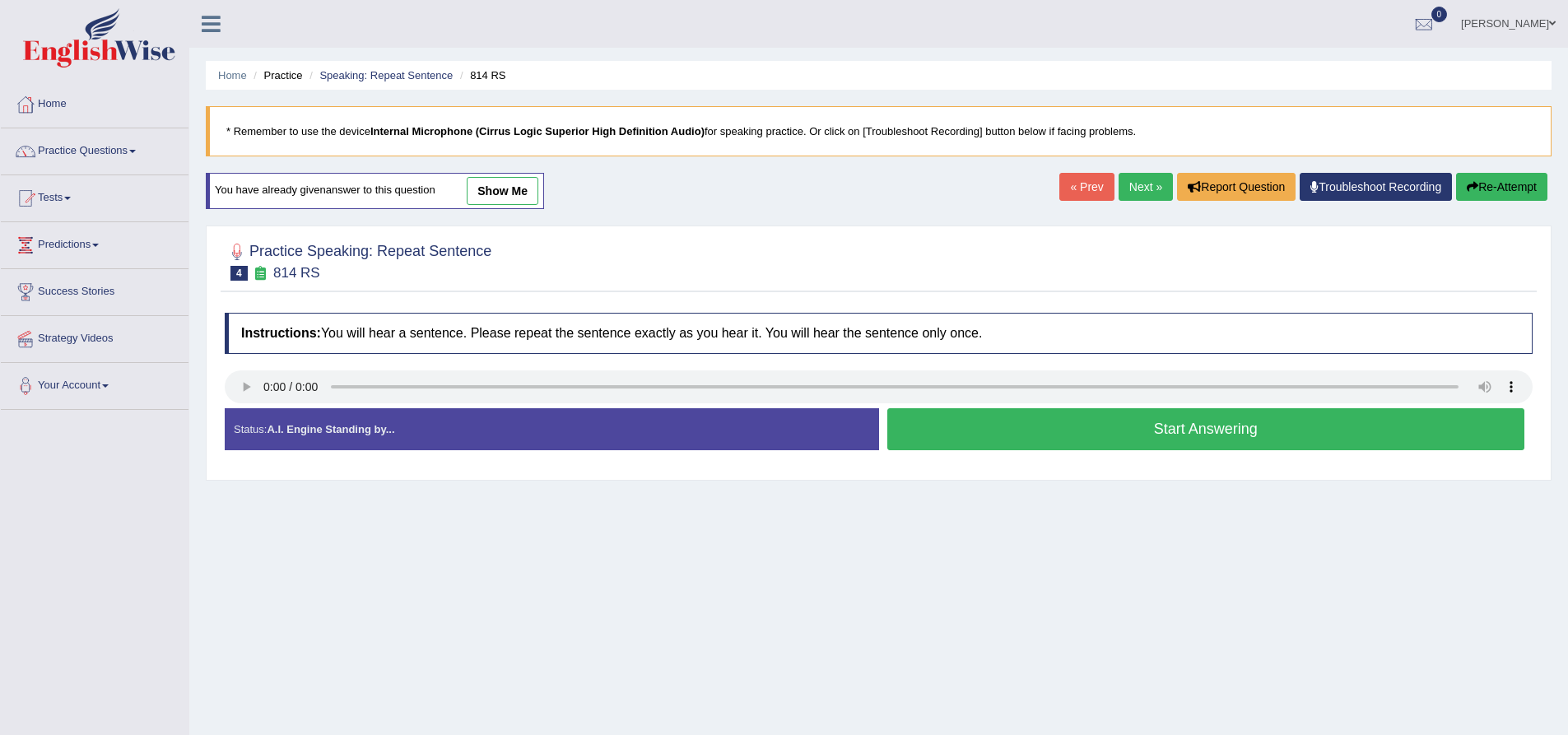
click at [977, 435] on button "Start Answering" at bounding box center [1206, 428] width 638 height 42
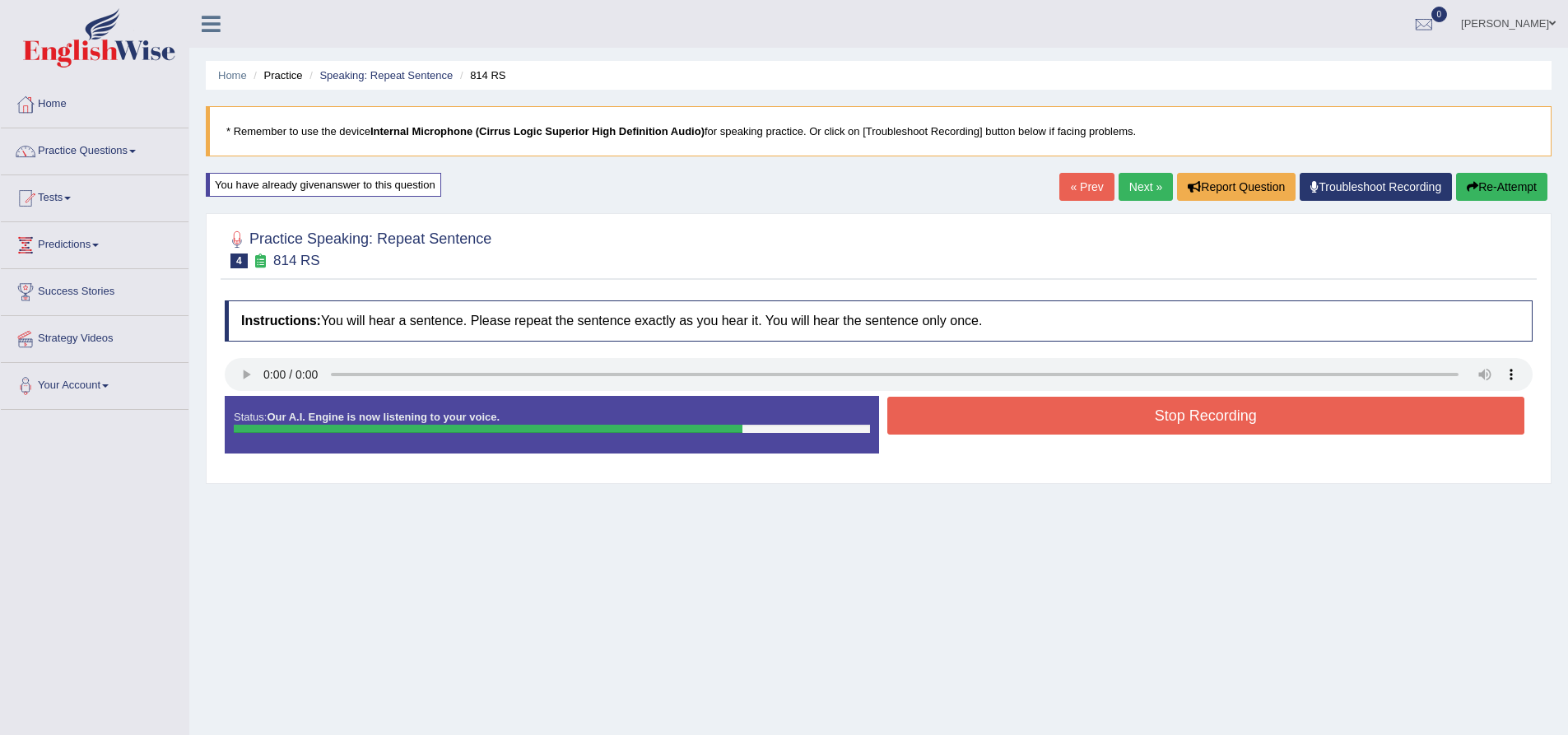
click at [1035, 421] on button "Stop Recording" at bounding box center [1206, 416] width 638 height 38
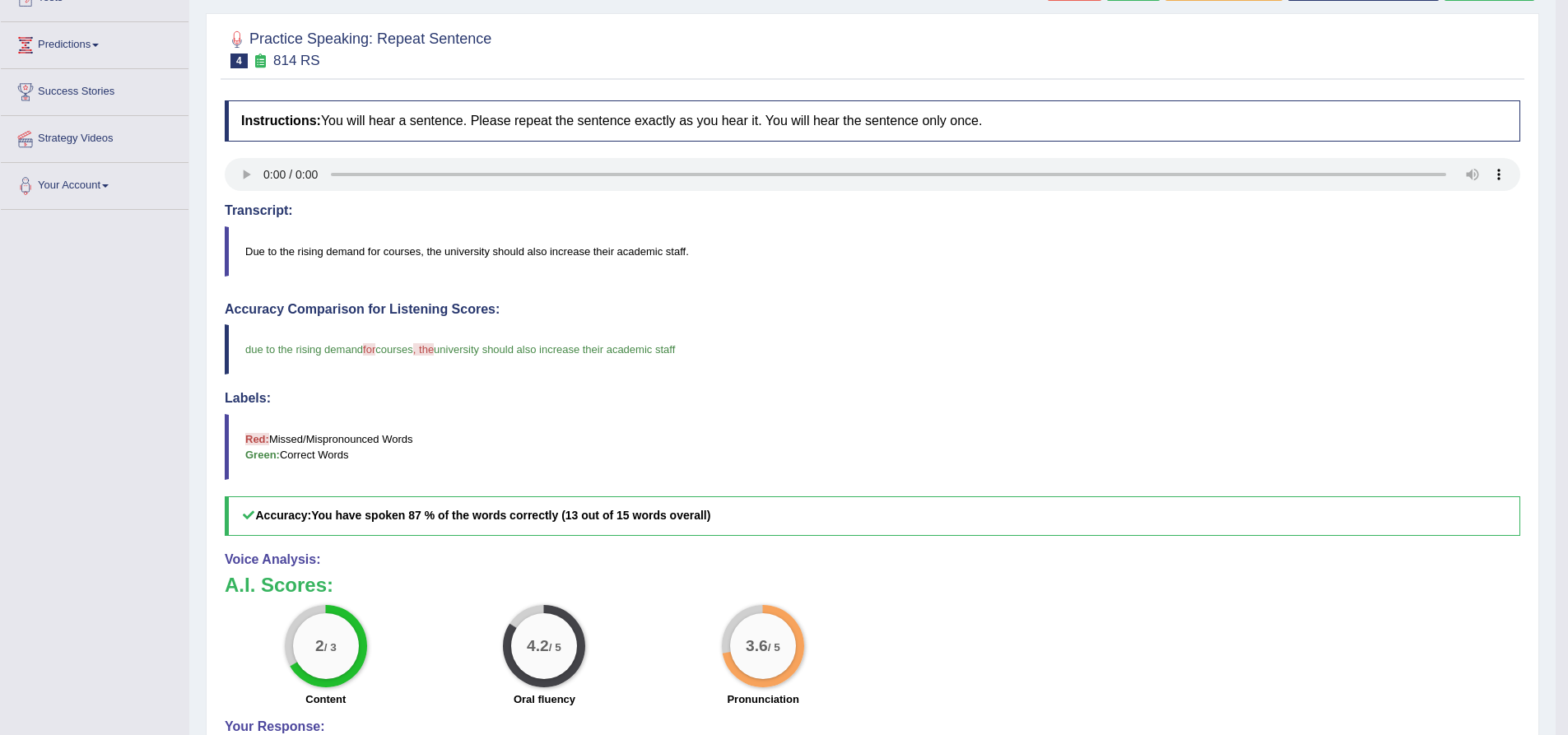
scroll to position [178, 0]
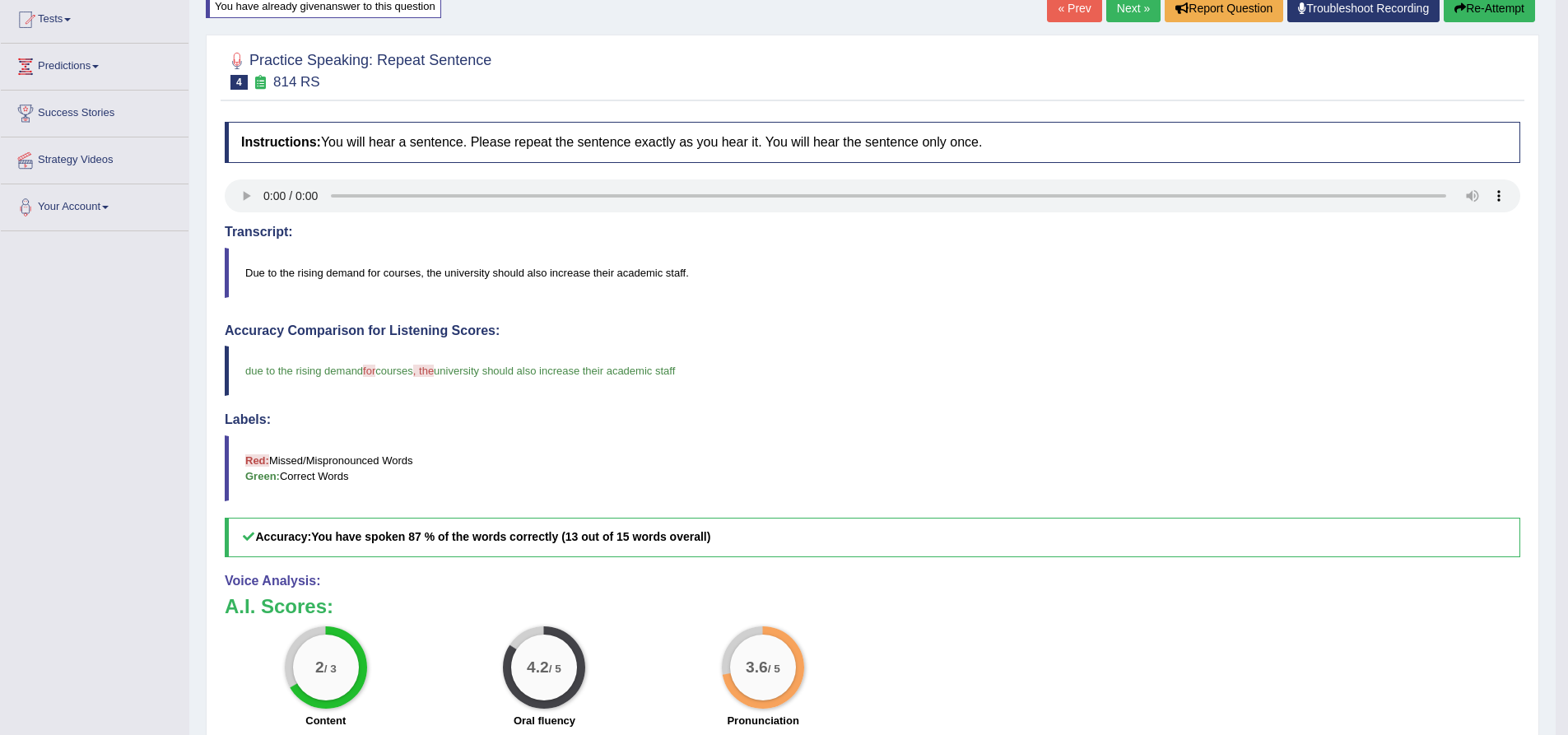
click at [1500, 16] on button "Re-Attempt" at bounding box center [1490, 8] width 91 height 28
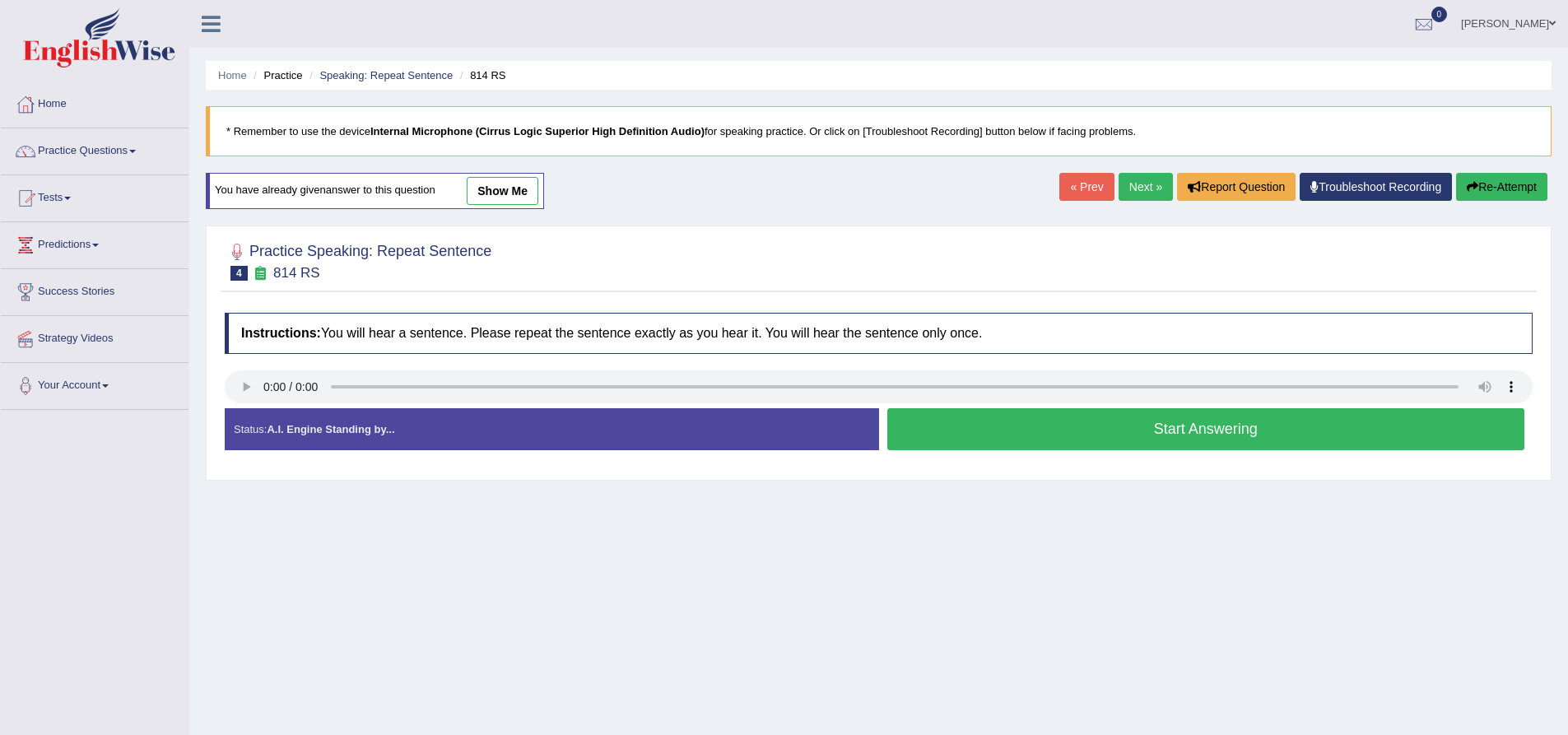
scroll to position [129, 0]
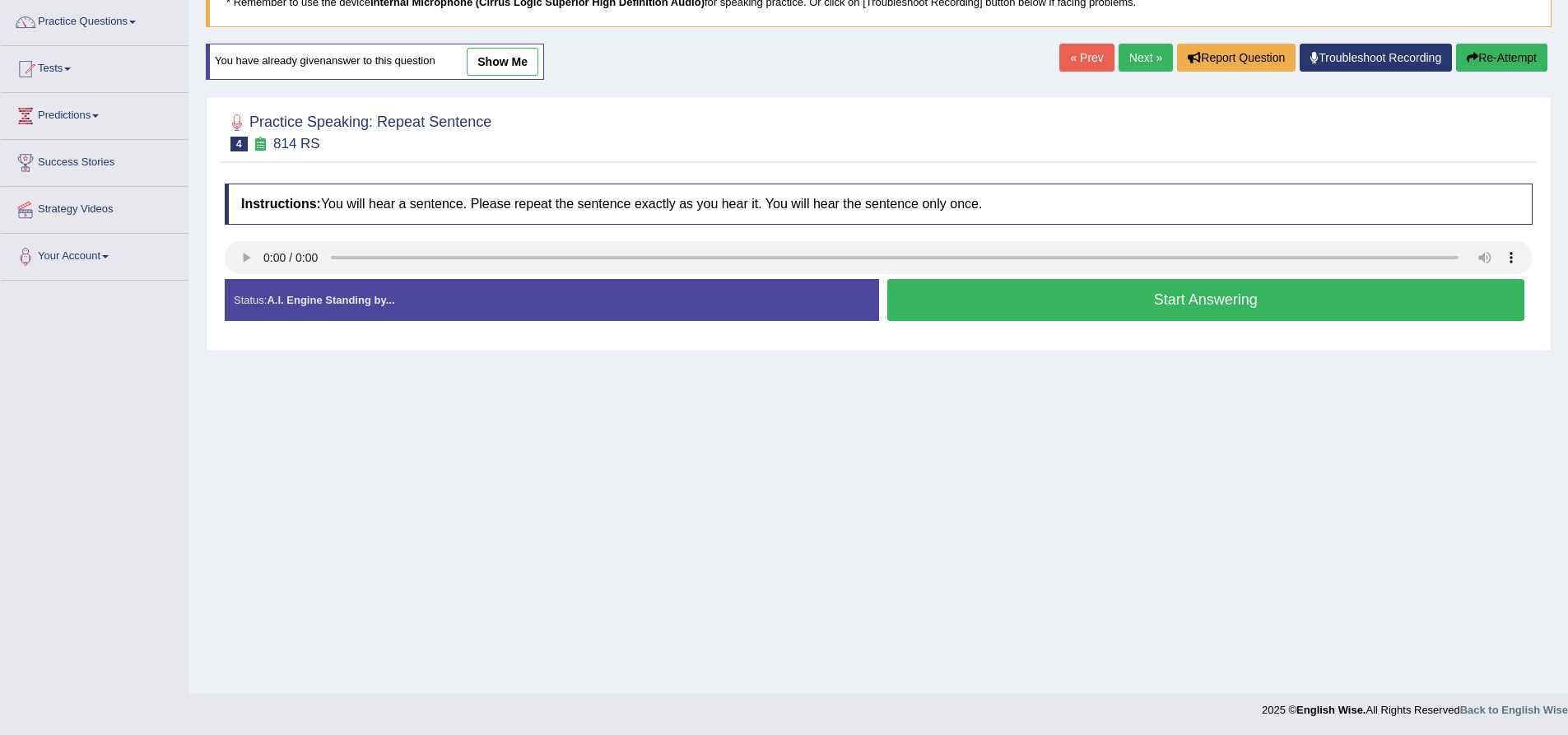
click at [1135, 315] on button "Start Answering" at bounding box center [1206, 299] width 638 height 42
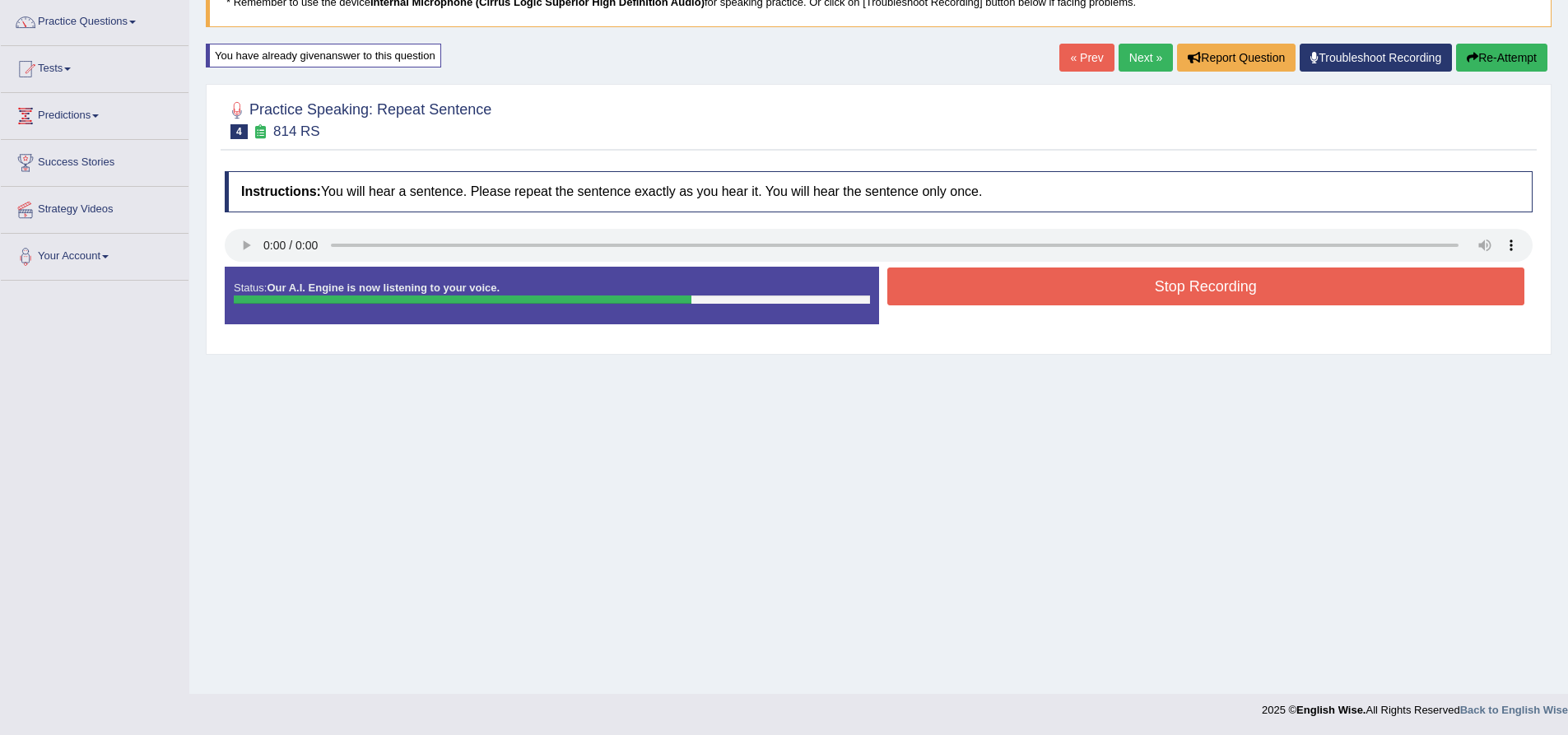
click at [1158, 285] on button "Stop Recording" at bounding box center [1206, 286] width 638 height 38
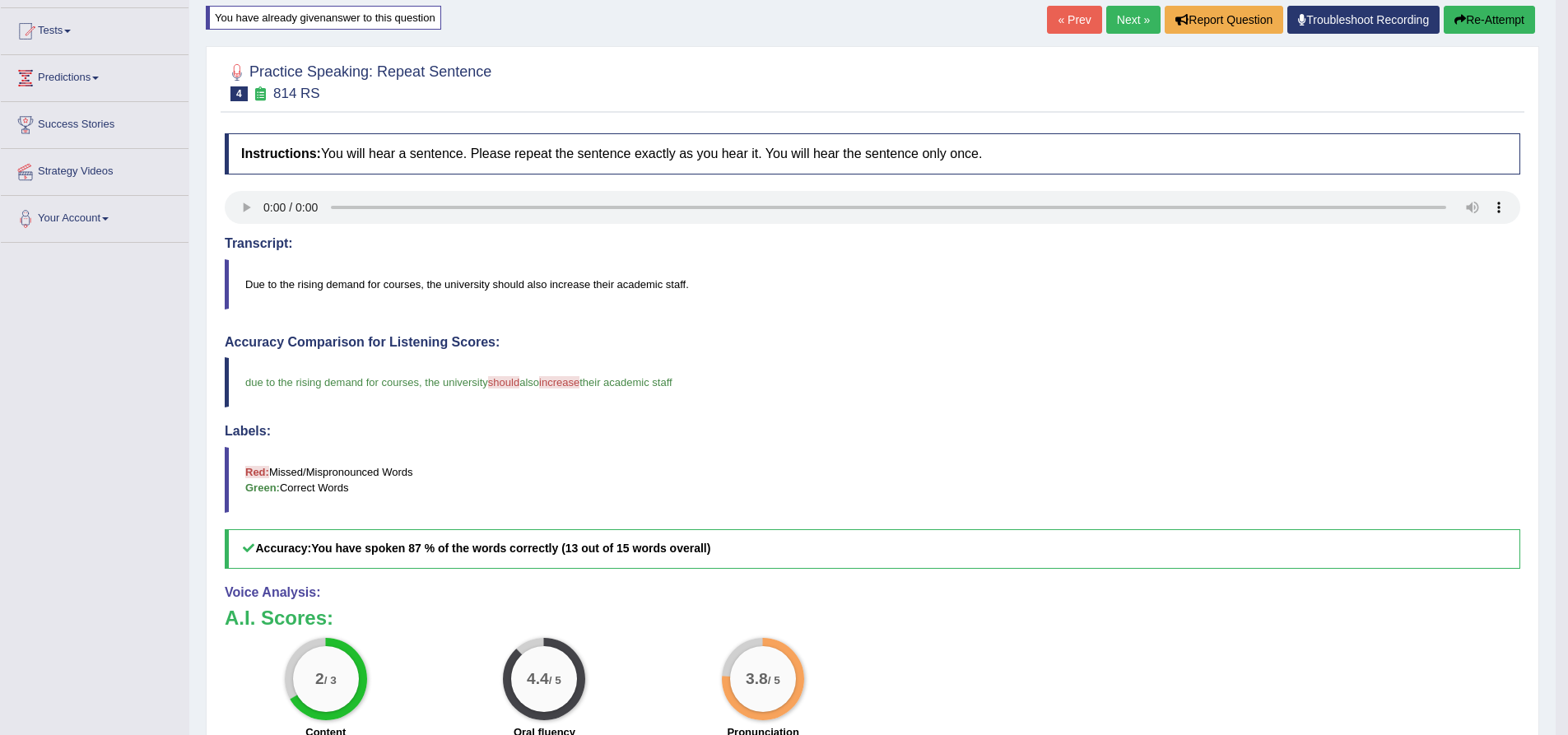
scroll to position [139, 0]
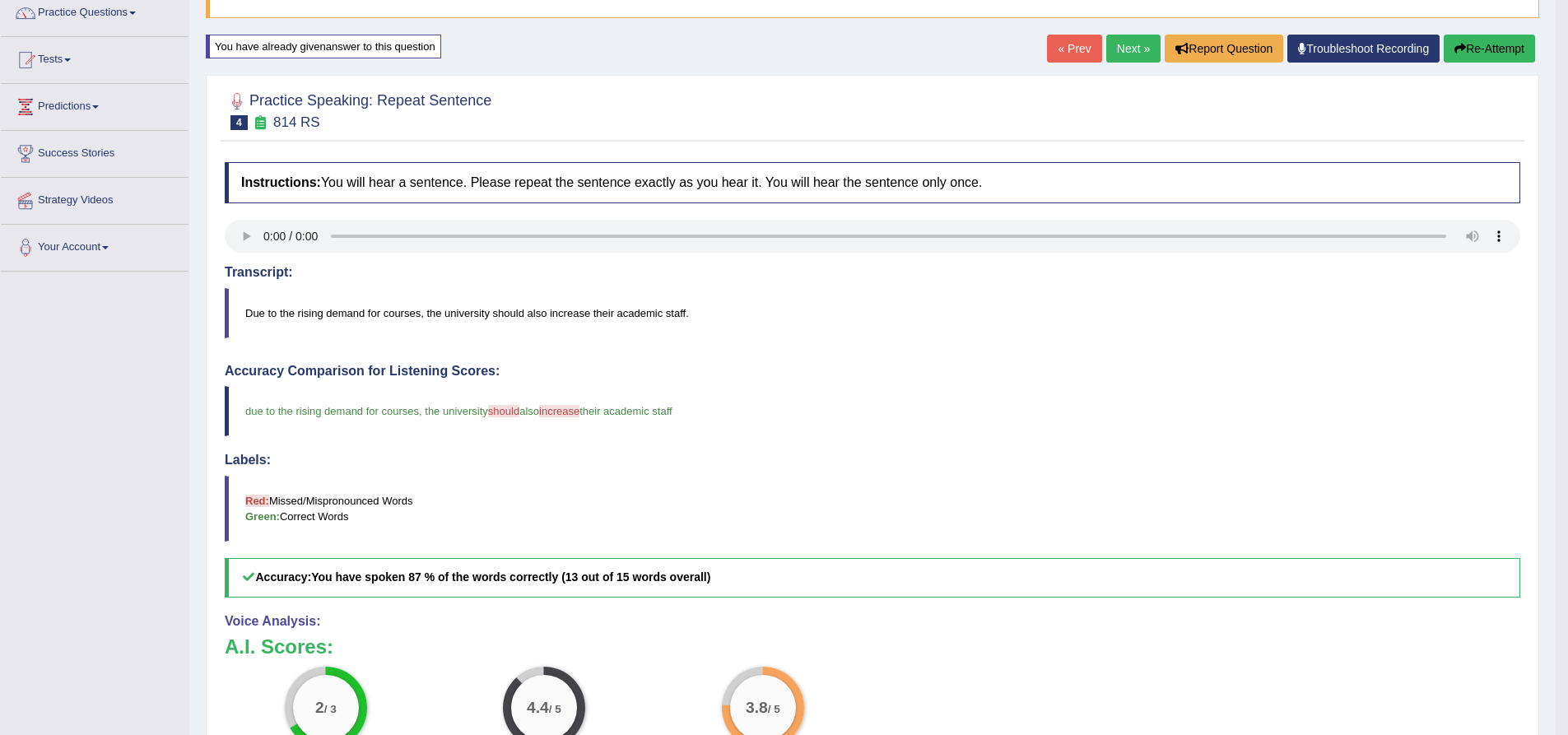
click at [1484, 48] on button "Re-Attempt" at bounding box center [1490, 48] width 91 height 28
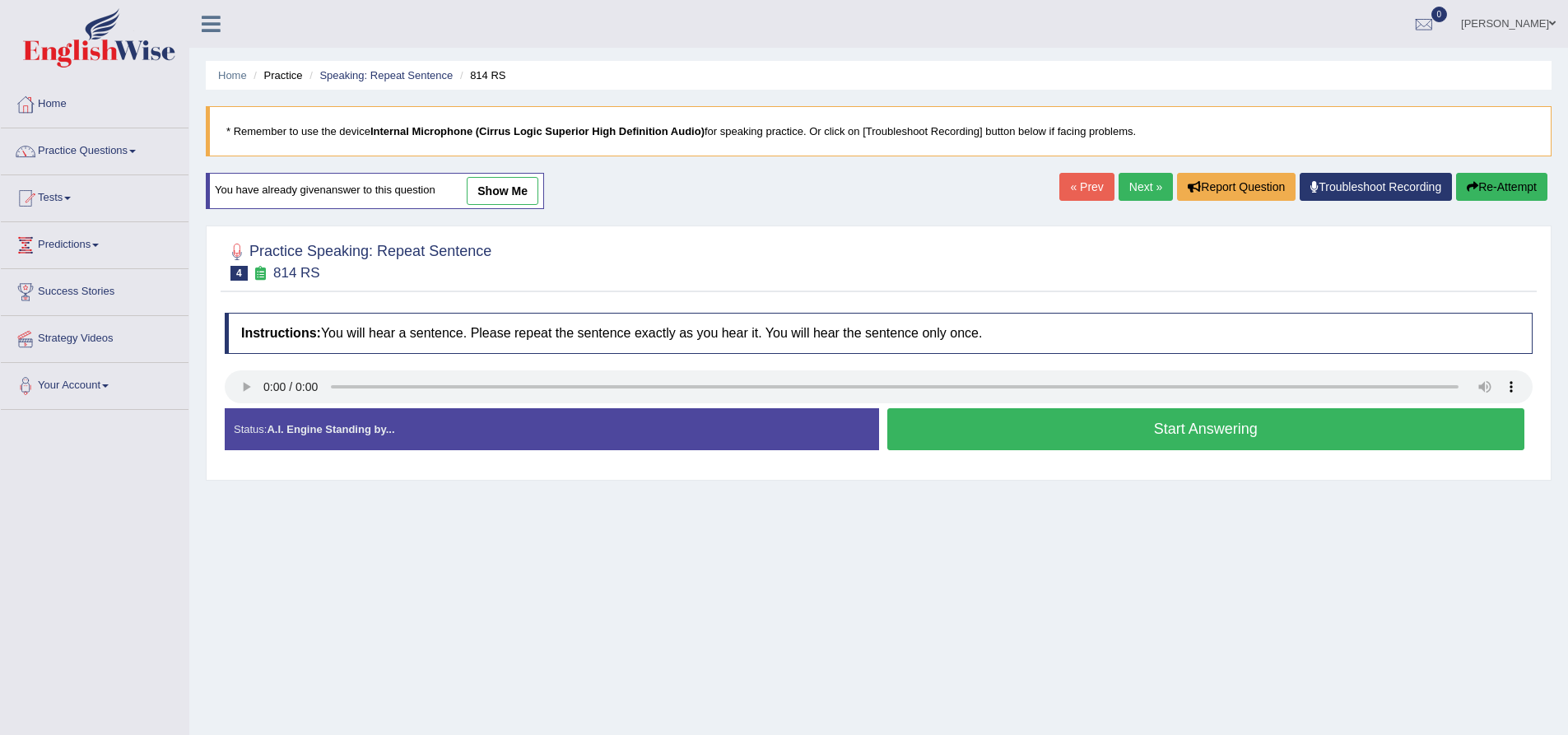
scroll to position [129, 0]
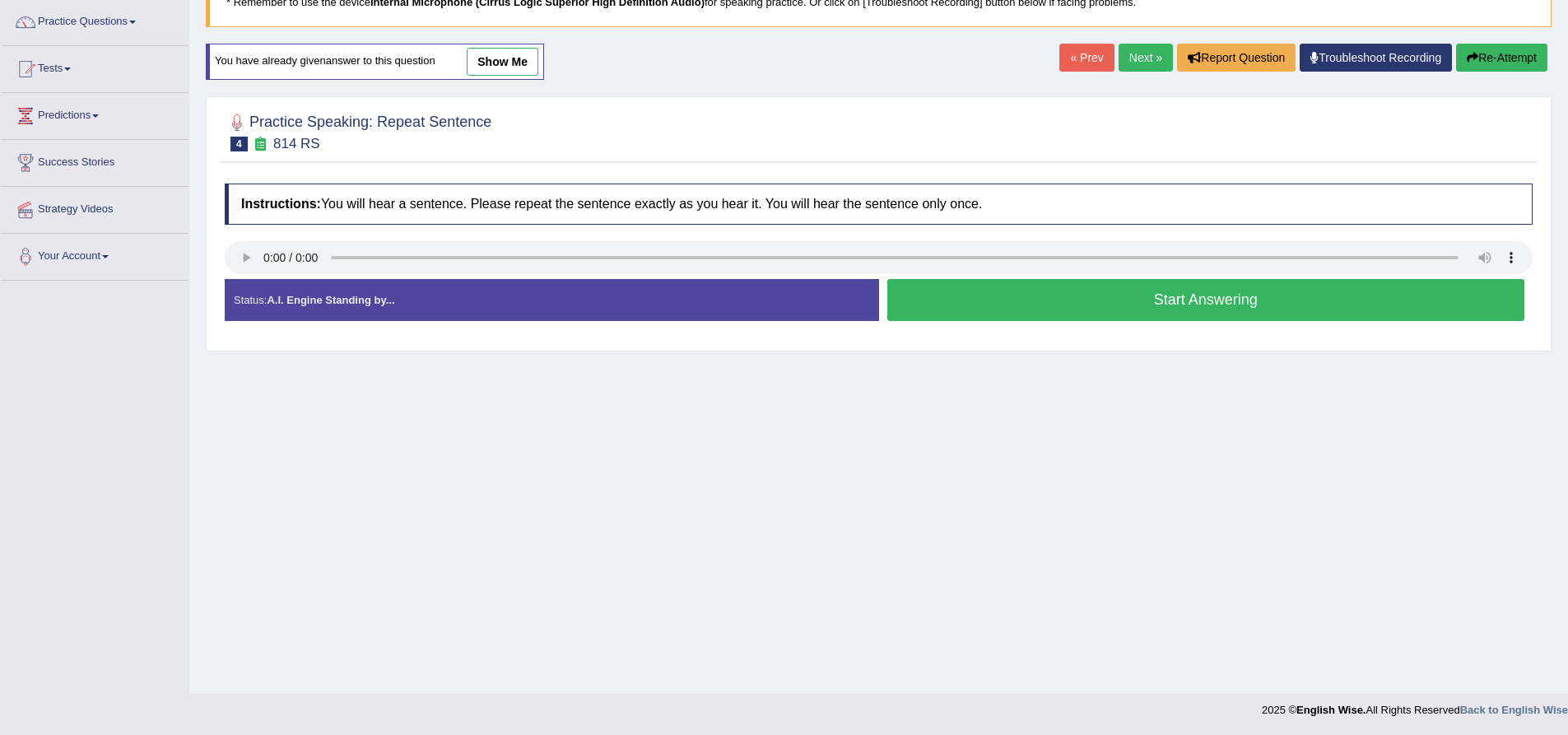
click at [1183, 295] on button "Start Answering" at bounding box center [1206, 299] width 638 height 42
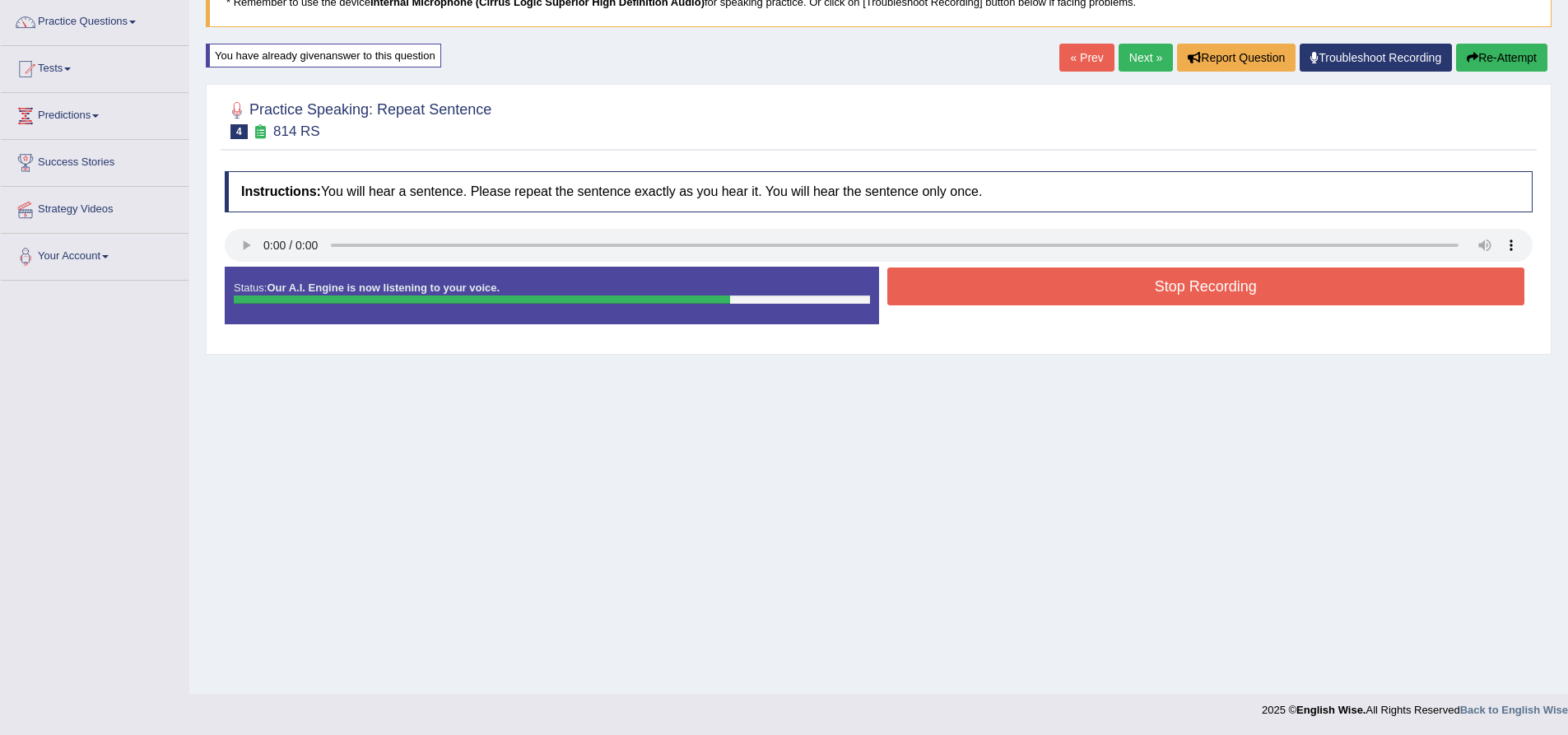
click at [1183, 295] on button "Stop Recording" at bounding box center [1206, 286] width 638 height 38
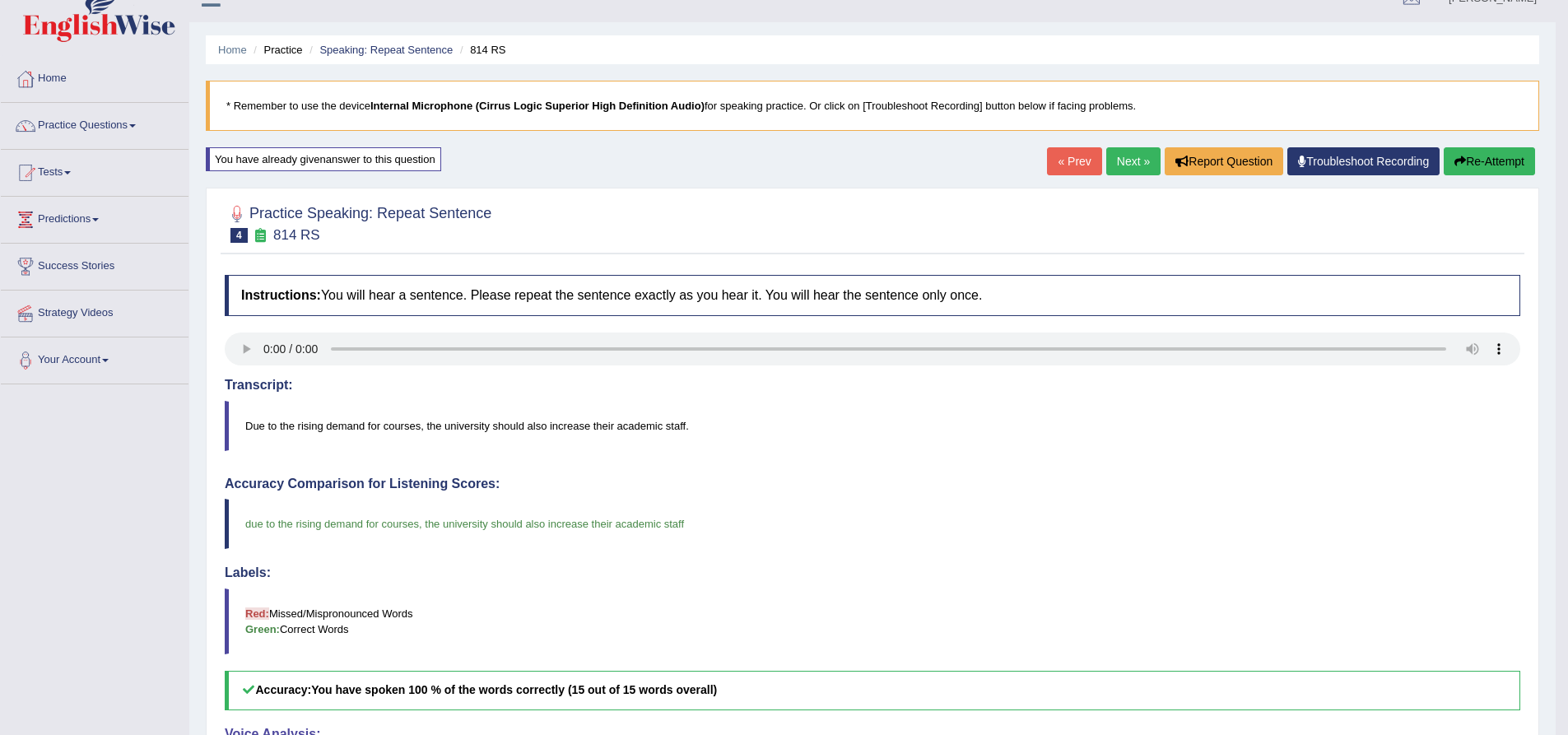
scroll to position [0, 0]
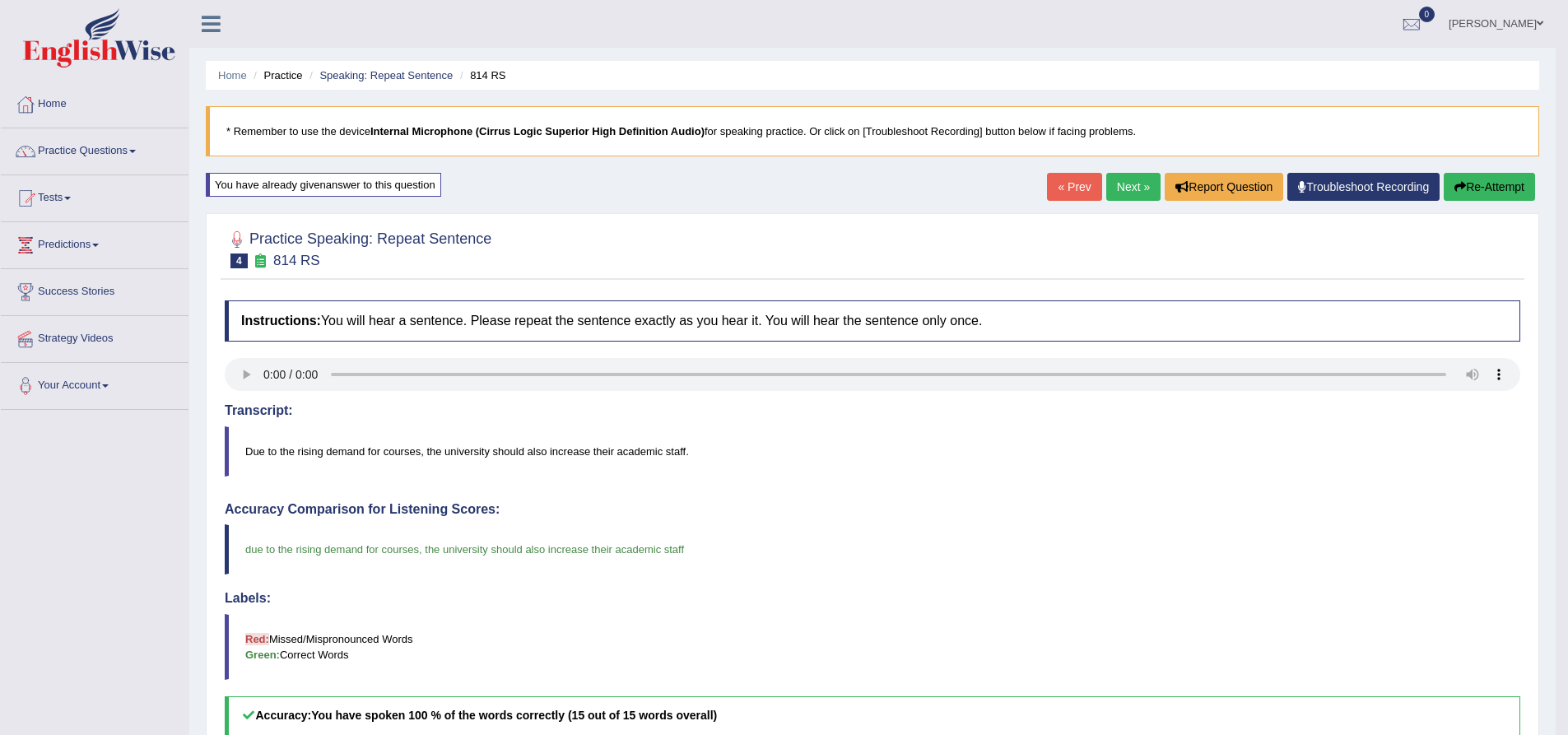
click at [1128, 179] on link "Next »" at bounding box center [1133, 187] width 54 height 28
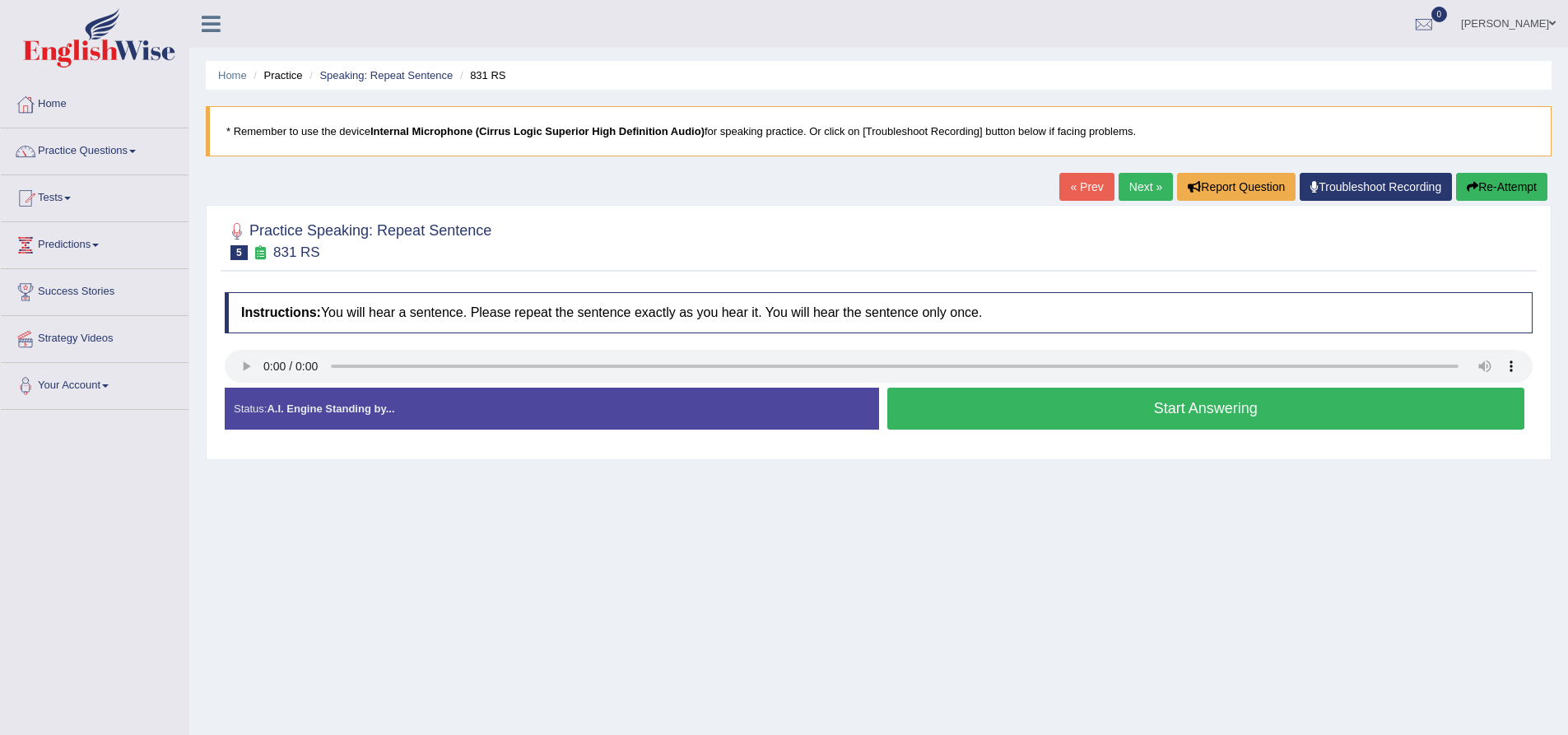
click at [1060, 413] on button "Start Answering" at bounding box center [1206, 408] width 638 height 42
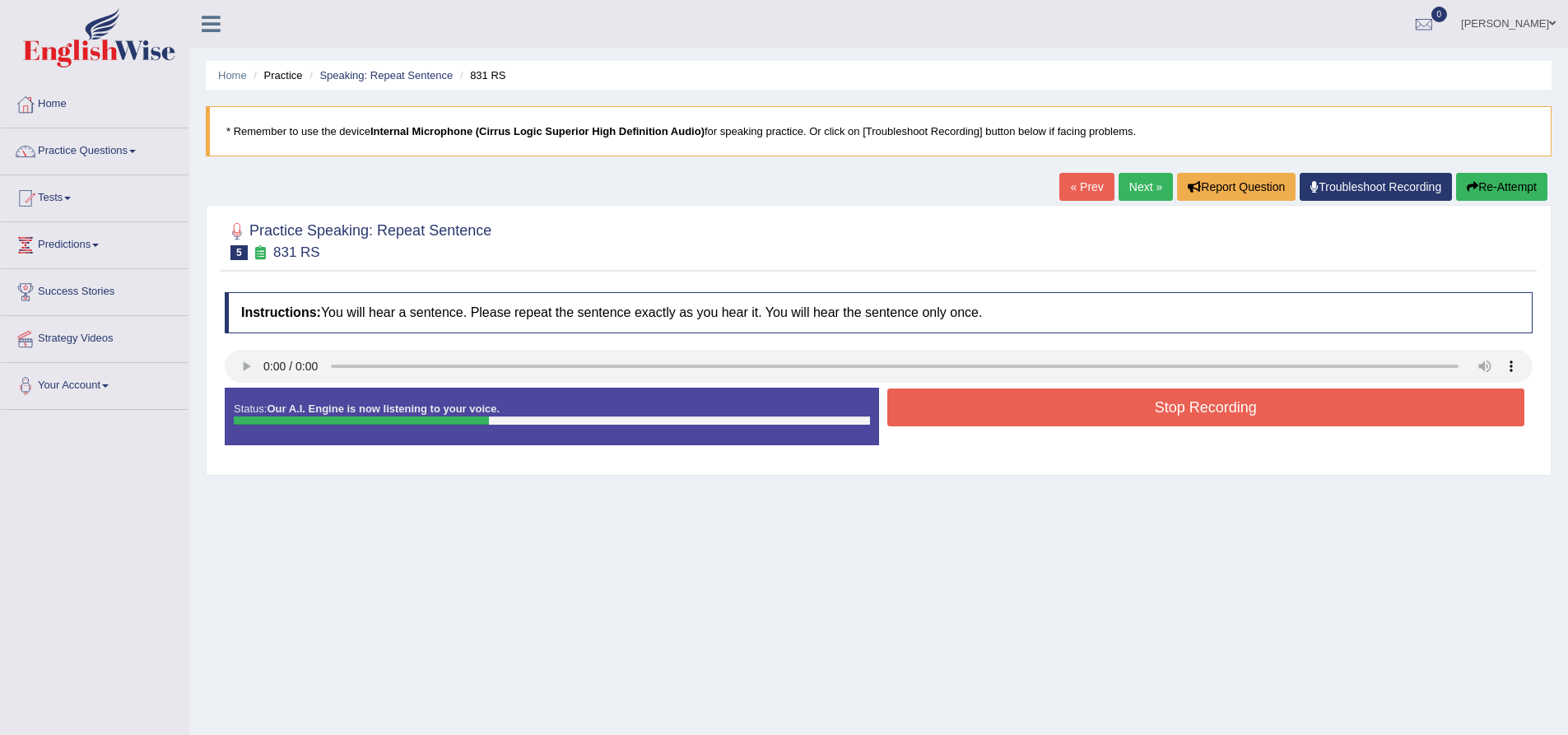
click at [1060, 413] on button "Stop Recording" at bounding box center [1206, 407] width 638 height 38
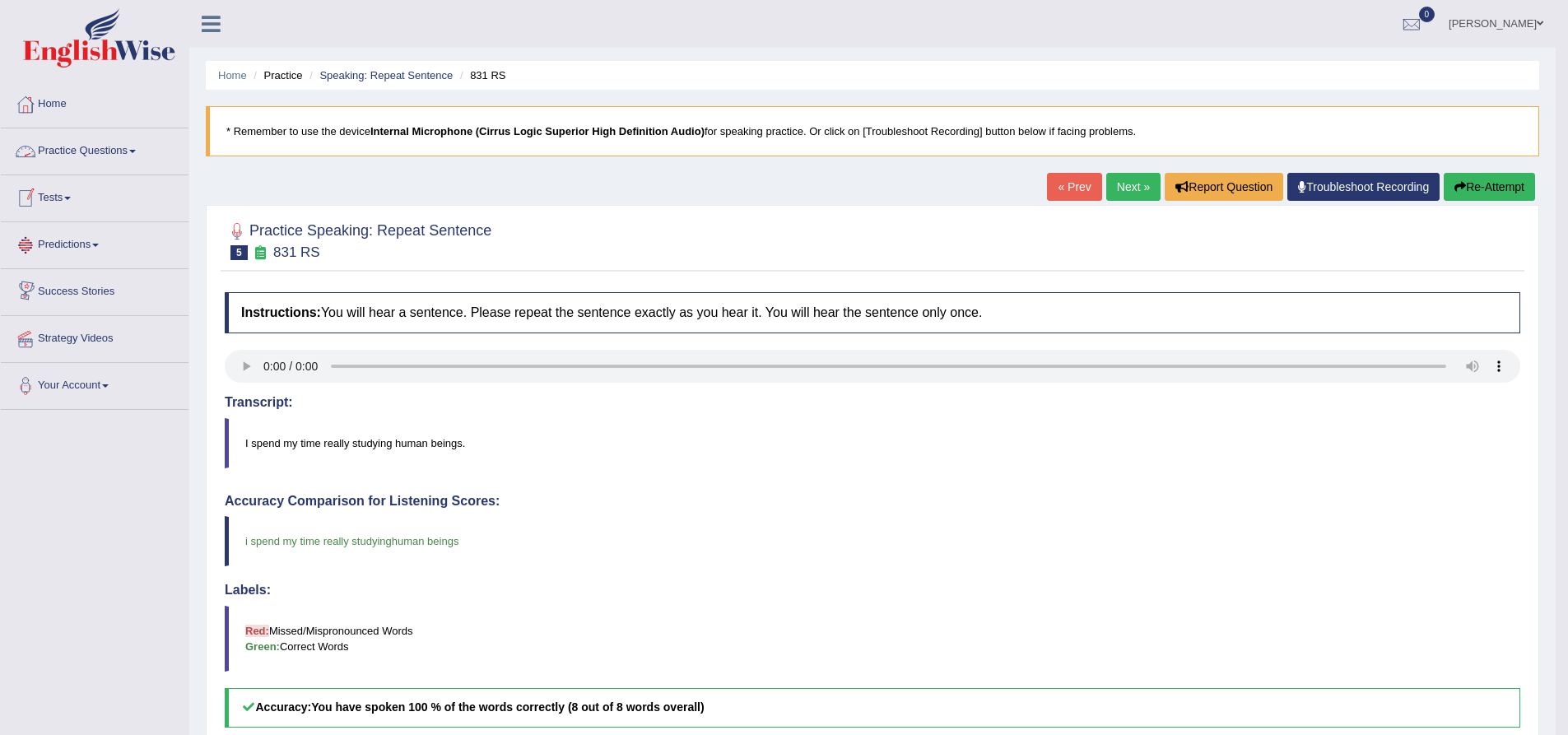
click at [115, 145] on link "Practice Questions" at bounding box center [94, 149] width 187 height 42
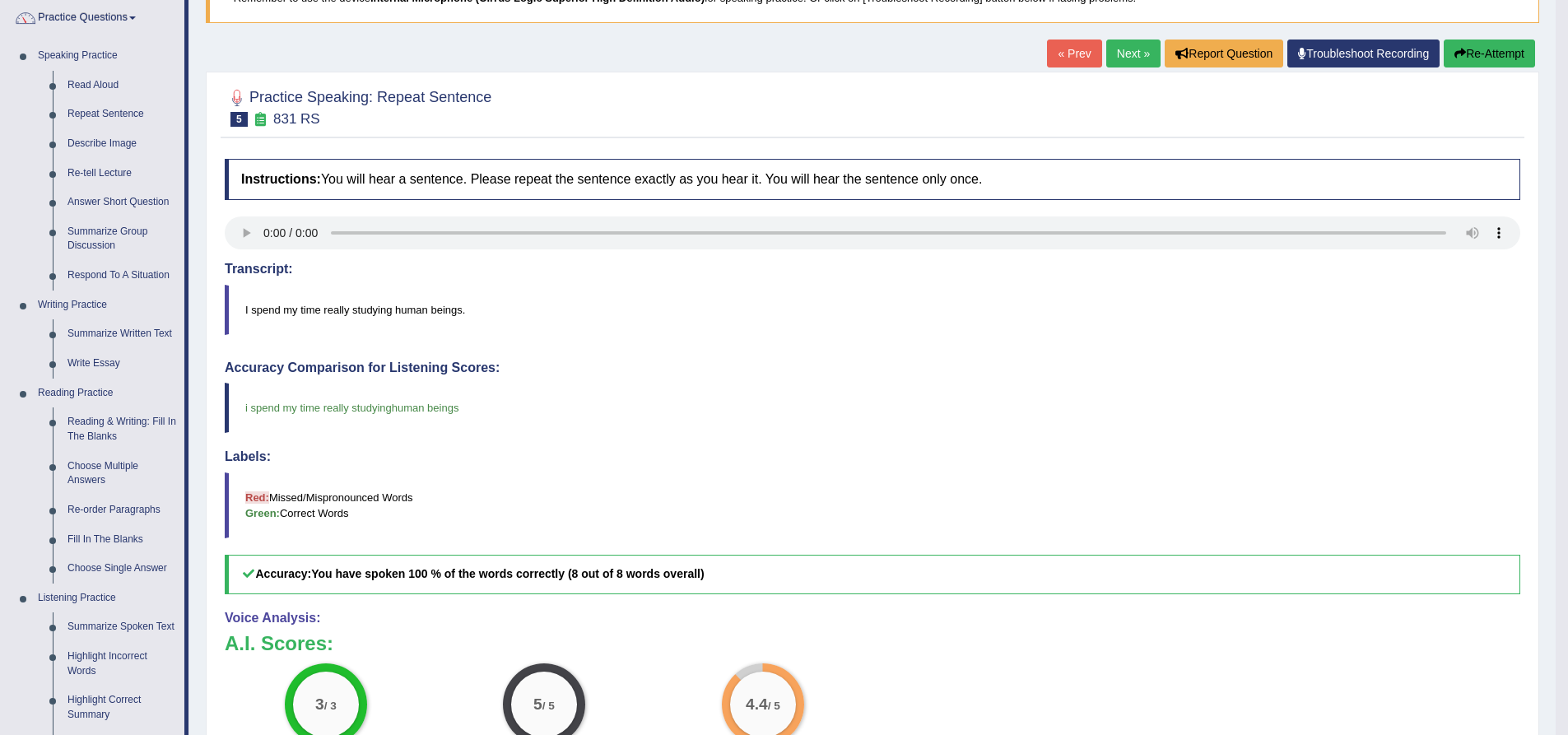
scroll to position [134, 0]
click at [123, 199] on link "Answer Short Question" at bounding box center [122, 201] width 125 height 30
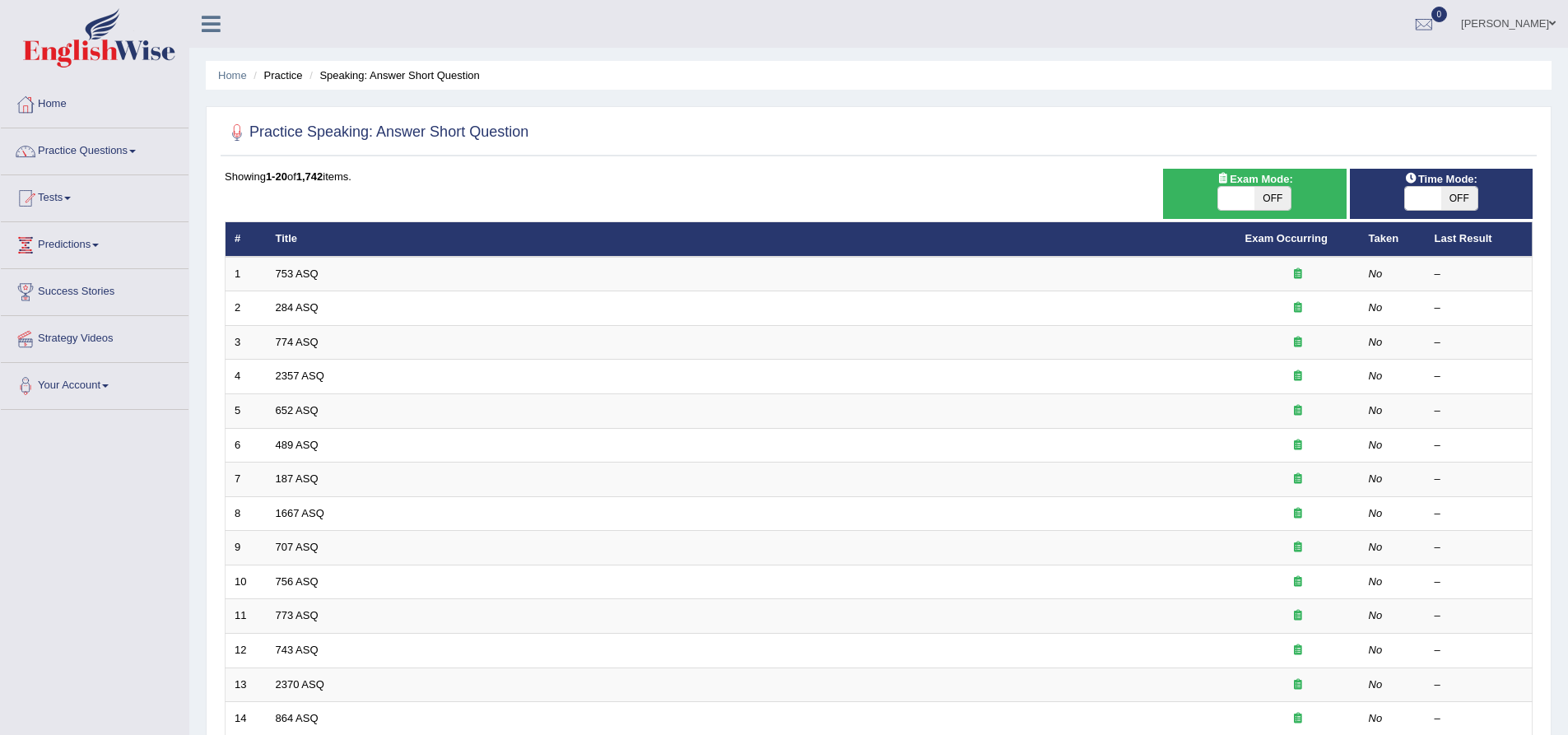
scroll to position [1, 0]
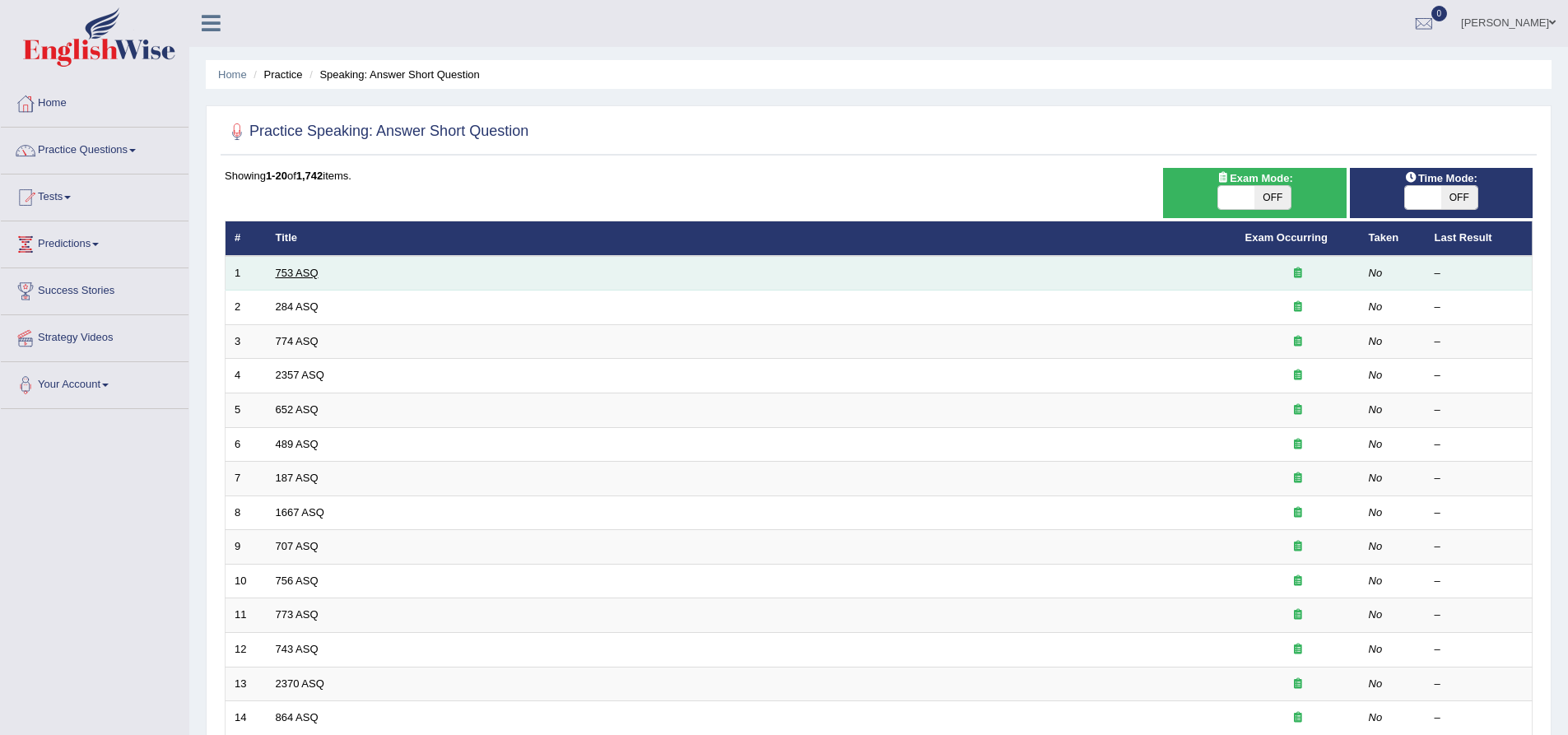
click at [300, 270] on link "753 ASQ" at bounding box center [297, 272] width 42 height 12
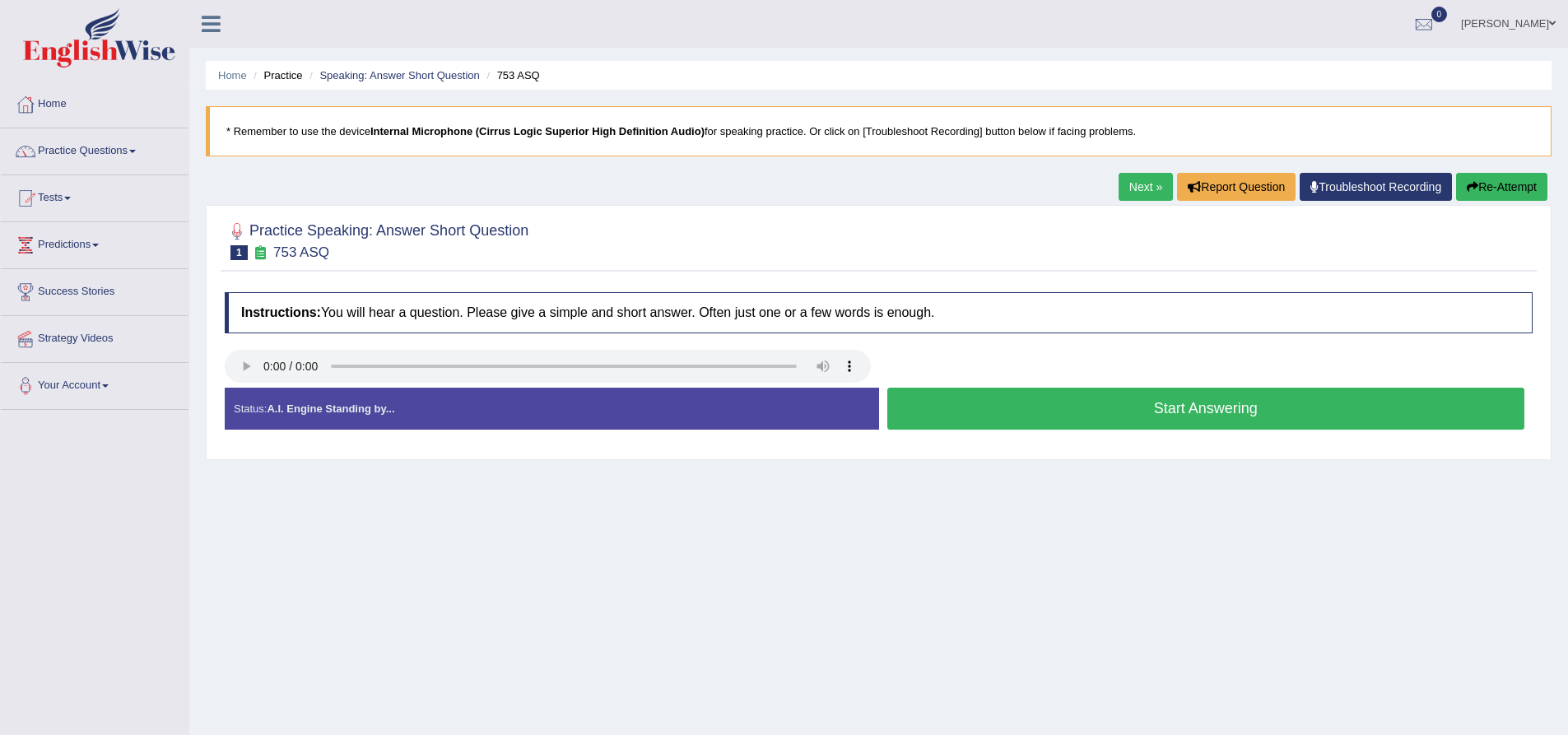
click at [1173, 421] on button "Start Answering" at bounding box center [1206, 408] width 638 height 42
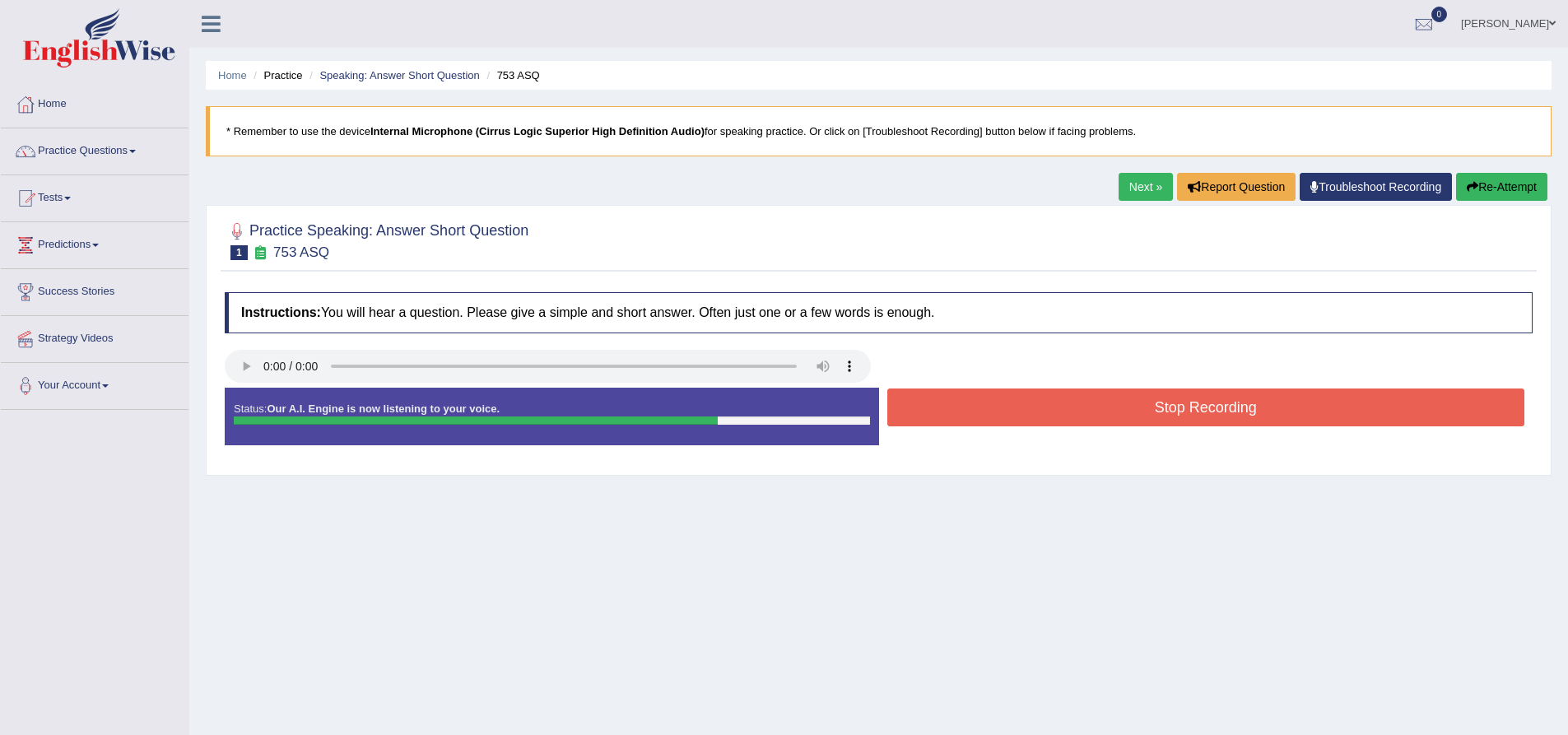
click at [1162, 408] on button "Stop Recording" at bounding box center [1206, 407] width 638 height 38
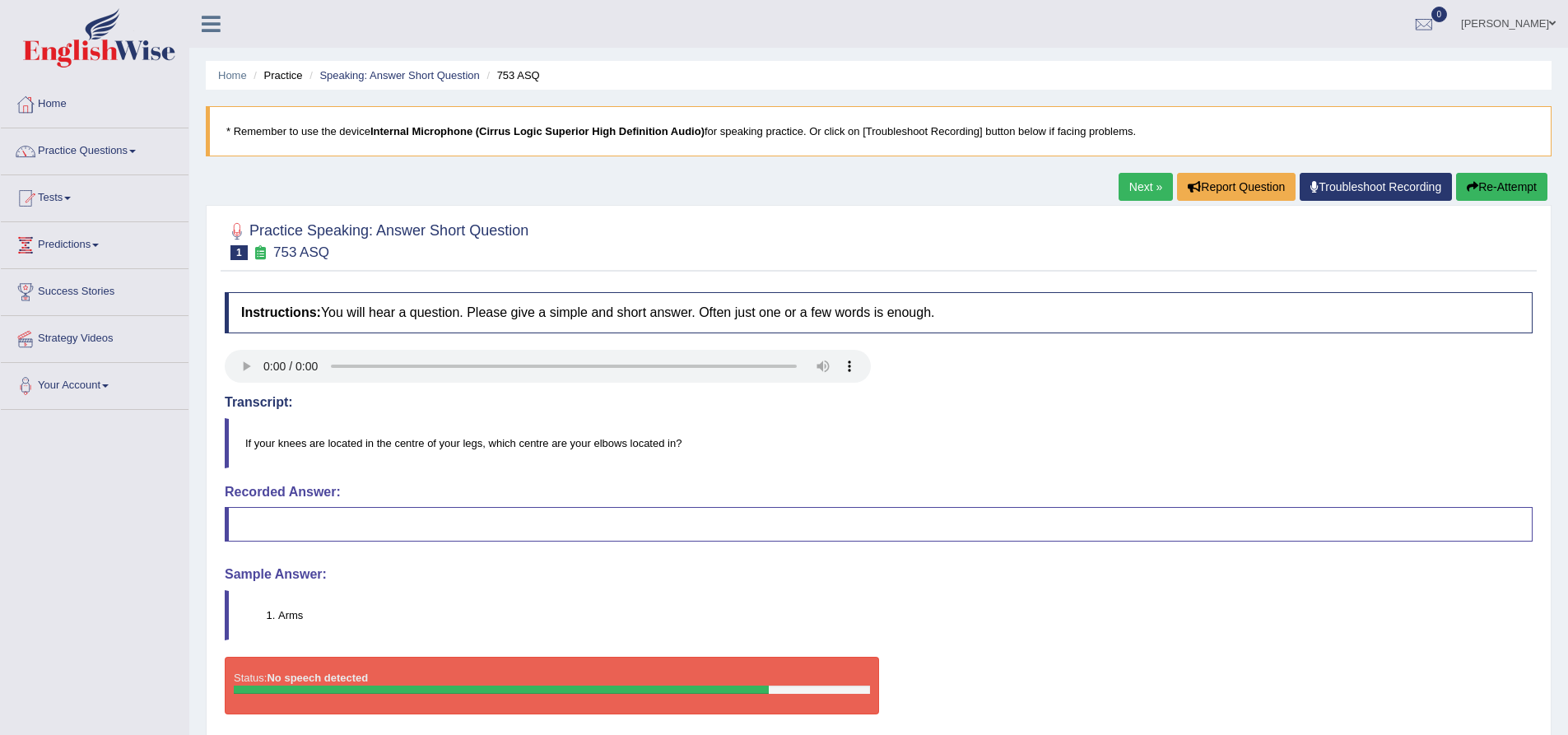
scroll to position [129, 0]
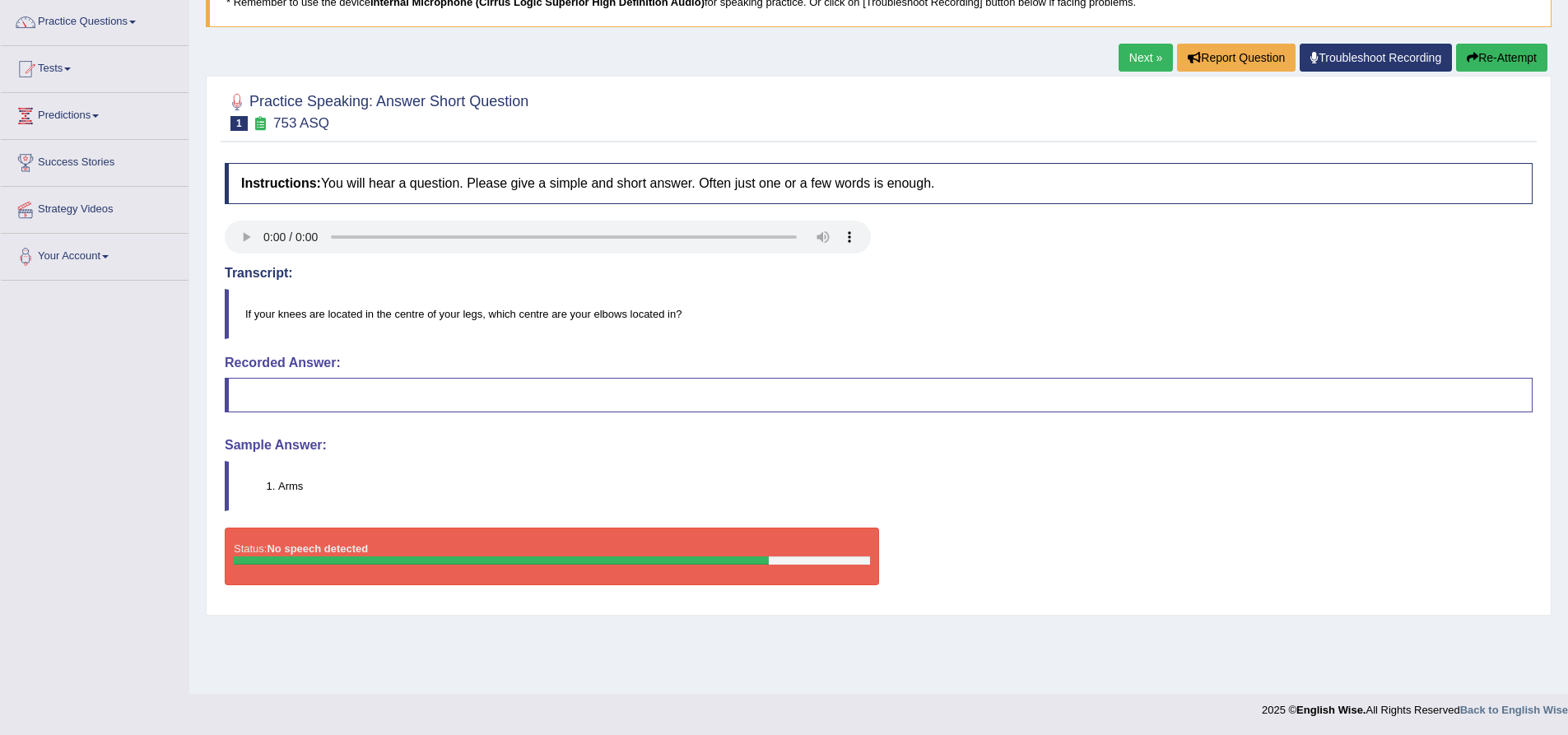
click at [965, 420] on div "Instructions: You will hear a question. Please give a simple and short answer. …" at bounding box center [879, 380] width 1317 height 452
click at [1130, 51] on link "Next »" at bounding box center [1146, 57] width 54 height 28
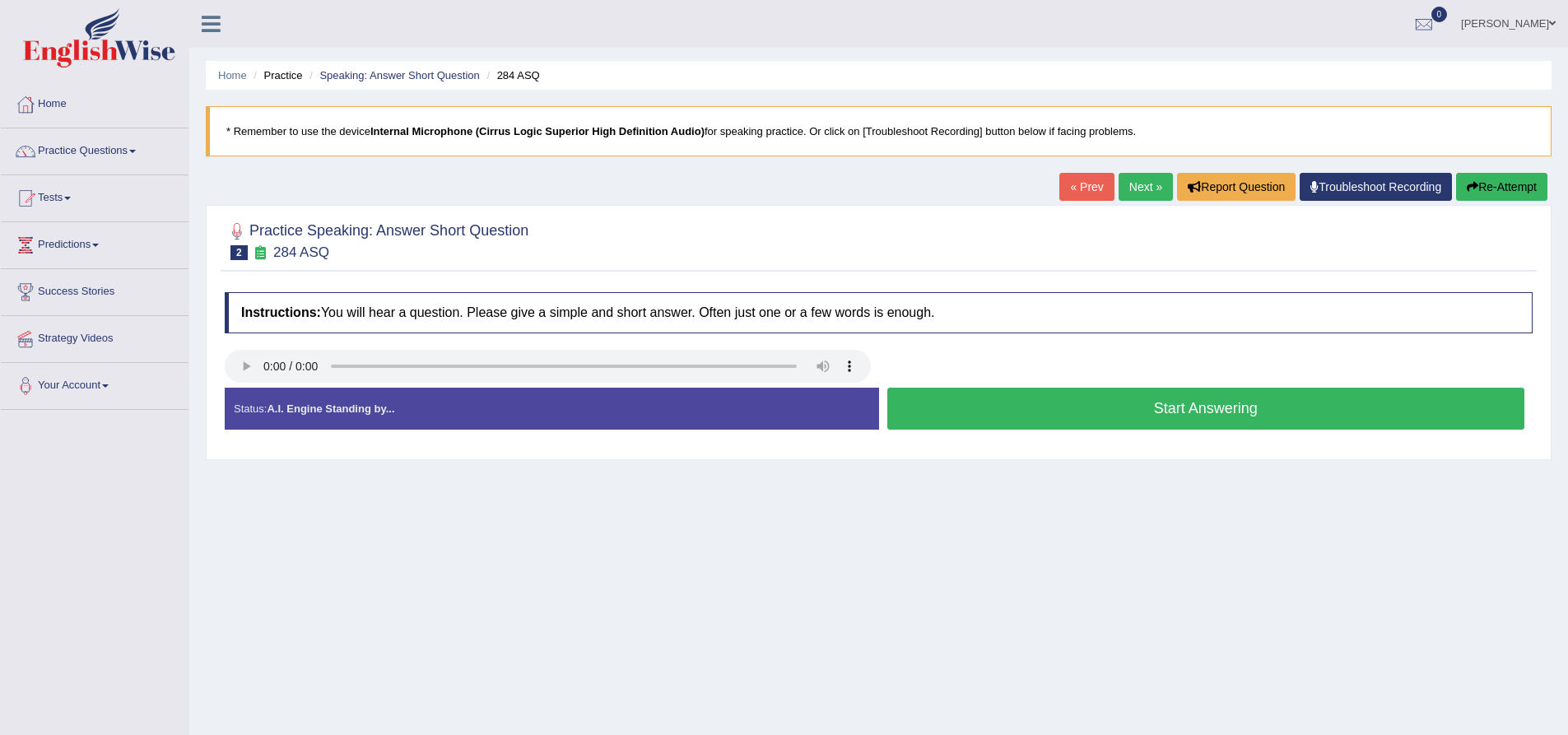
click at [1104, 409] on button "Start Answering" at bounding box center [1206, 408] width 638 height 42
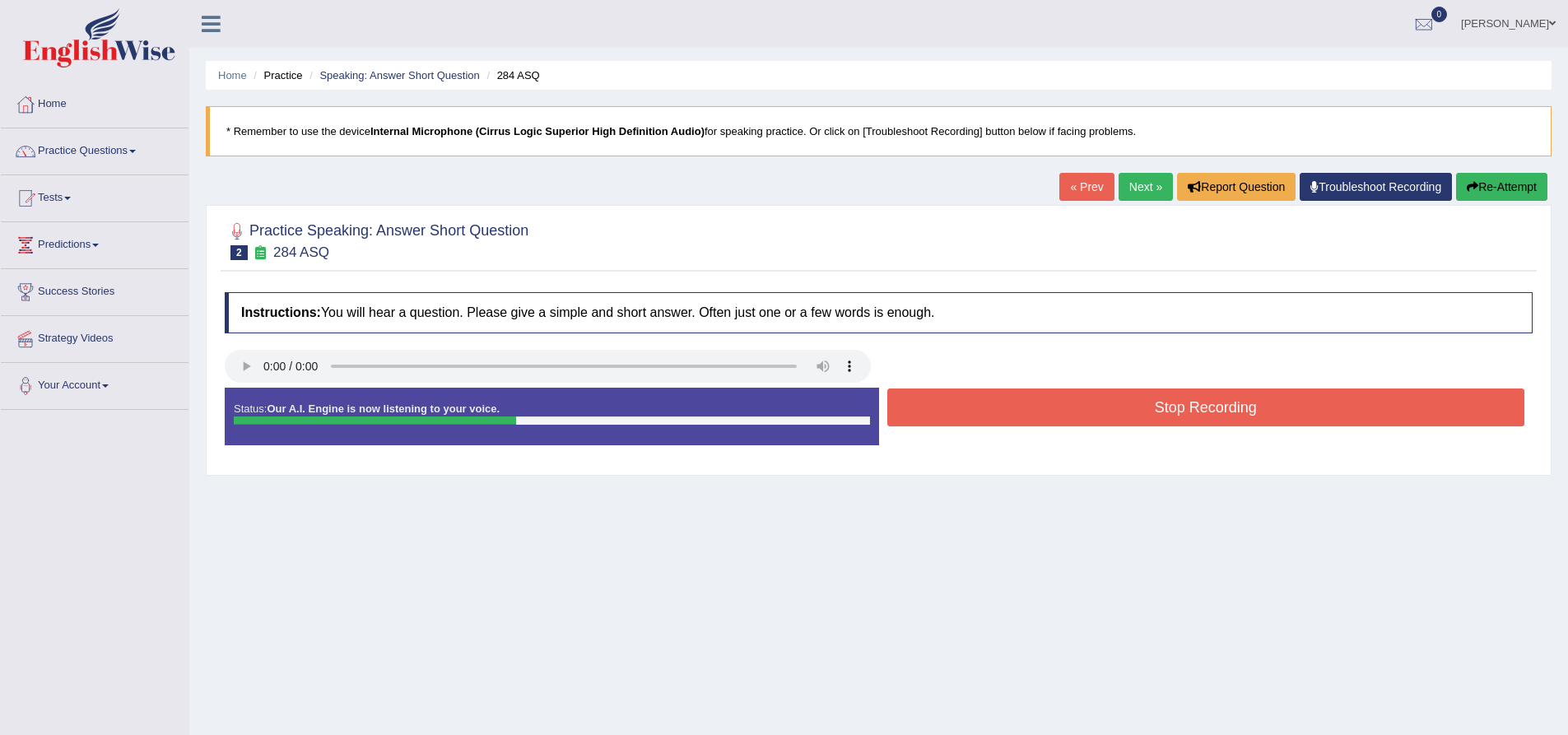
click at [1104, 409] on button "Stop Recording" at bounding box center [1206, 407] width 638 height 38
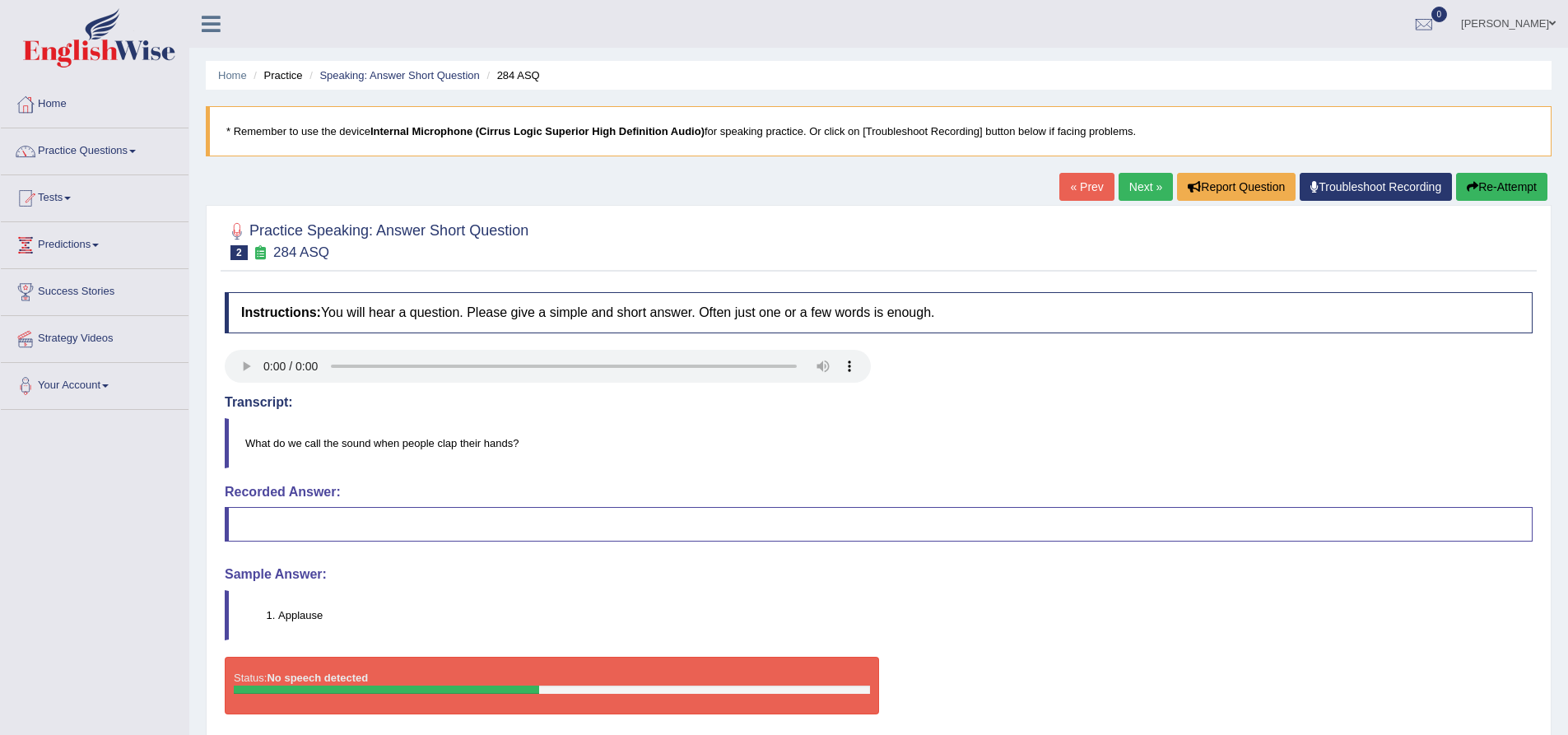
scroll to position [129, 0]
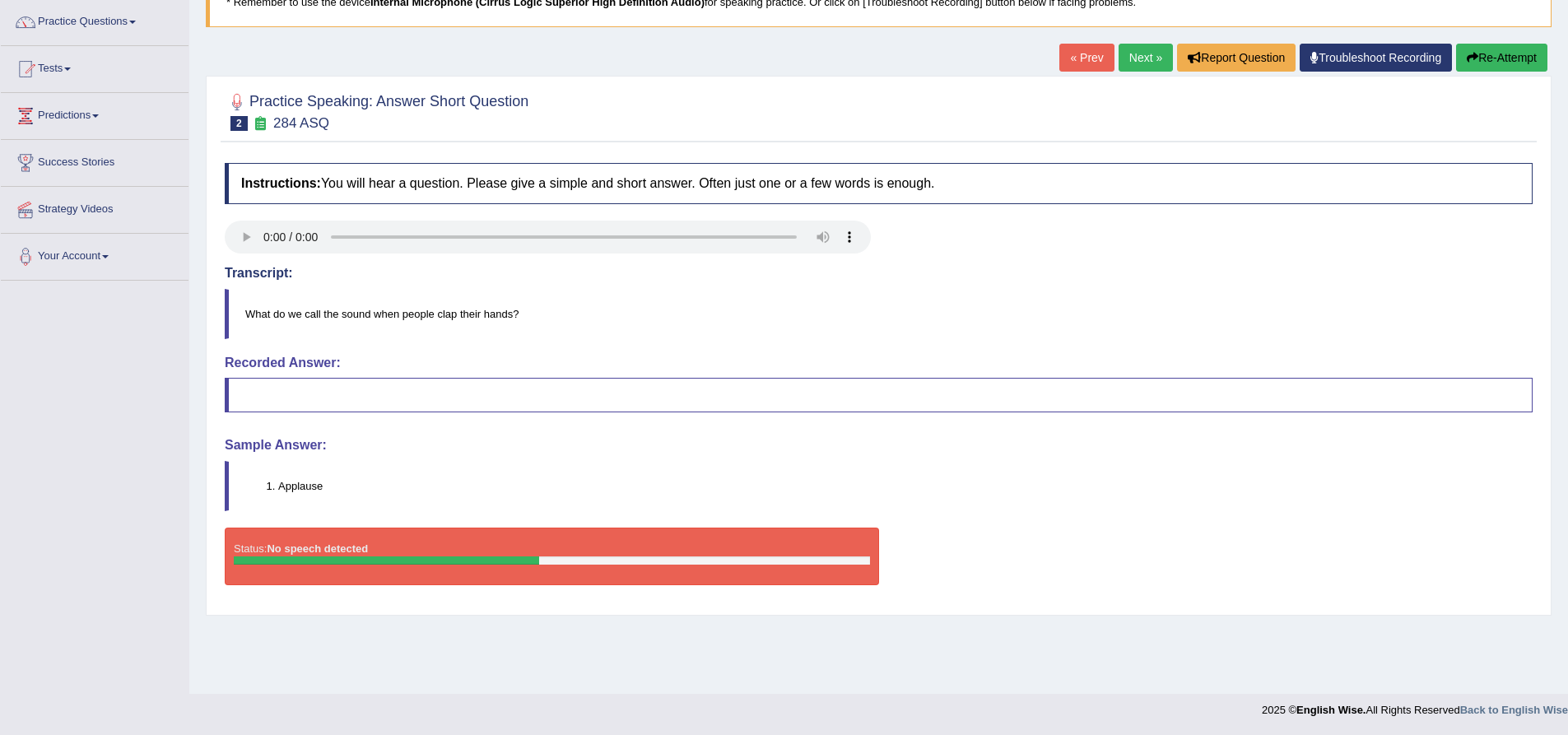
click at [1514, 51] on button "Re-Attempt" at bounding box center [1502, 57] width 91 height 28
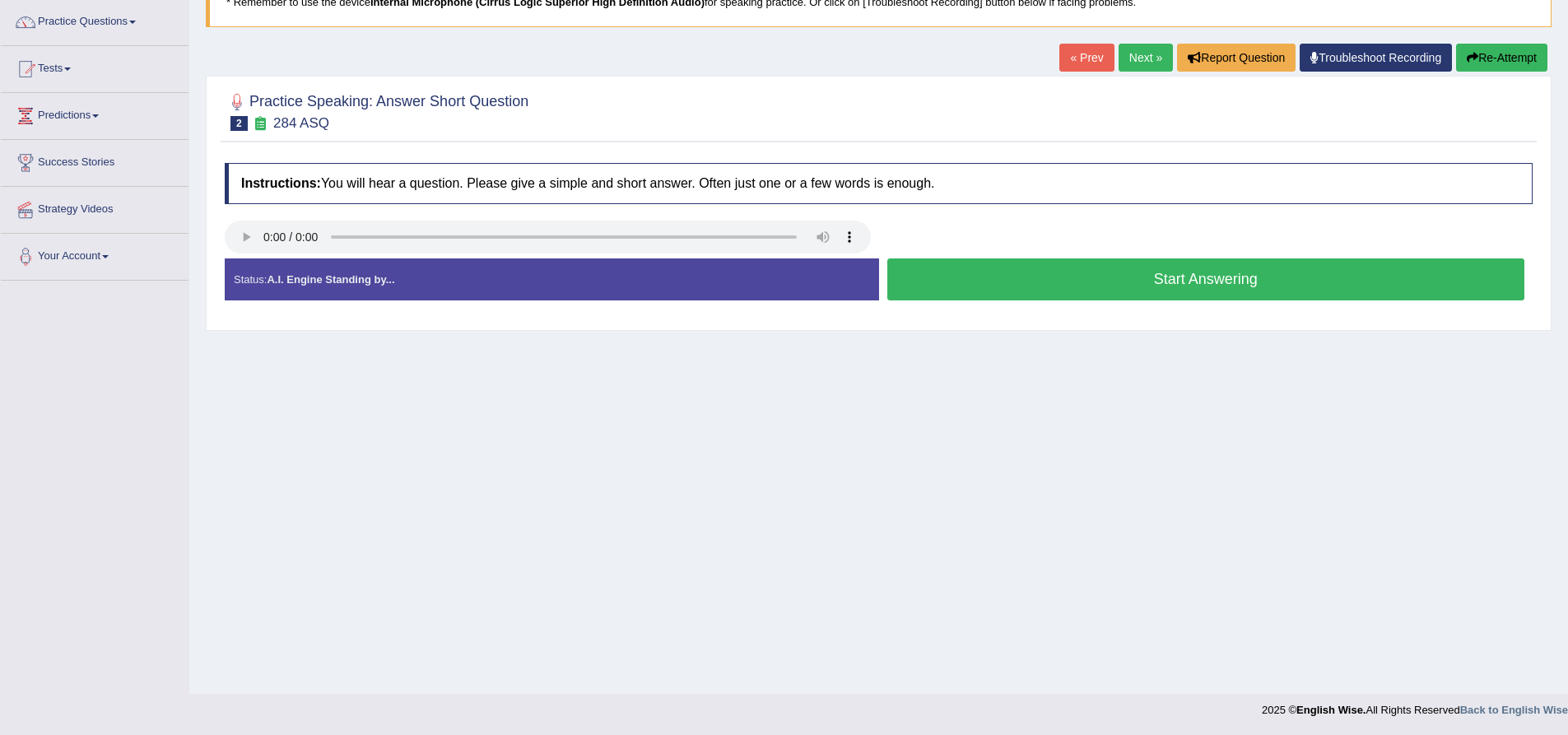
click at [1104, 288] on button "Start Answering" at bounding box center [1206, 279] width 638 height 42
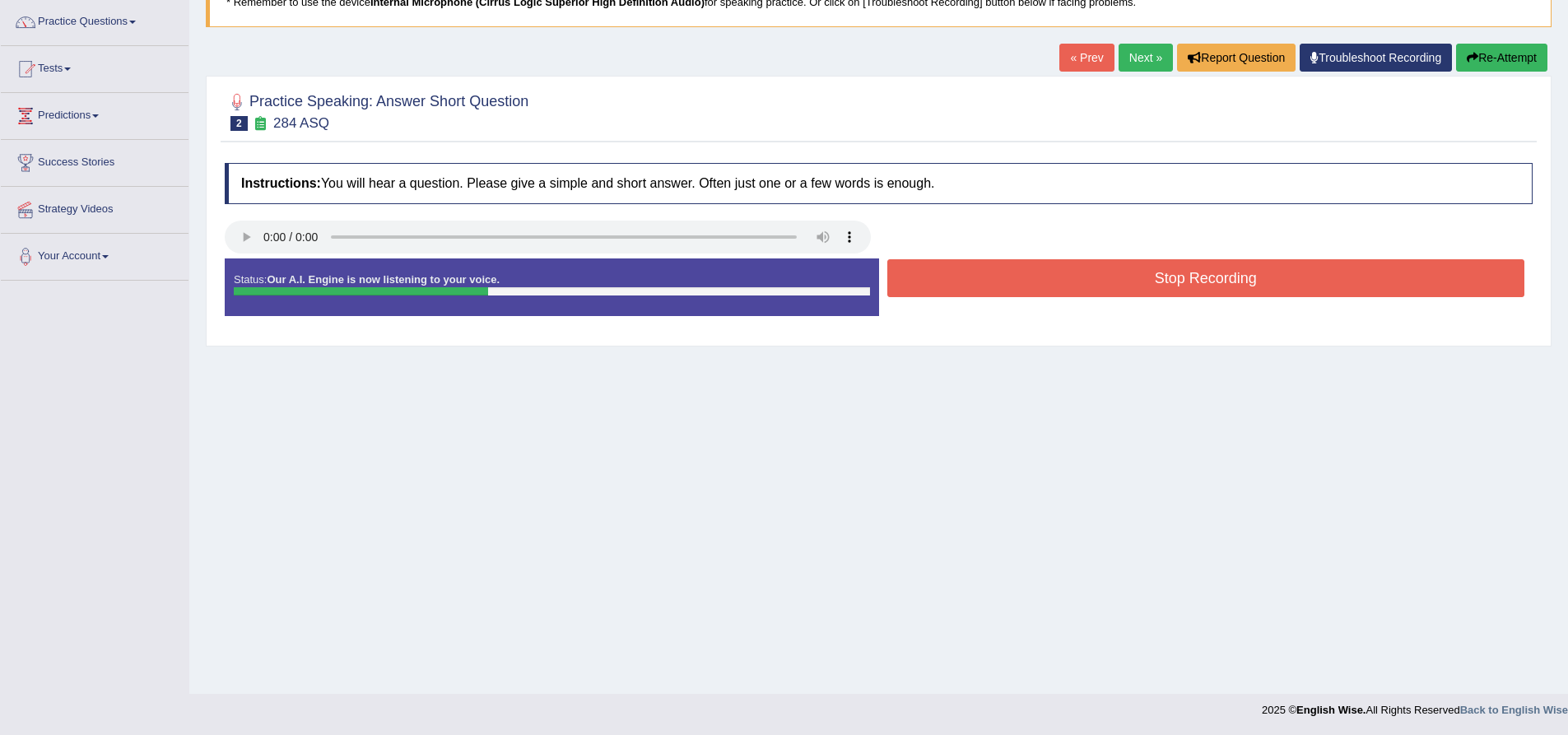
click at [1104, 288] on button "Stop Recording" at bounding box center [1206, 278] width 638 height 38
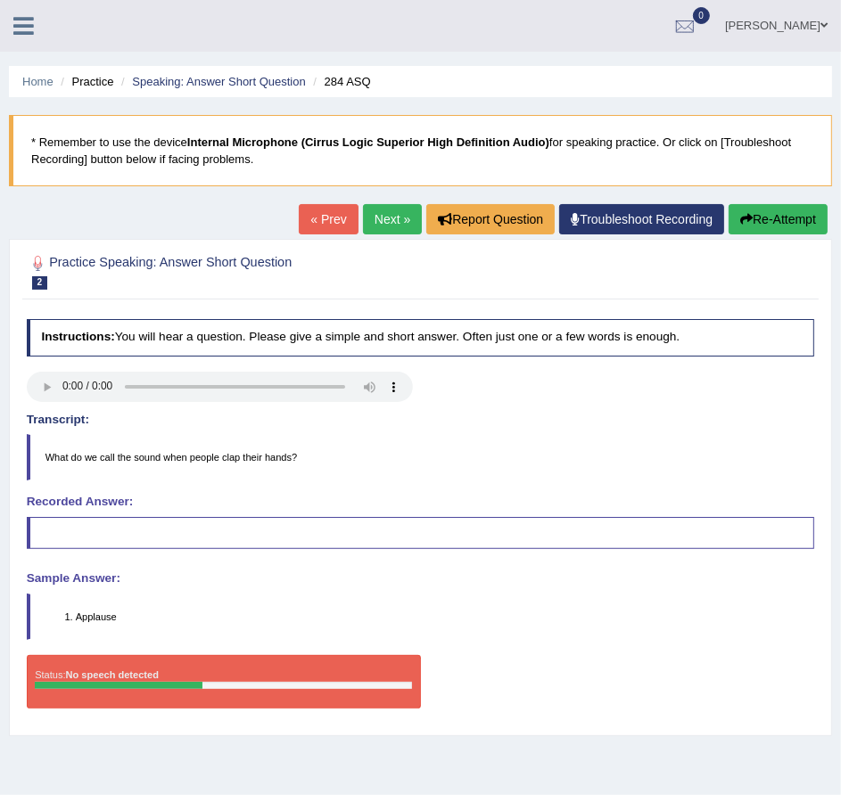
click at [21, 24] on icon at bounding box center [23, 25] width 21 height 23
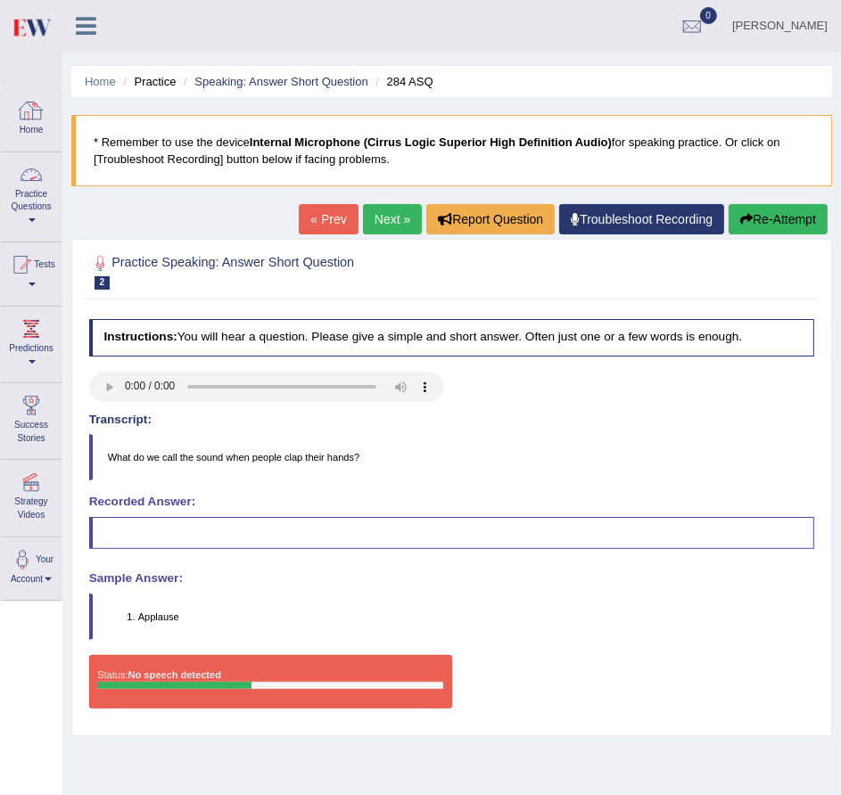
click at [29, 194] on link "Practice Questions" at bounding box center [31, 194] width 61 height 84
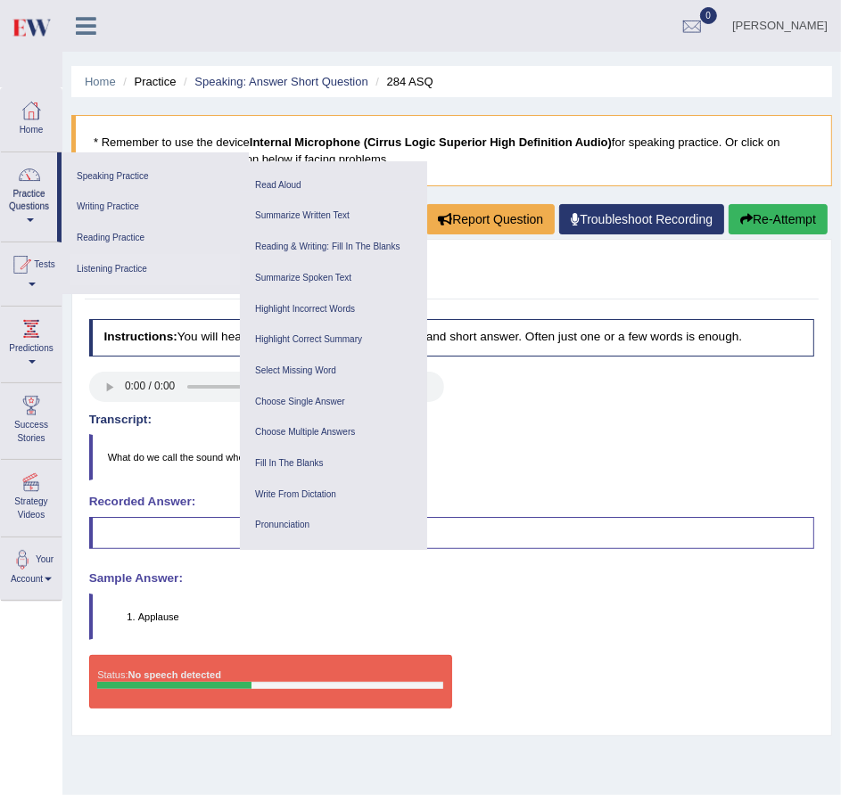
click at [123, 266] on link "Listening Practice" at bounding box center [154, 269] width 169 height 31
click at [311, 299] on link "Highlight Incorrect Words" at bounding box center [333, 309] width 169 height 31
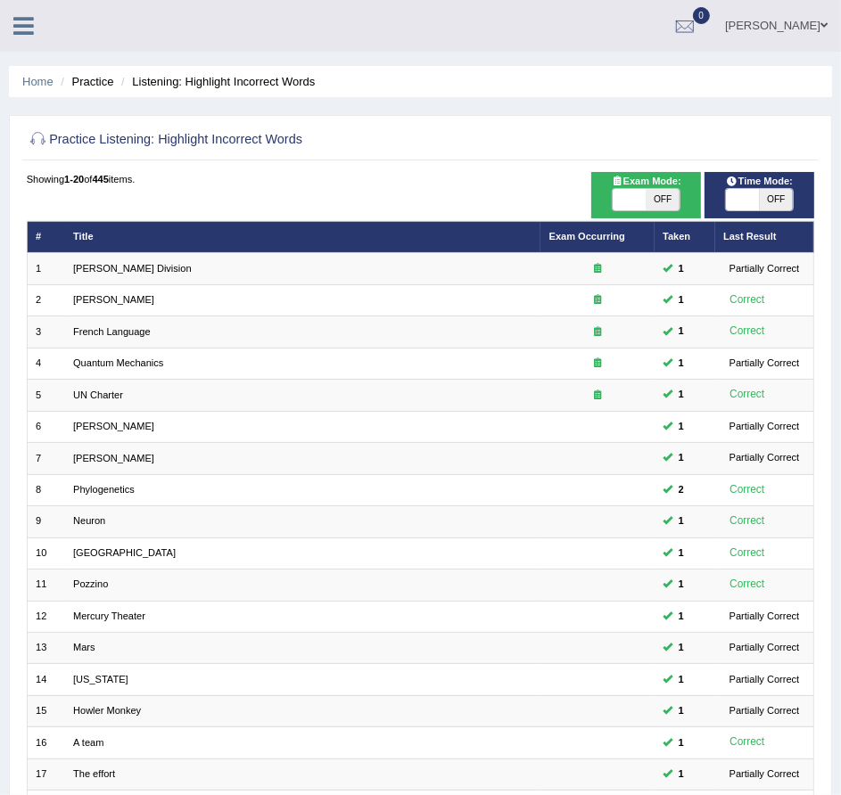
scroll to position [240, 0]
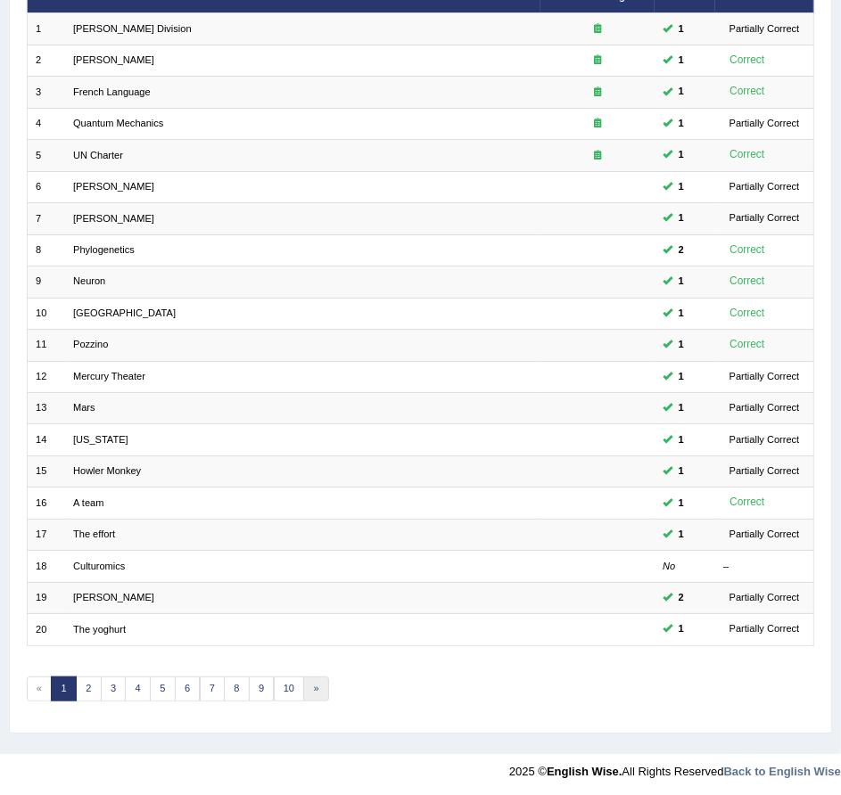
click at [316, 685] on link "»" at bounding box center [316, 689] width 26 height 25
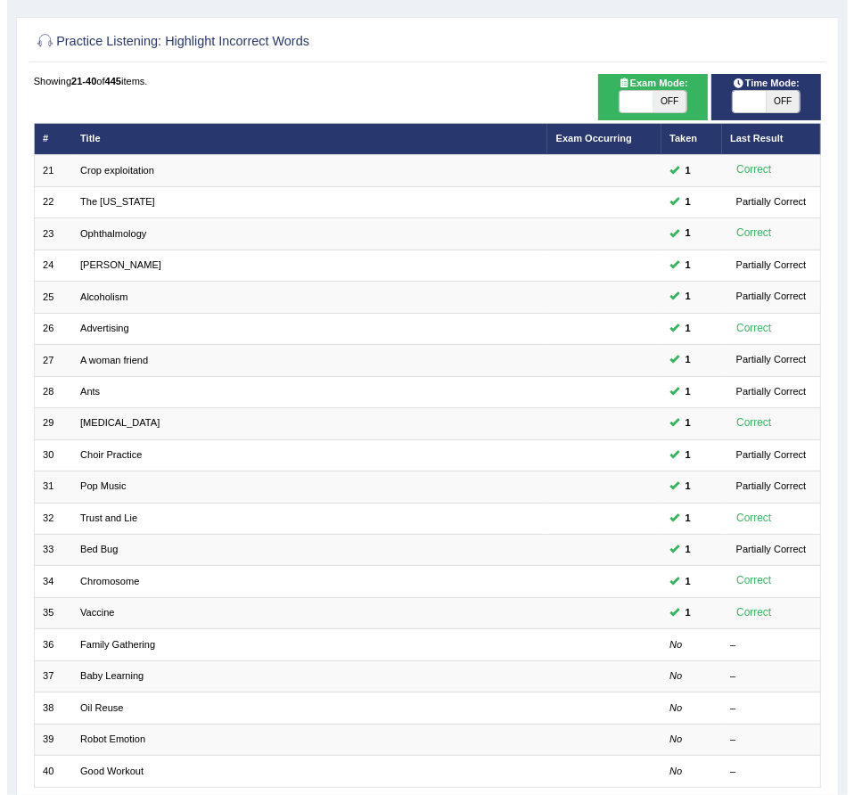
scroll to position [100, 0]
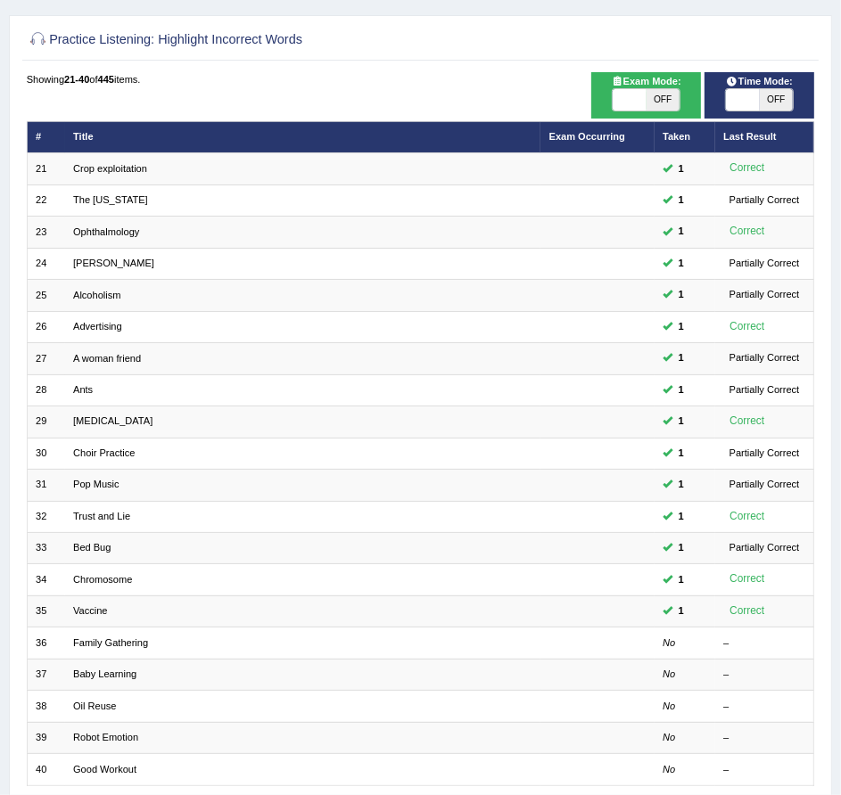
click at [653, 101] on span "OFF" at bounding box center [662, 99] width 33 height 21
checkbox input "true"
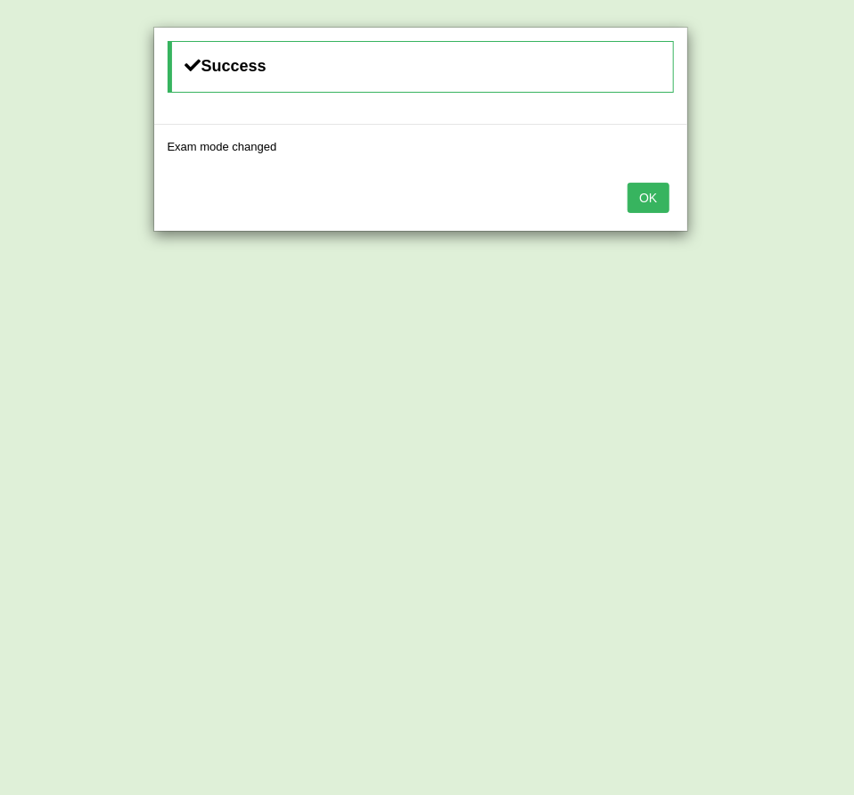
click at [647, 201] on button "OK" at bounding box center [648, 198] width 41 height 30
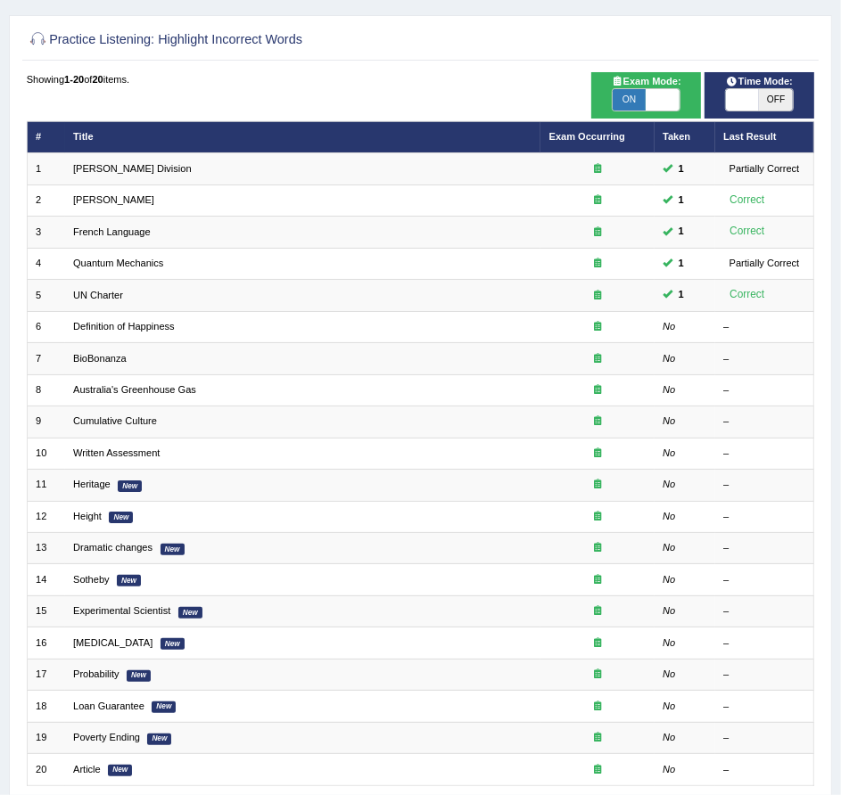
click at [775, 100] on span "OFF" at bounding box center [775, 99] width 33 height 21
checkbox input "true"
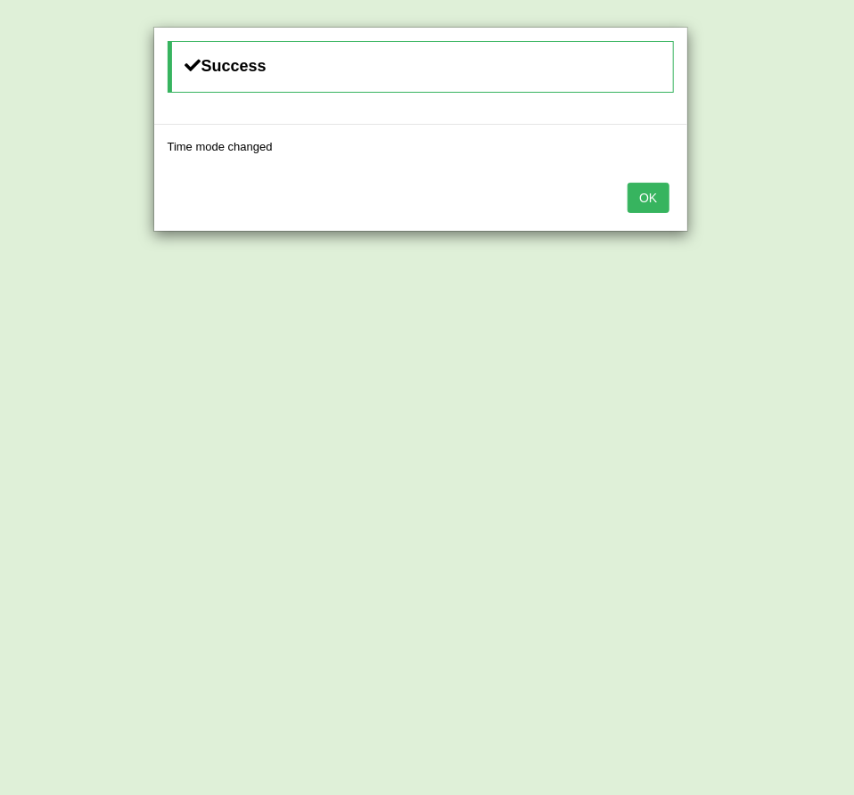
click at [645, 193] on button "OK" at bounding box center [648, 198] width 41 height 30
